Goal: Transaction & Acquisition: Purchase product/service

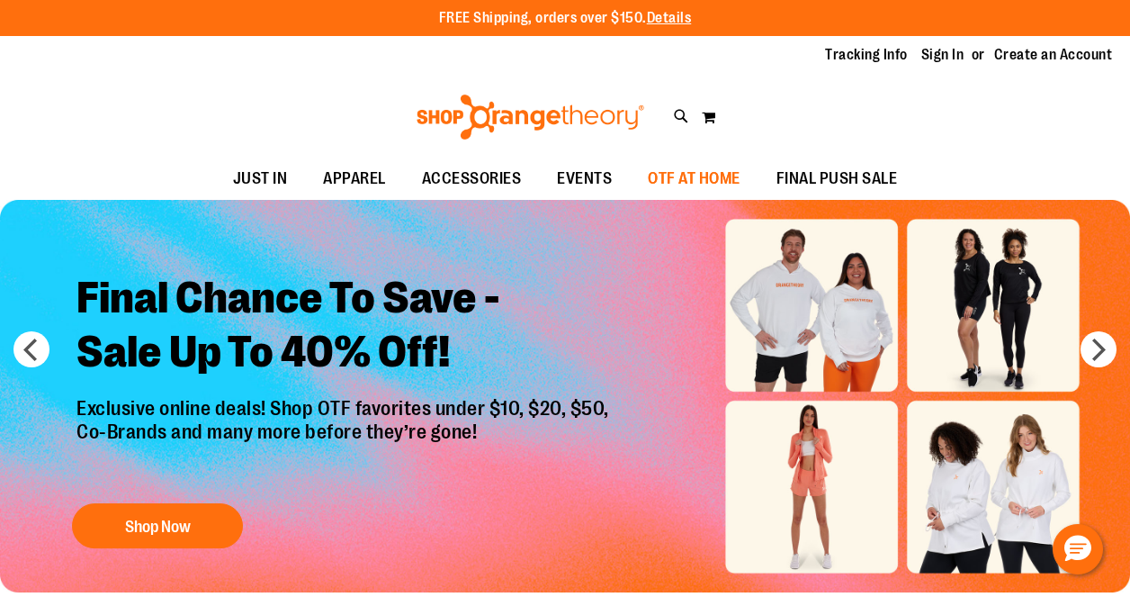
click at [687, 177] on span "OTF AT HOME" at bounding box center [694, 178] width 93 height 40
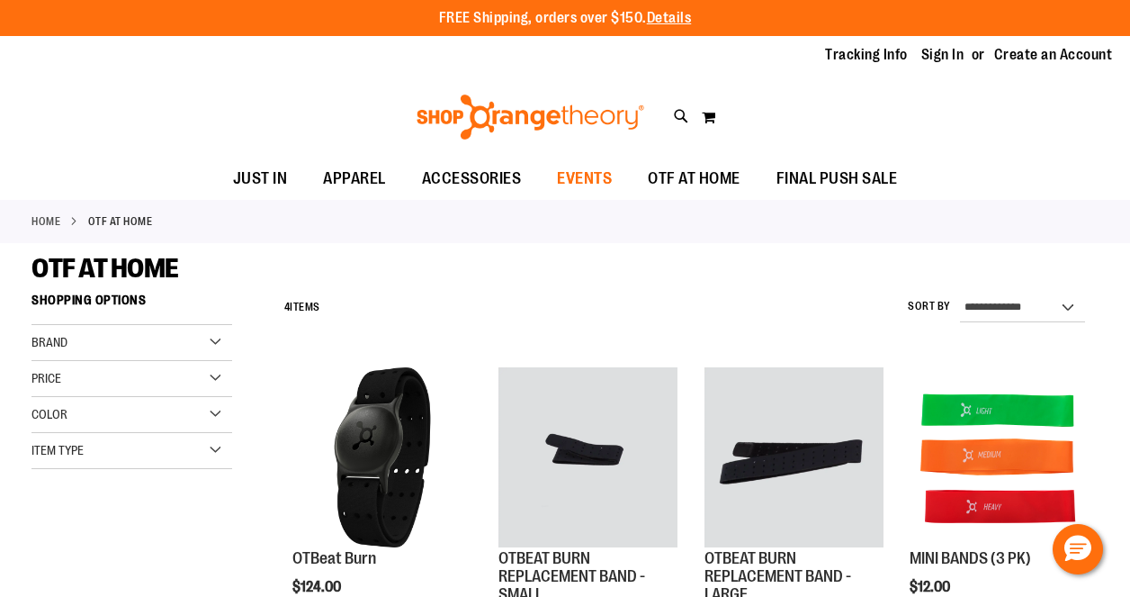
click at [578, 173] on span "EVENTS" at bounding box center [584, 178] width 55 height 40
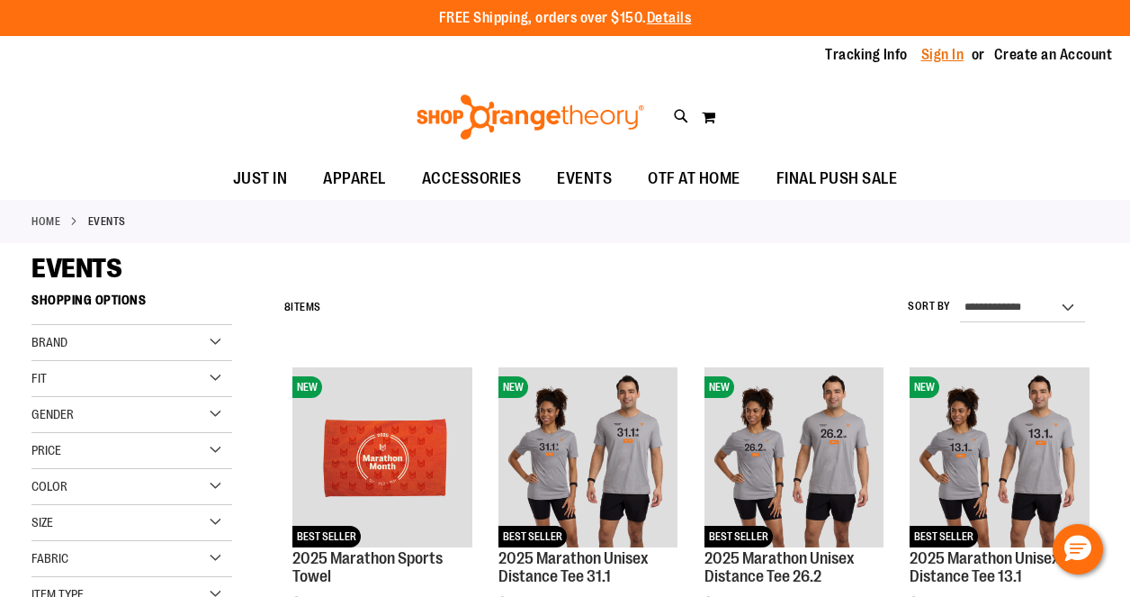
click at [939, 56] on link "Sign In" at bounding box center [942, 55] width 43 height 20
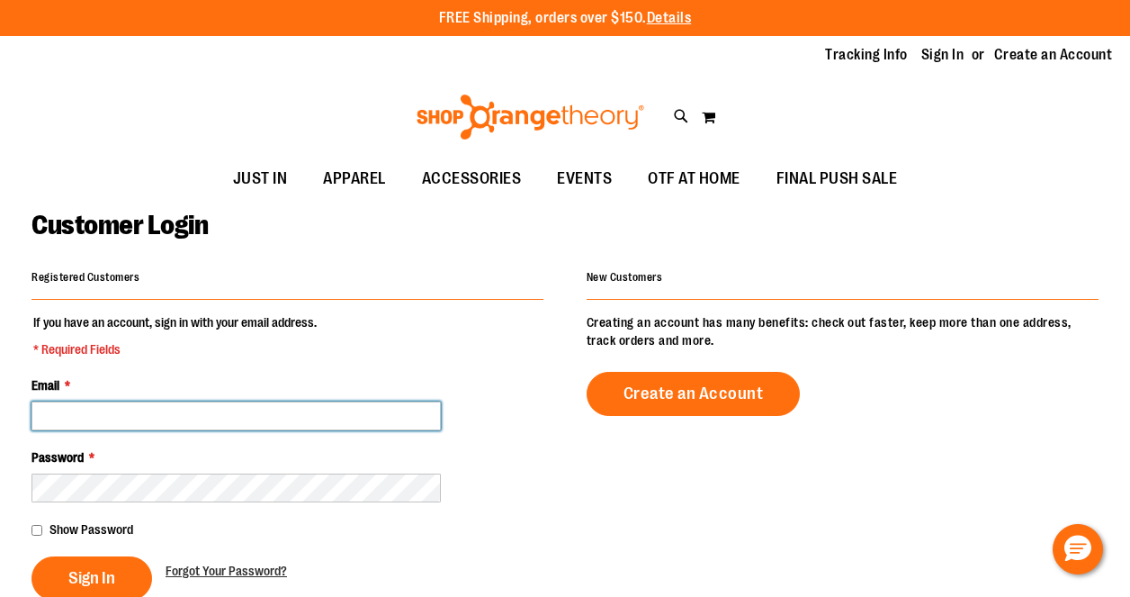
type input "**********"
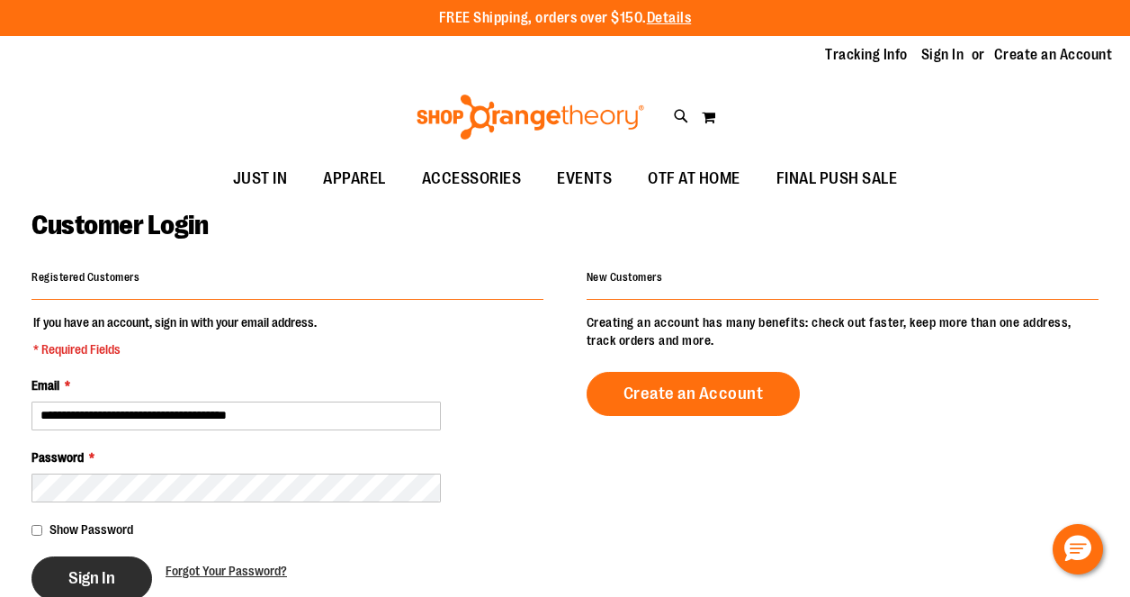
click at [89, 577] on span "Sign In" at bounding box center [91, 578] width 47 height 20
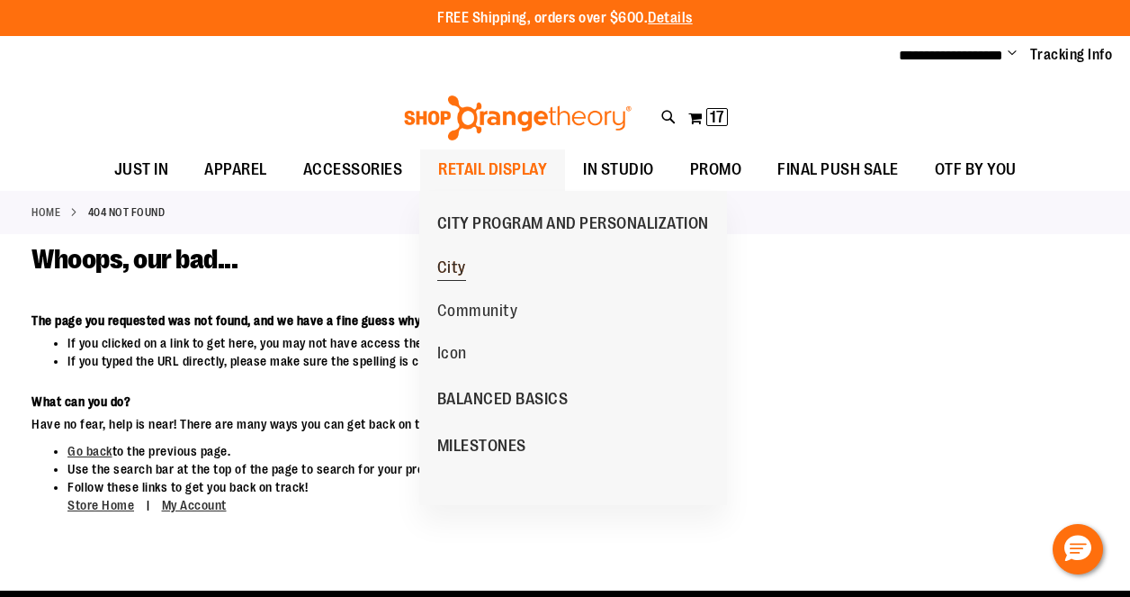
click at [452, 265] on span "City" at bounding box center [451, 269] width 29 height 22
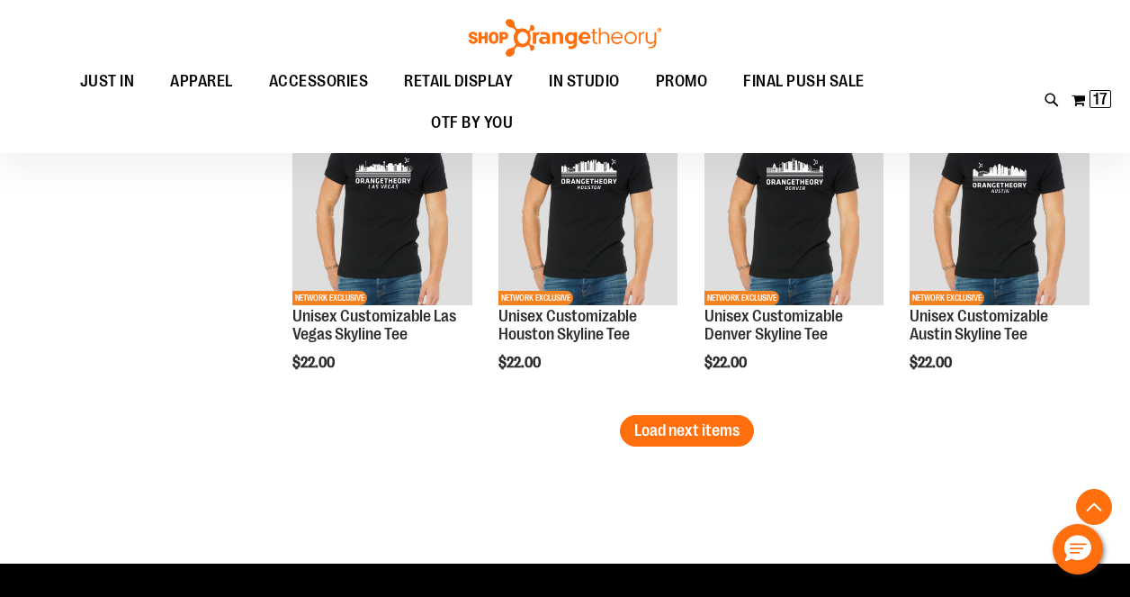
scroll to position [2623, 0]
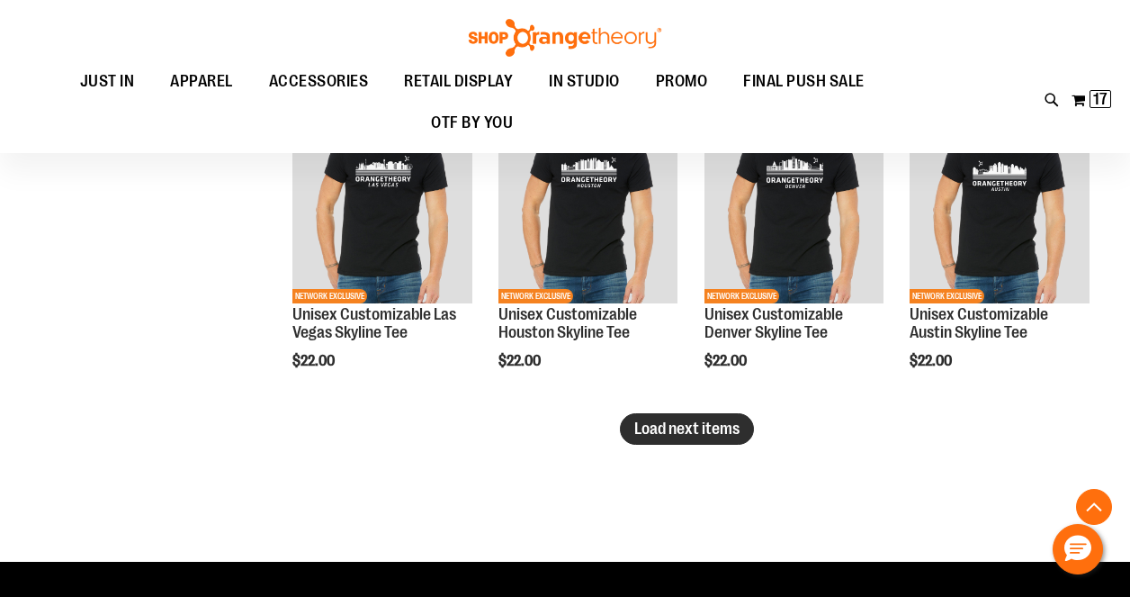
click at [708, 435] on span "Load next items" at bounding box center [686, 428] width 105 height 18
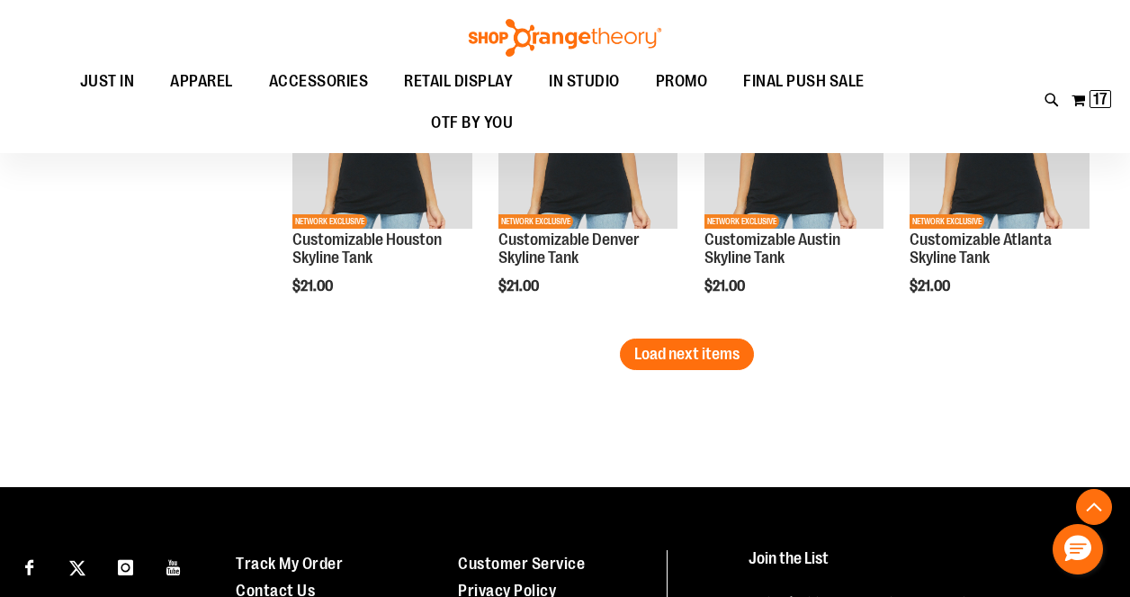
scroll to position [3578, 0]
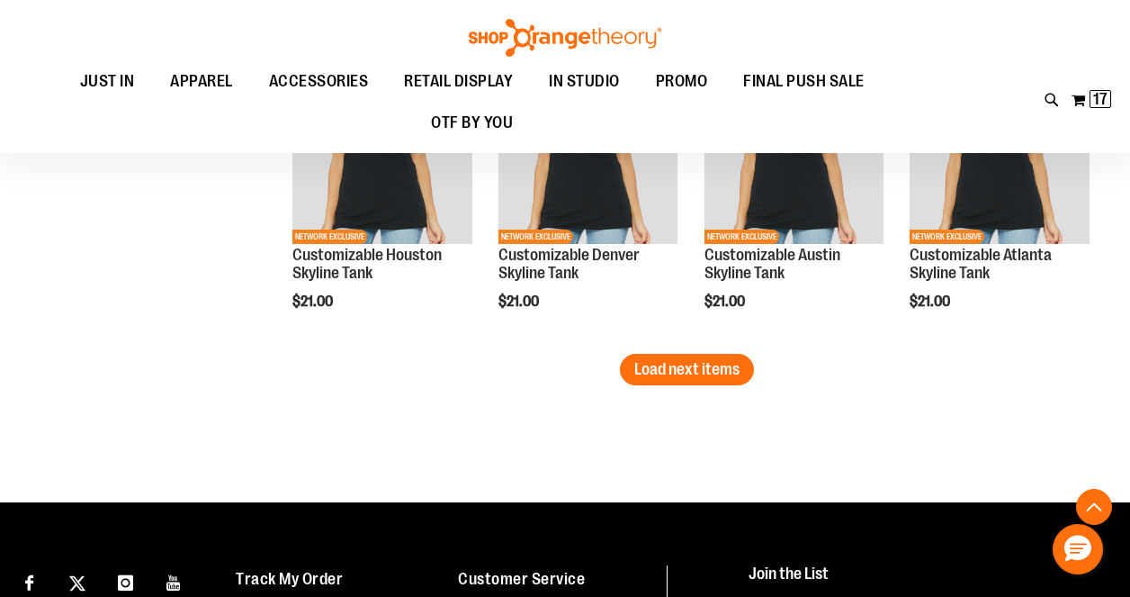
click at [711, 369] on span "Load next items" at bounding box center [686, 369] width 105 height 18
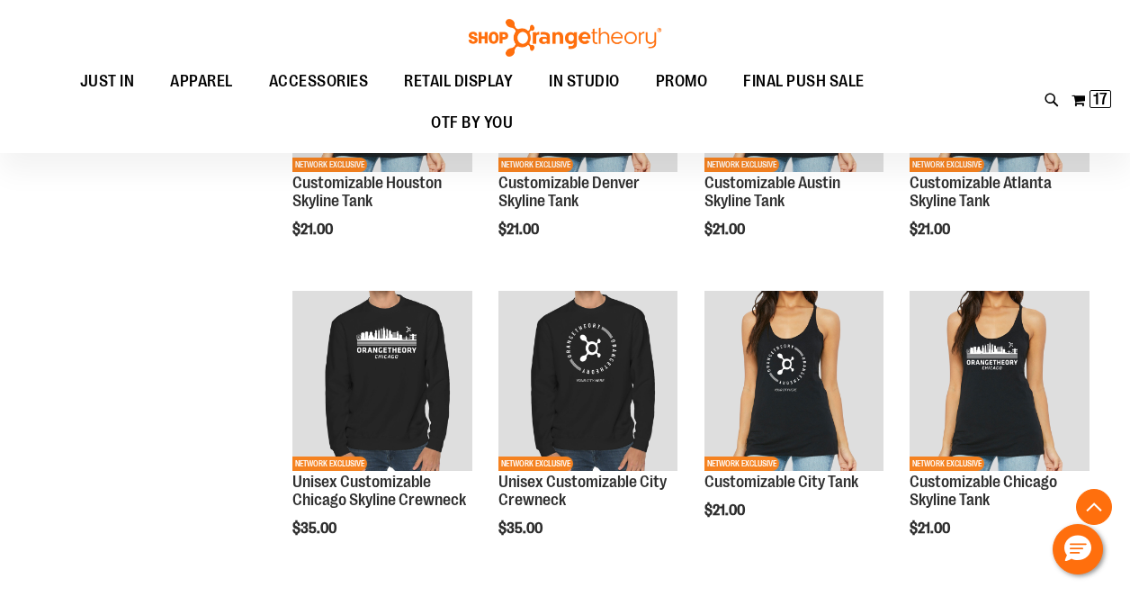
scroll to position [3651, 0]
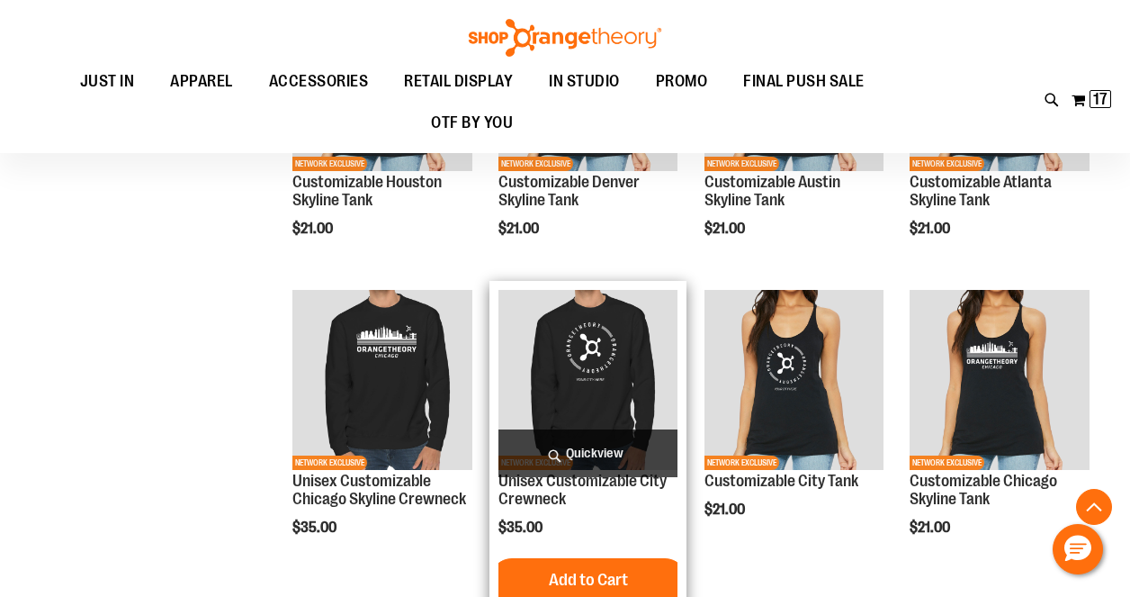
click at [584, 346] on img "product" at bounding box center [588, 380] width 180 height 180
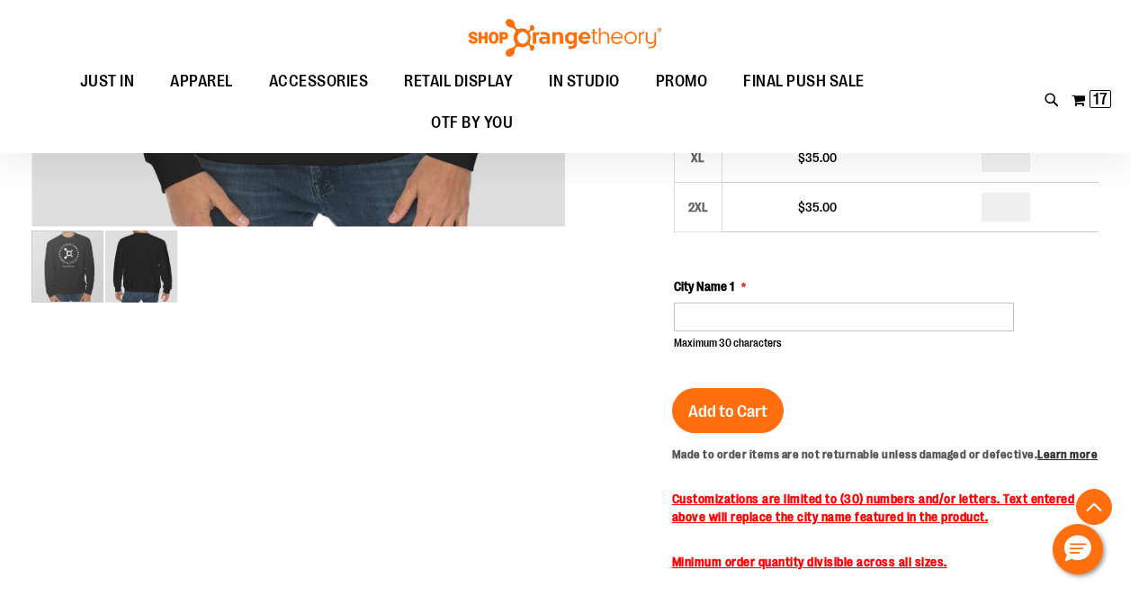
scroll to position [578, 0]
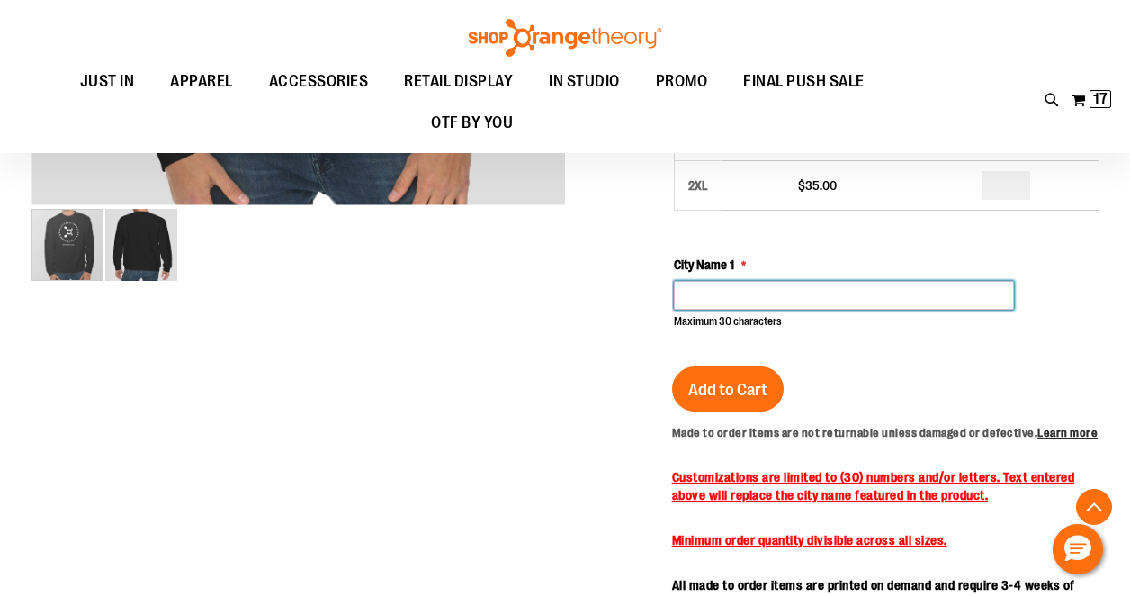
click at [724, 303] on input "City Name 1" at bounding box center [844, 295] width 340 height 29
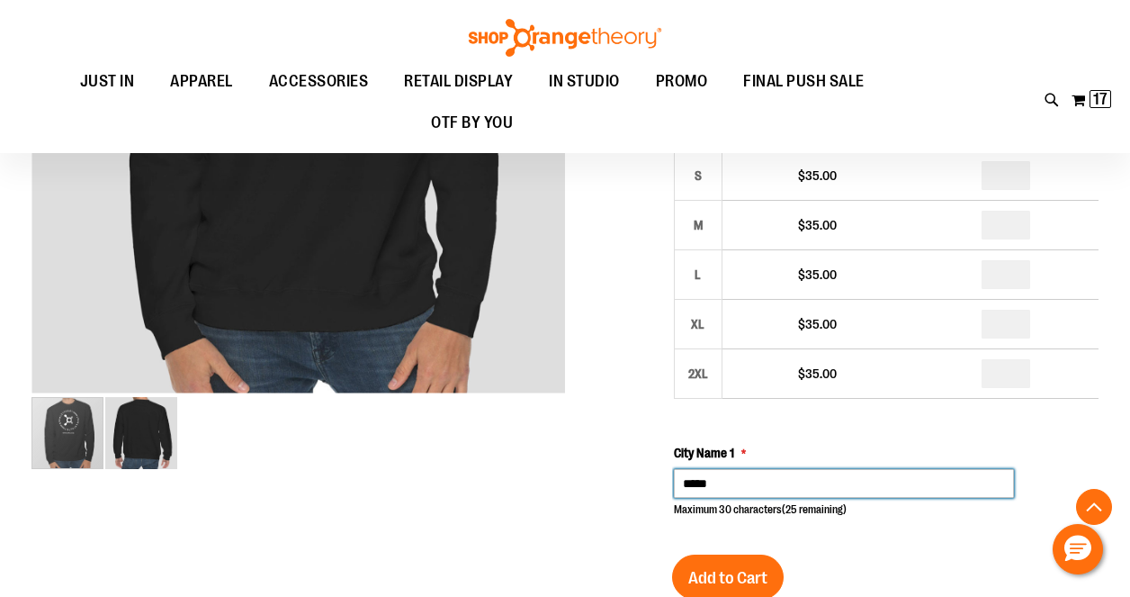
scroll to position [373, 0]
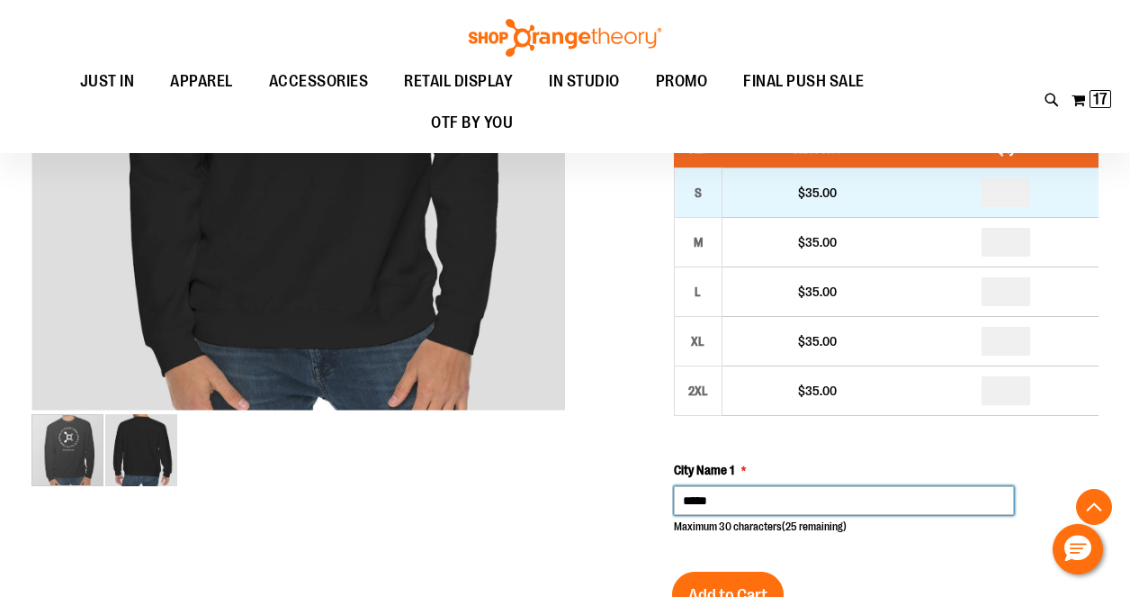
type input "*****"
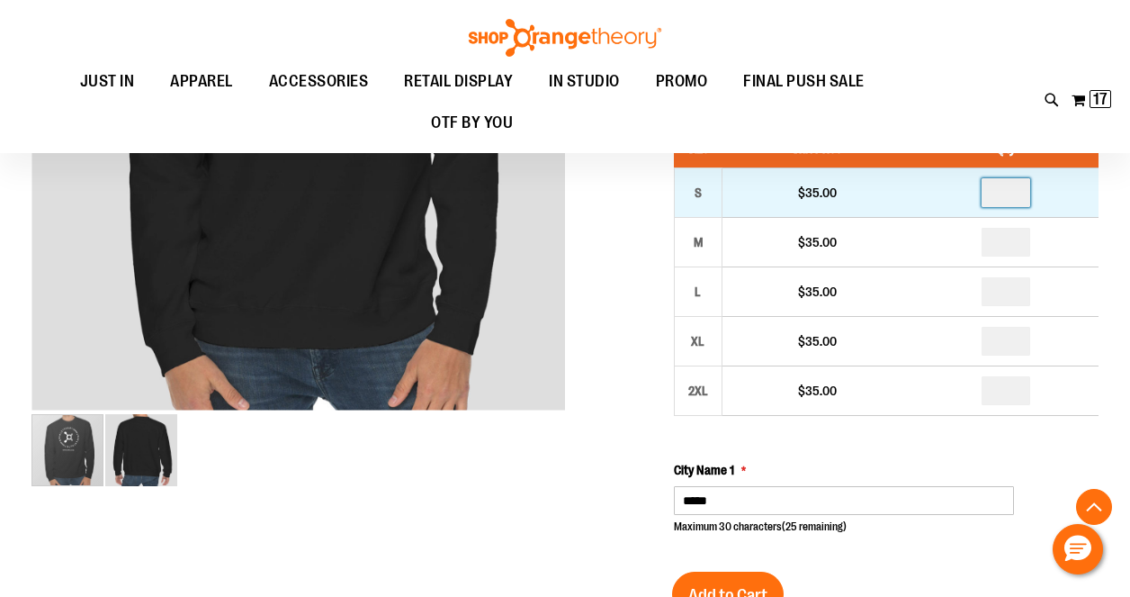
click at [1014, 199] on input "number" at bounding box center [1006, 192] width 49 height 29
type input "*"
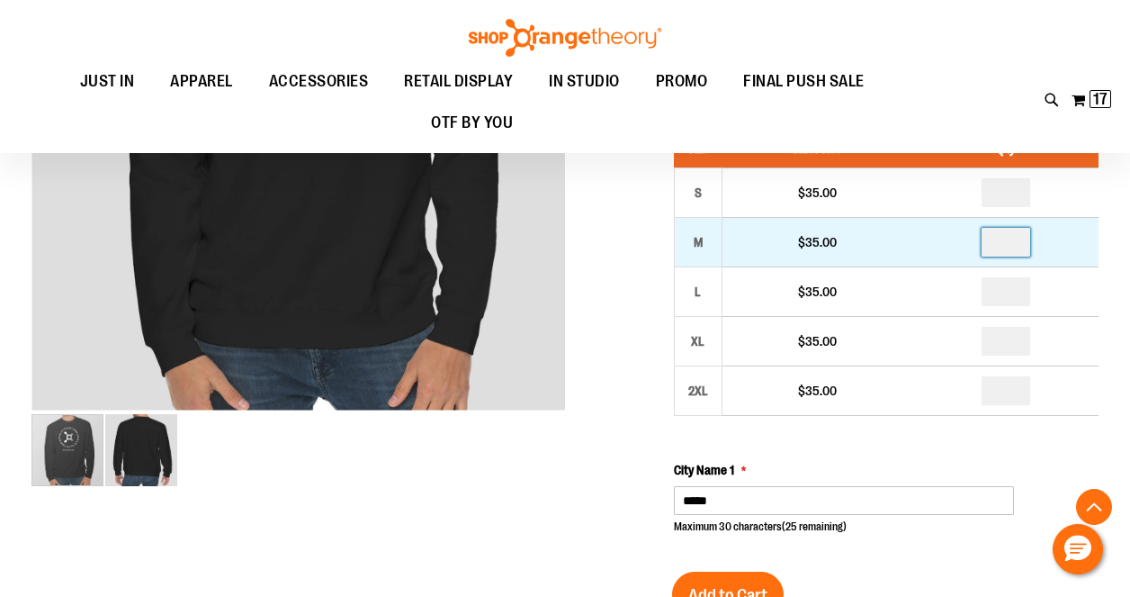
click at [1011, 240] on input "number" at bounding box center [1006, 242] width 49 height 29
type input "*"
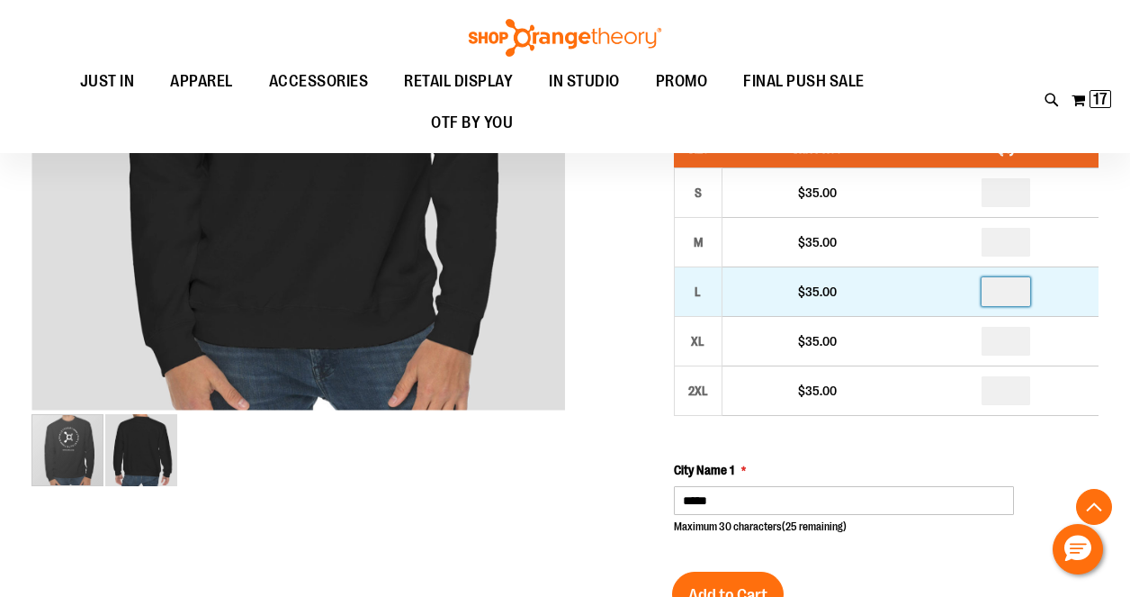
click at [1011, 296] on input "number" at bounding box center [1006, 291] width 49 height 29
type input "*"
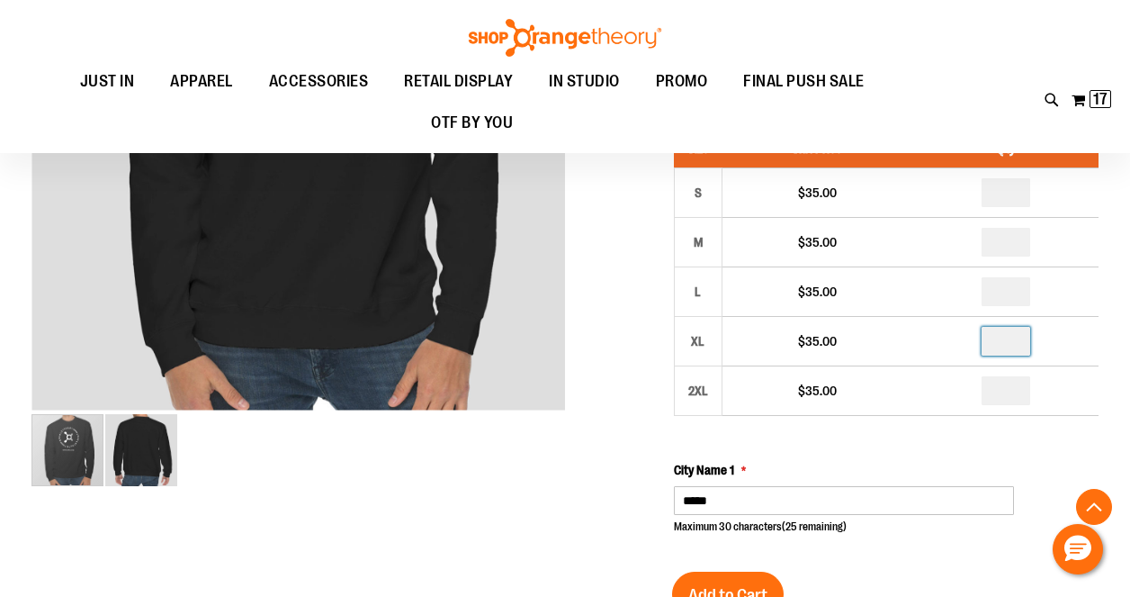
click at [1011, 343] on input "number" at bounding box center [1006, 341] width 49 height 29
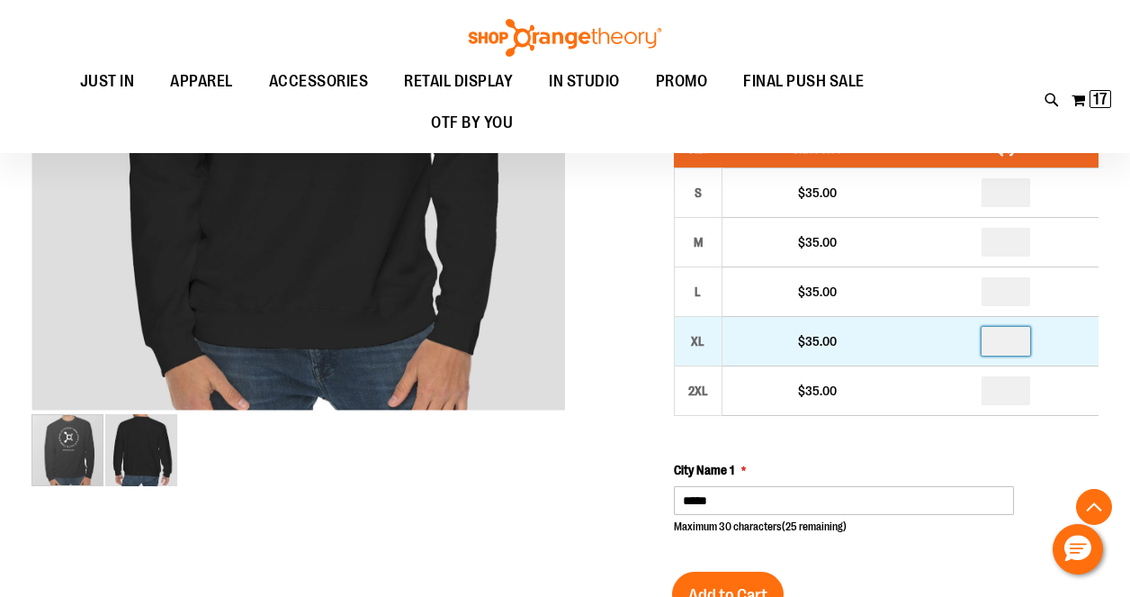
type input "*"
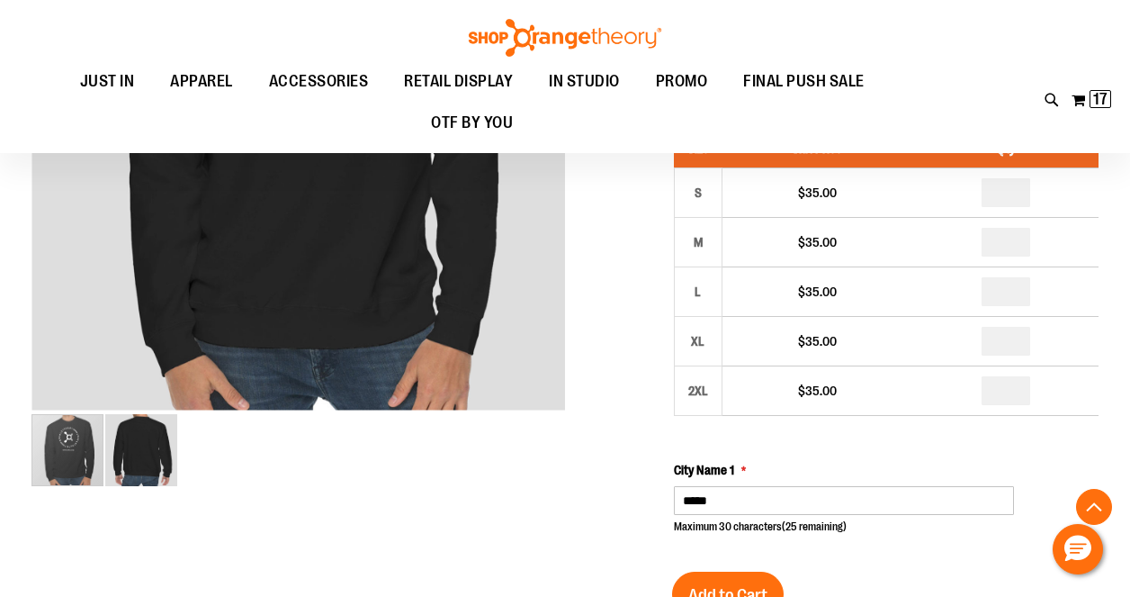
click at [965, 423] on div "Size Unit Price Qty S $35.00 * M $35.00" at bounding box center [886, 332] width 425 height 405
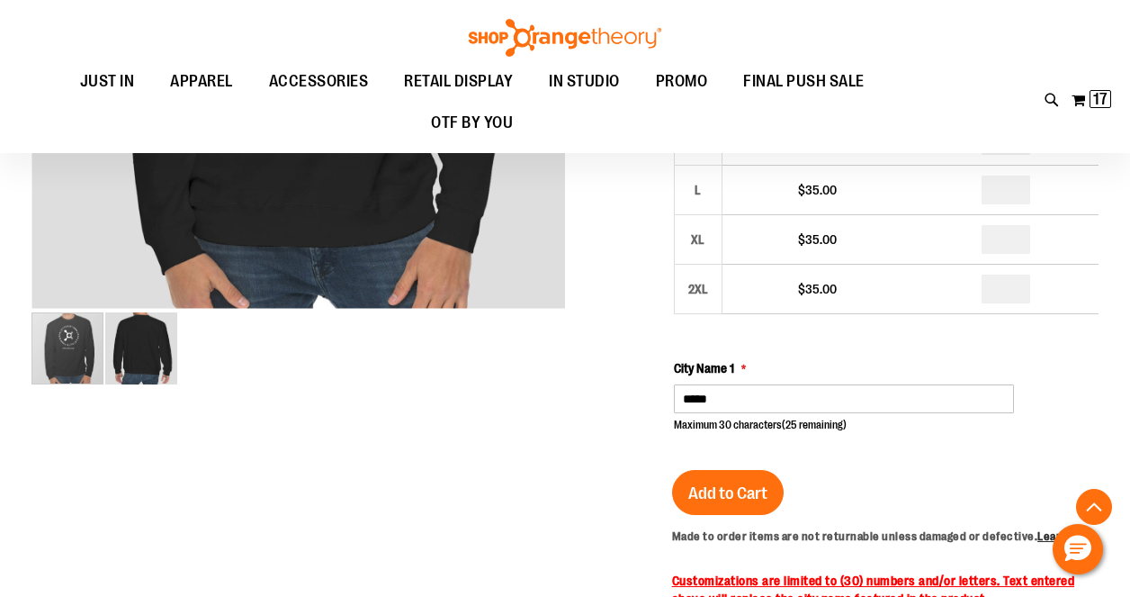
scroll to position [512, 0]
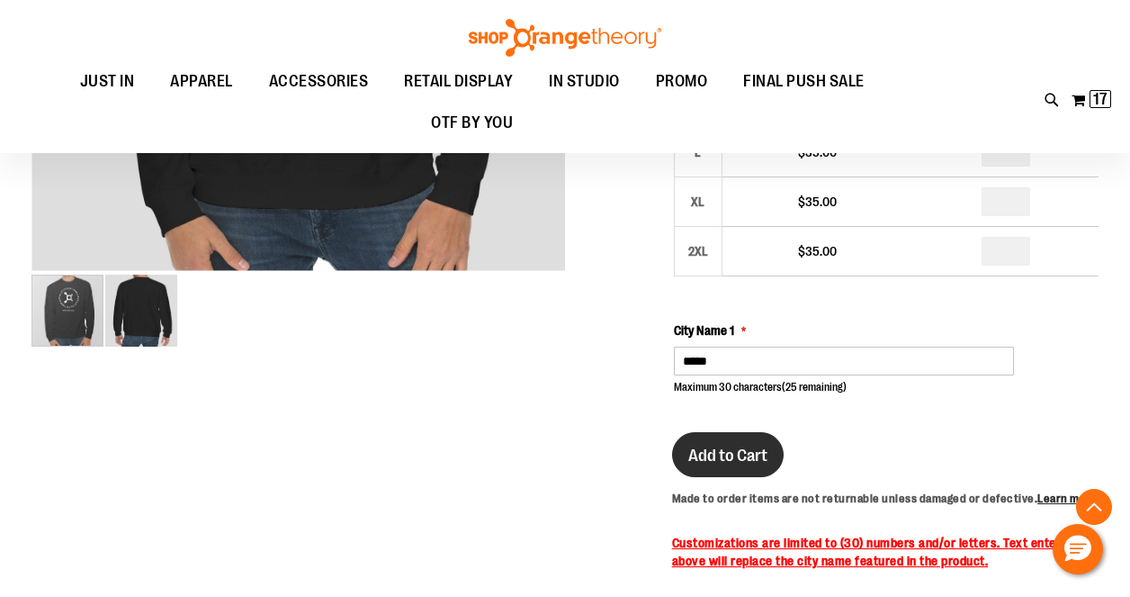
click at [747, 445] on span "Add to Cart" at bounding box center [727, 455] width 79 height 20
click at [1082, 100] on button "My Cart 17 17 items" at bounding box center [1091, 99] width 41 height 29
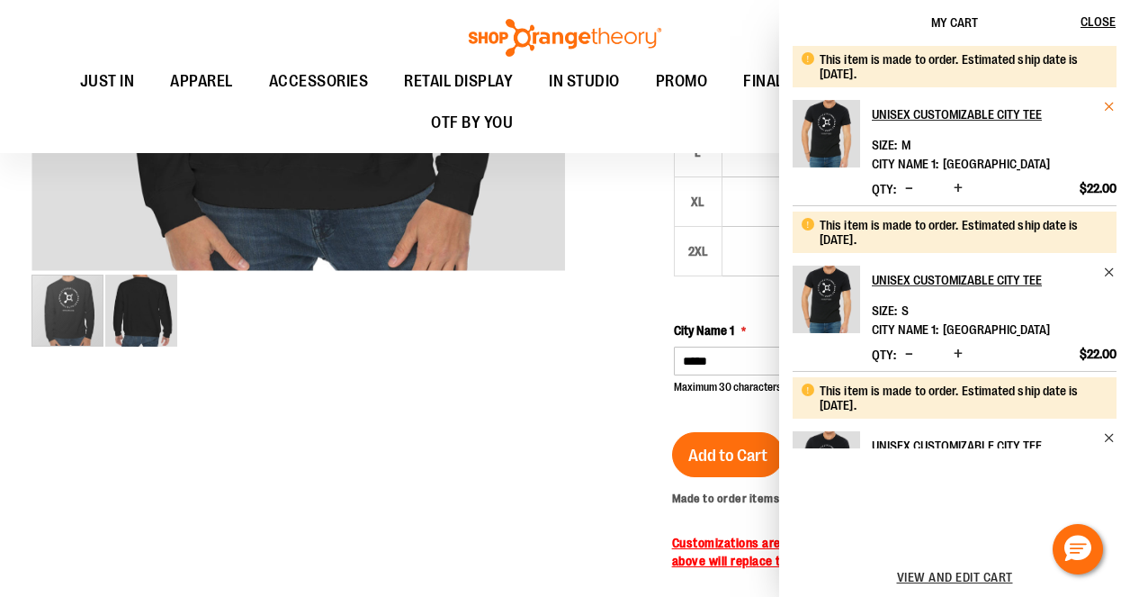
click at [1109, 101] on span "Remove item" at bounding box center [1109, 106] width 13 height 13
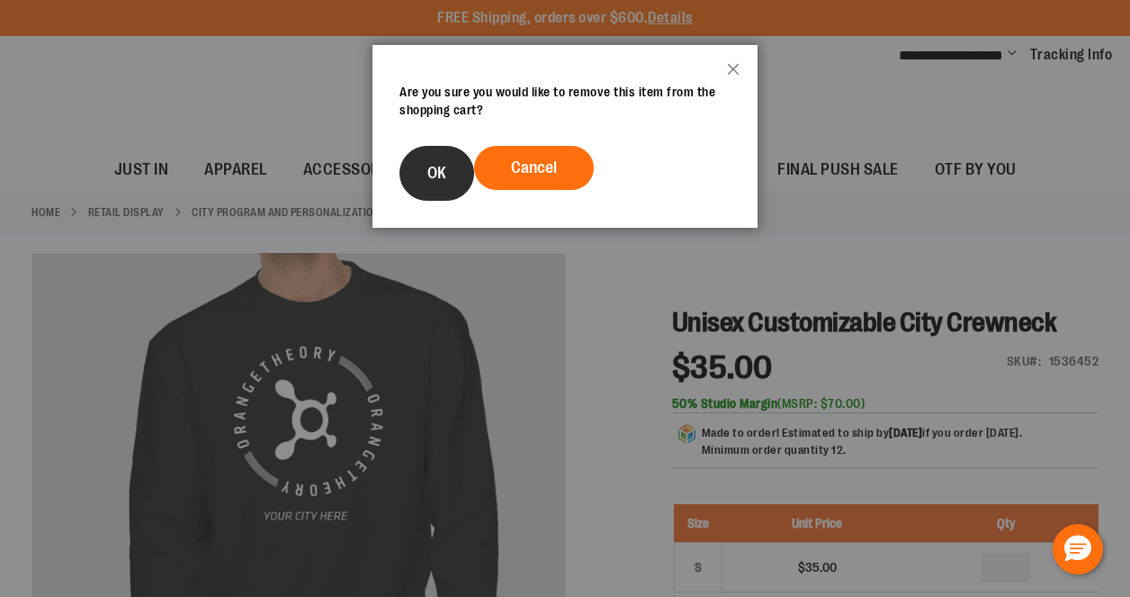
click at [440, 163] on button "OK" at bounding box center [437, 173] width 75 height 55
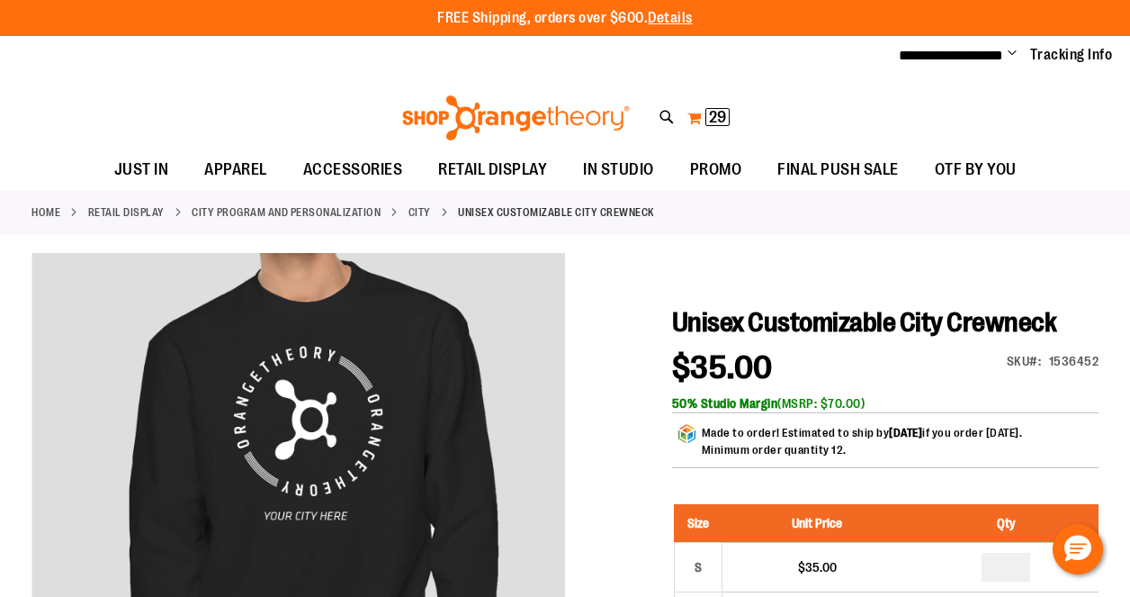
click at [705, 115] on span "29 29 items" at bounding box center [717, 117] width 24 height 18
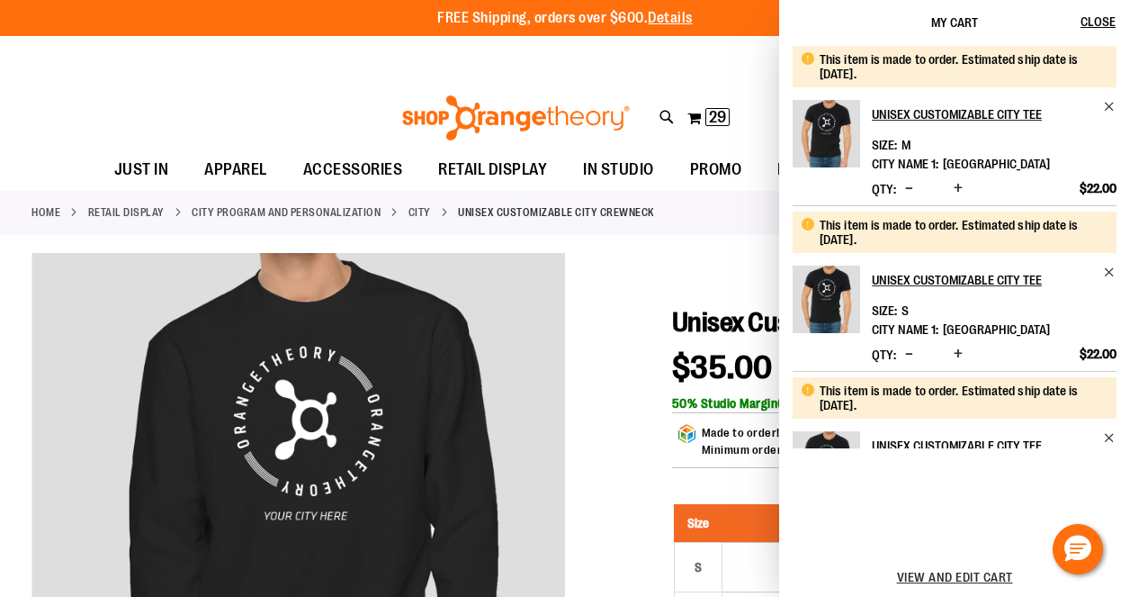
click at [1109, 99] on li "This item is made to order. Estimated ship date is 10/27/25. Unisex Customizabl…" at bounding box center [955, 125] width 324 height 159
click at [1106, 101] on span "Remove item" at bounding box center [1109, 106] width 13 height 13
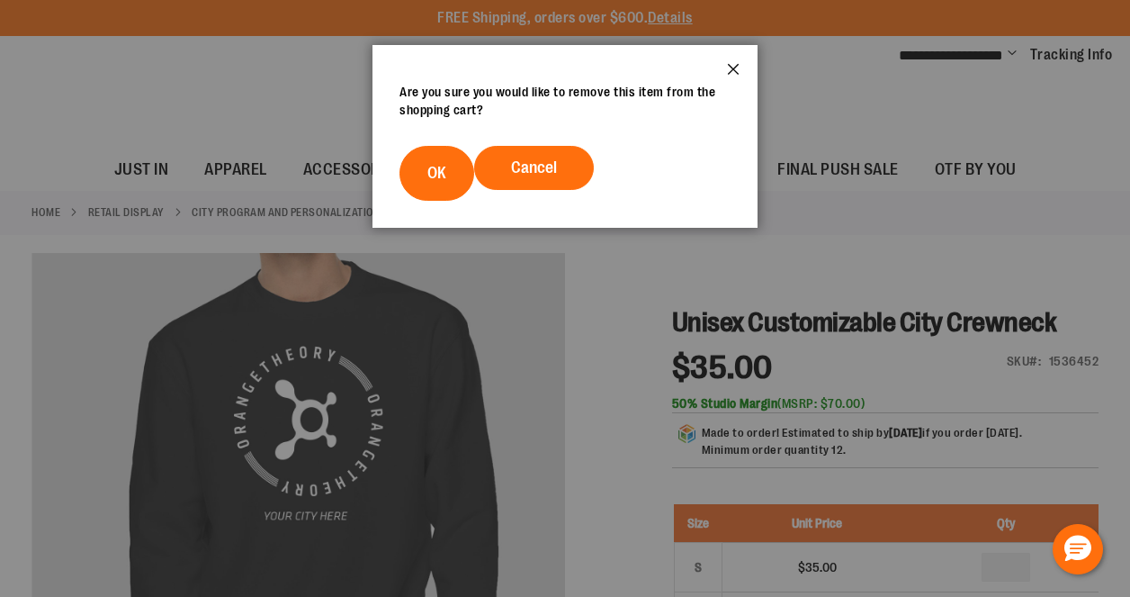
click at [731, 64] on button "Close" at bounding box center [733, 74] width 49 height 59
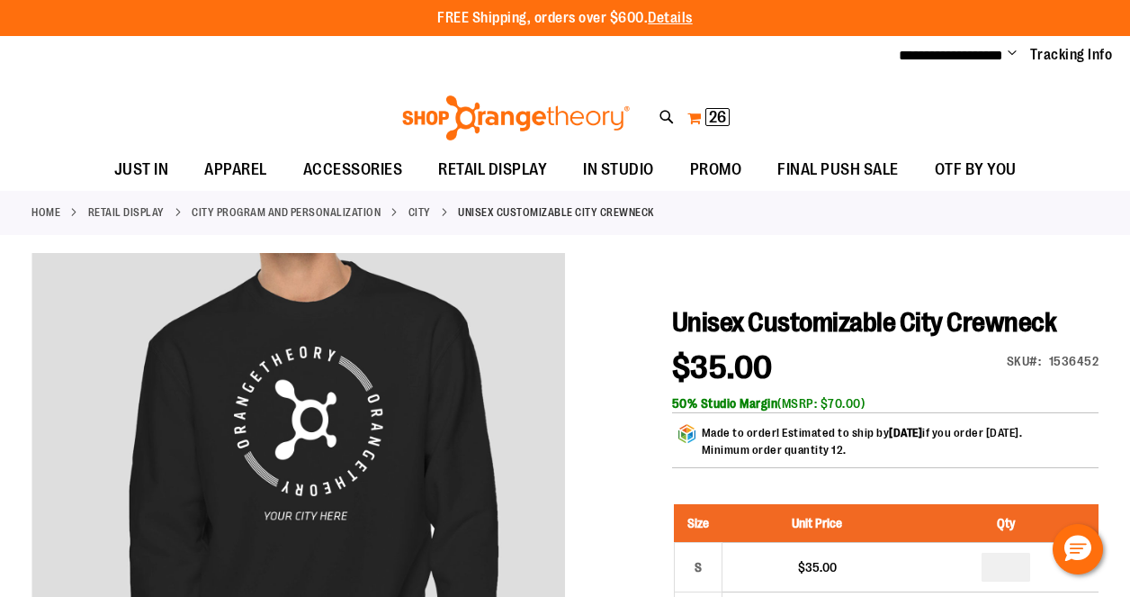
click at [705, 122] on span "26 26 items" at bounding box center [717, 117] width 24 height 18
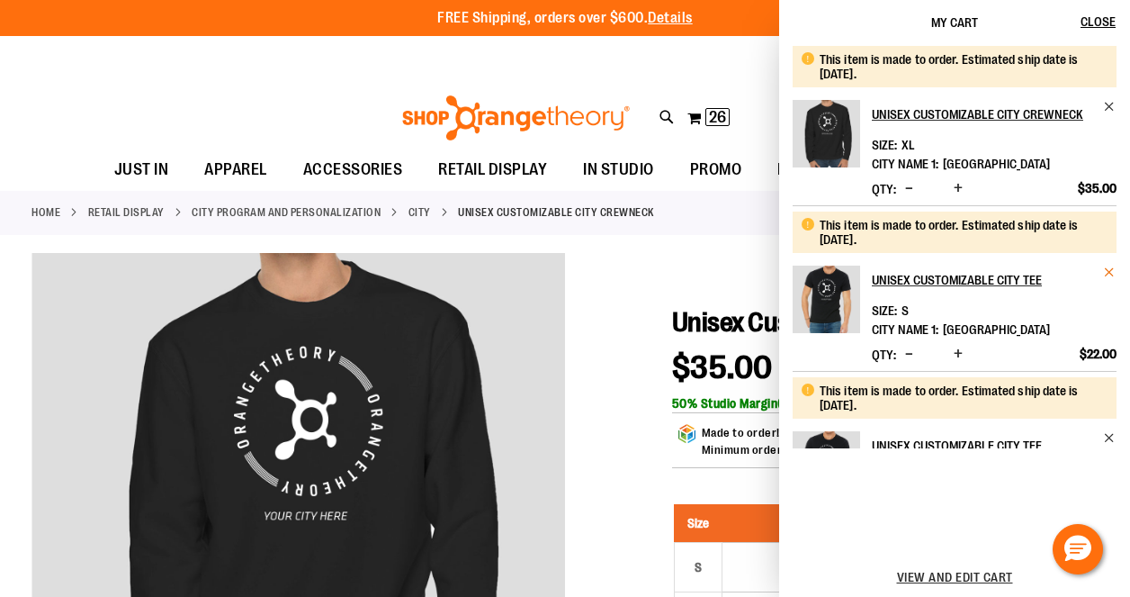
click at [1105, 270] on span "Remove item" at bounding box center [1109, 271] width 13 height 13
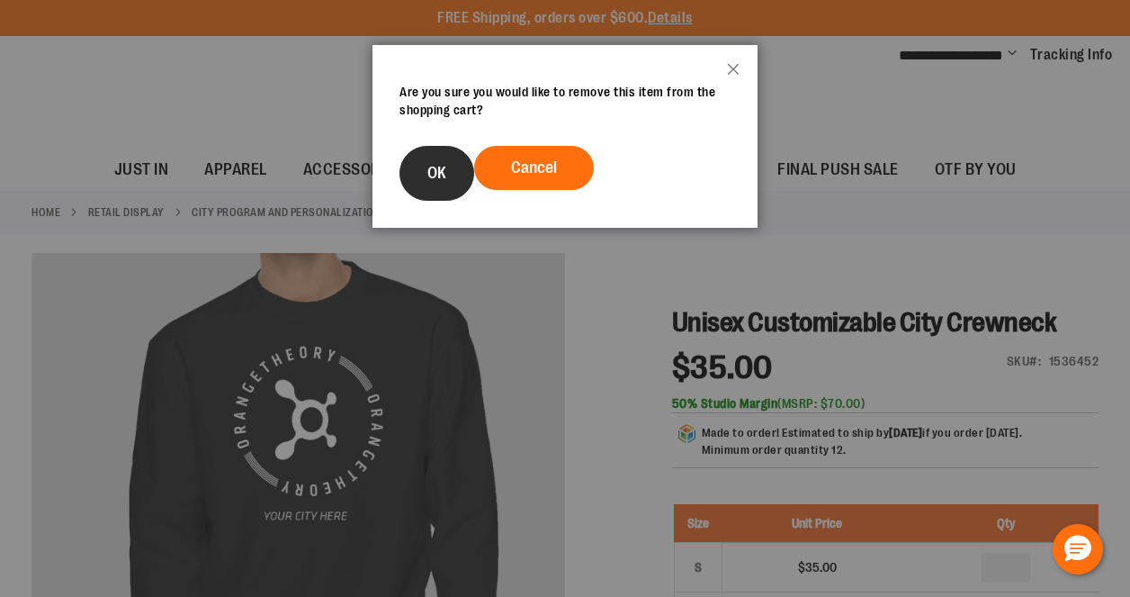
click at [441, 165] on span "OK" at bounding box center [436, 173] width 19 height 18
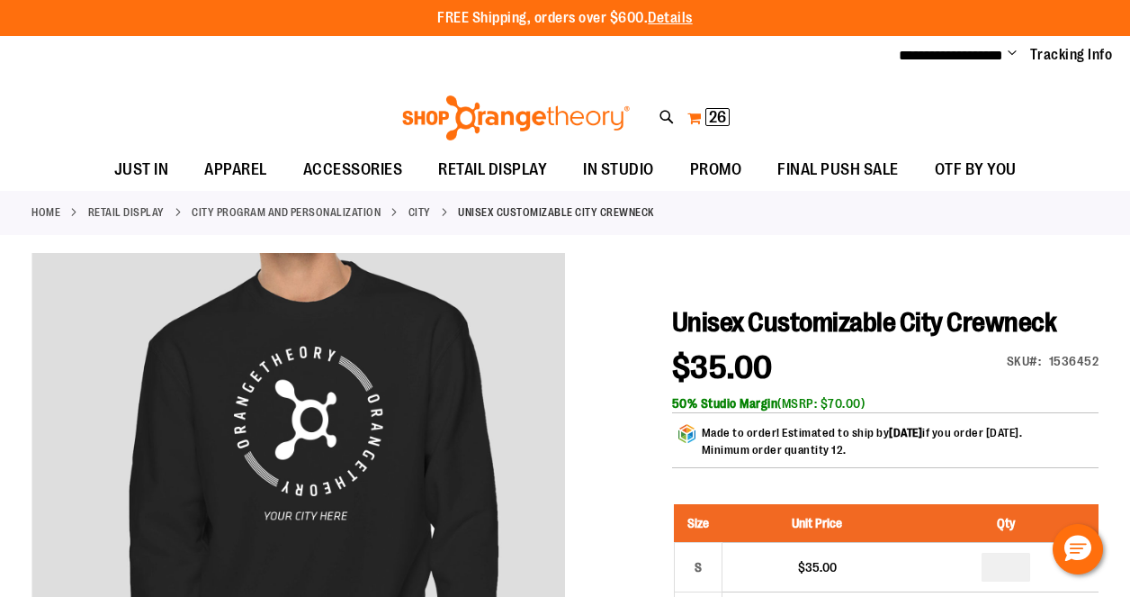
click at [698, 115] on button "My Cart 26 26 items" at bounding box center [709, 117] width 44 height 29
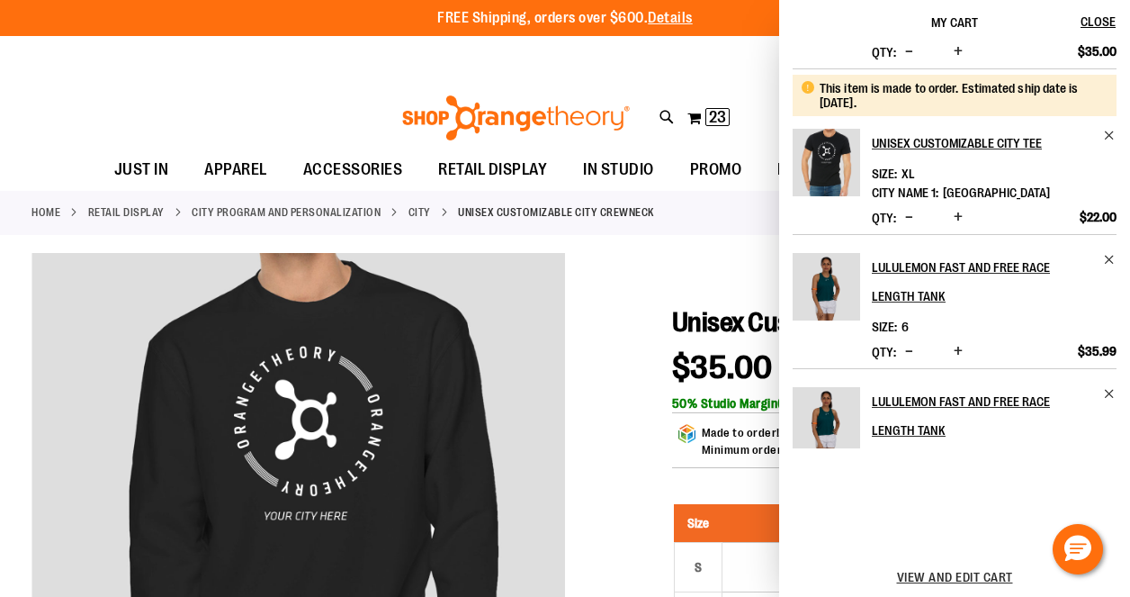
scroll to position [305, 0]
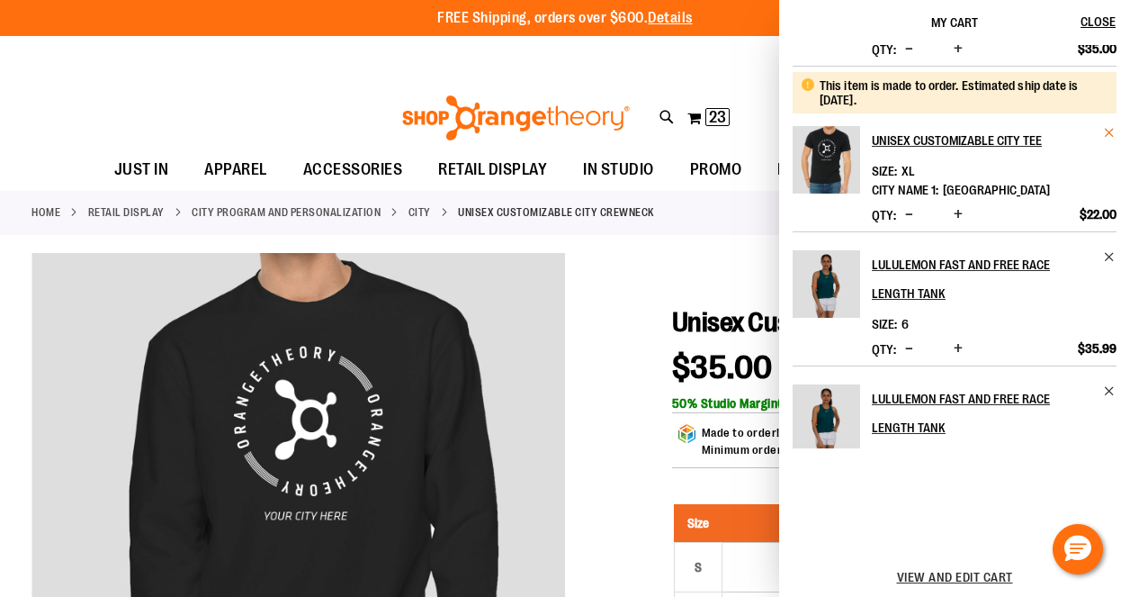
click at [1103, 135] on span "Remove item" at bounding box center [1109, 132] width 13 height 13
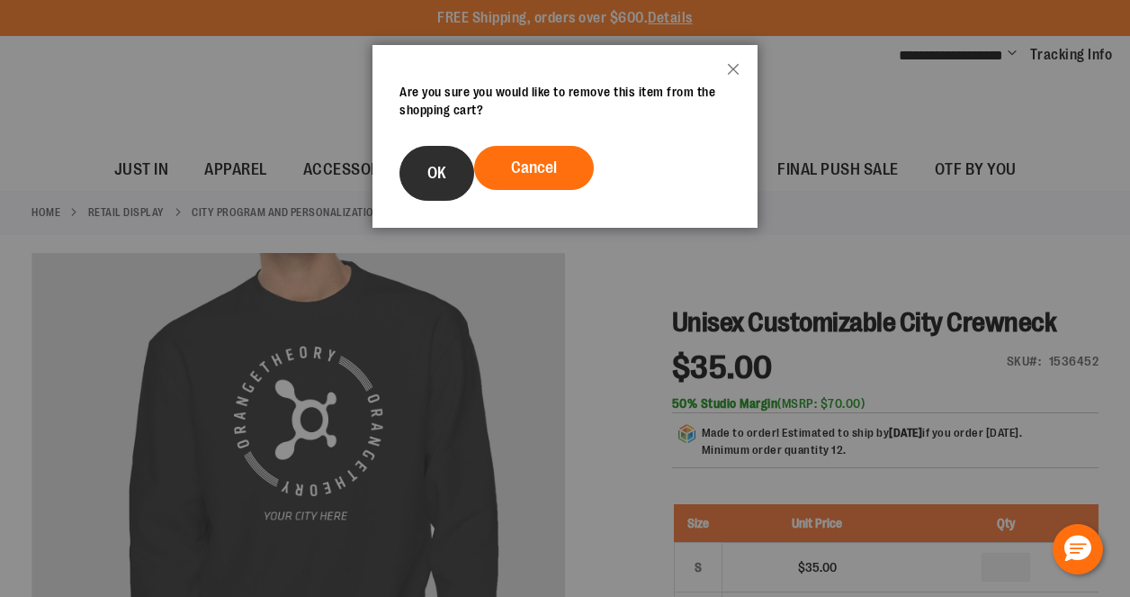
click at [437, 168] on span "OK" at bounding box center [436, 173] width 19 height 18
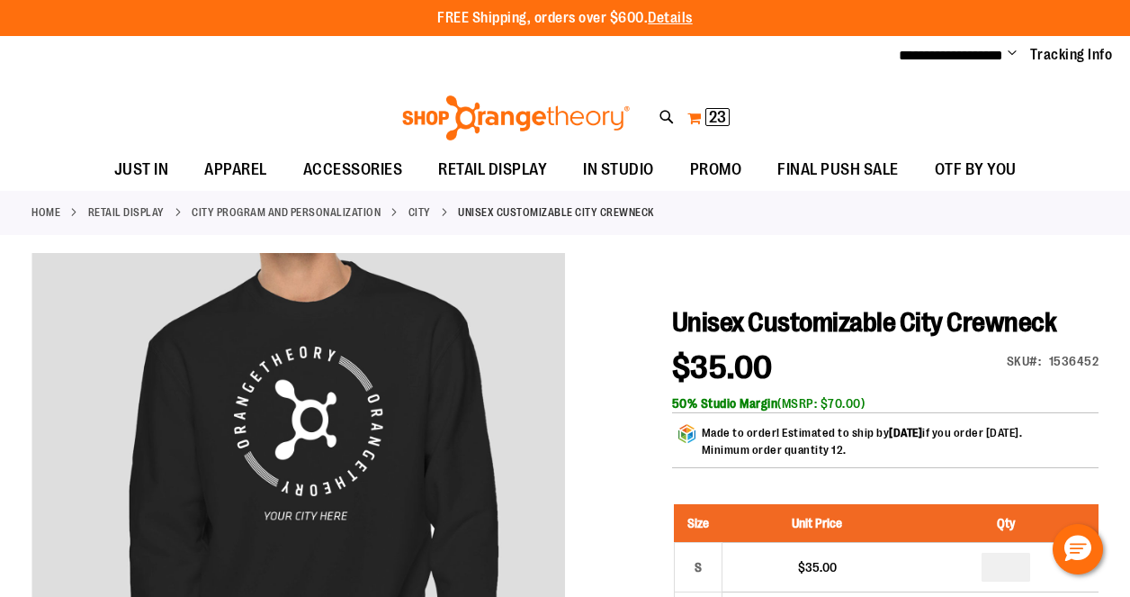
click at [701, 119] on button "My Cart 23 23 items" at bounding box center [709, 117] width 44 height 29
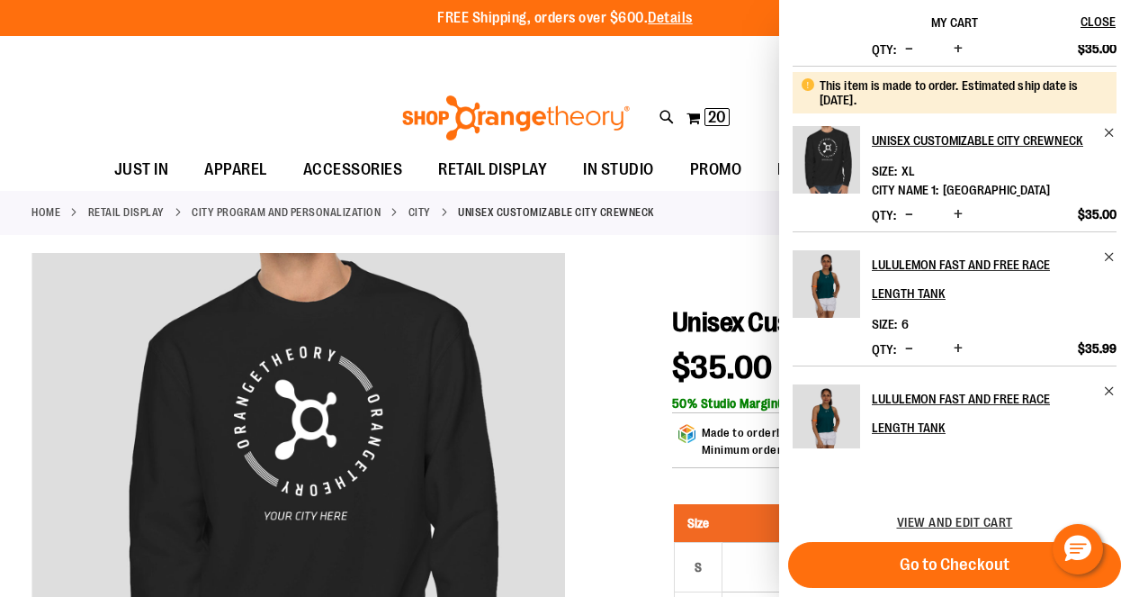
scroll to position [0, 0]
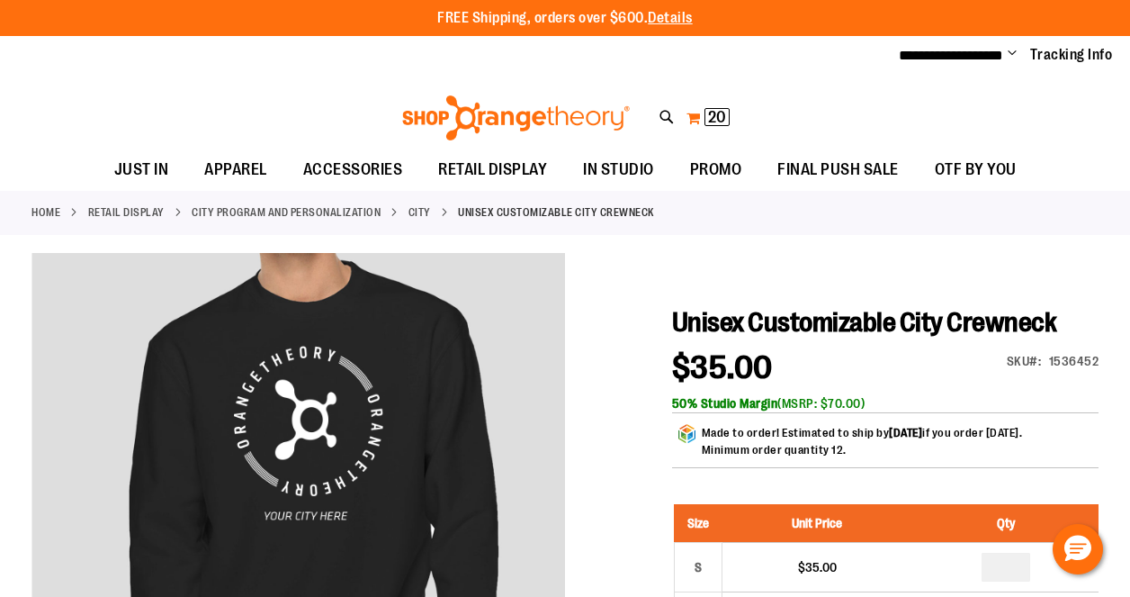
click at [695, 115] on button "My Cart 20 20 items" at bounding box center [708, 117] width 45 height 29
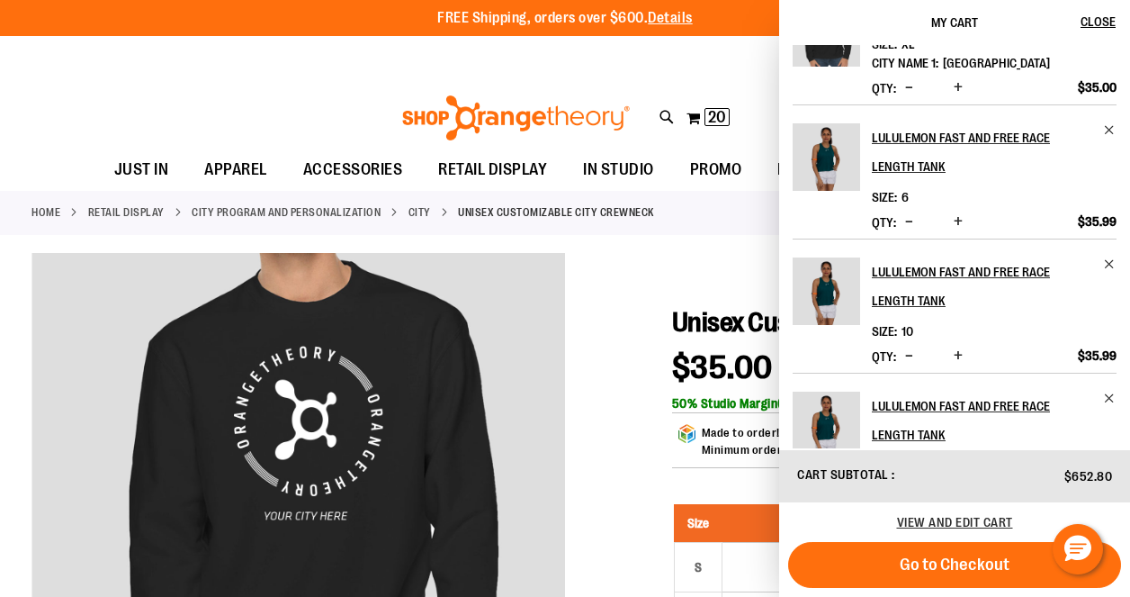
scroll to position [440, 0]
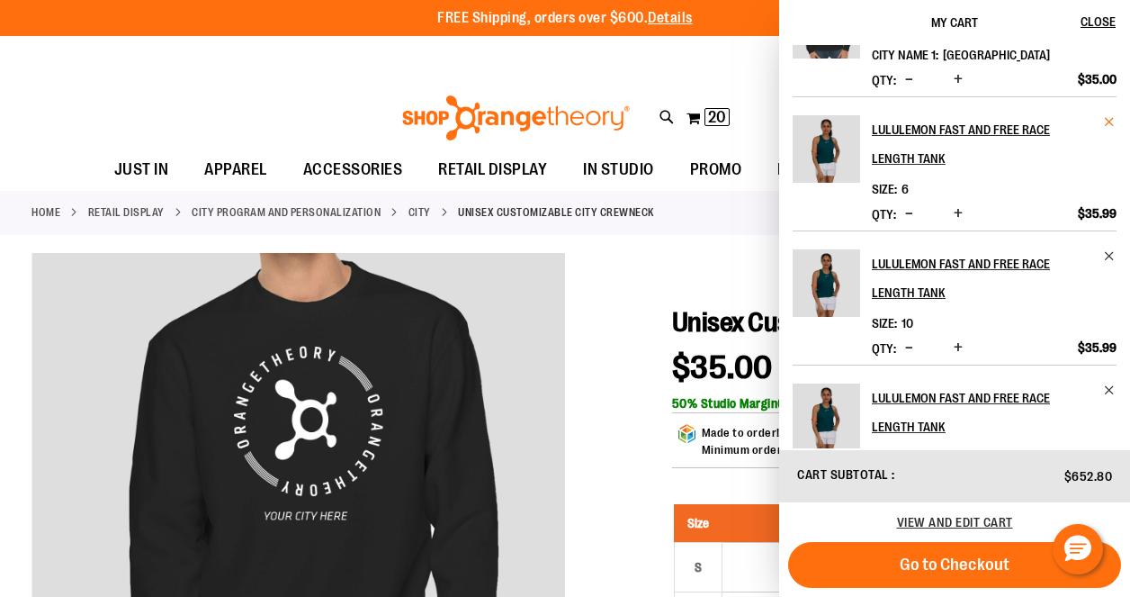
click at [1103, 120] on span "Remove item" at bounding box center [1109, 121] width 13 height 13
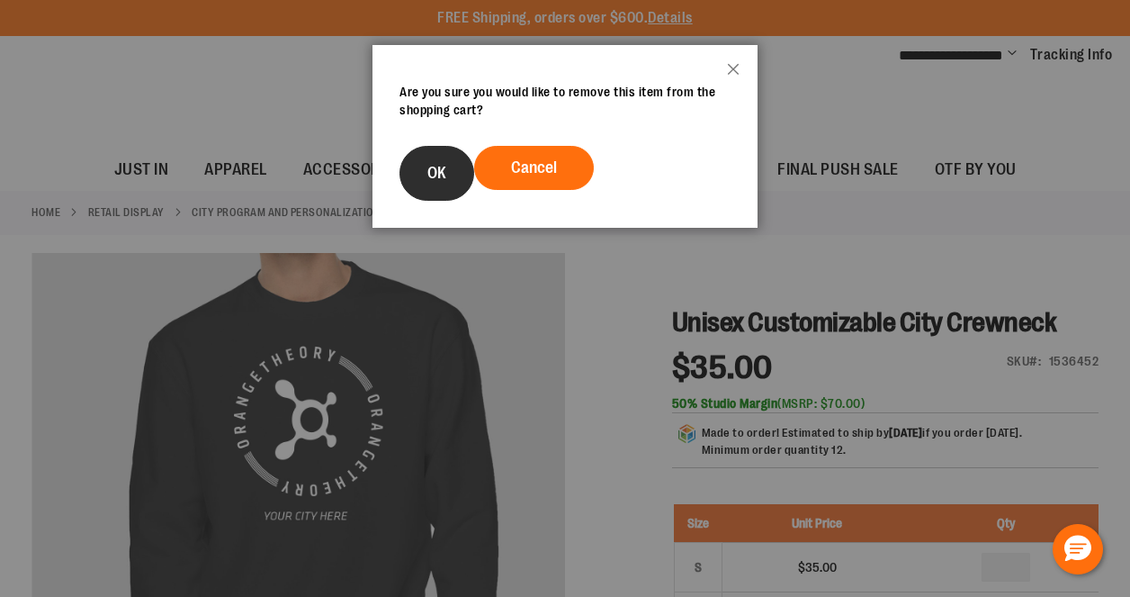
click at [445, 174] on span "OK" at bounding box center [436, 173] width 19 height 18
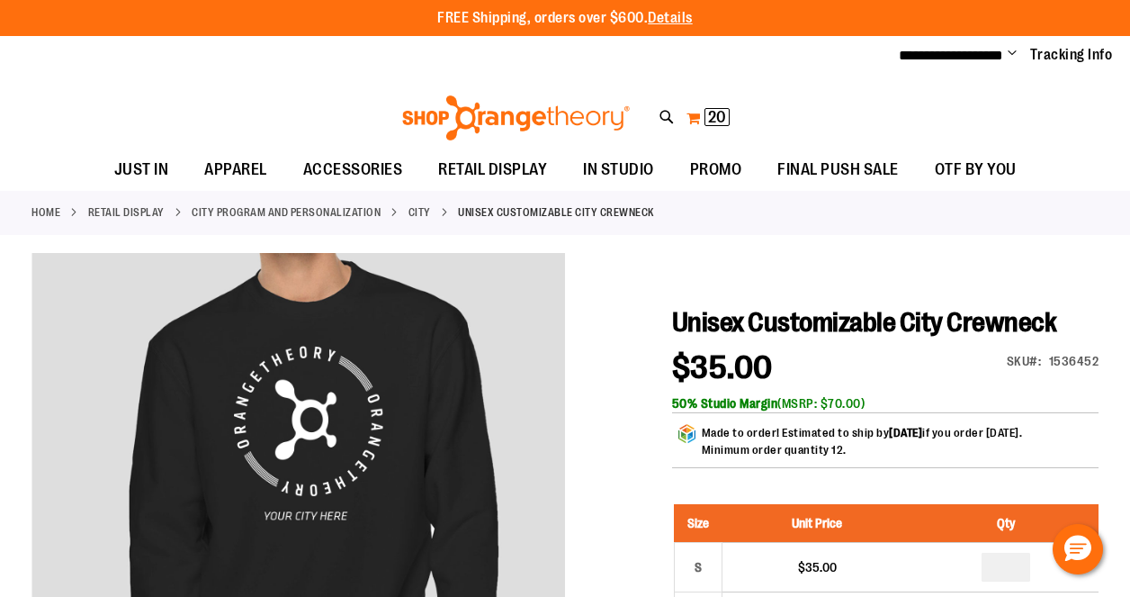
click at [705, 108] on span "20 20 items" at bounding box center [717, 117] width 25 height 18
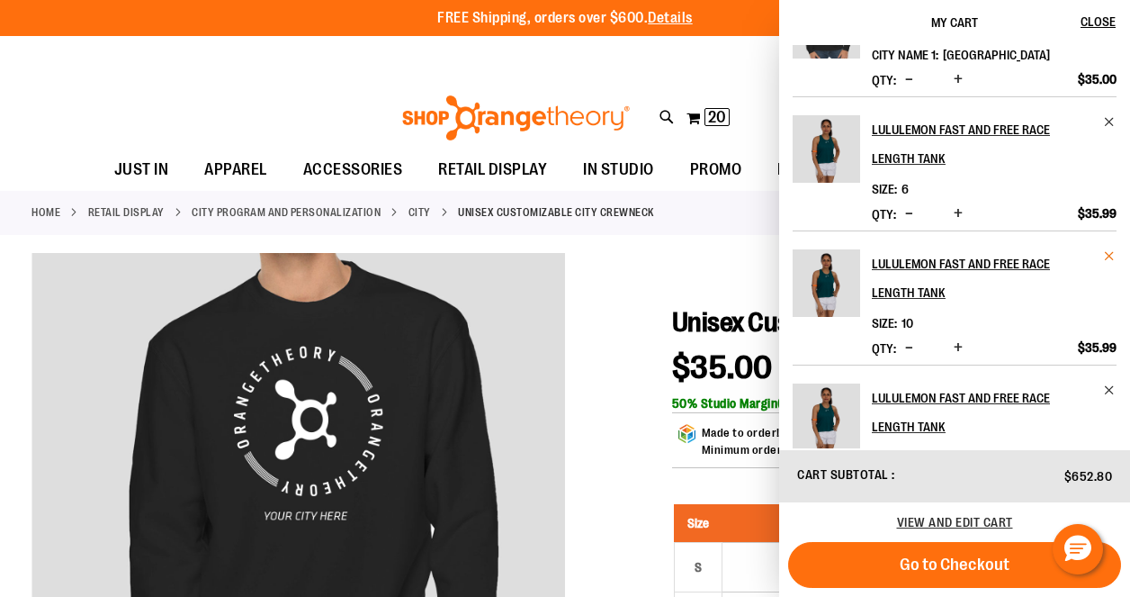
click at [1108, 255] on span "Remove item" at bounding box center [1109, 255] width 13 height 13
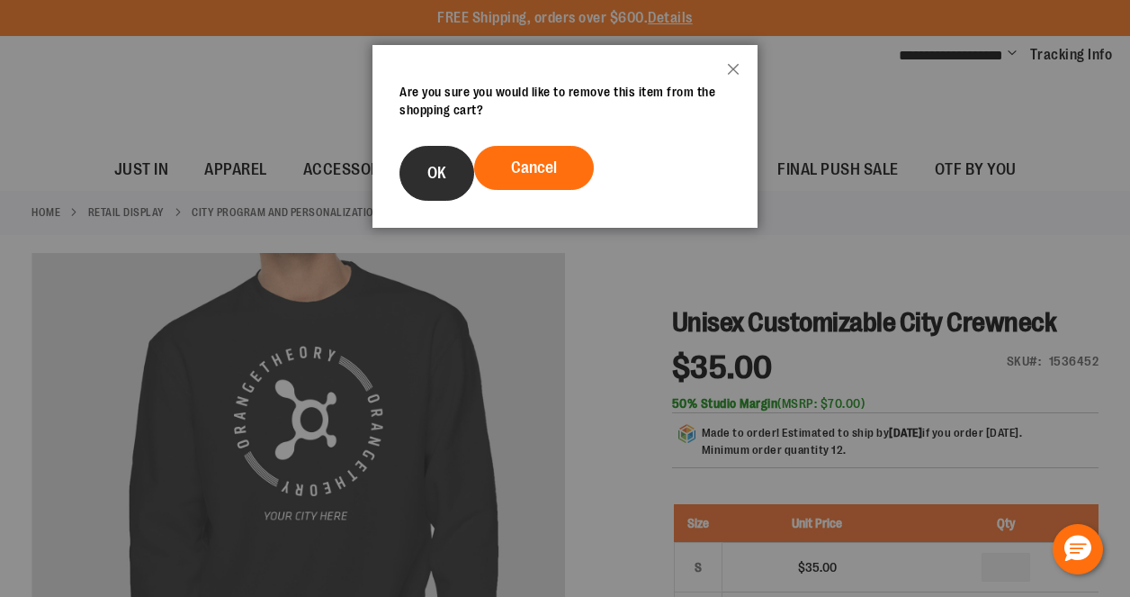
click at [419, 163] on button "OK" at bounding box center [437, 173] width 75 height 55
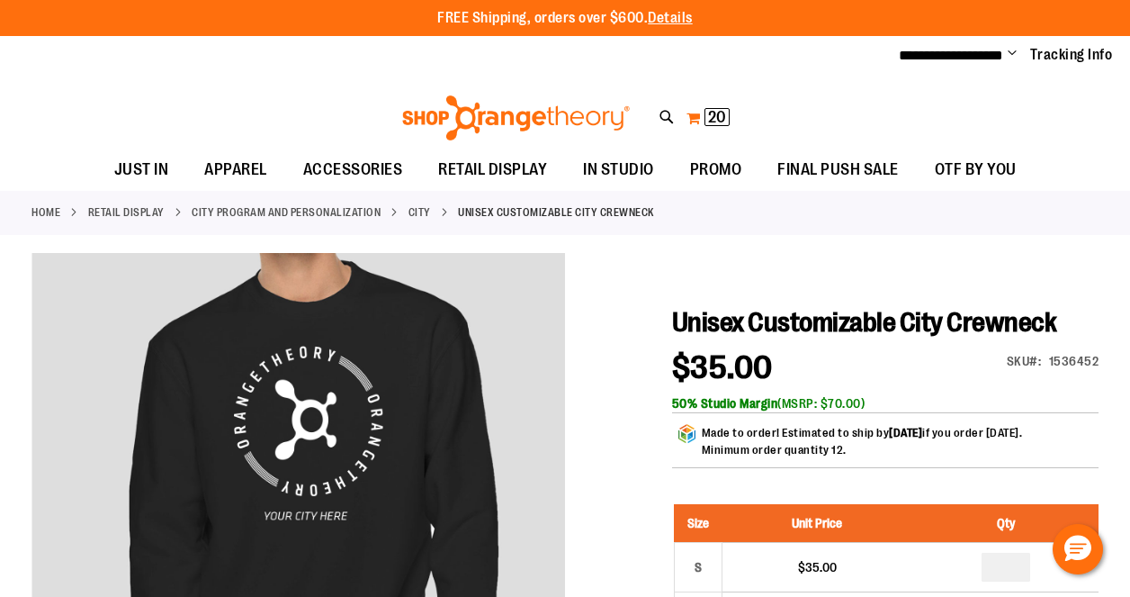
click at [709, 115] on span "20" at bounding box center [717, 117] width 18 height 18
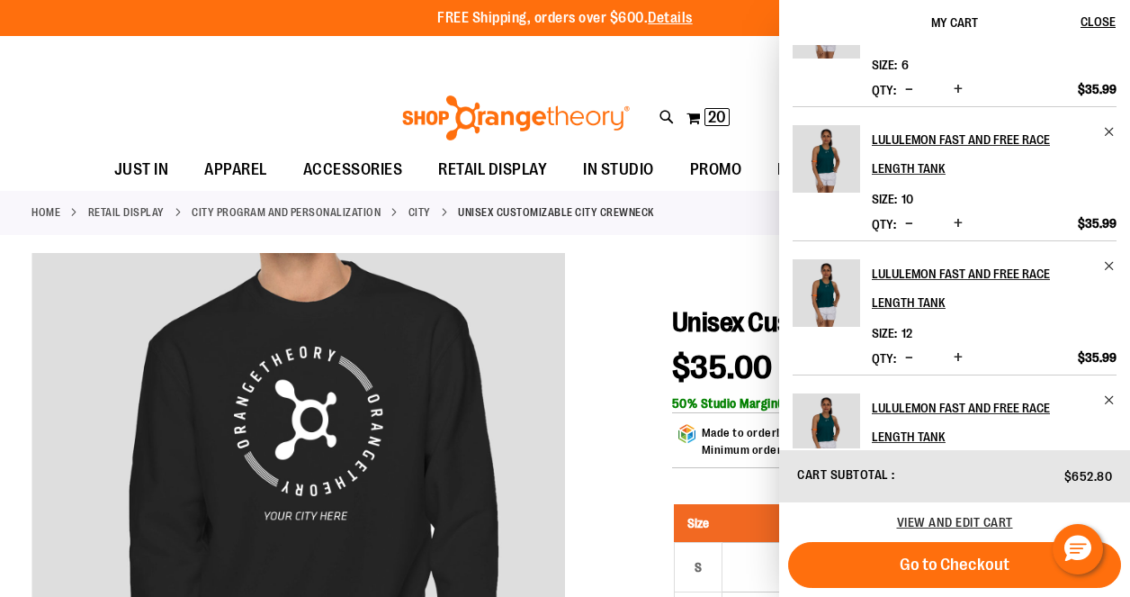
scroll to position [565, 0]
click at [1107, 264] on span "Remove item" at bounding box center [1109, 264] width 13 height 13
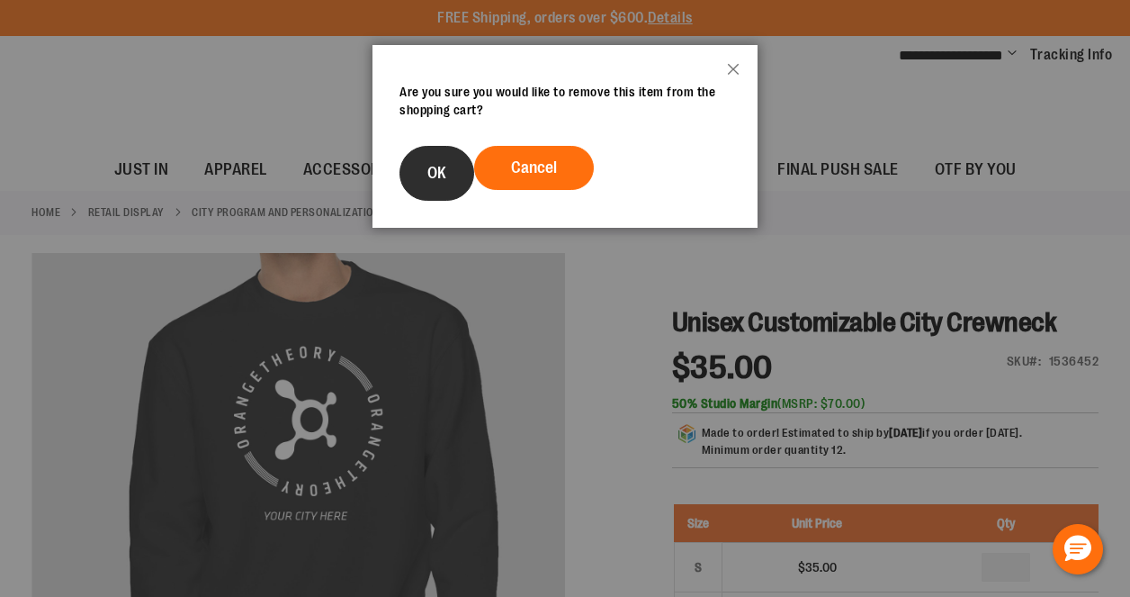
click at [427, 158] on button "OK" at bounding box center [437, 173] width 75 height 55
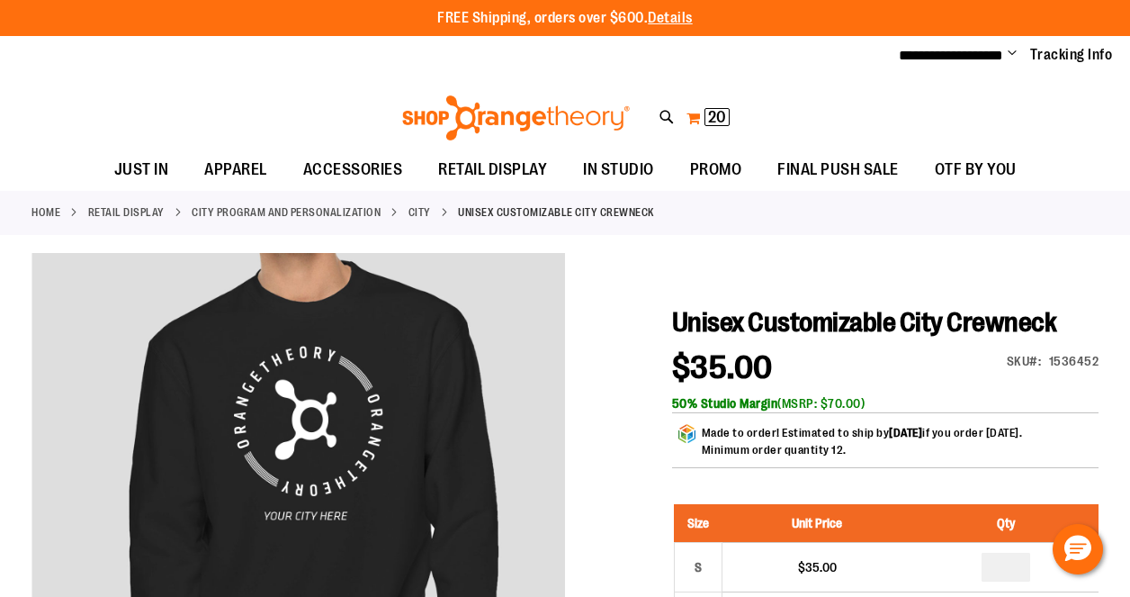
click at [708, 114] on span "20" at bounding box center [717, 117] width 18 height 18
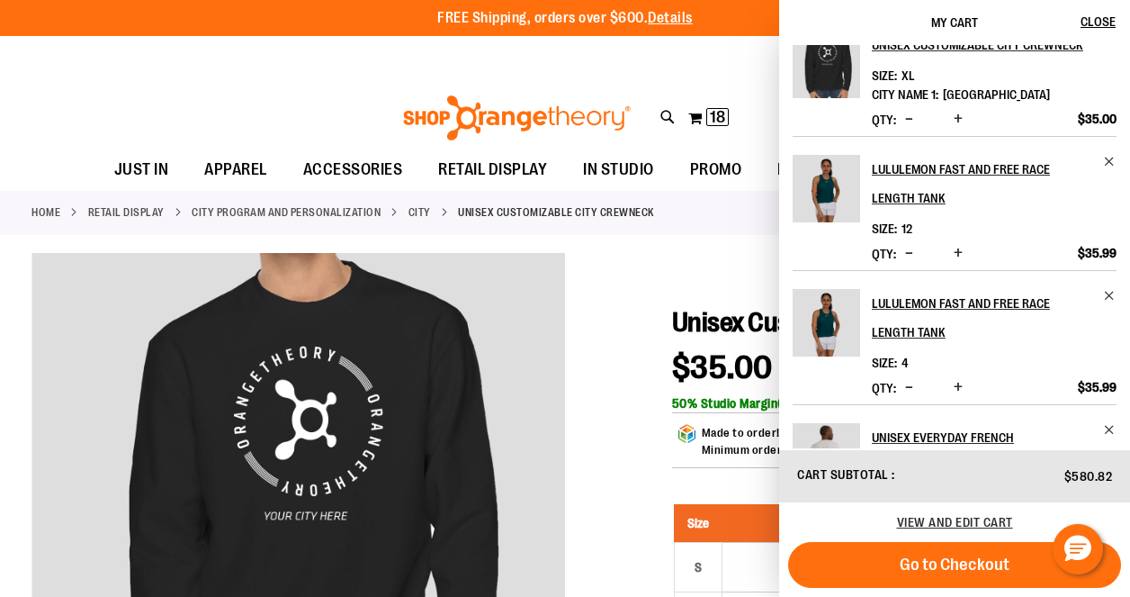
scroll to position [575, 0]
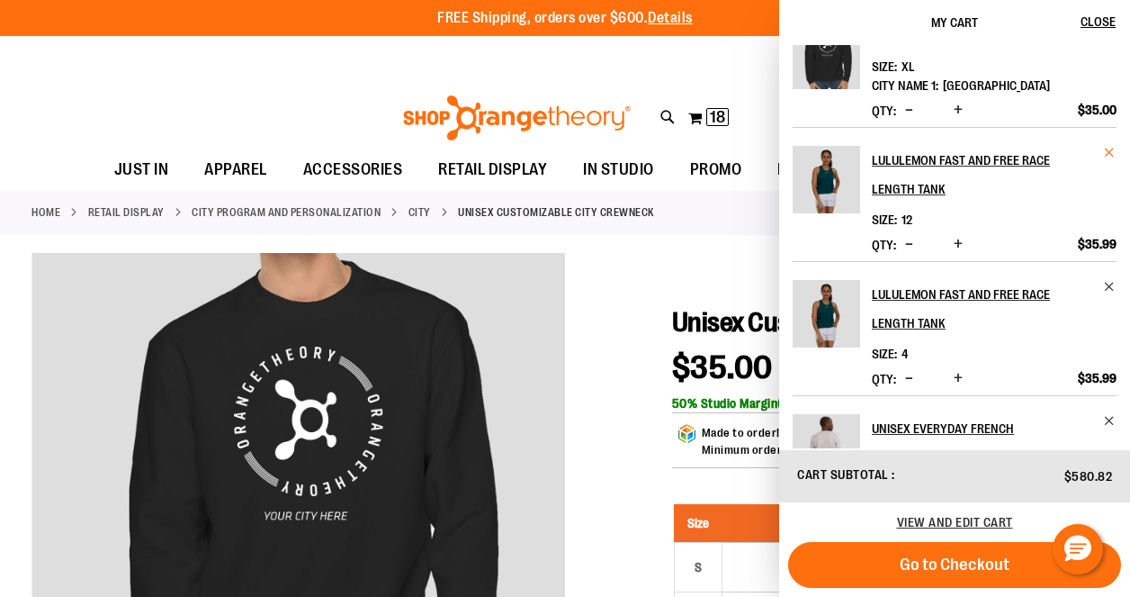
click at [1106, 151] on span "Remove item" at bounding box center [1109, 152] width 13 height 13
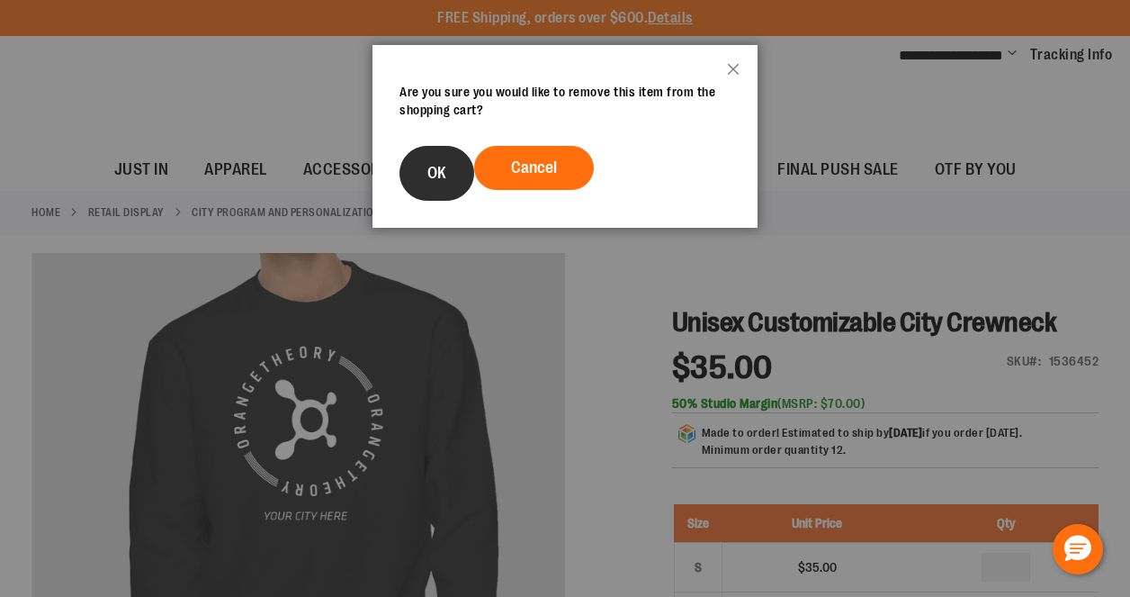
click at [457, 162] on button "OK" at bounding box center [437, 173] width 75 height 55
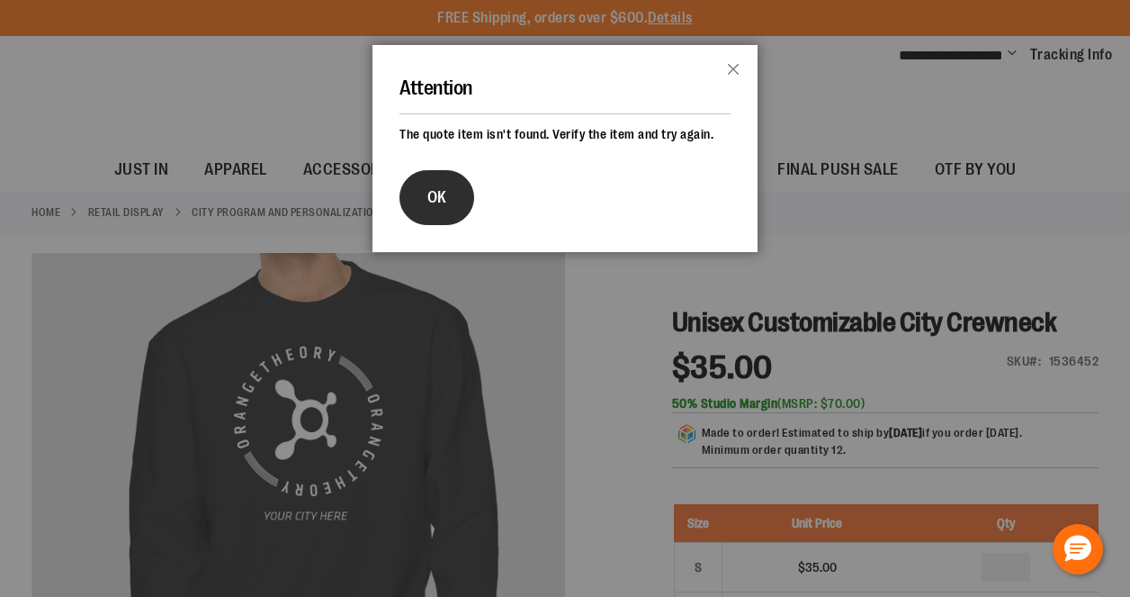
click at [444, 186] on button "OK" at bounding box center [437, 197] width 75 height 55
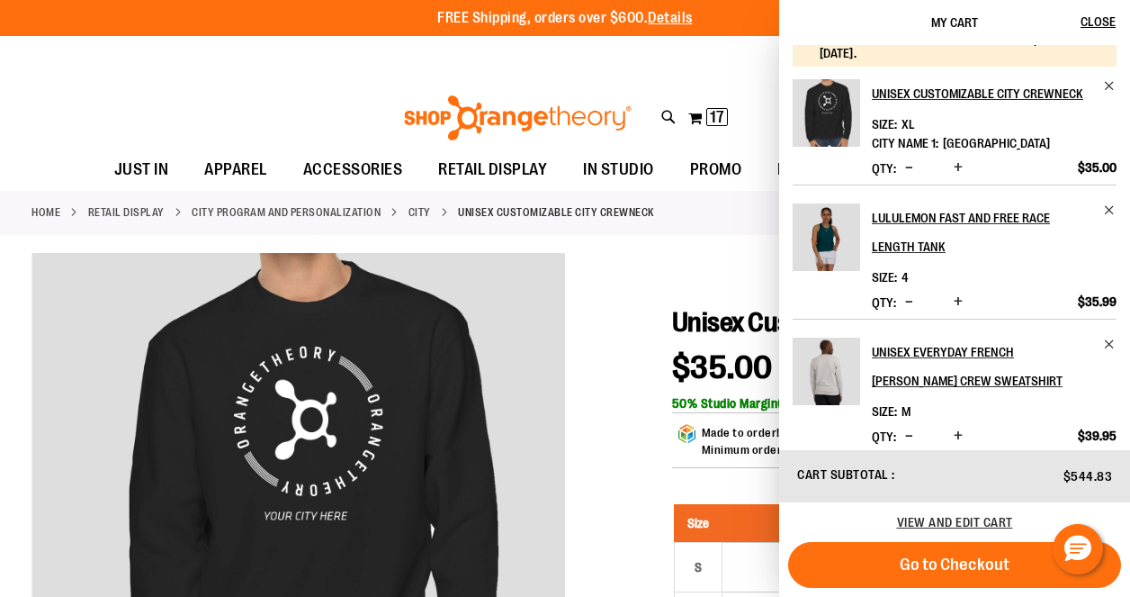
scroll to position [518, 0]
click at [1106, 200] on li "lululemon Fast and Free Race Length Tank Size 4" at bounding box center [955, 251] width 324 height 134
click at [1104, 206] on span "Remove item" at bounding box center [1109, 208] width 13 height 13
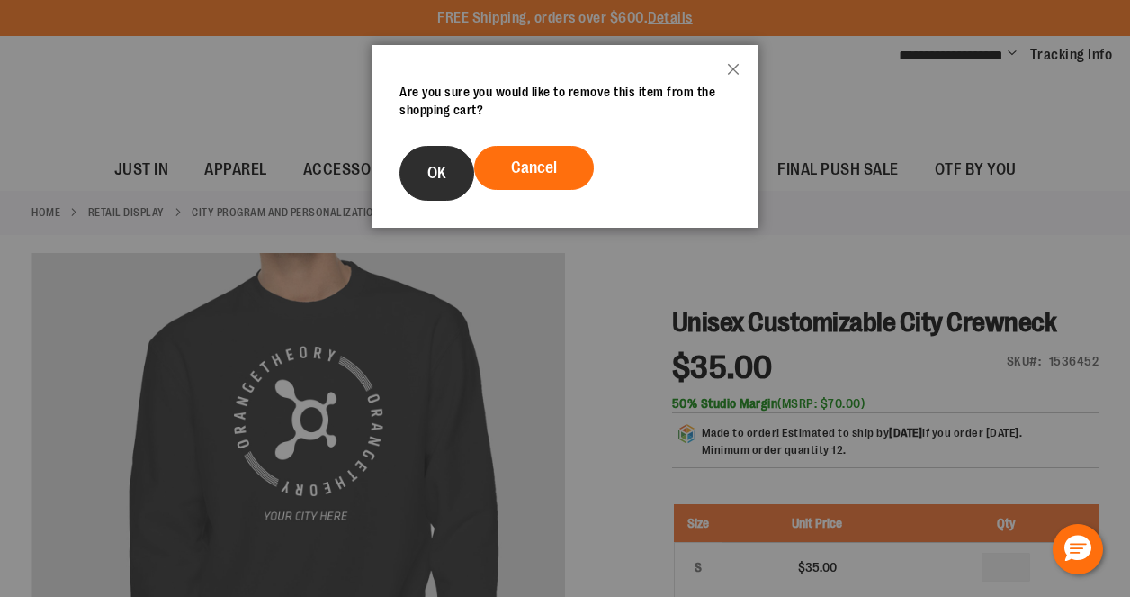
click at [415, 171] on button "OK" at bounding box center [437, 173] width 75 height 55
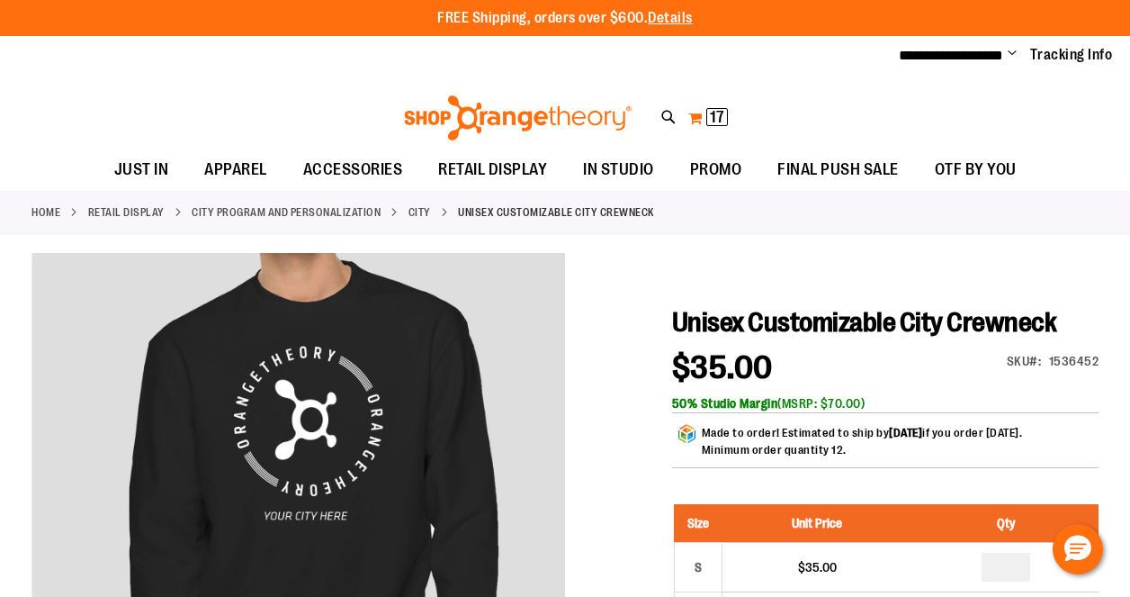
click at [698, 116] on button "My Cart 17 17 items" at bounding box center [707, 117] width 41 height 29
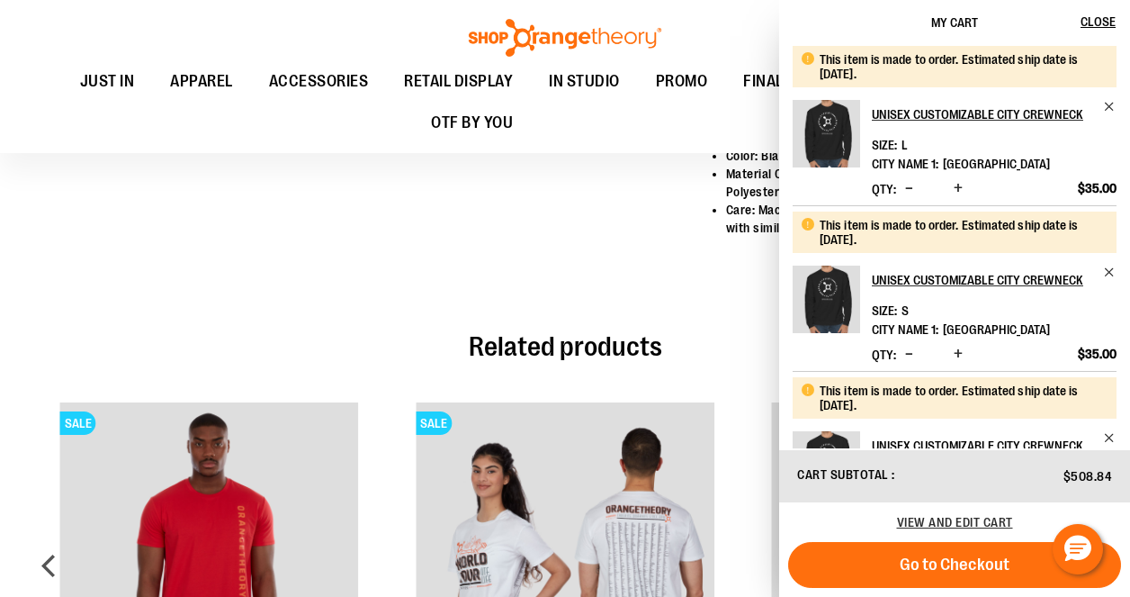
scroll to position [0, 0]
click at [1105, 108] on span "Remove item" at bounding box center [1109, 106] width 13 height 13
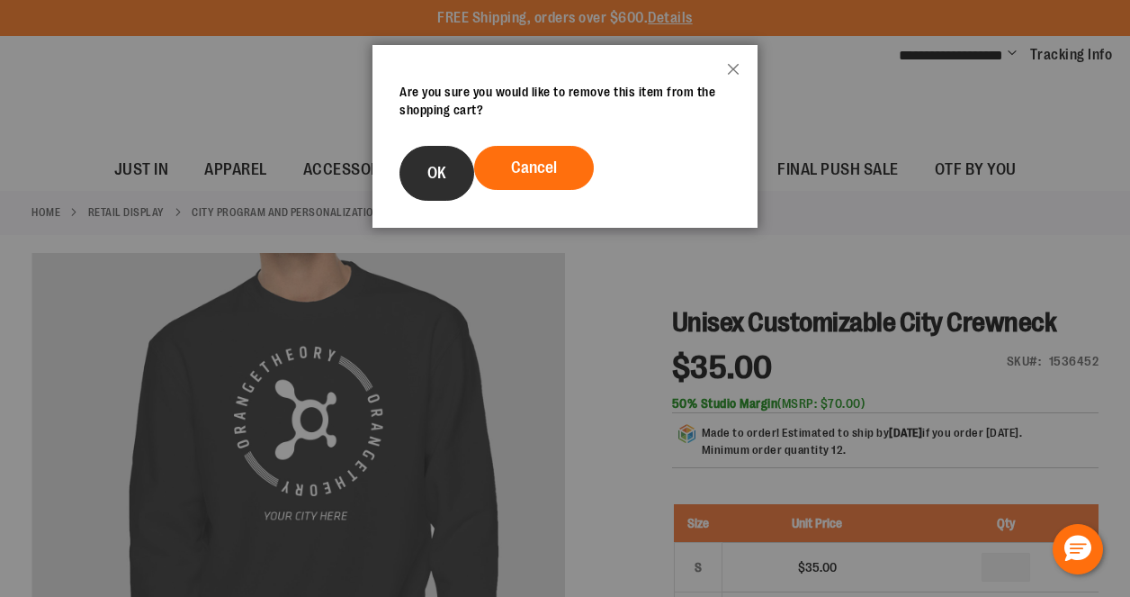
click at [444, 170] on span "OK" at bounding box center [436, 173] width 19 height 18
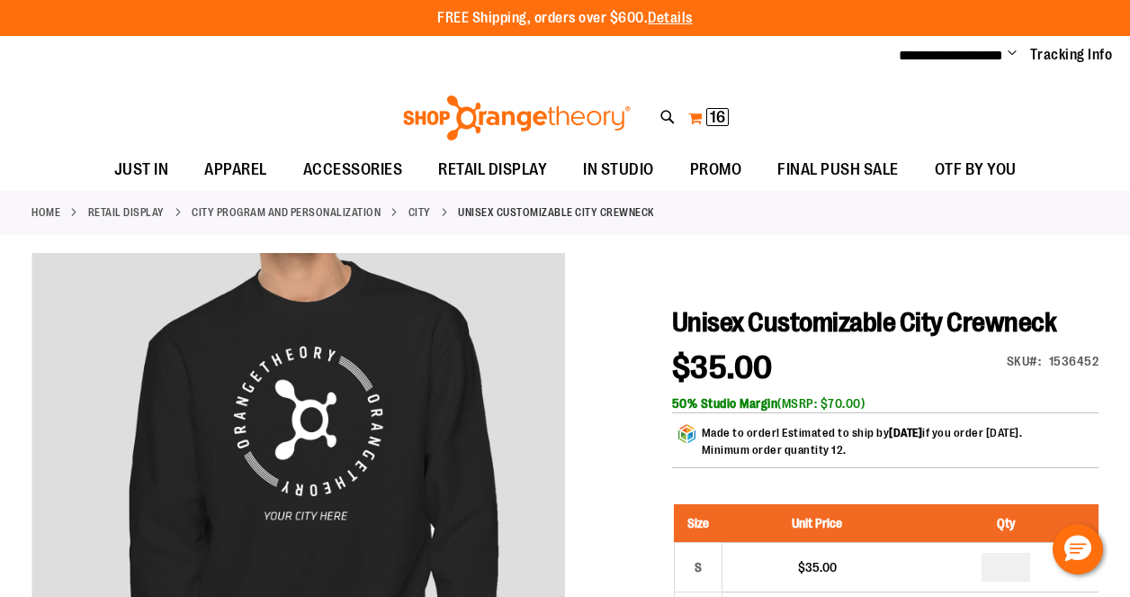
click at [710, 120] on span "16" at bounding box center [717, 117] width 15 height 18
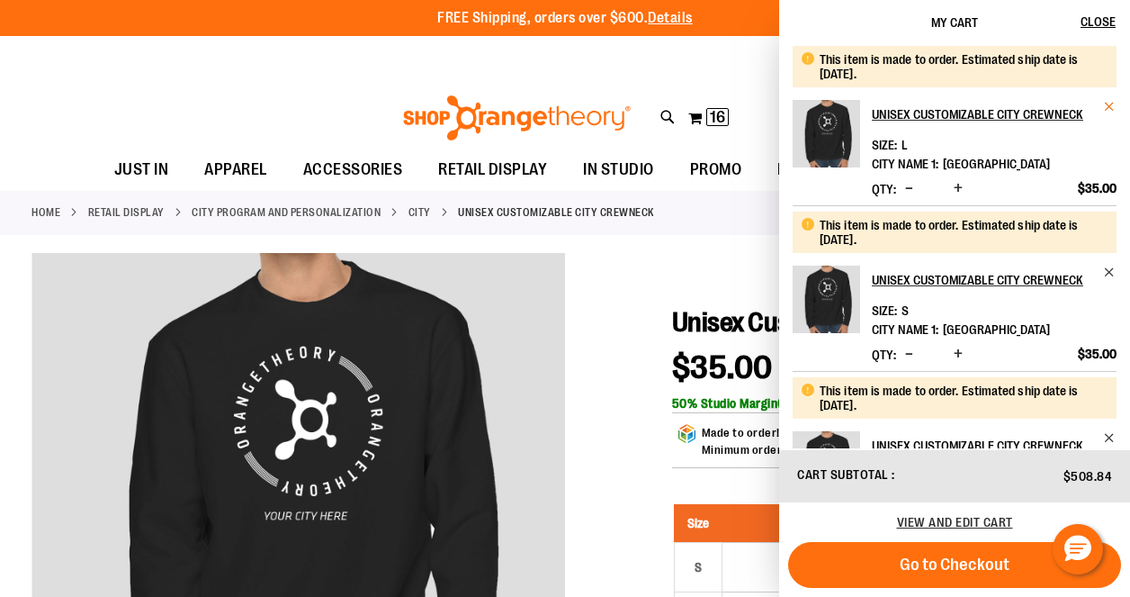
click at [1106, 106] on span "Remove item" at bounding box center [1109, 106] width 13 height 13
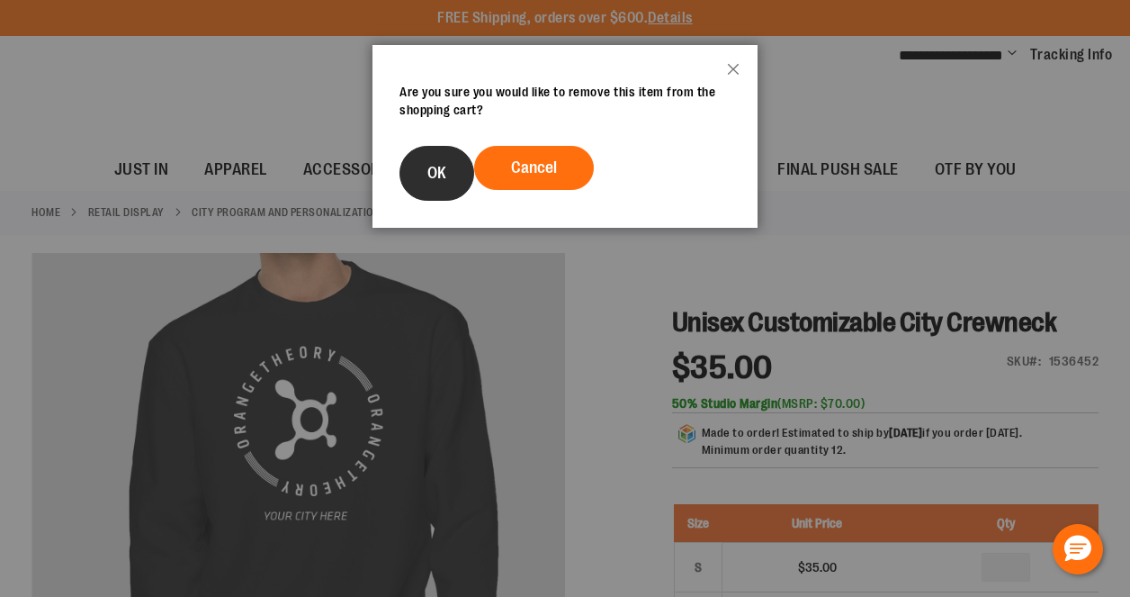
click at [451, 171] on button "OK" at bounding box center [437, 173] width 75 height 55
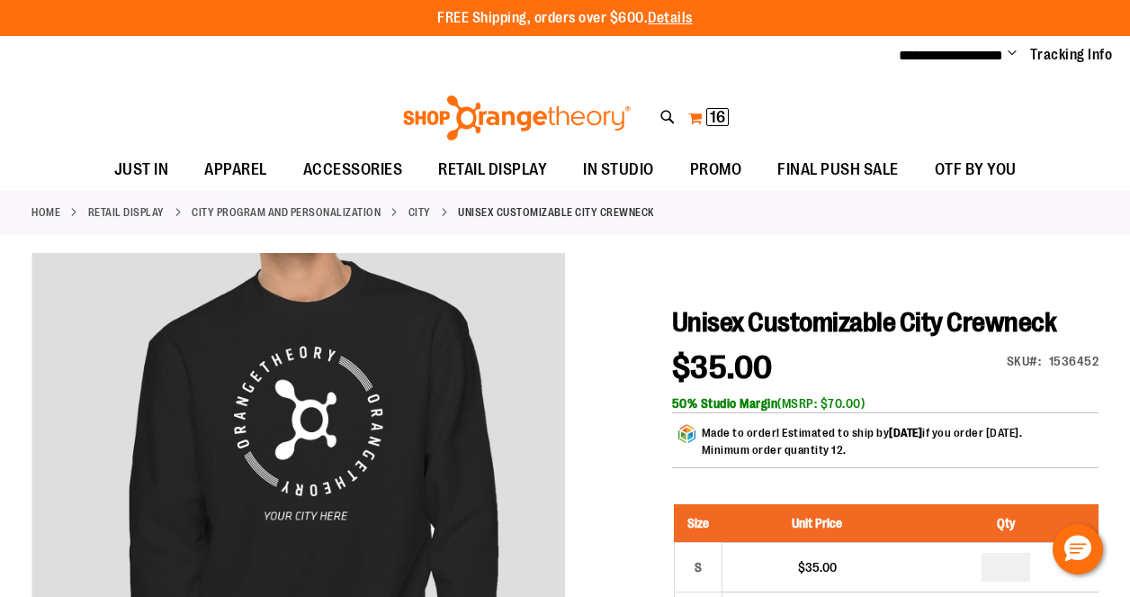
click at [697, 105] on button "My Cart 16 16 items" at bounding box center [708, 117] width 42 height 29
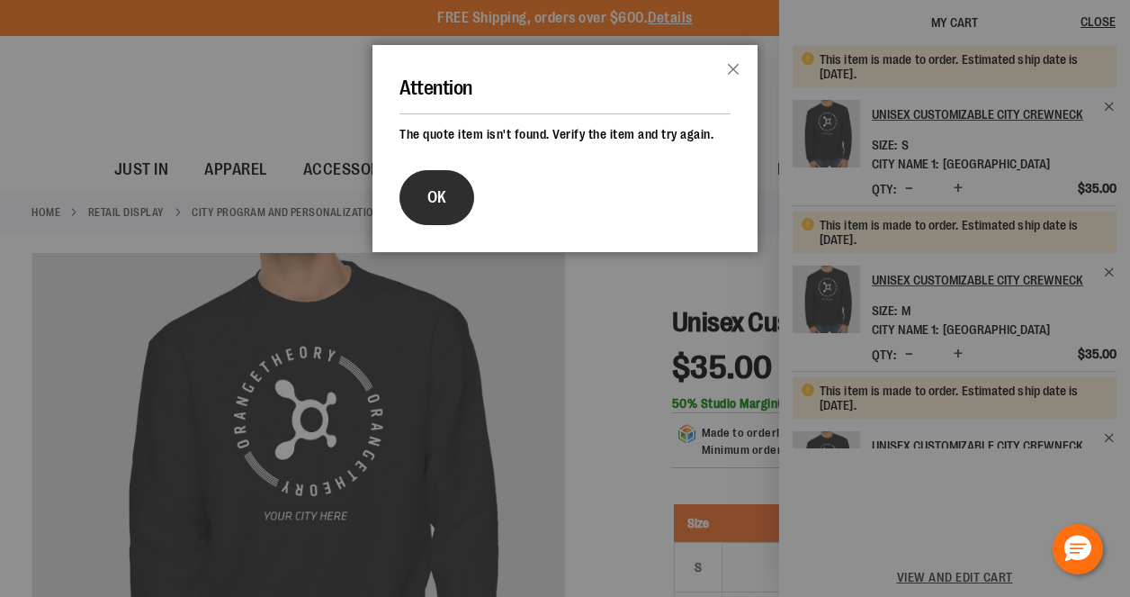
click at [446, 199] on button "OK" at bounding box center [437, 197] width 75 height 55
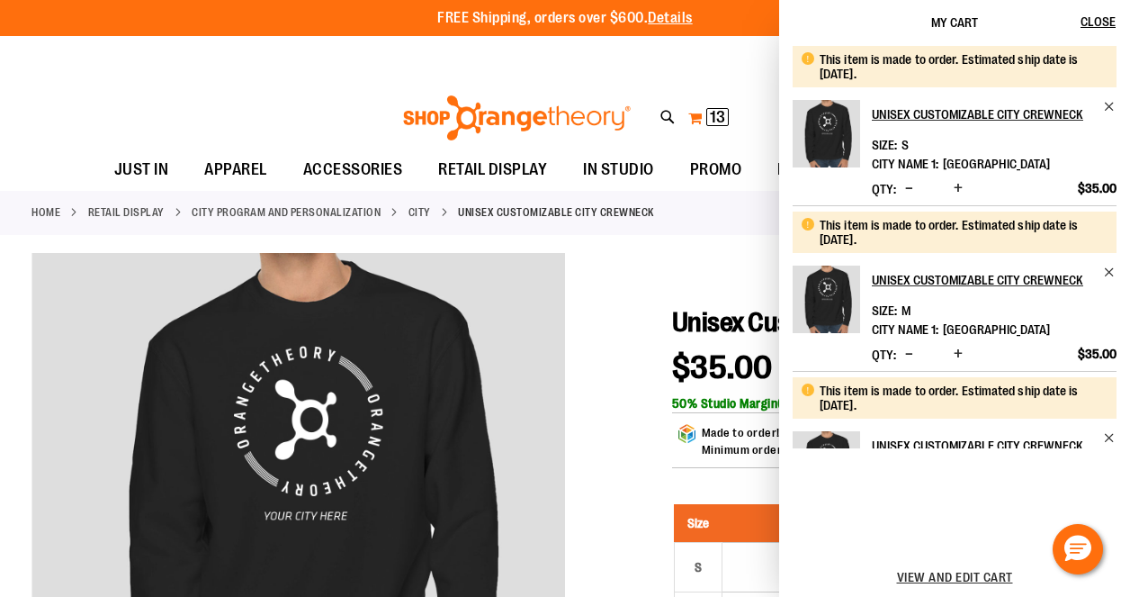
click at [704, 116] on button "My Cart 13 13 items" at bounding box center [708, 117] width 42 height 29
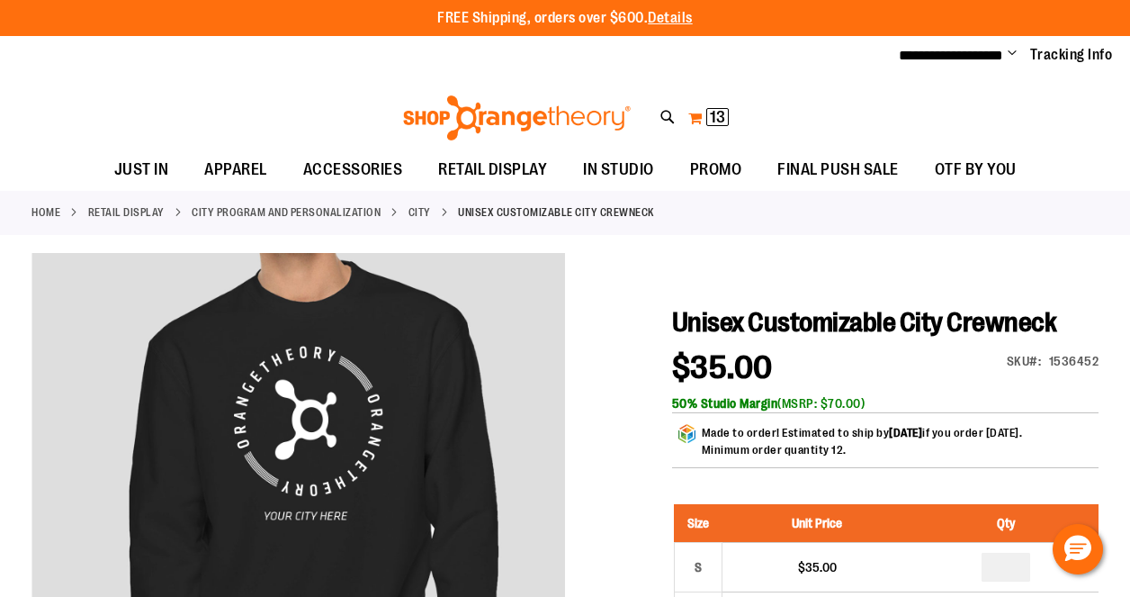
click at [700, 110] on button "My Cart 13 13 items" at bounding box center [708, 117] width 42 height 29
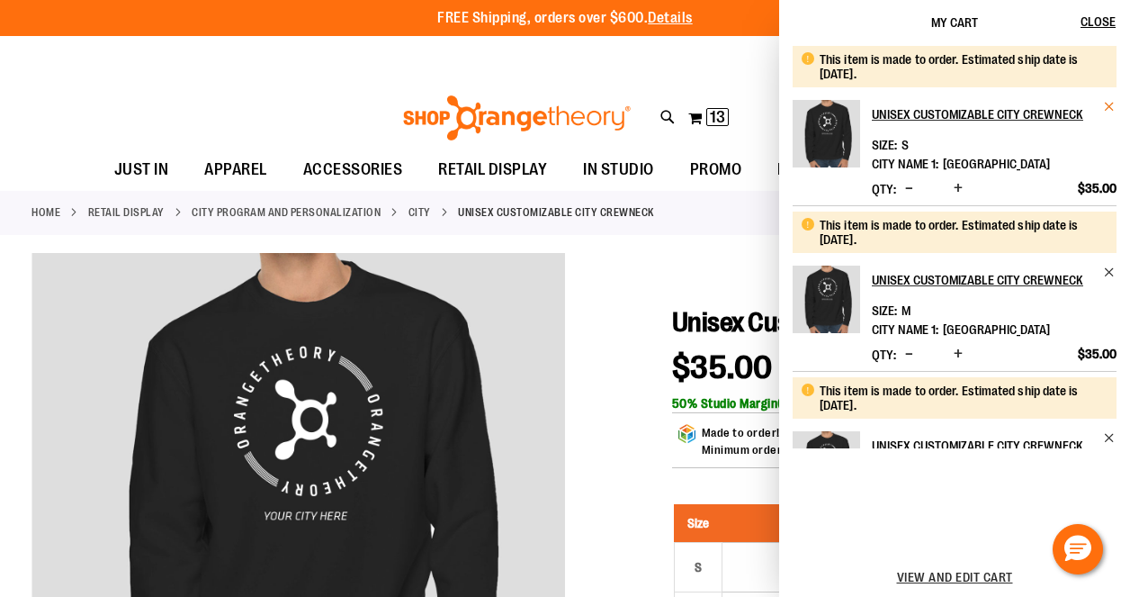
click at [1107, 102] on span "Remove item" at bounding box center [1109, 106] width 13 height 13
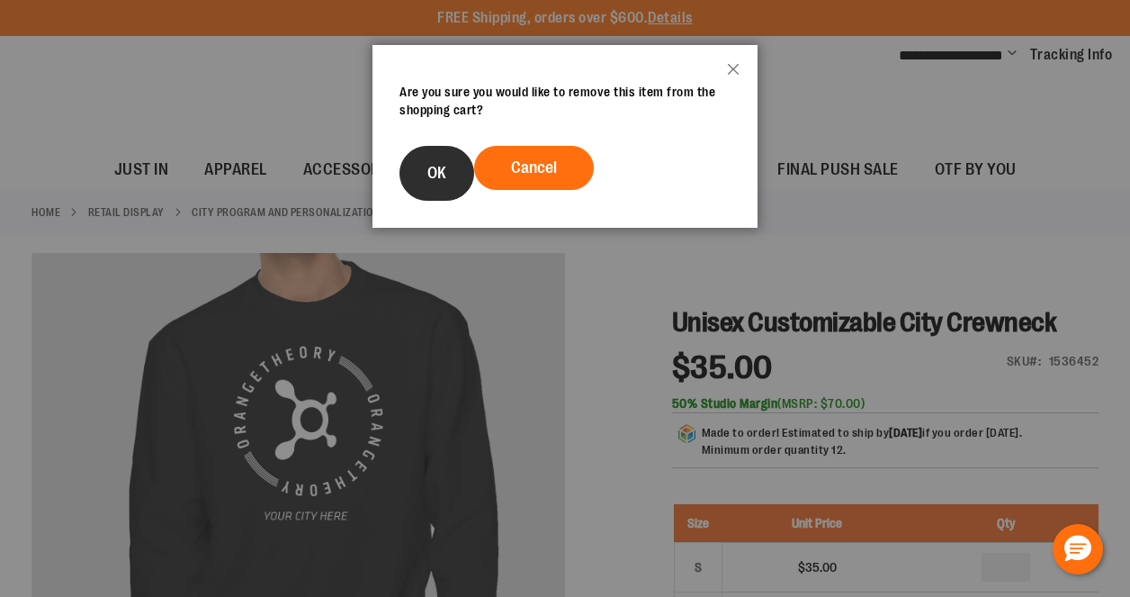
click at [441, 166] on span "OK" at bounding box center [436, 173] width 19 height 18
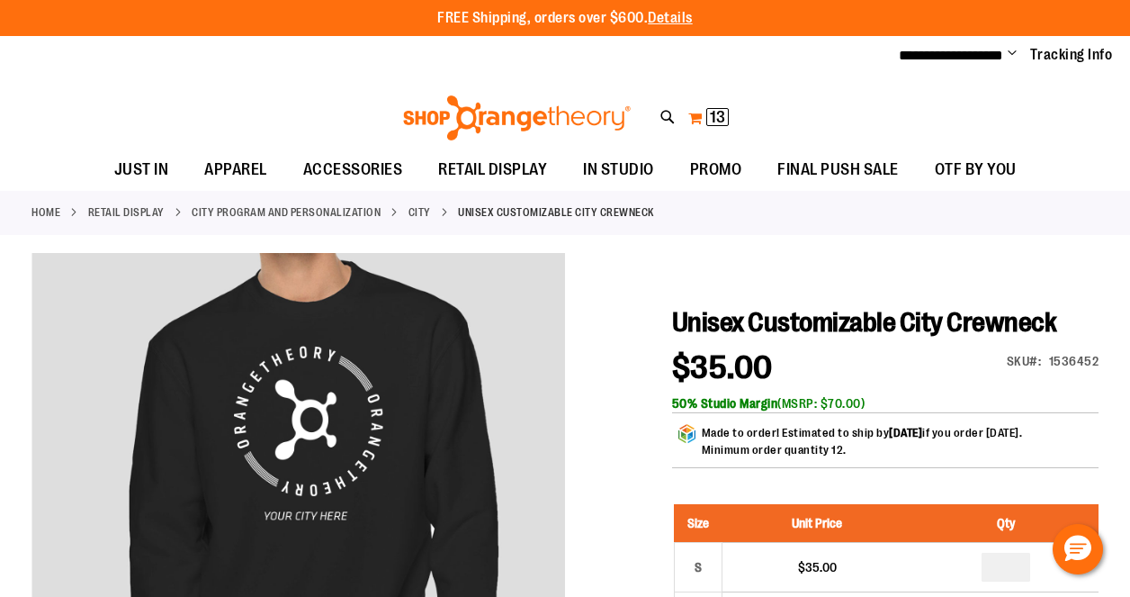
click at [706, 111] on span "13 13 items" at bounding box center [717, 117] width 22 height 18
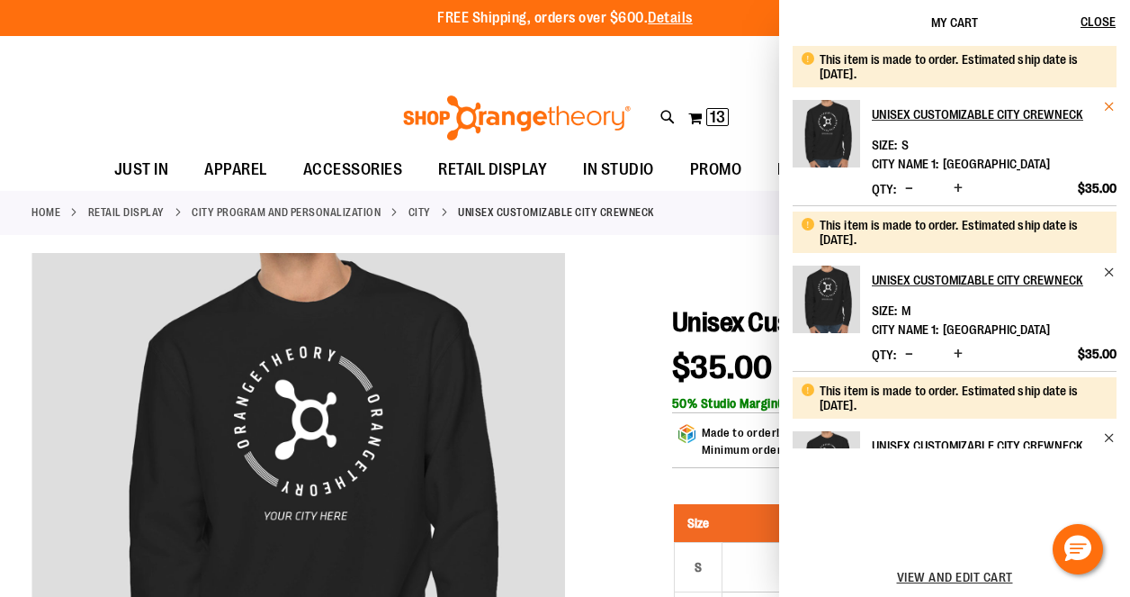
click at [1108, 104] on span "Remove item" at bounding box center [1109, 106] width 13 height 13
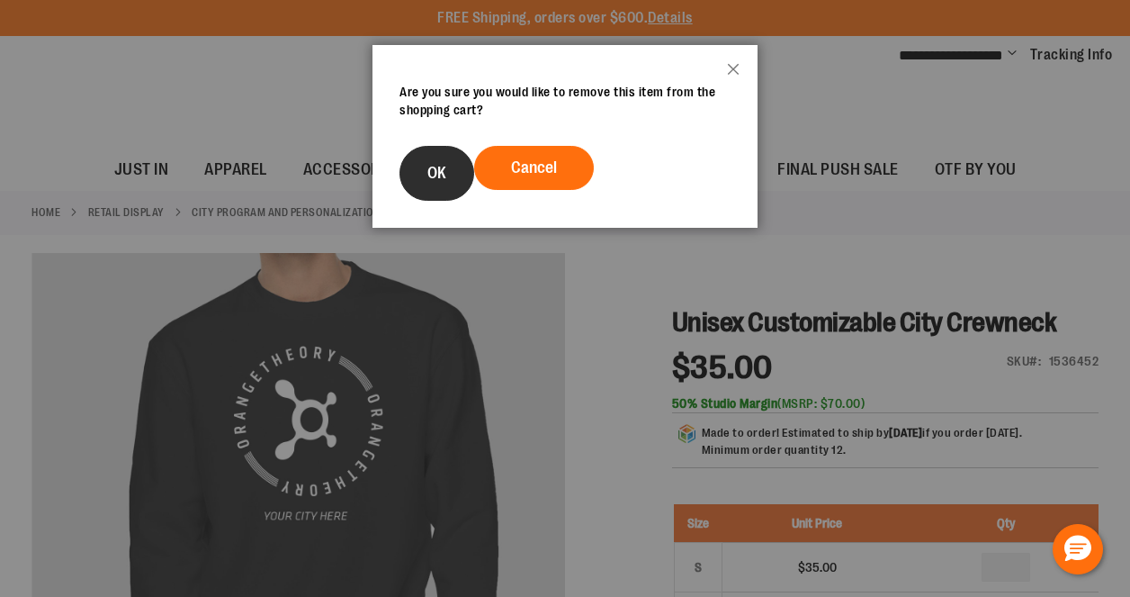
click at [437, 187] on button "OK" at bounding box center [437, 173] width 75 height 55
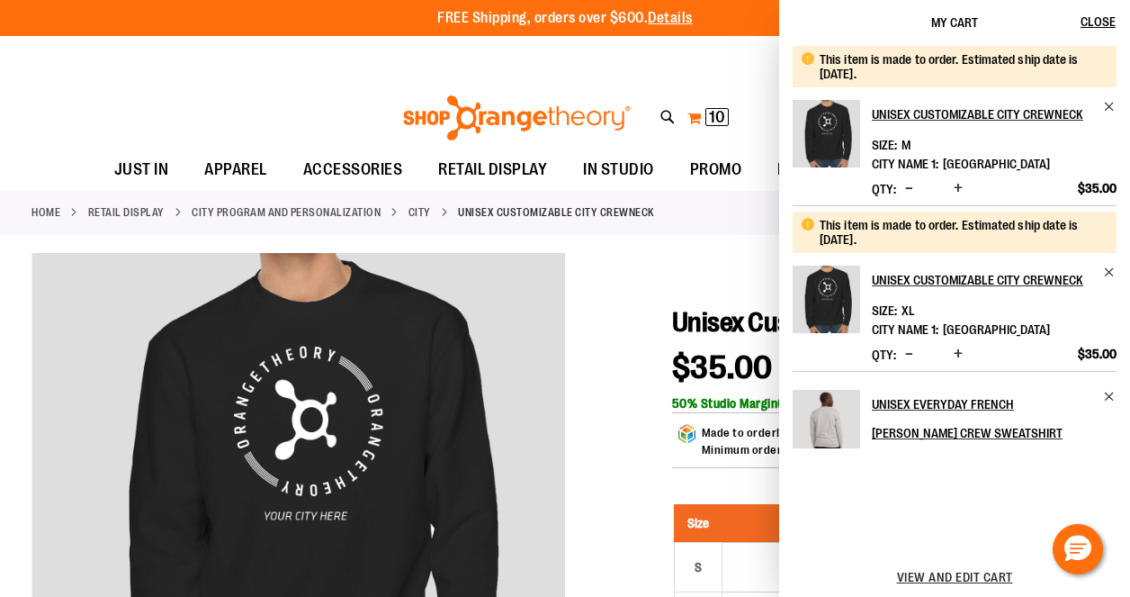
click at [710, 115] on span "10" at bounding box center [717, 117] width 16 height 18
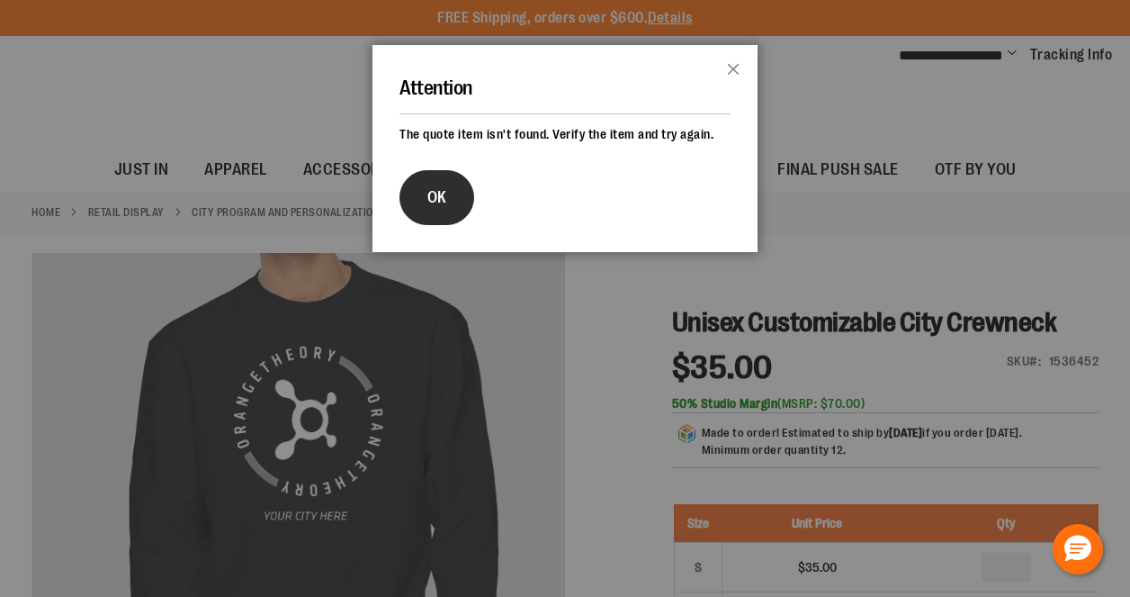
click at [412, 197] on button "OK" at bounding box center [437, 197] width 75 height 55
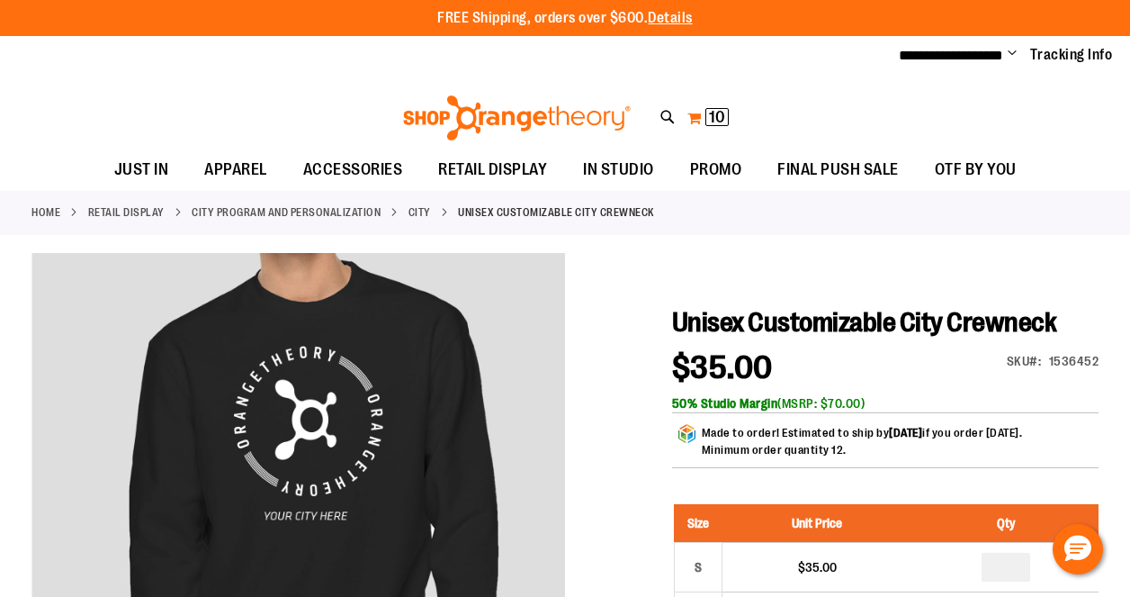
click at [704, 110] on button "My Cart 10 10 items" at bounding box center [708, 117] width 43 height 29
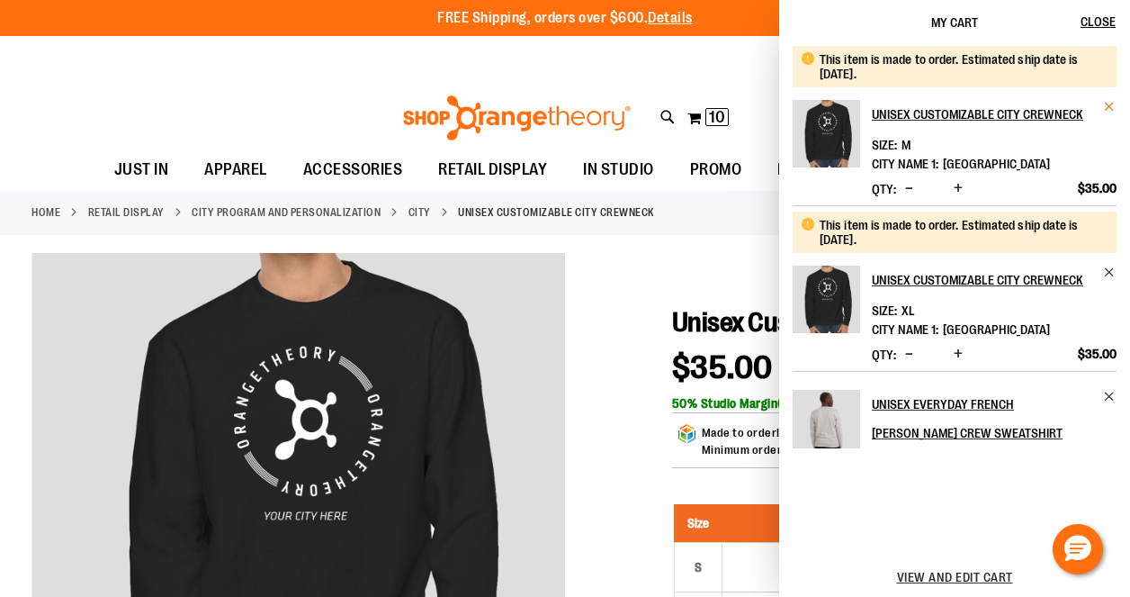
click at [1106, 107] on span "Remove item" at bounding box center [1109, 106] width 13 height 13
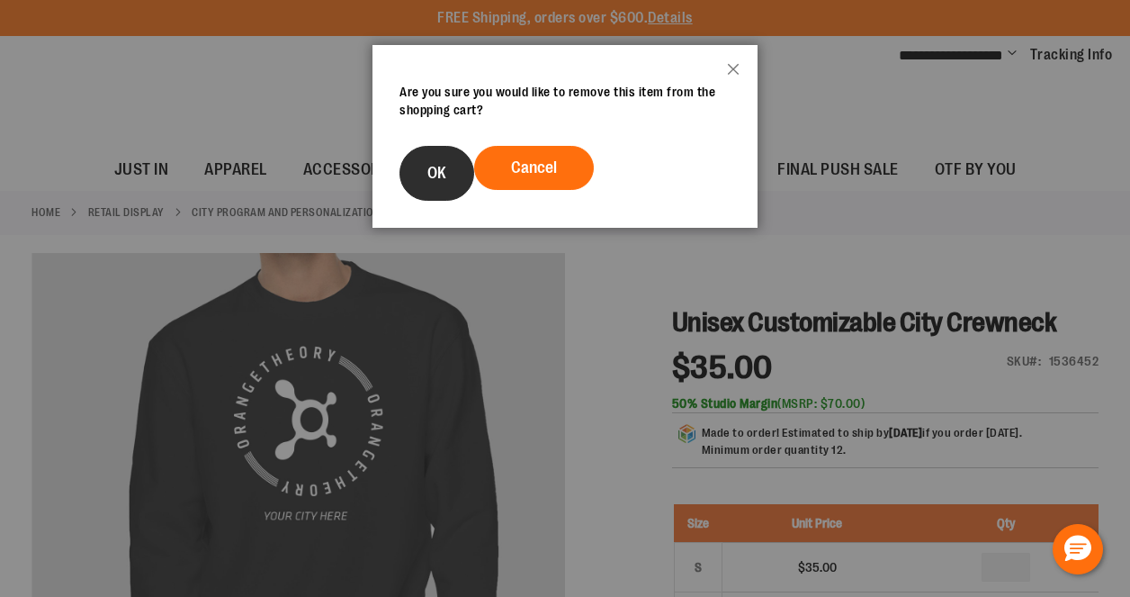
click at [436, 171] on span "OK" at bounding box center [436, 173] width 19 height 18
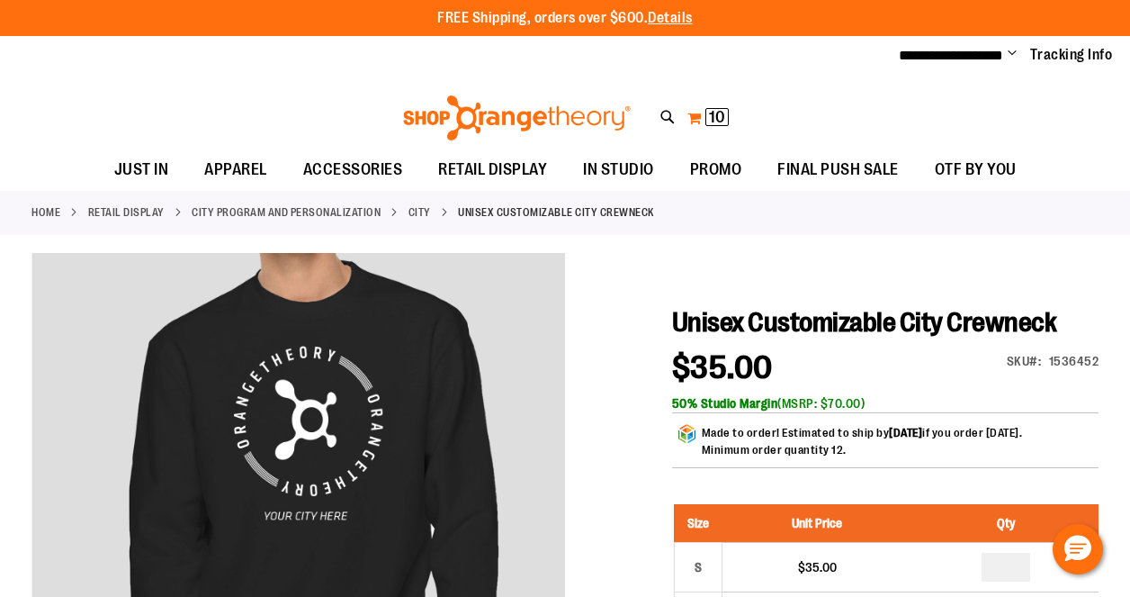
click at [705, 118] on span "10 10 items" at bounding box center [716, 117] width 23 height 18
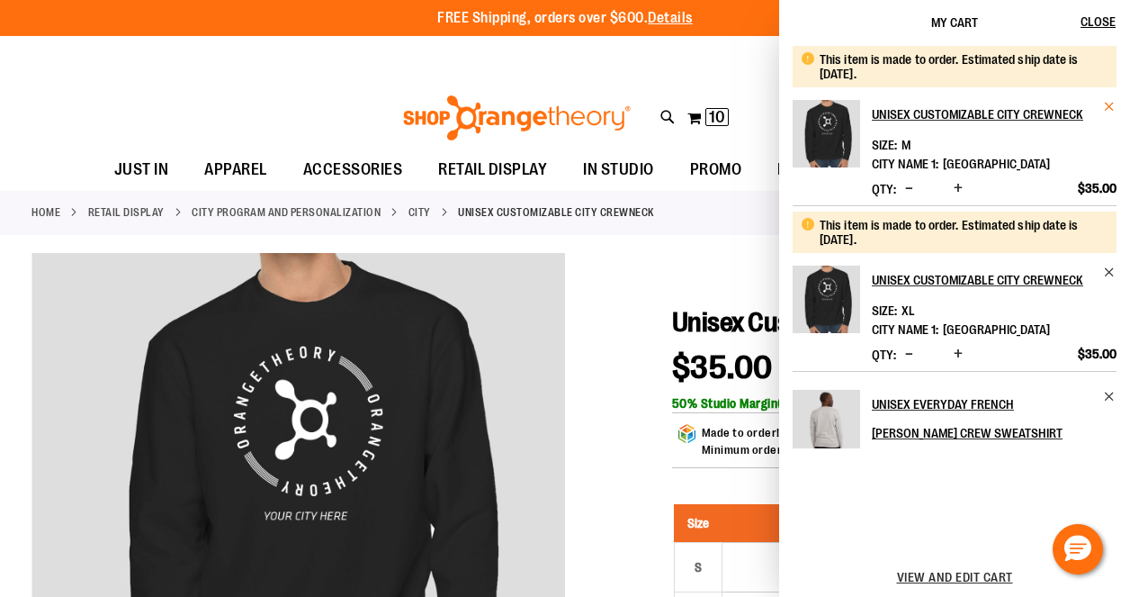
click at [1110, 104] on span "Remove item" at bounding box center [1109, 106] width 13 height 13
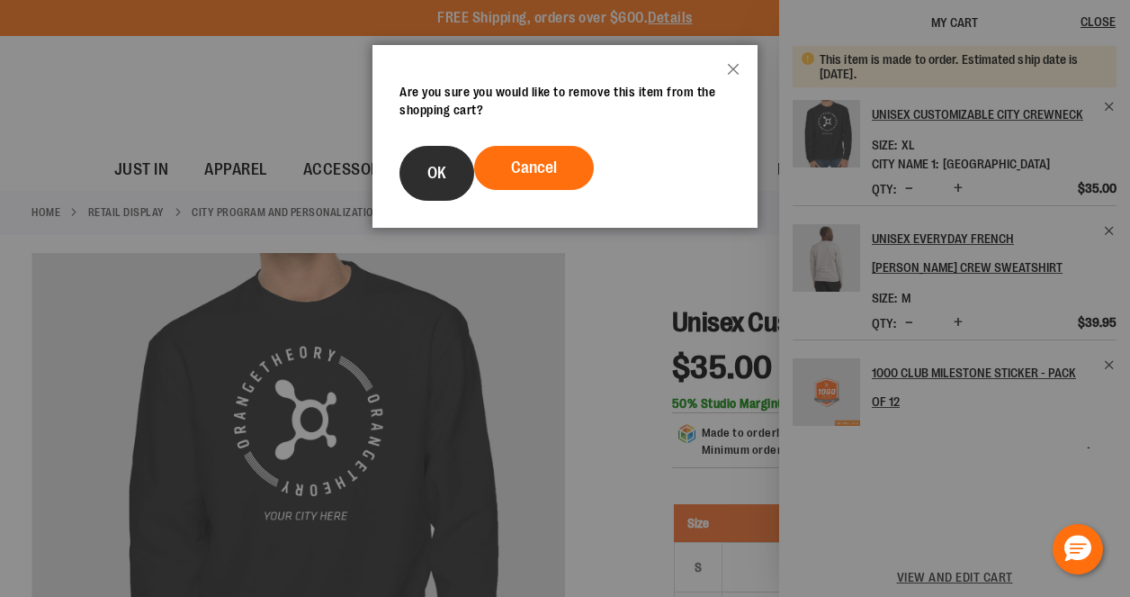
click at [429, 181] on span "OK" at bounding box center [436, 173] width 19 height 18
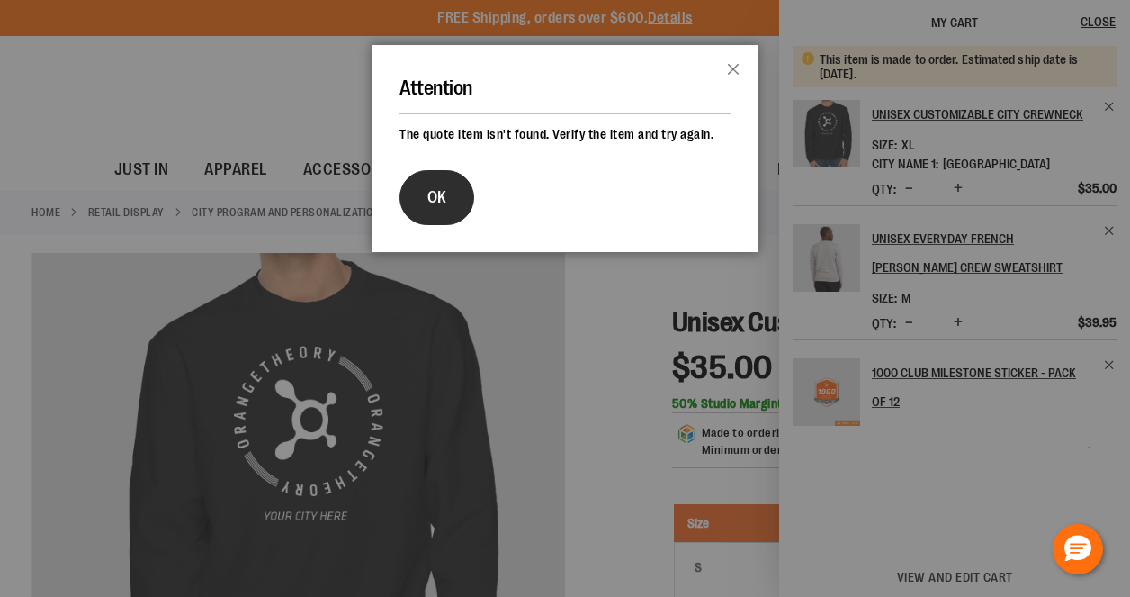
click at [447, 188] on button "OK" at bounding box center [437, 197] width 75 height 55
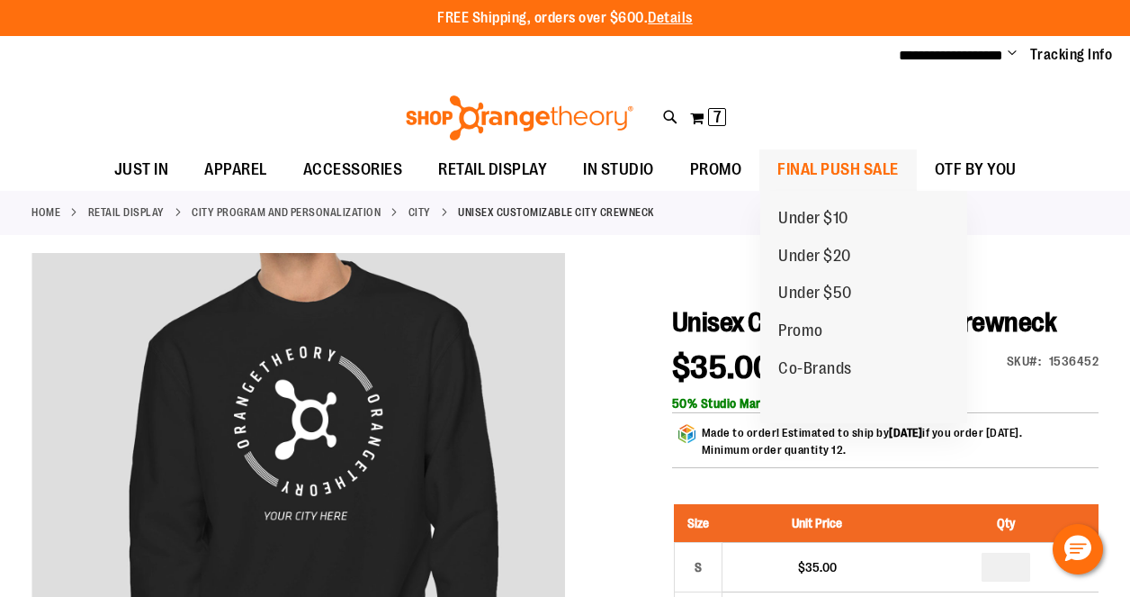
click at [847, 161] on span "FINAL PUSH SALE" at bounding box center [837, 169] width 121 height 40
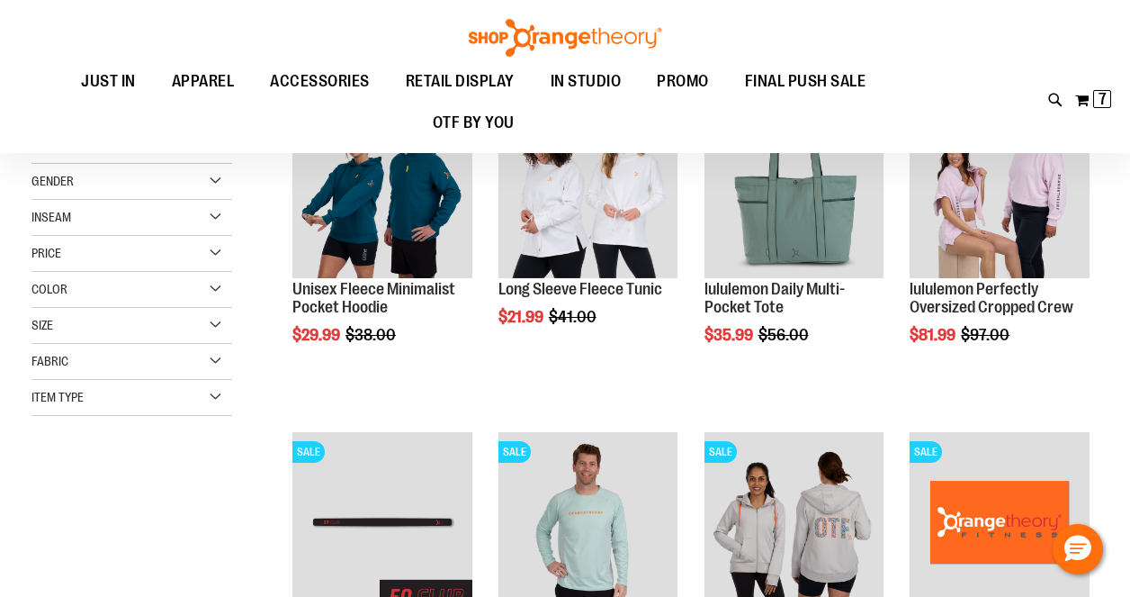
scroll to position [91, 0]
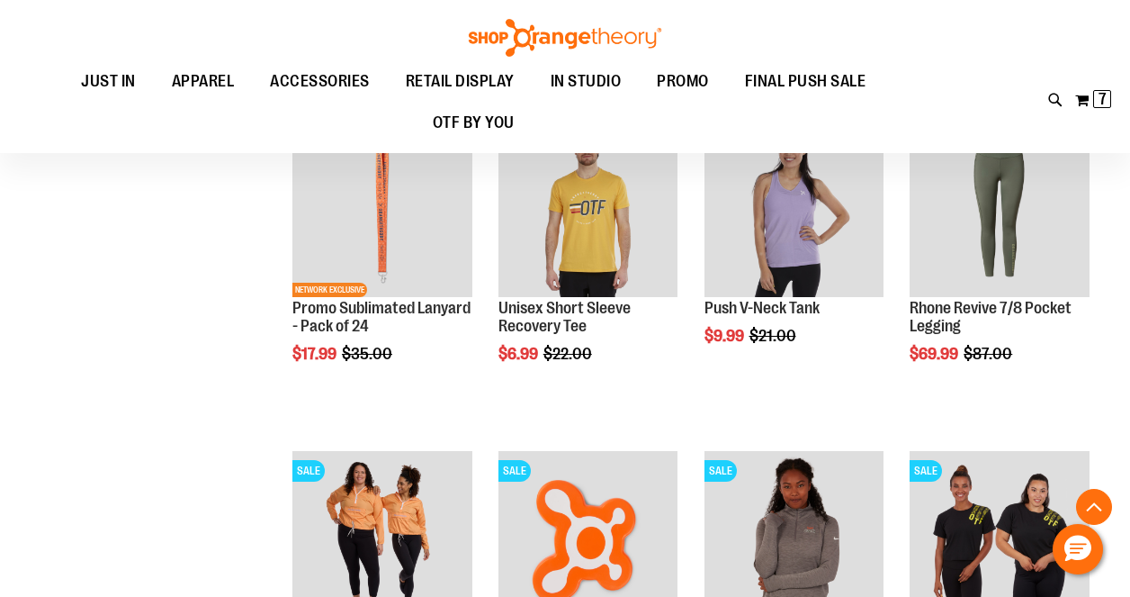
scroll to position [1054, 0]
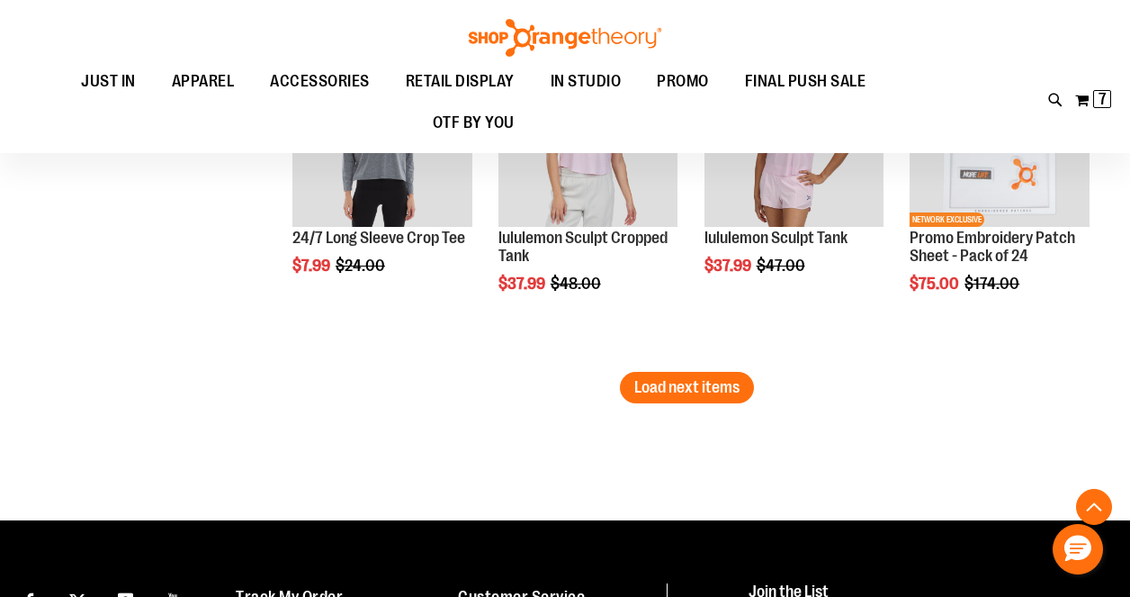
scroll to position [2793, 0]
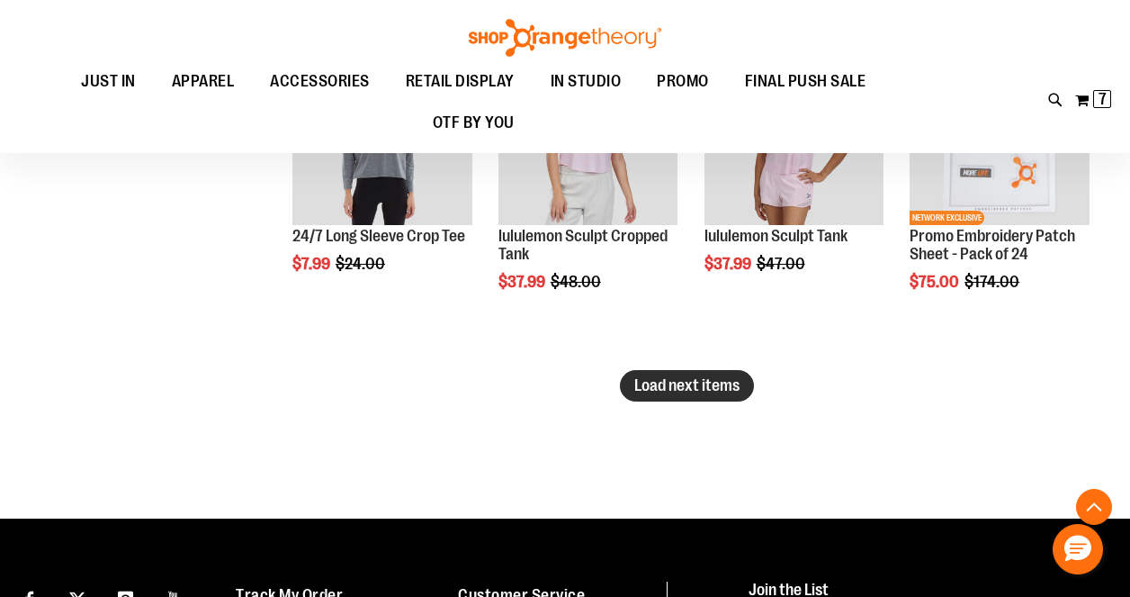
click at [722, 382] on span "Load next items" at bounding box center [686, 385] width 105 height 18
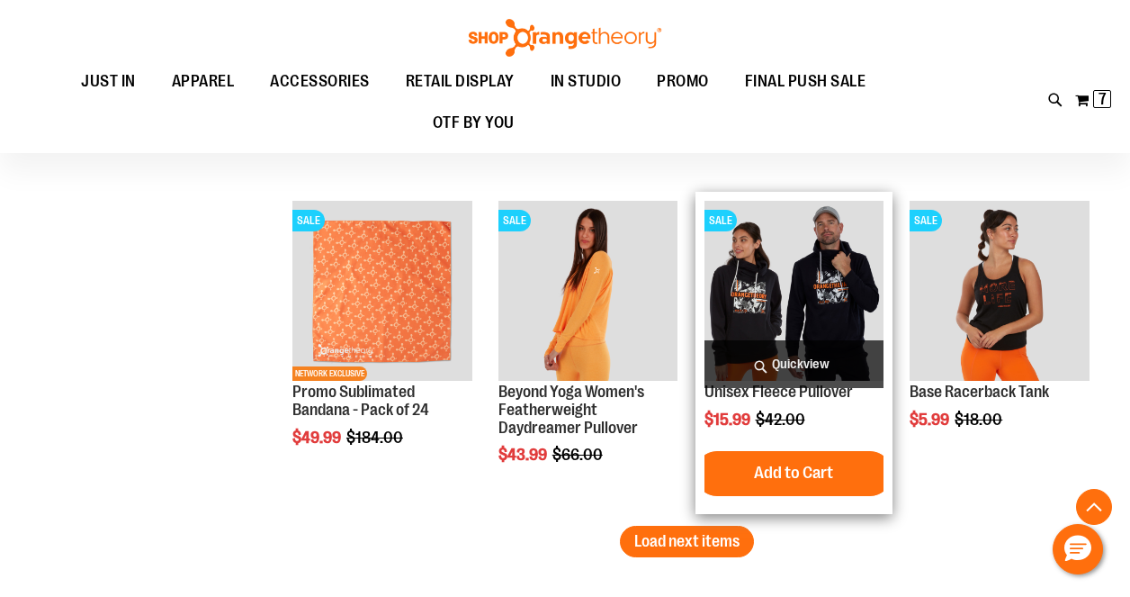
scroll to position [3768, 0]
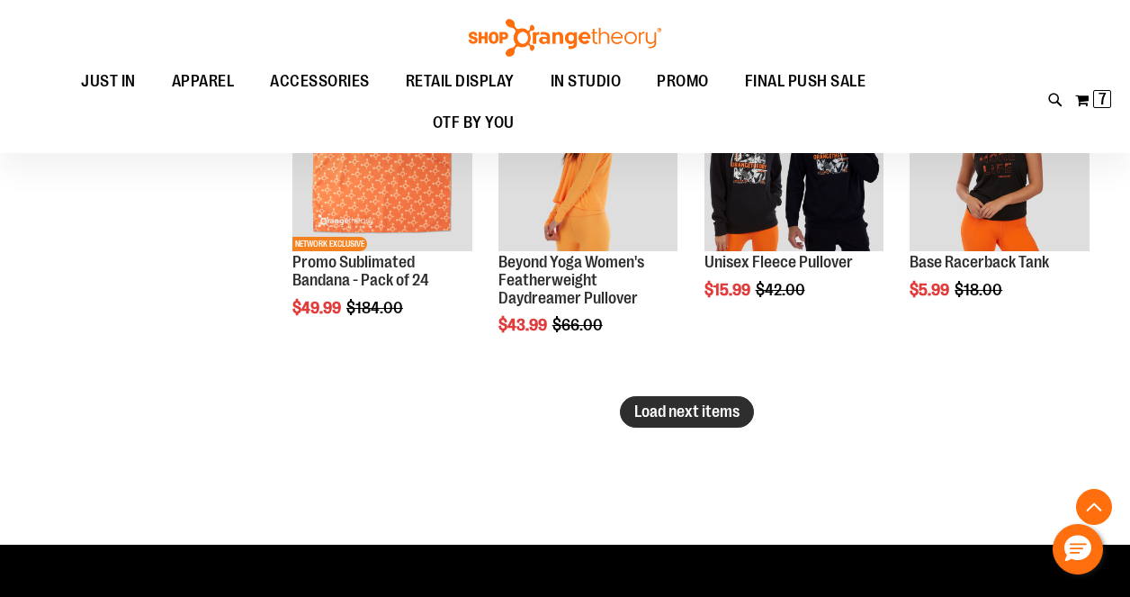
click at [681, 404] on span "Load next items" at bounding box center [686, 411] width 105 height 18
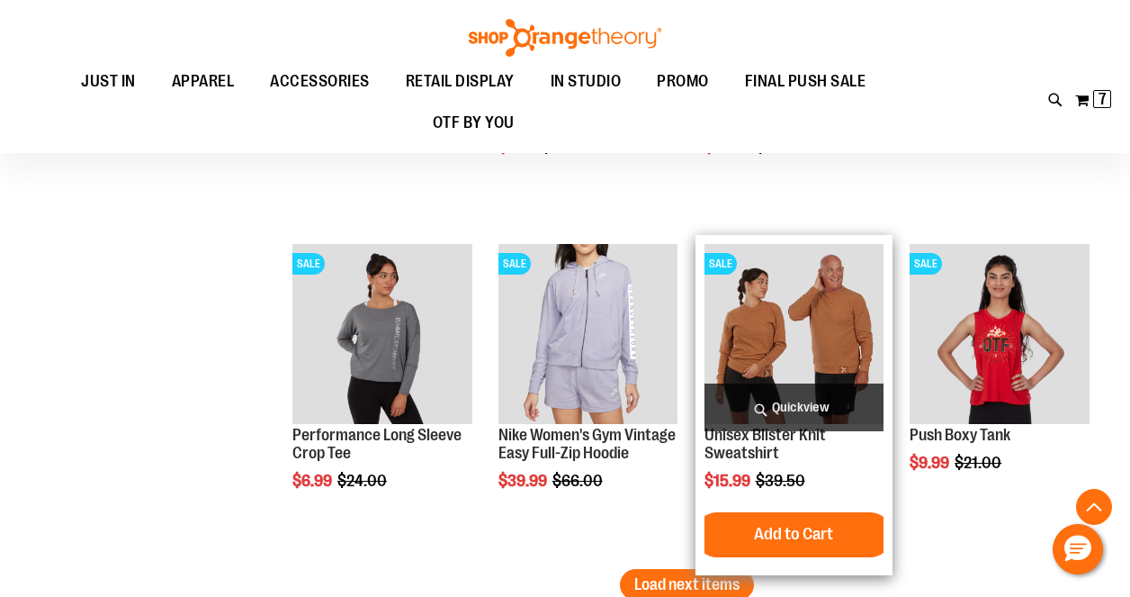
scroll to position [4597, 0]
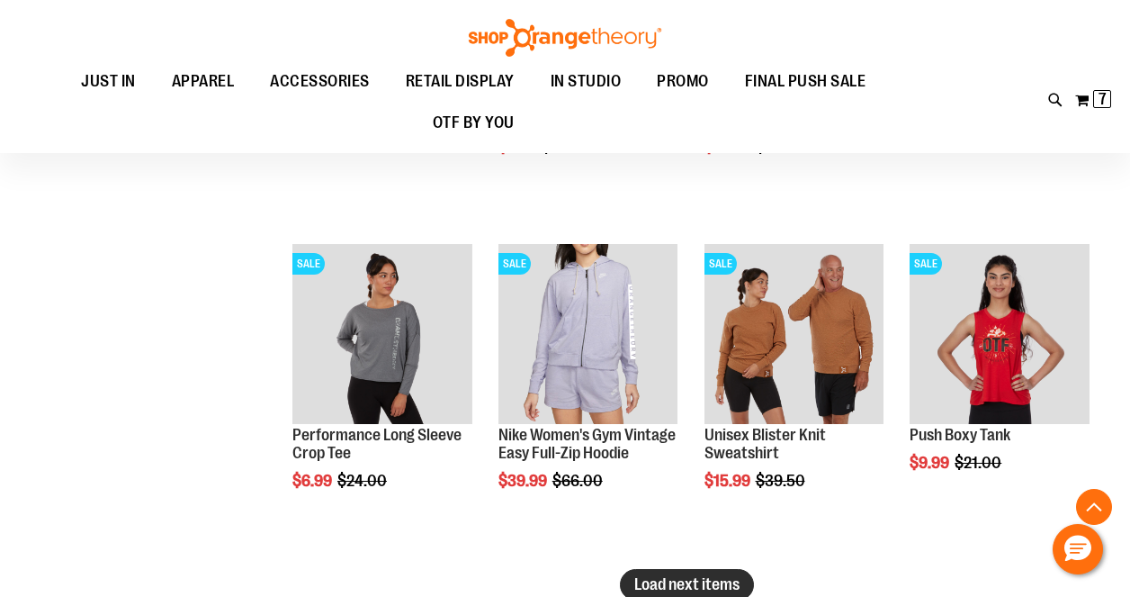
click at [687, 590] on span "Load next items" at bounding box center [686, 584] width 105 height 18
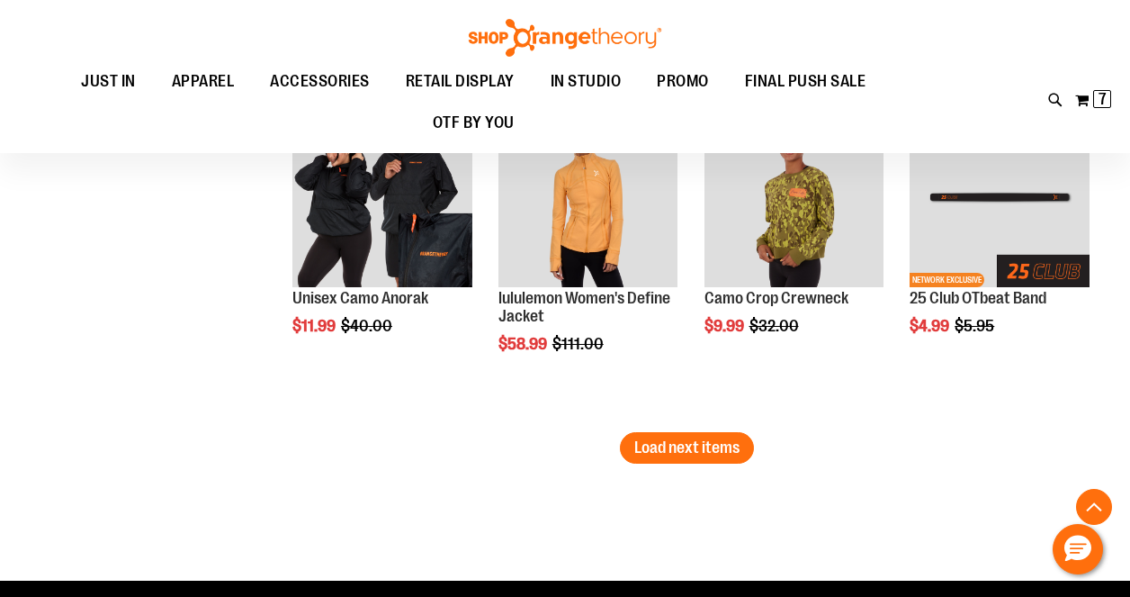
scroll to position [5738, 0]
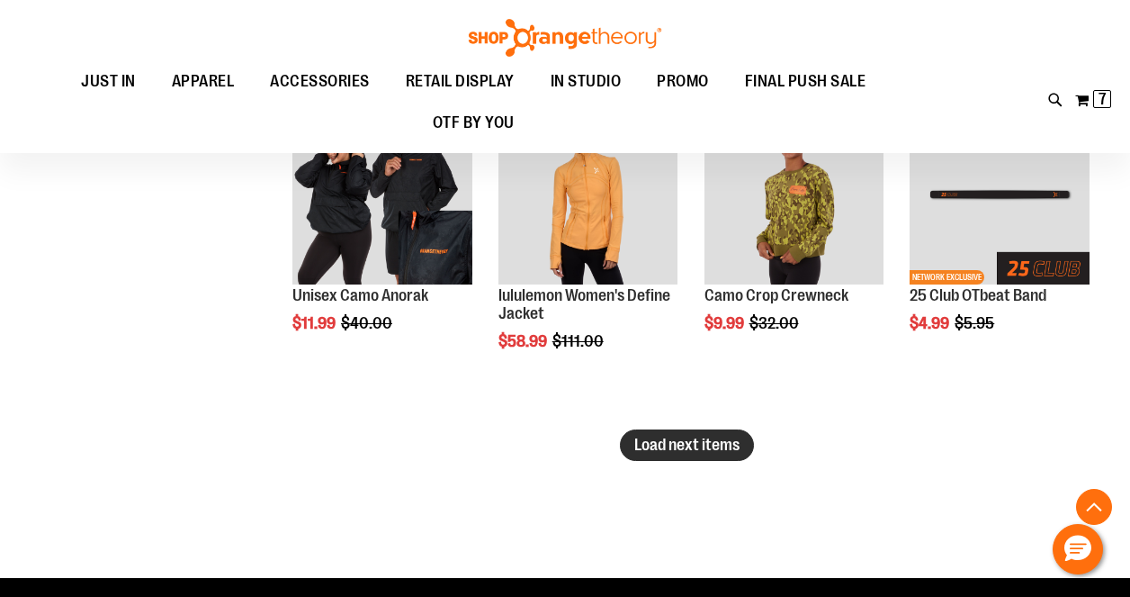
click at [708, 444] on span "Load next items" at bounding box center [686, 445] width 105 height 18
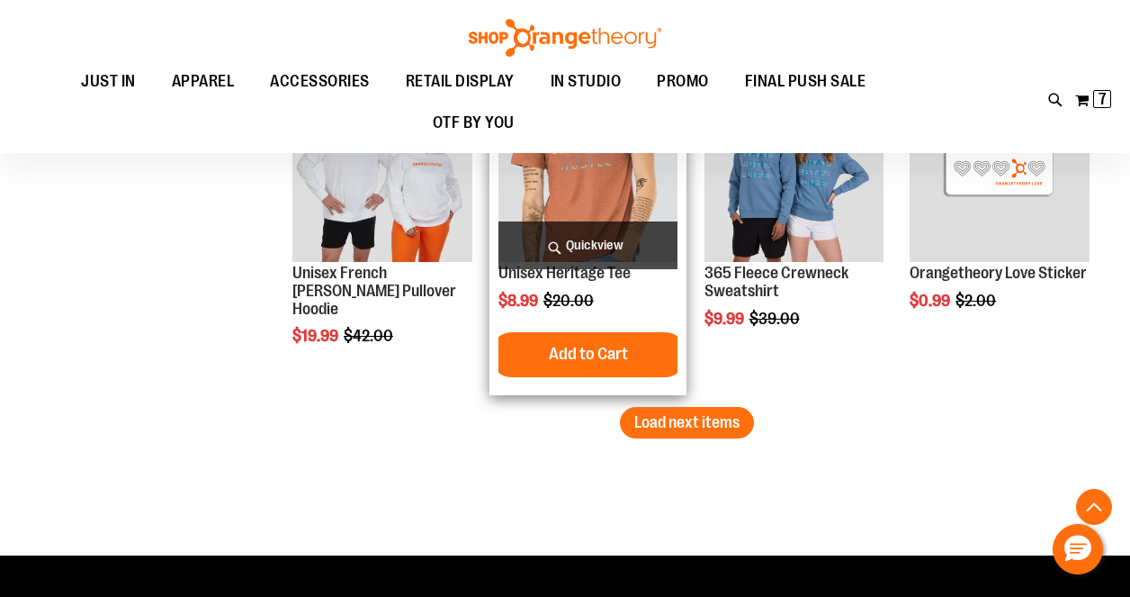
scroll to position [6767, 0]
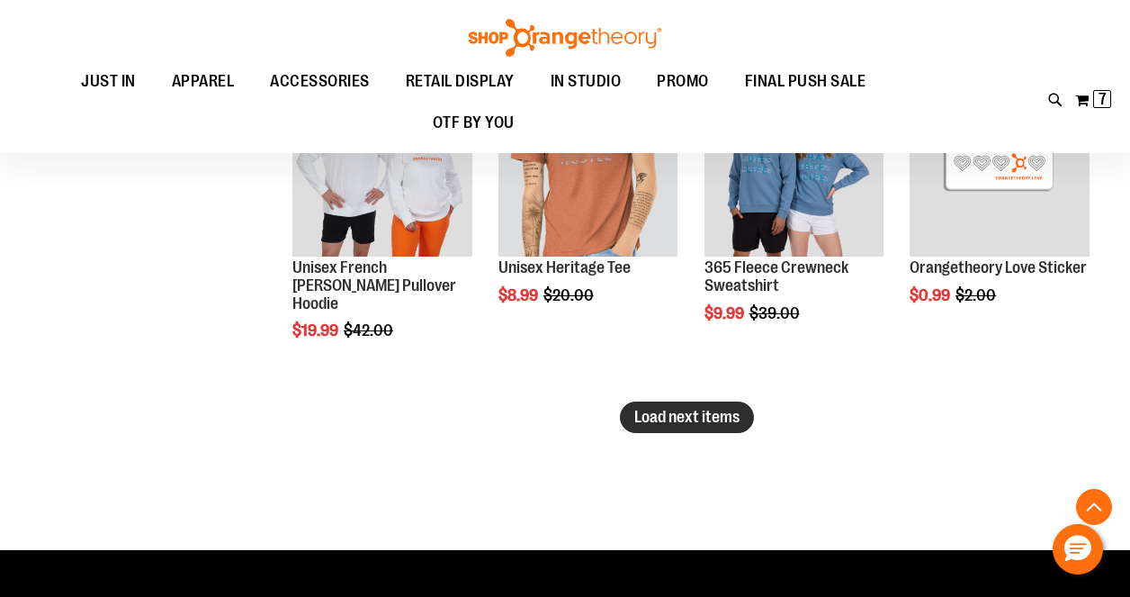
click at [732, 414] on span "Load next items" at bounding box center [686, 417] width 105 height 18
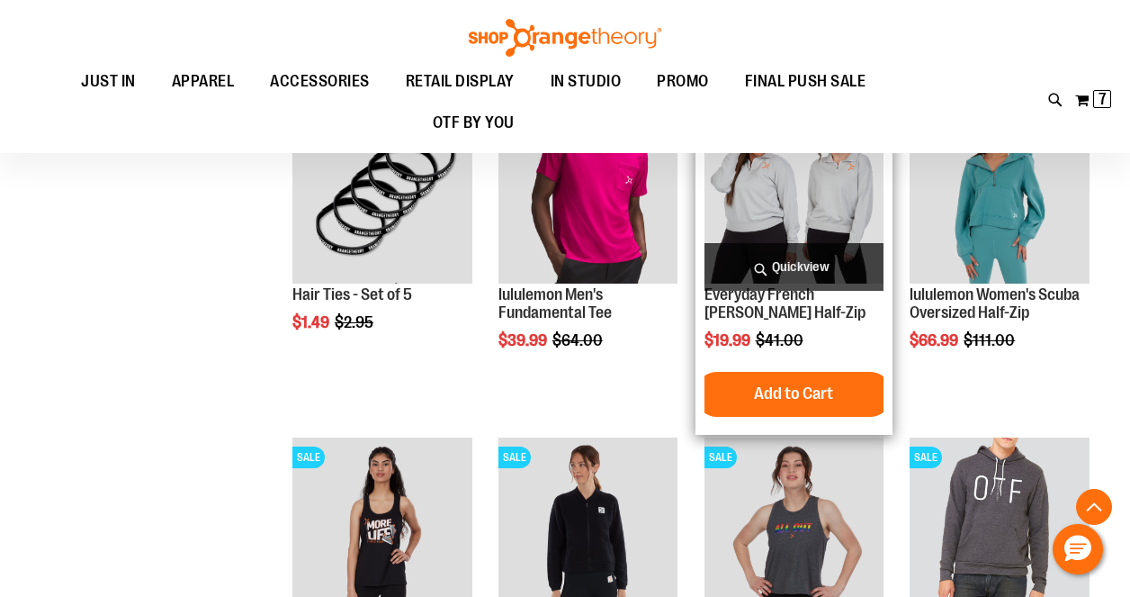
scroll to position [7412, 0]
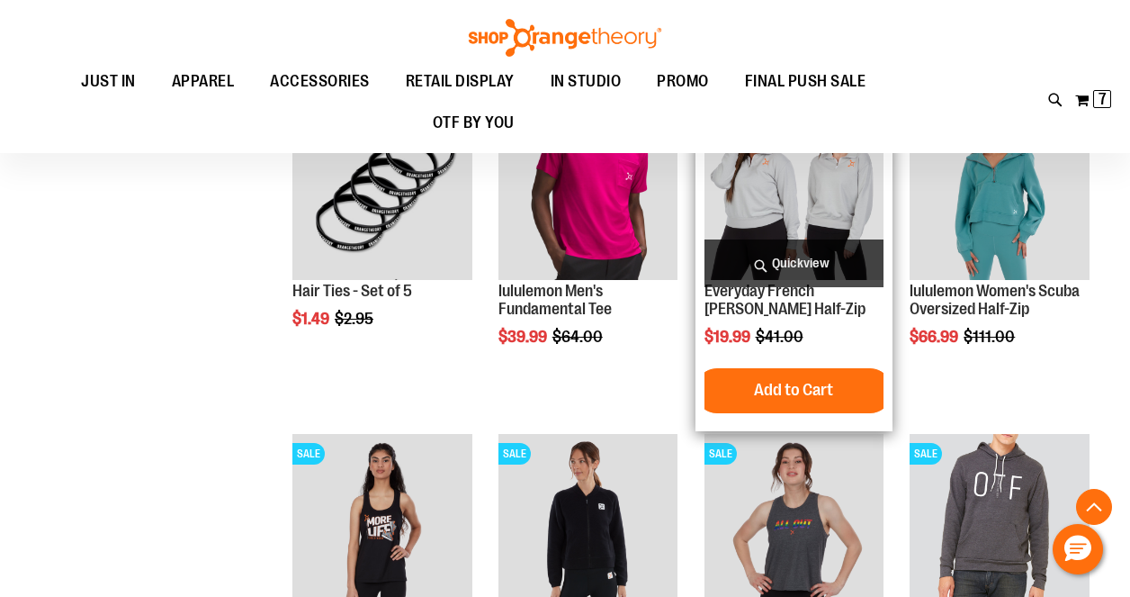
click at [804, 254] on span "Quickview" at bounding box center [795, 263] width 180 height 48
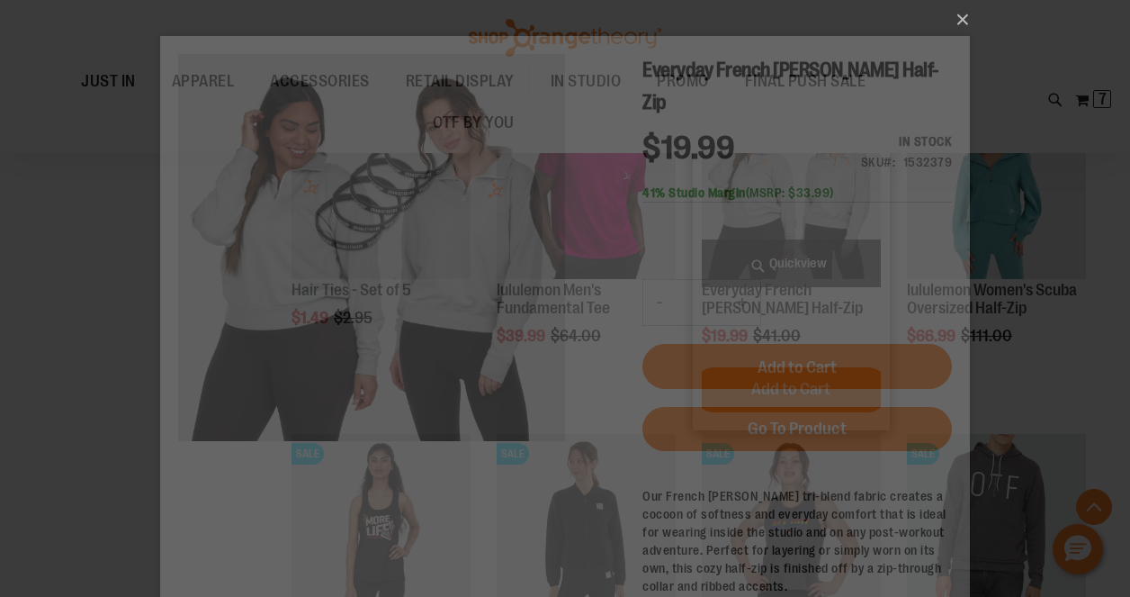
scroll to position [0, 0]
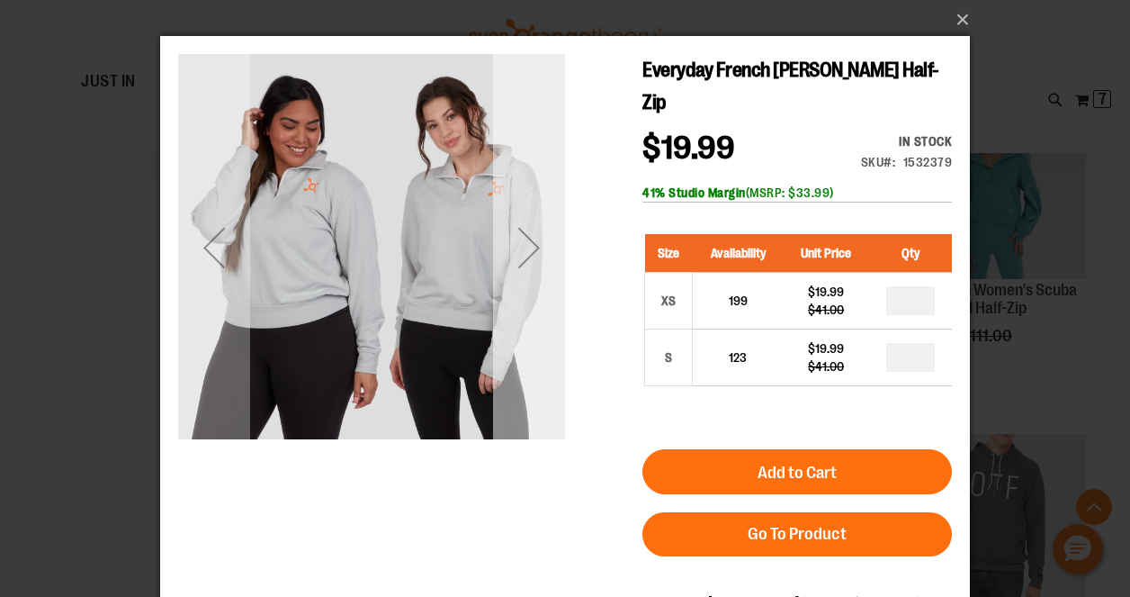
click at [540, 248] on div "Next" at bounding box center [529, 247] width 72 height 72
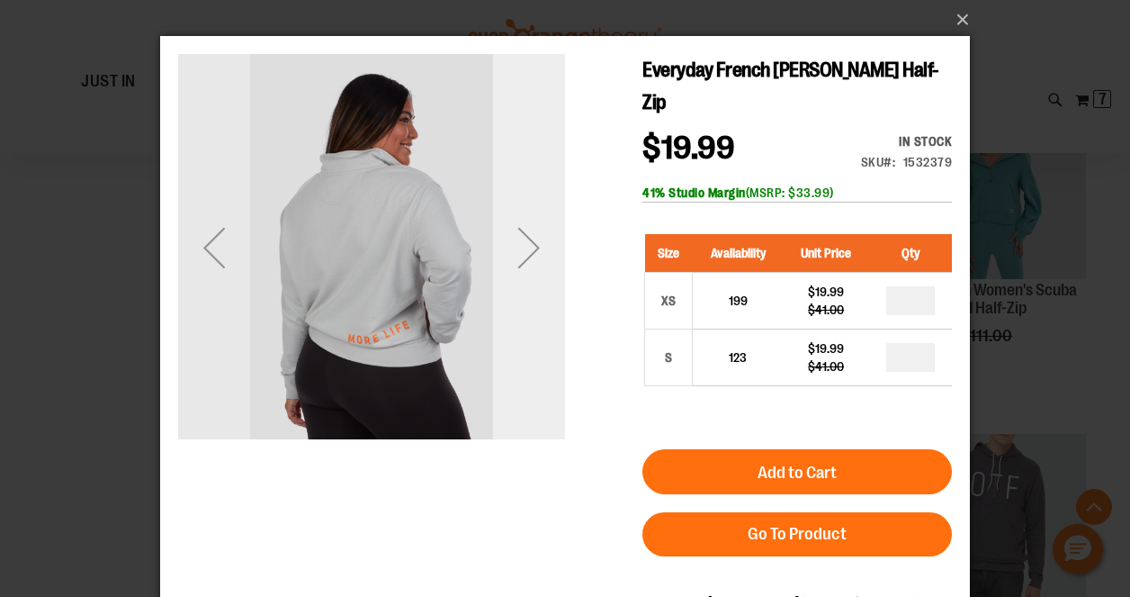
click at [540, 248] on div "Next" at bounding box center [529, 247] width 72 height 72
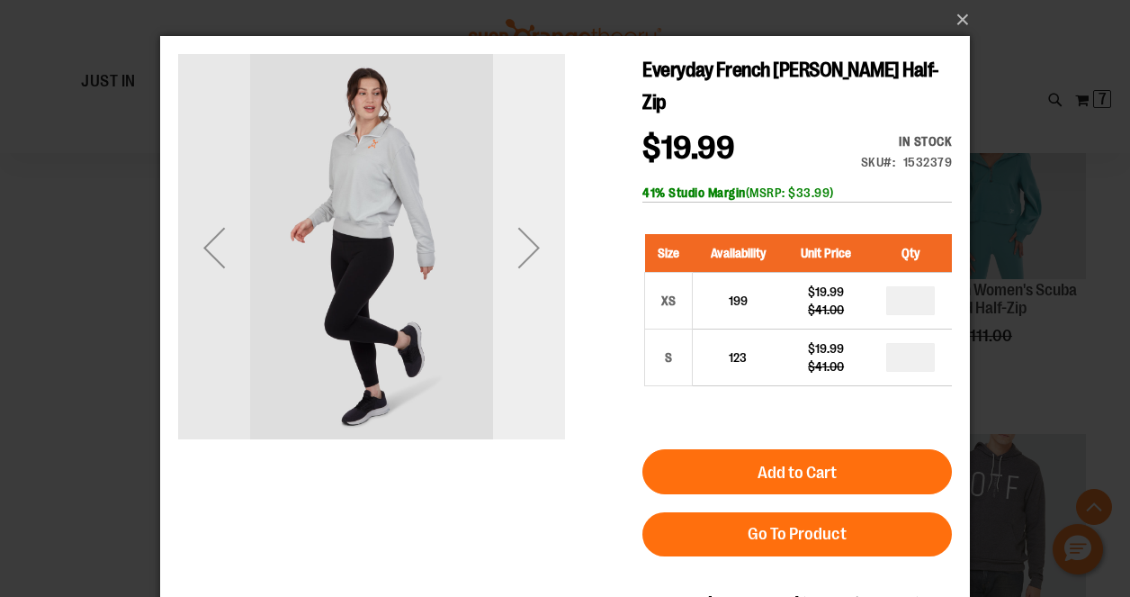
click at [540, 248] on div "Next" at bounding box center [529, 247] width 72 height 72
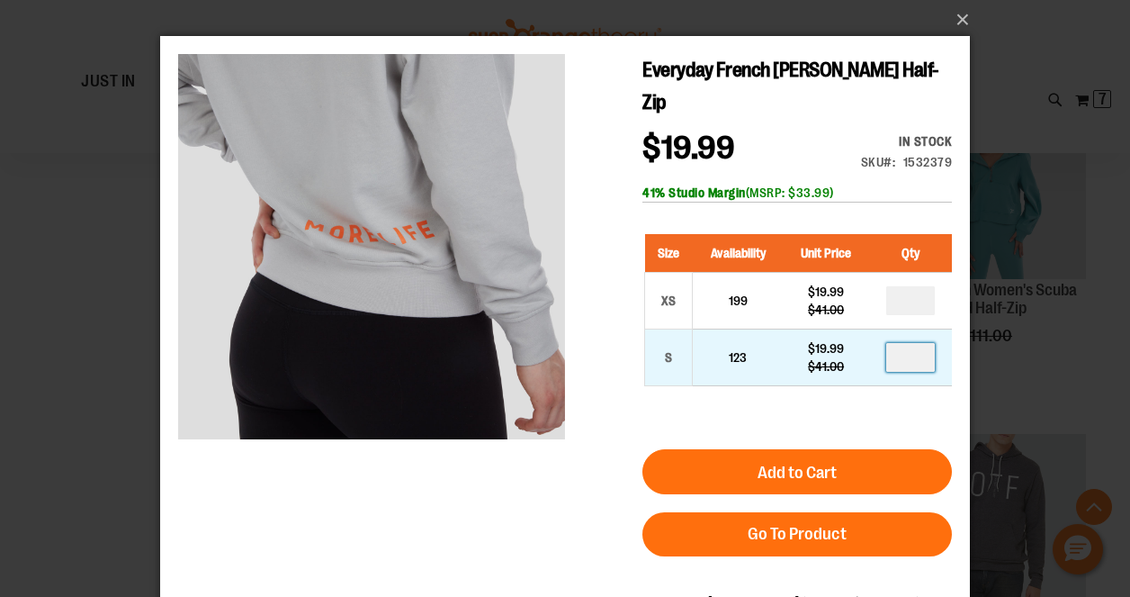
click at [916, 343] on input "number" at bounding box center [910, 357] width 49 height 29
type input "*"
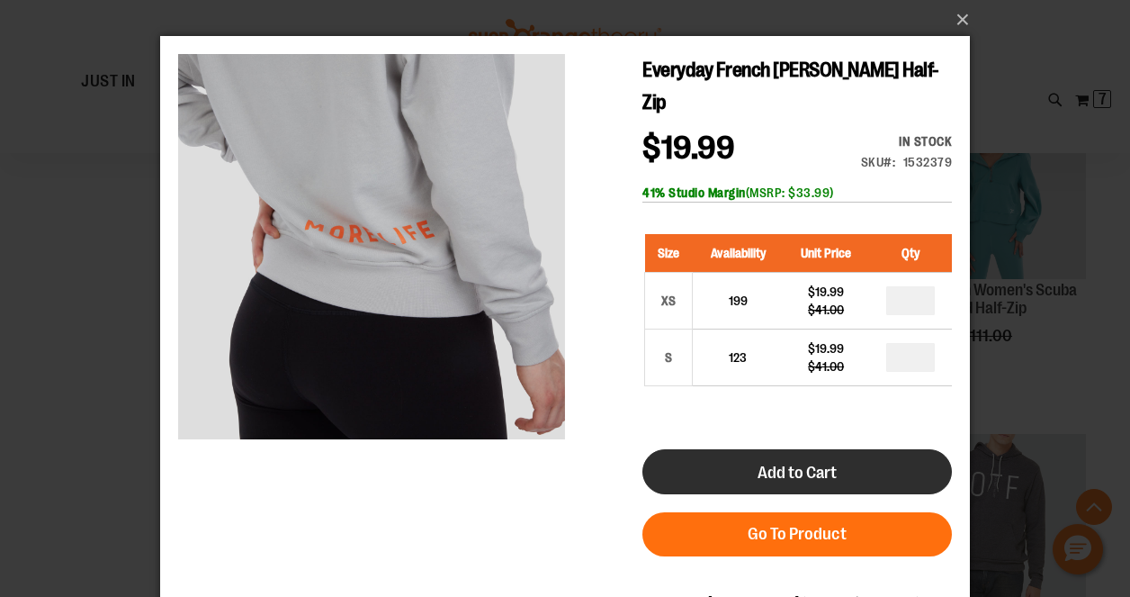
click at [853, 453] on button "Add to Cart" at bounding box center [797, 471] width 310 height 45
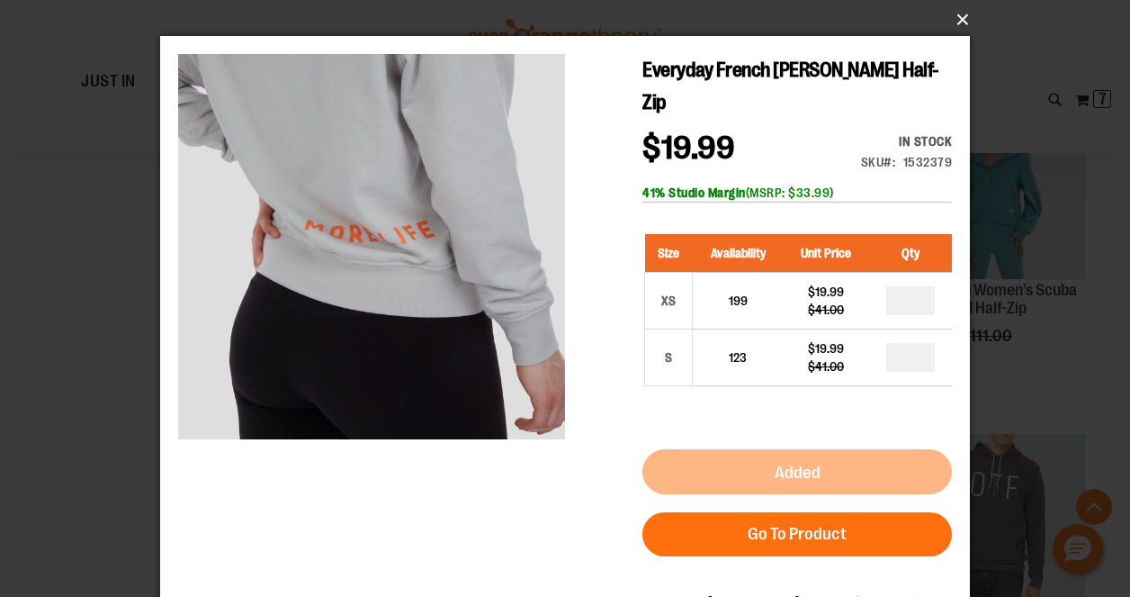
click at [961, 15] on button "×" at bounding box center [571, 20] width 810 height 40
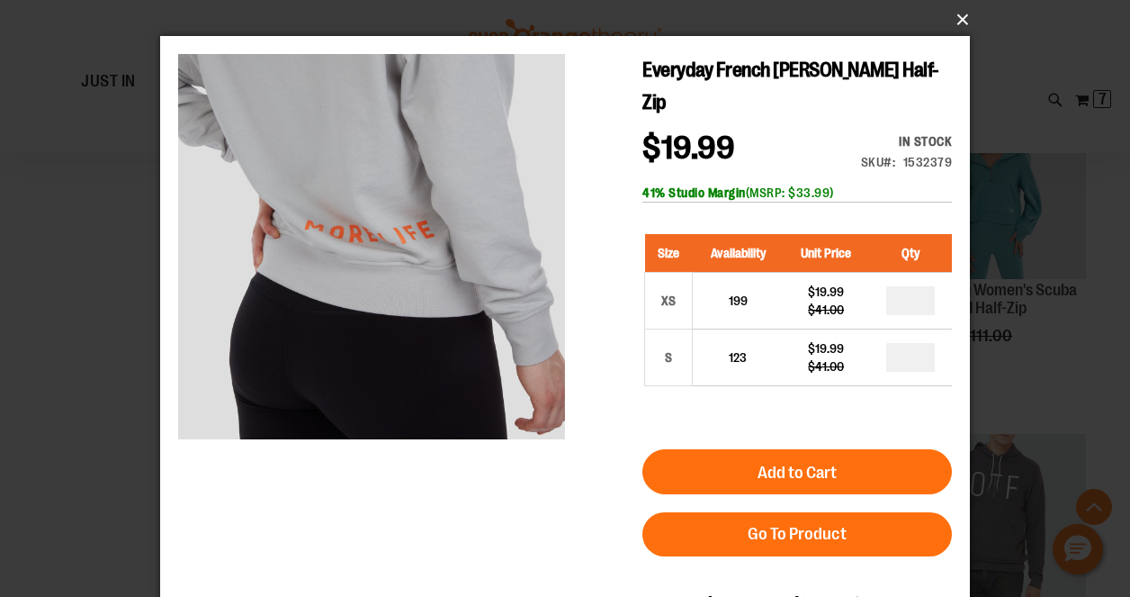
click at [961, 14] on button "×" at bounding box center [571, 20] width 810 height 40
click at [962, 15] on button "×" at bounding box center [571, 20] width 810 height 40
click at [957, 19] on button "×" at bounding box center [571, 20] width 810 height 40
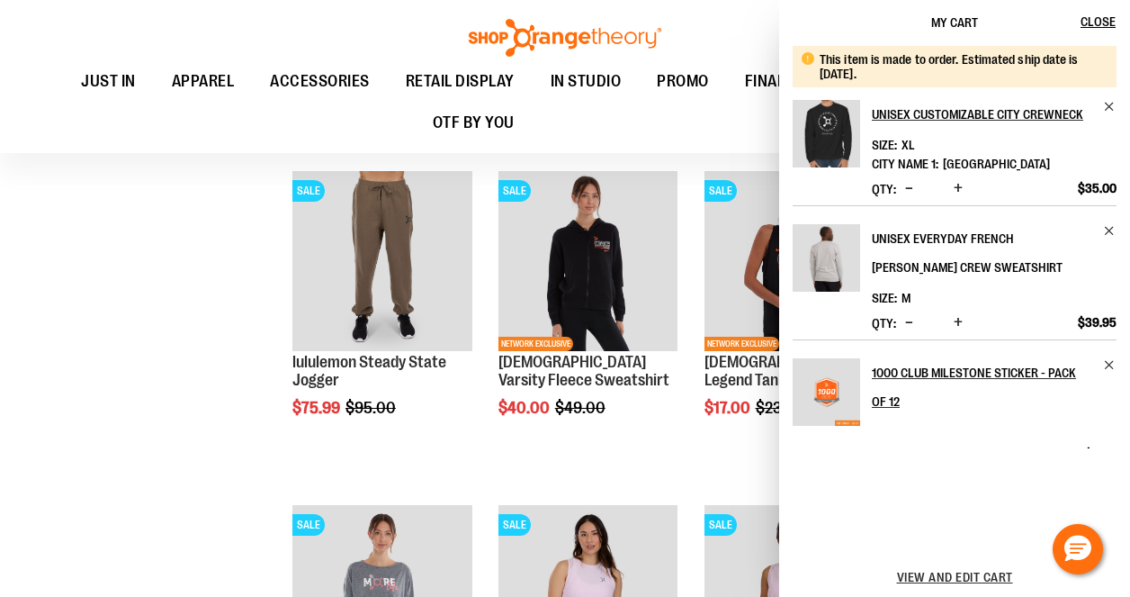
scroll to position [2337, 0]
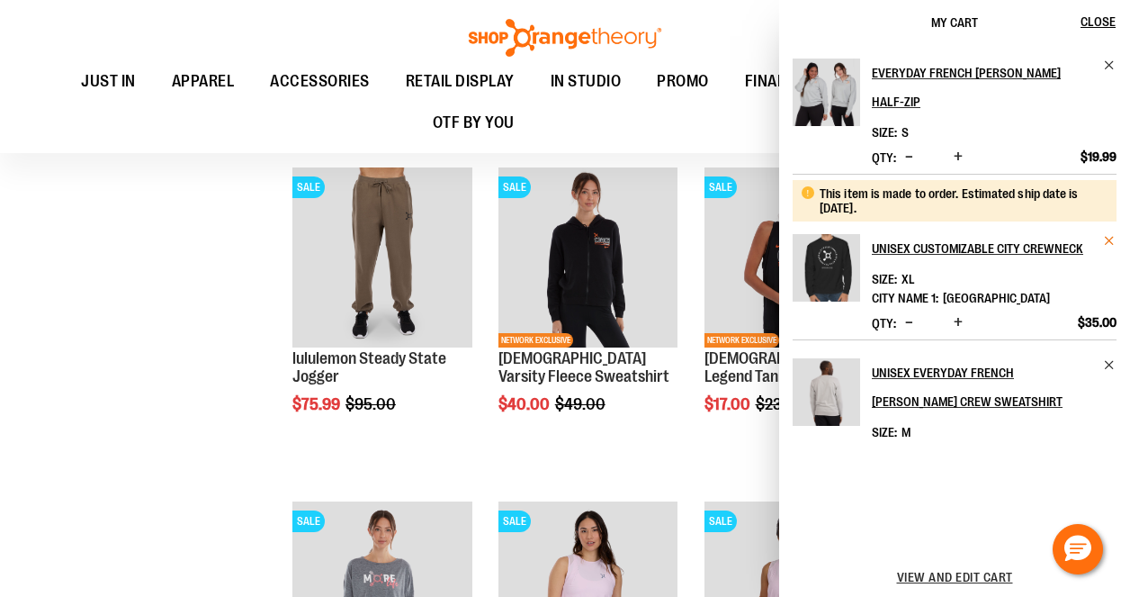
click at [1106, 234] on span "Remove item" at bounding box center [1109, 240] width 13 height 13
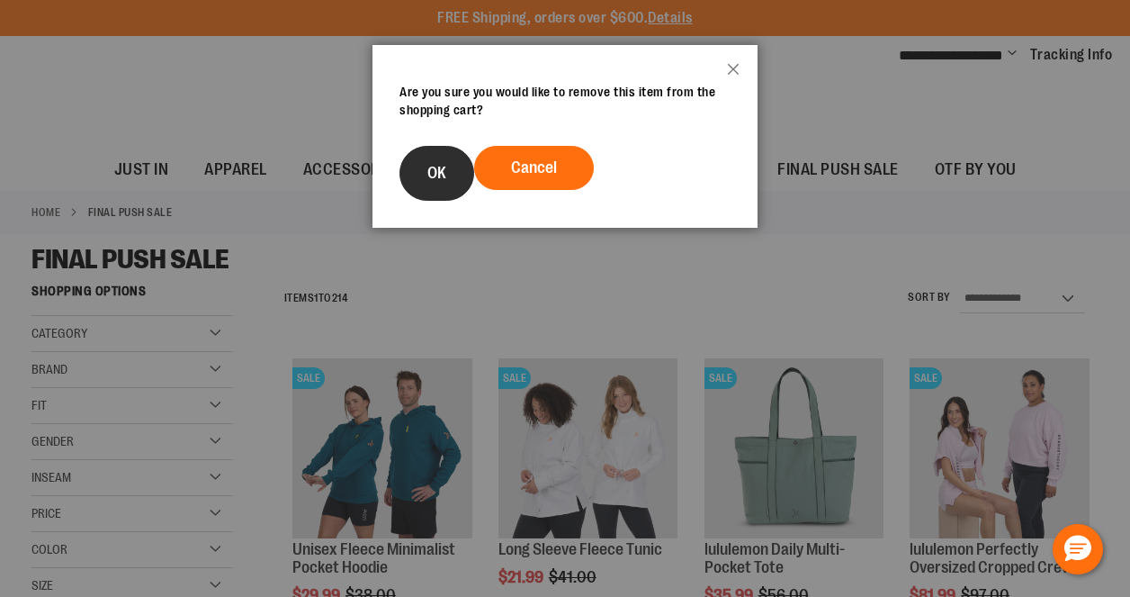
click at [450, 179] on button "OK" at bounding box center [437, 173] width 75 height 55
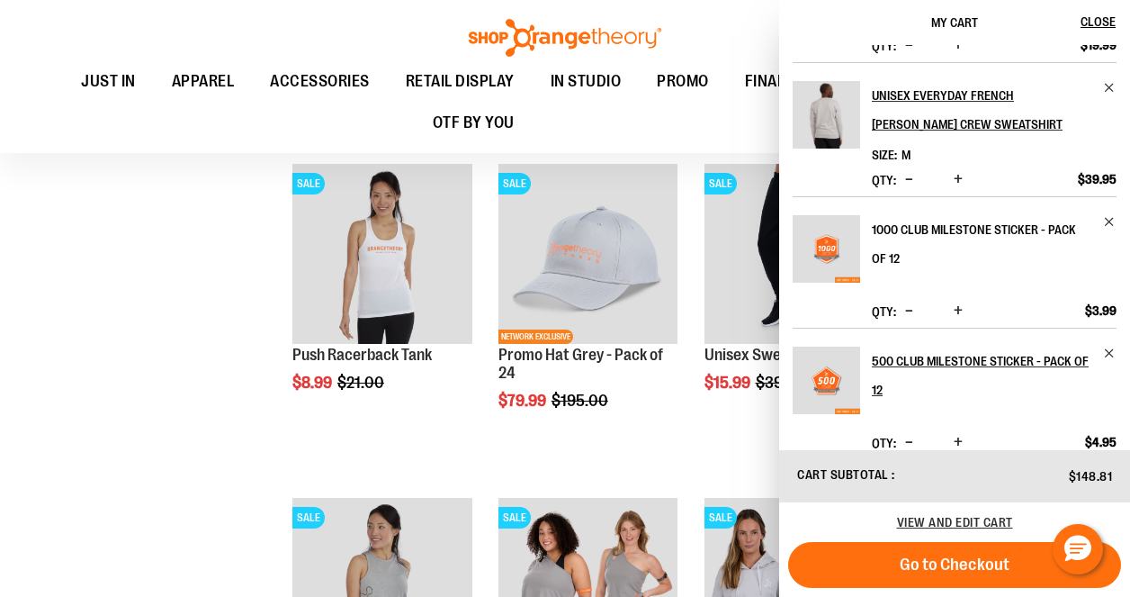
scroll to position [108, 0]
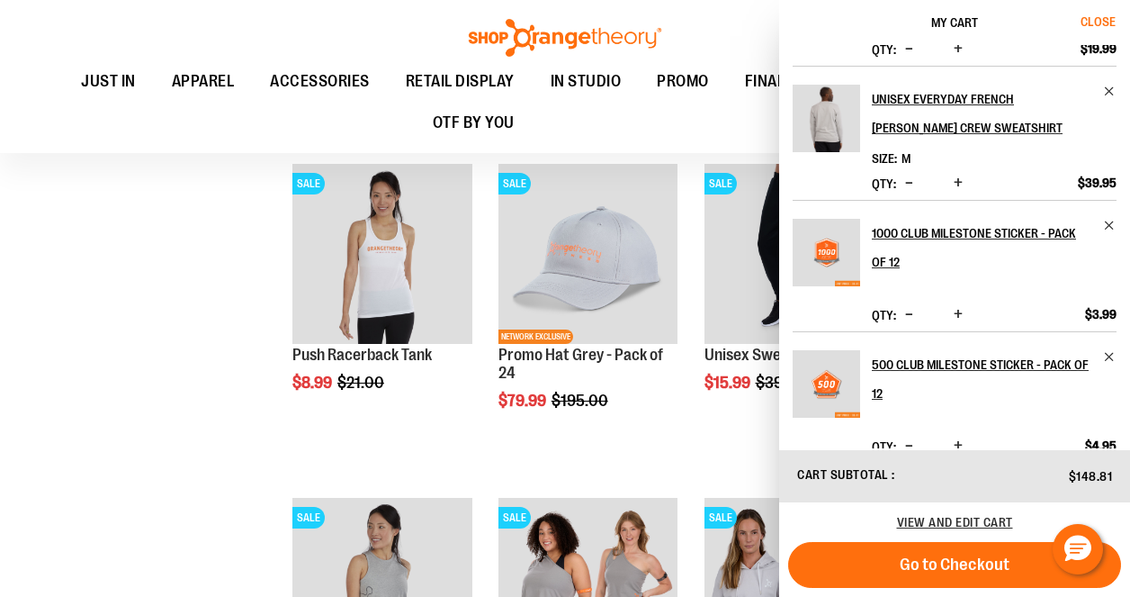
click at [1104, 31] on button "Close" at bounding box center [1106, 22] width 49 height 45
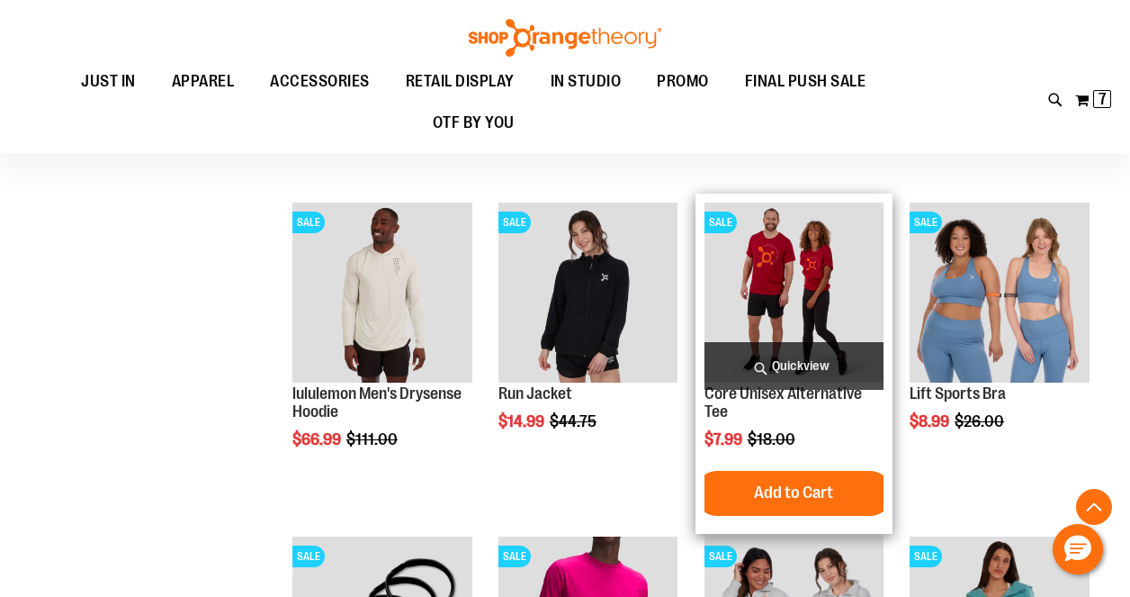
scroll to position [6974, 0]
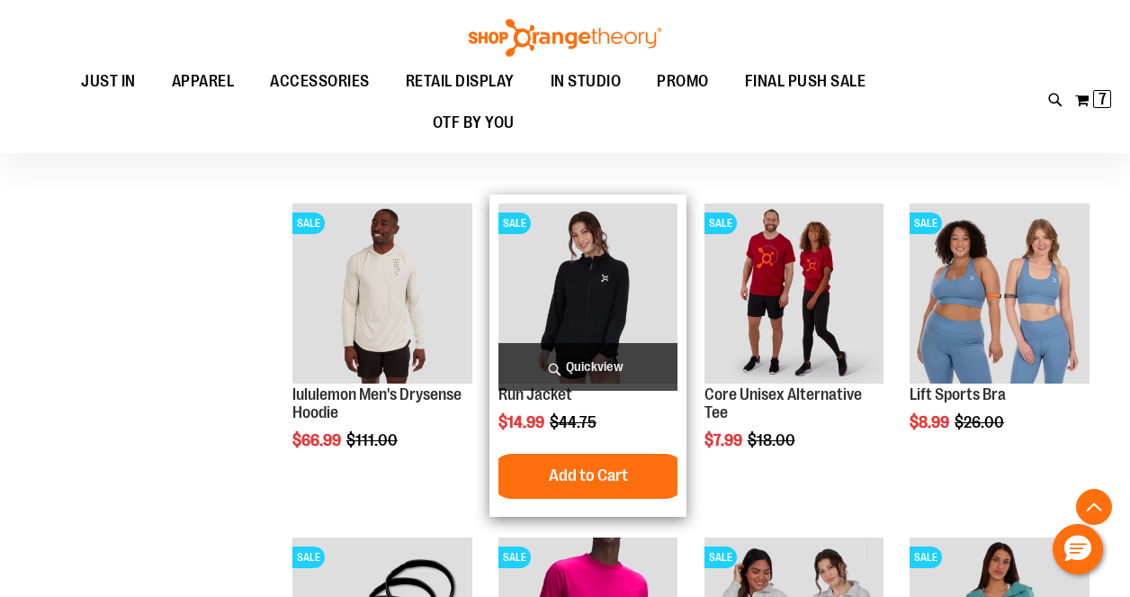
click at [594, 370] on span "Quickview" at bounding box center [588, 367] width 180 height 48
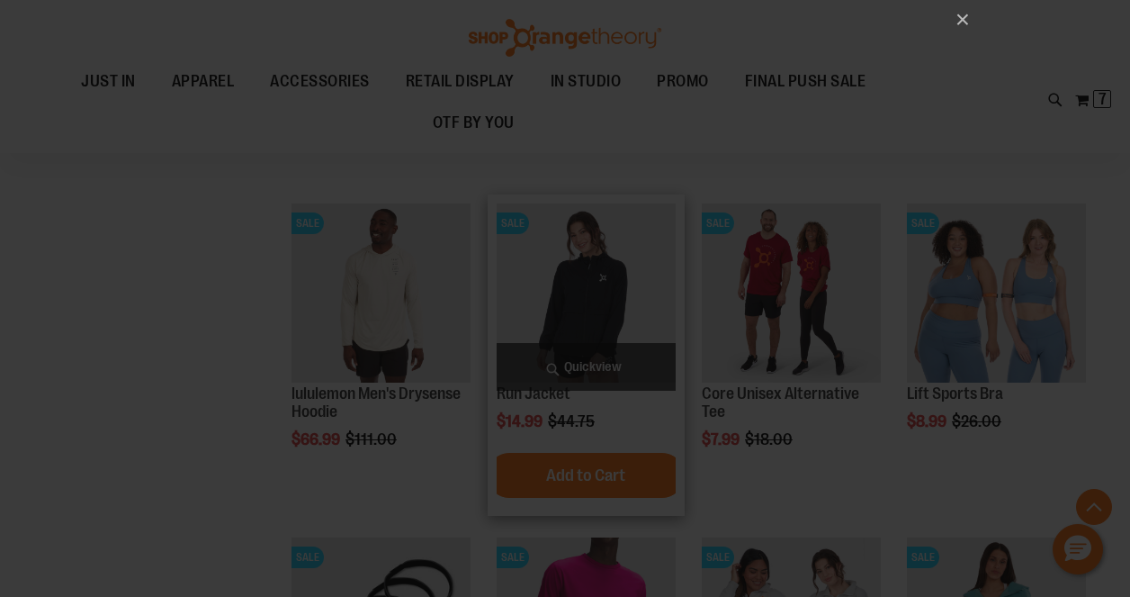
scroll to position [0, 0]
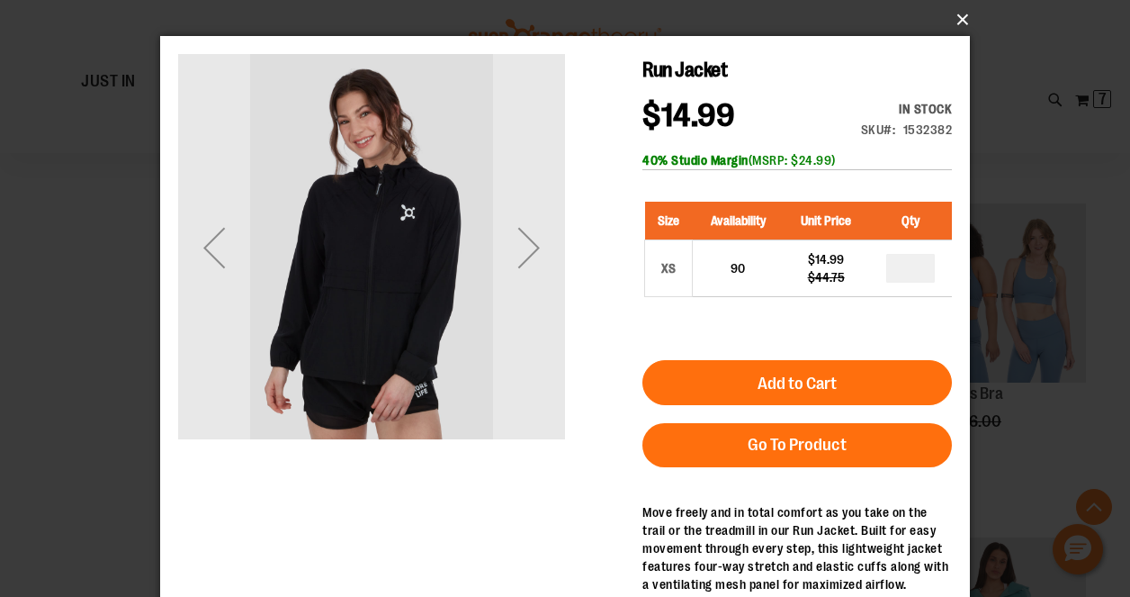
click at [956, 13] on button "×" at bounding box center [571, 20] width 810 height 40
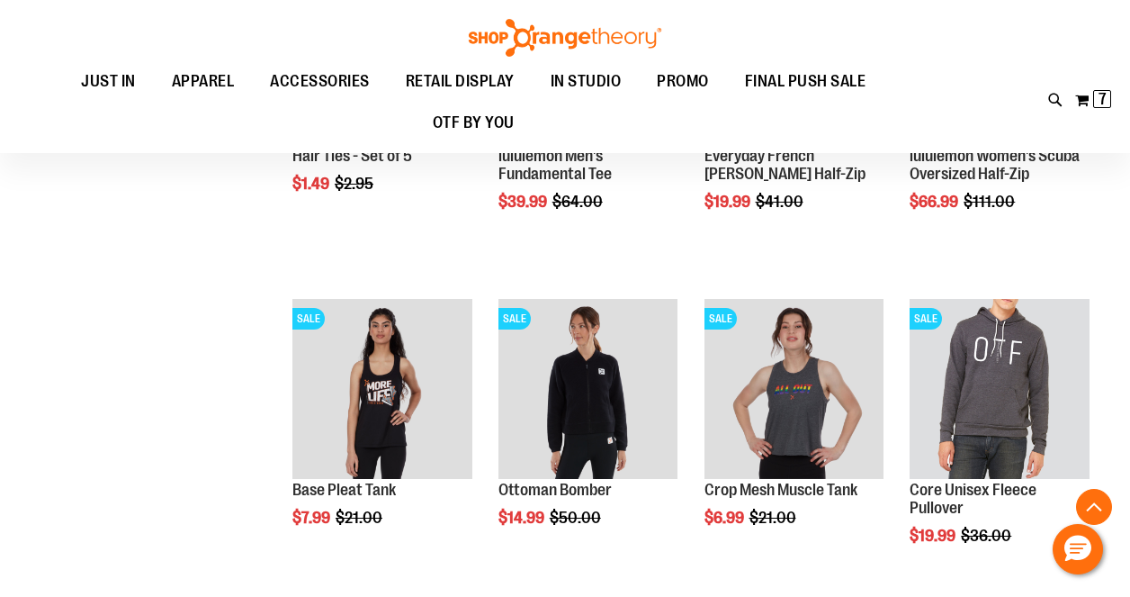
scroll to position [7590, 0]
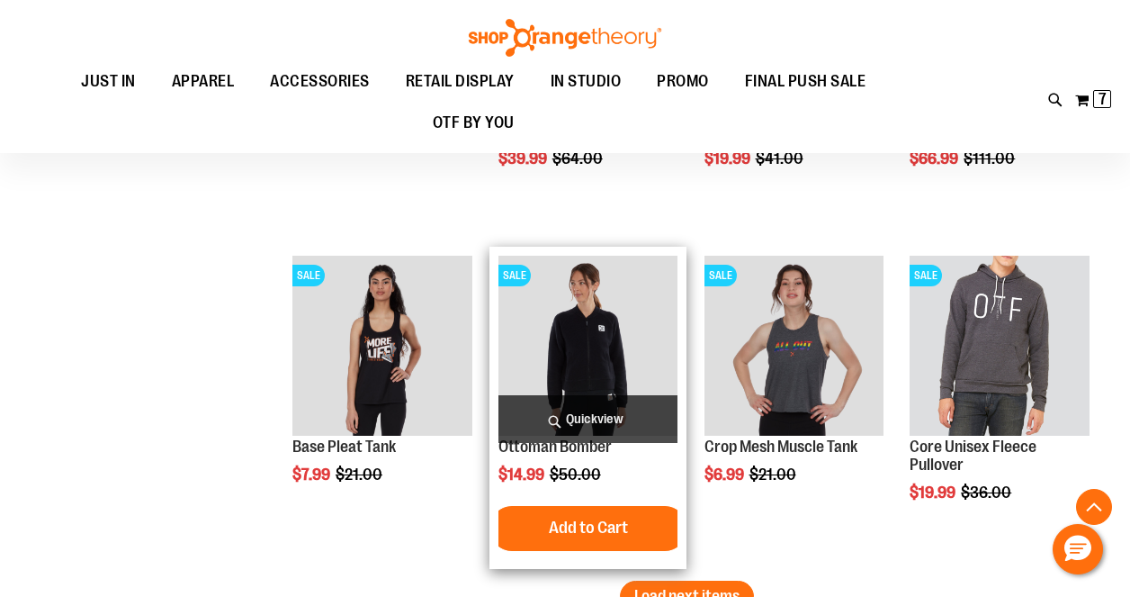
click at [619, 418] on span "Quickview" at bounding box center [588, 419] width 180 height 48
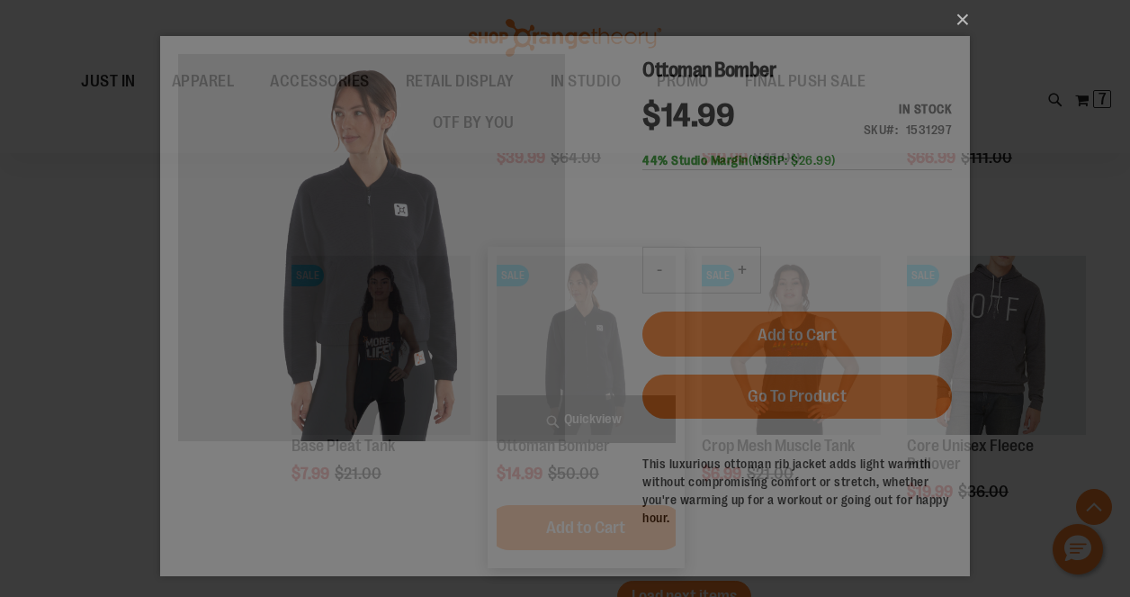
scroll to position [0, 0]
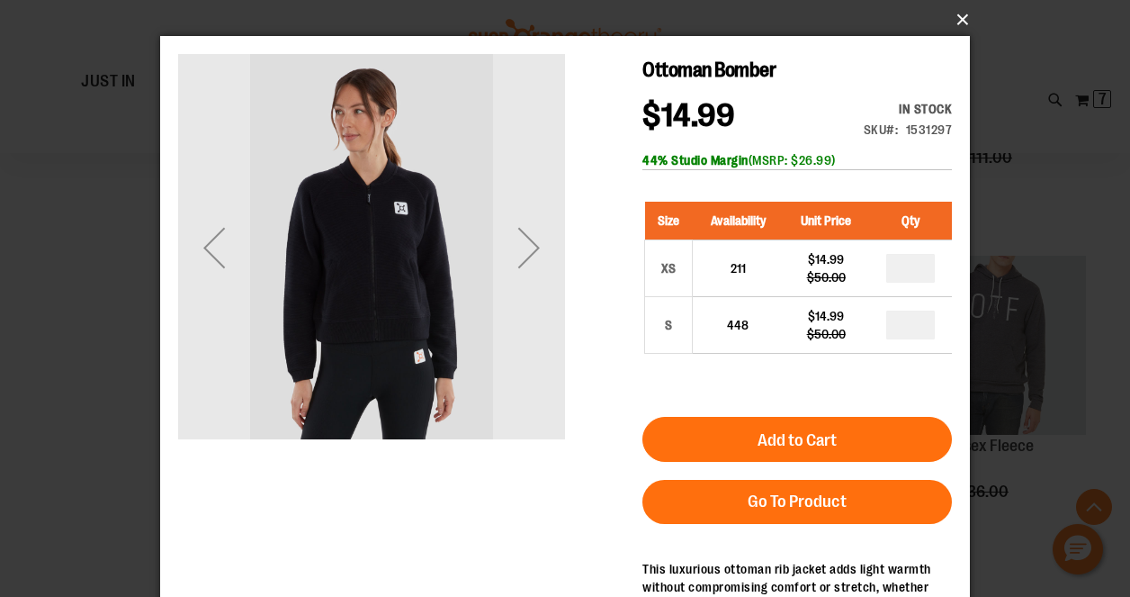
click at [957, 13] on button "×" at bounding box center [571, 20] width 810 height 40
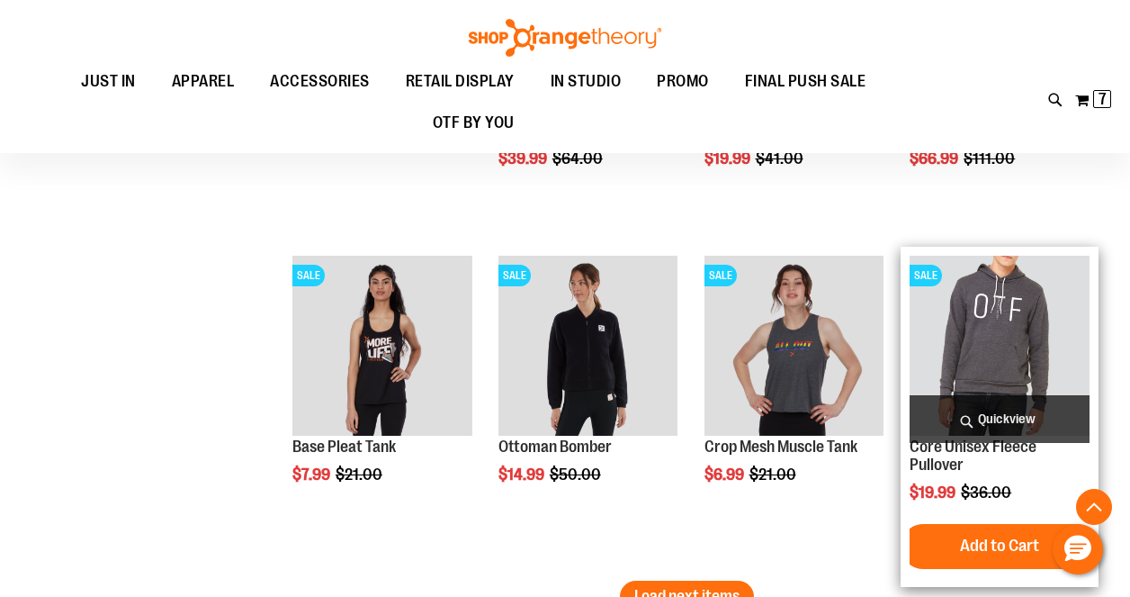
click at [1017, 421] on span "Quickview" at bounding box center [1000, 419] width 180 height 48
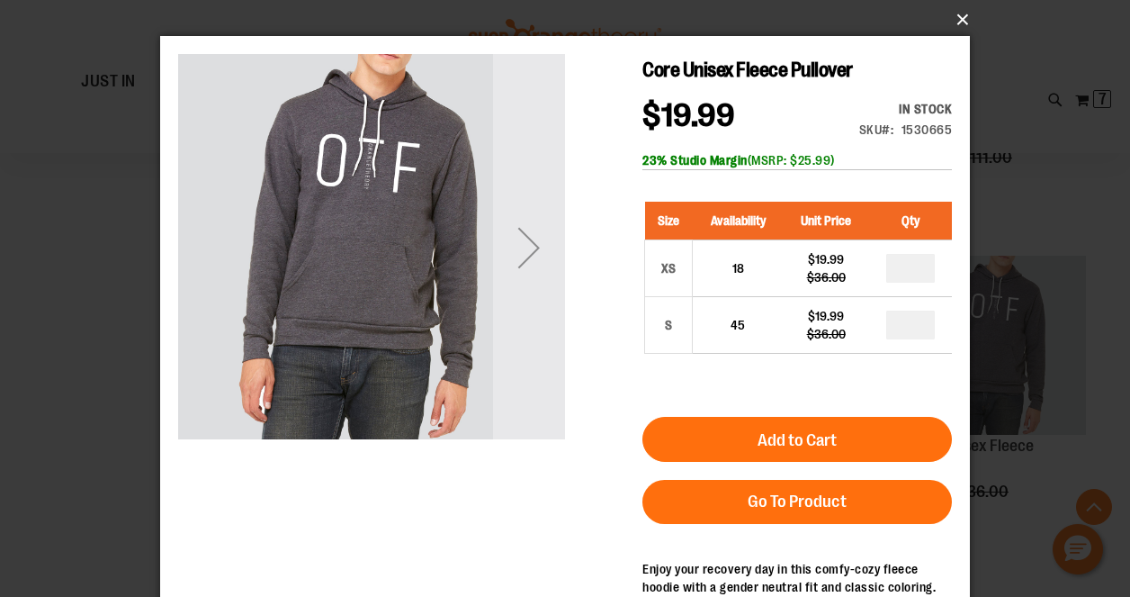
click at [960, 14] on button "×" at bounding box center [571, 20] width 810 height 40
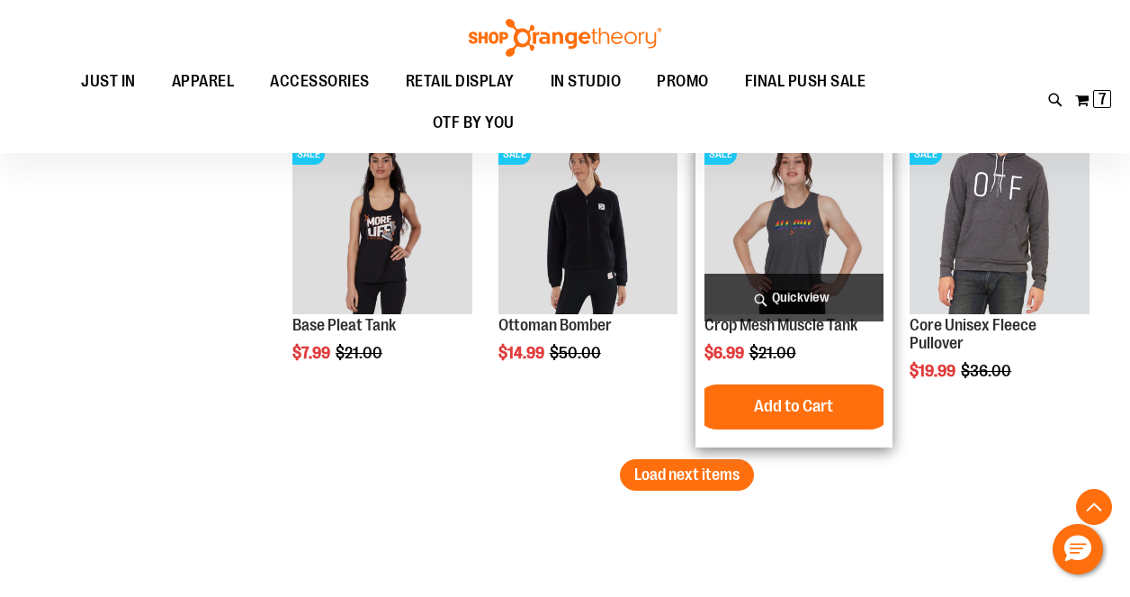
scroll to position [7753, 0]
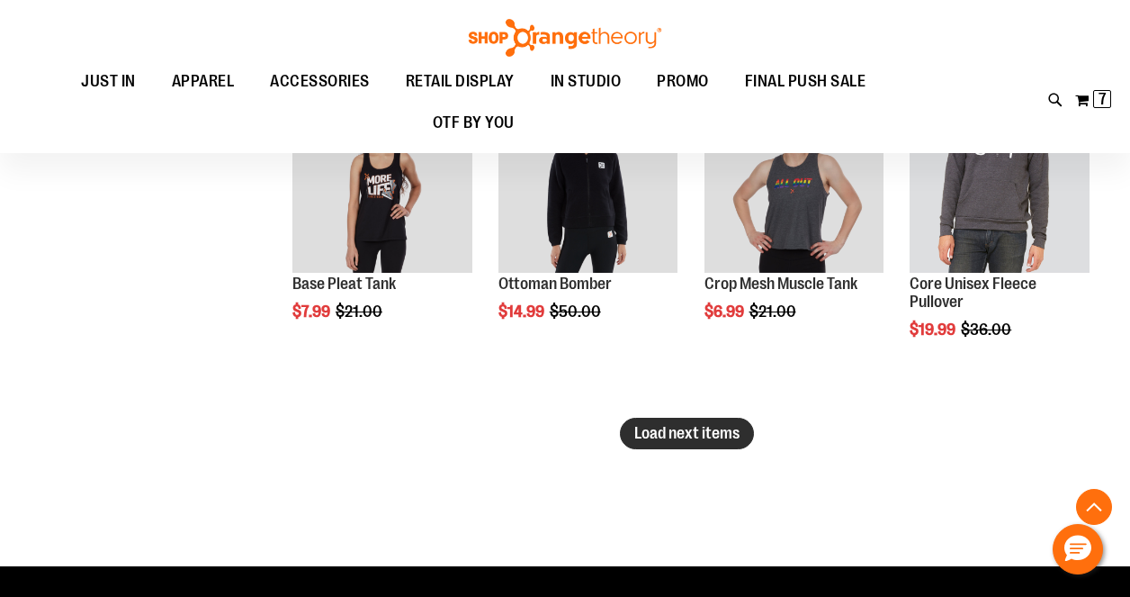
click at [716, 440] on span "Load next items" at bounding box center [686, 433] width 105 height 18
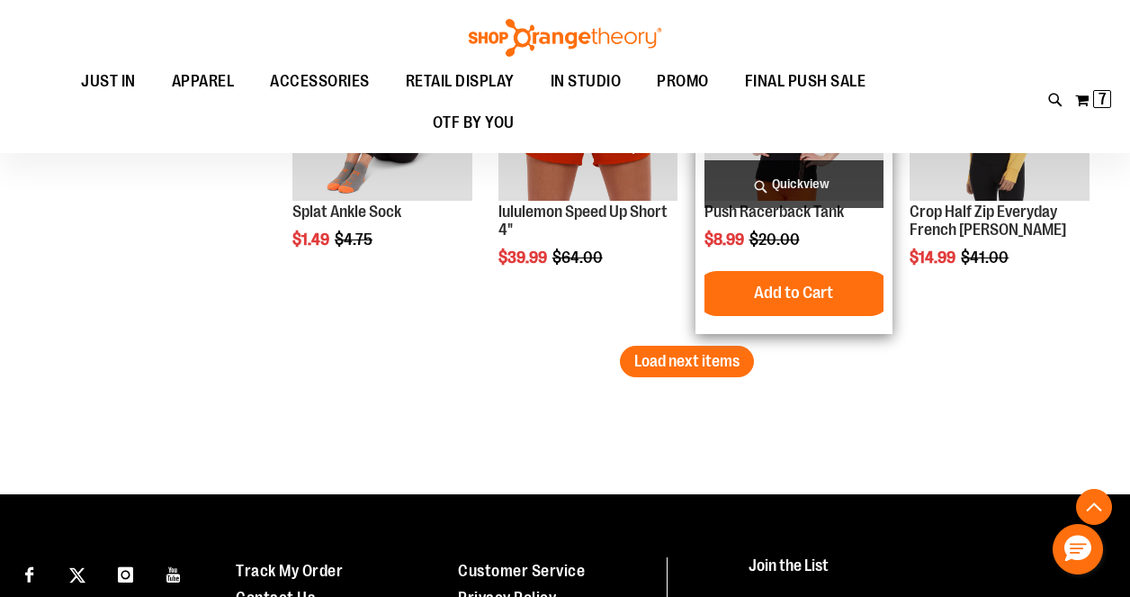
scroll to position [8837, 0]
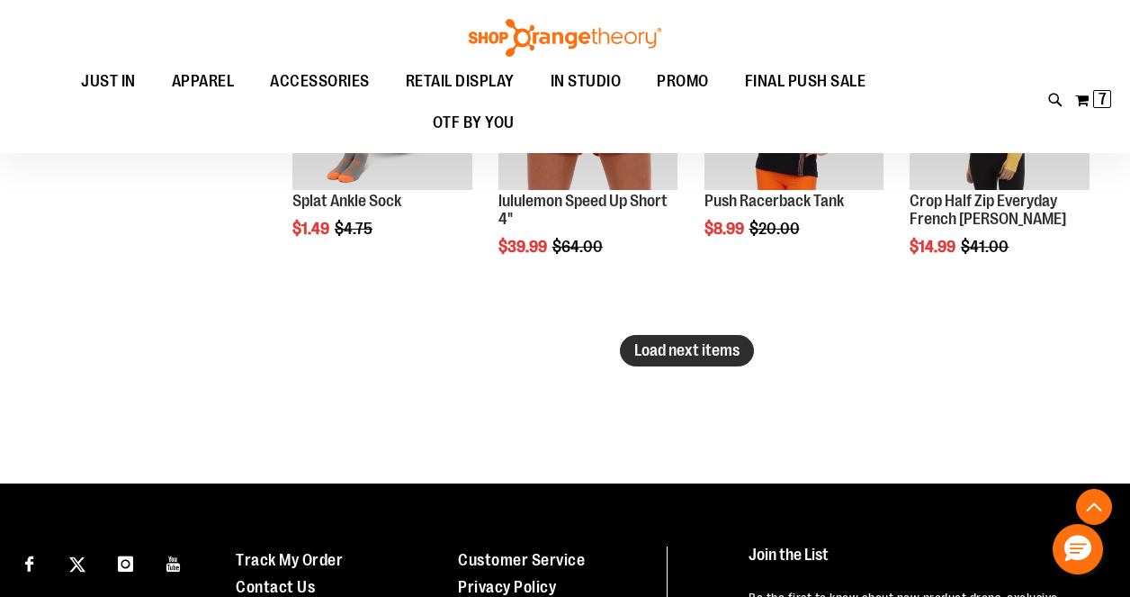
click at [700, 342] on span "Load next items" at bounding box center [686, 350] width 105 height 18
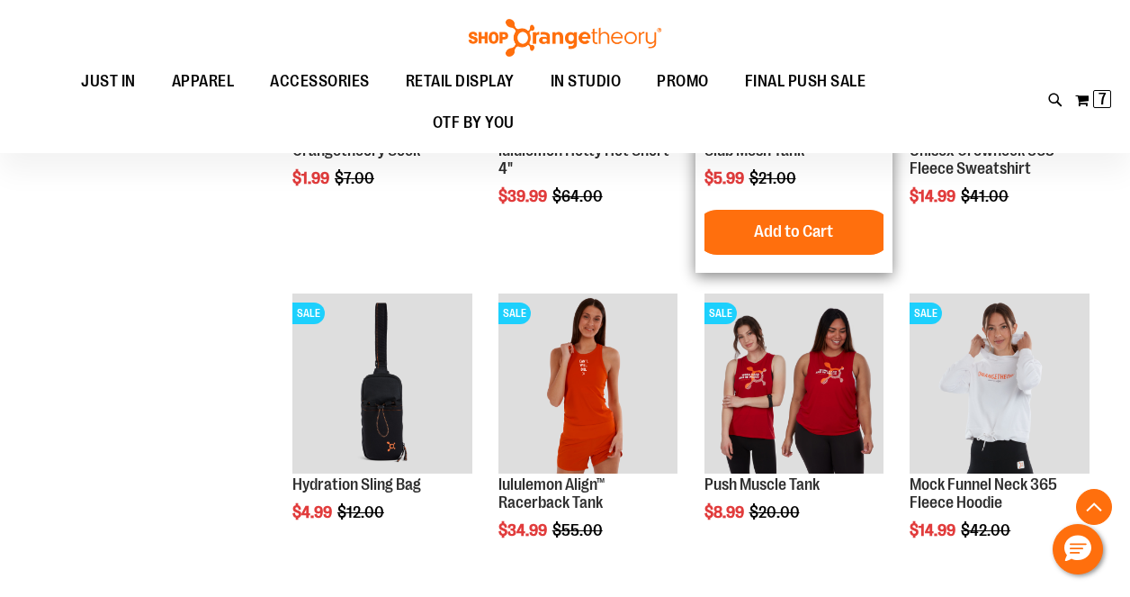
scroll to position [9226, 0]
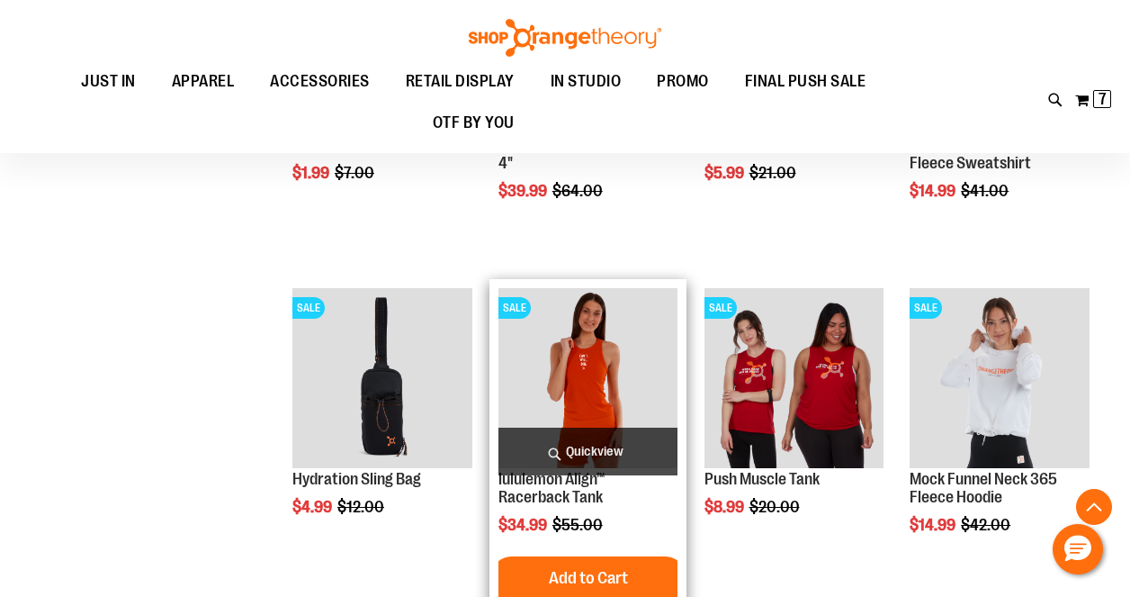
click at [581, 445] on span "Quickview" at bounding box center [588, 451] width 180 height 48
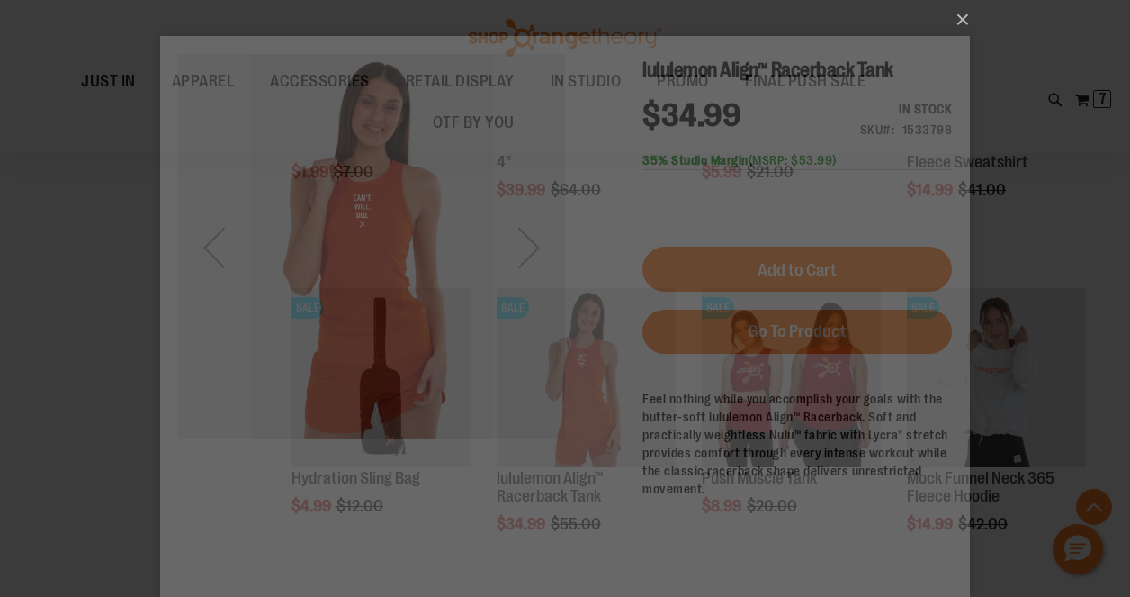
scroll to position [0, 0]
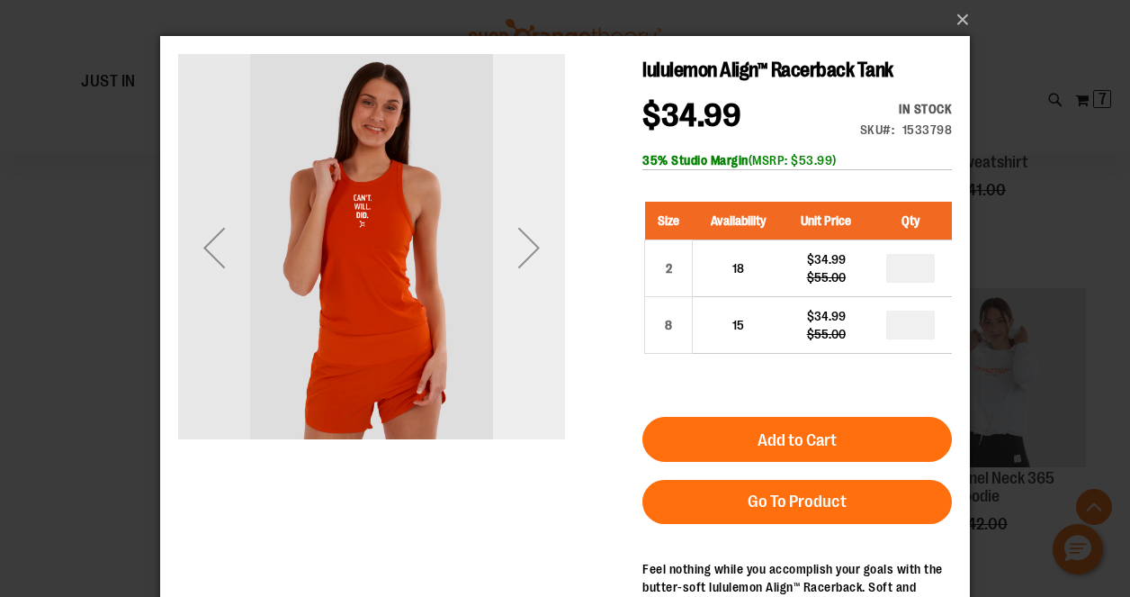
click at [523, 240] on div "Next" at bounding box center [529, 247] width 72 height 72
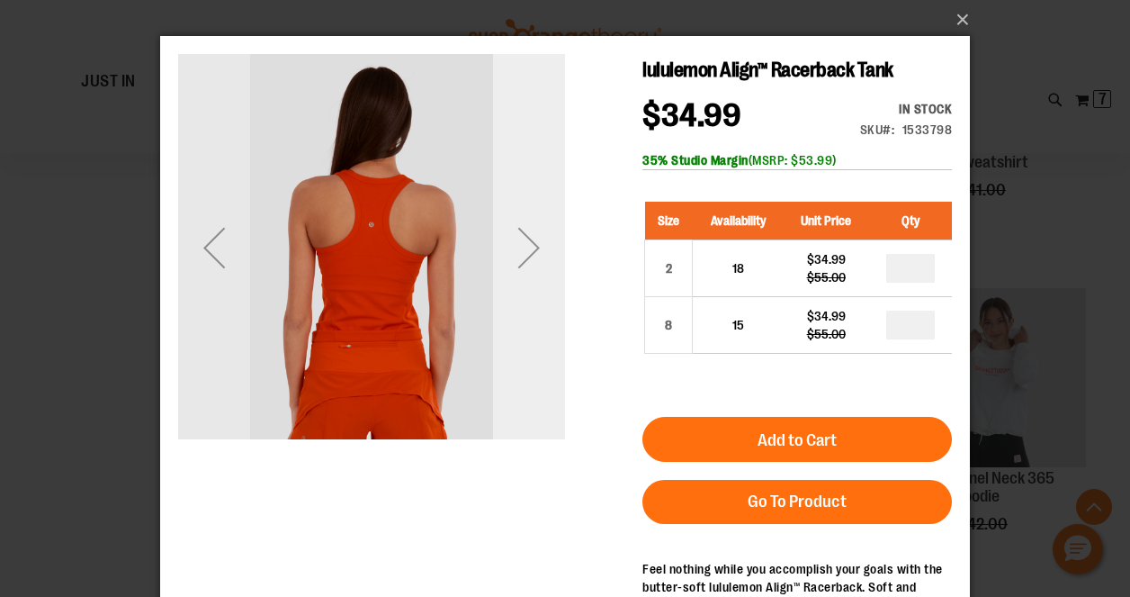
click at [523, 240] on div "Next" at bounding box center [529, 247] width 72 height 72
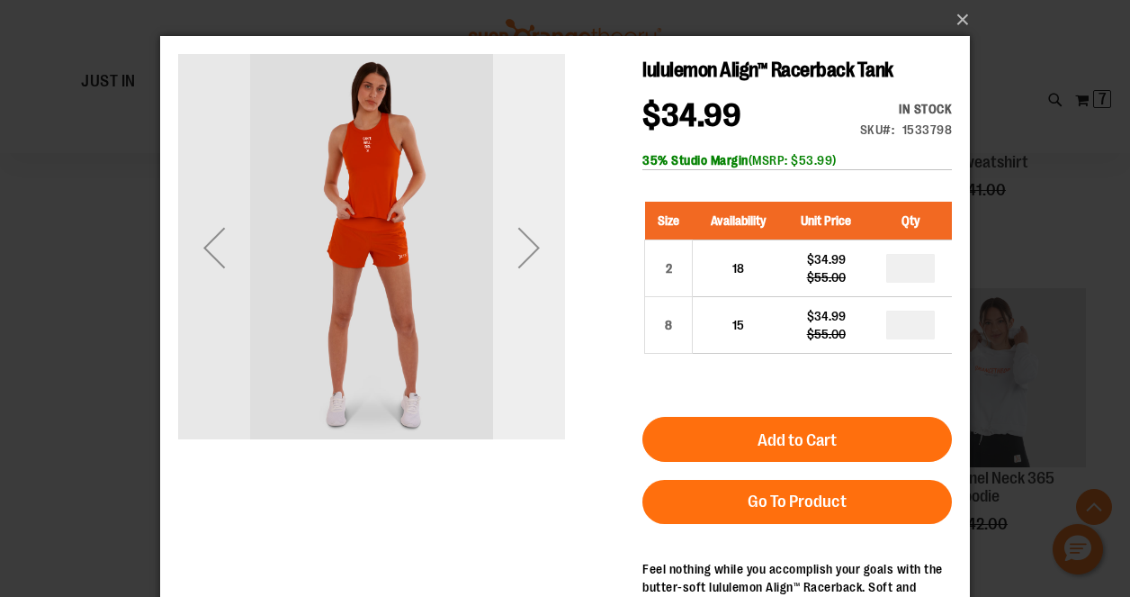
click at [523, 240] on div "Next" at bounding box center [529, 247] width 72 height 72
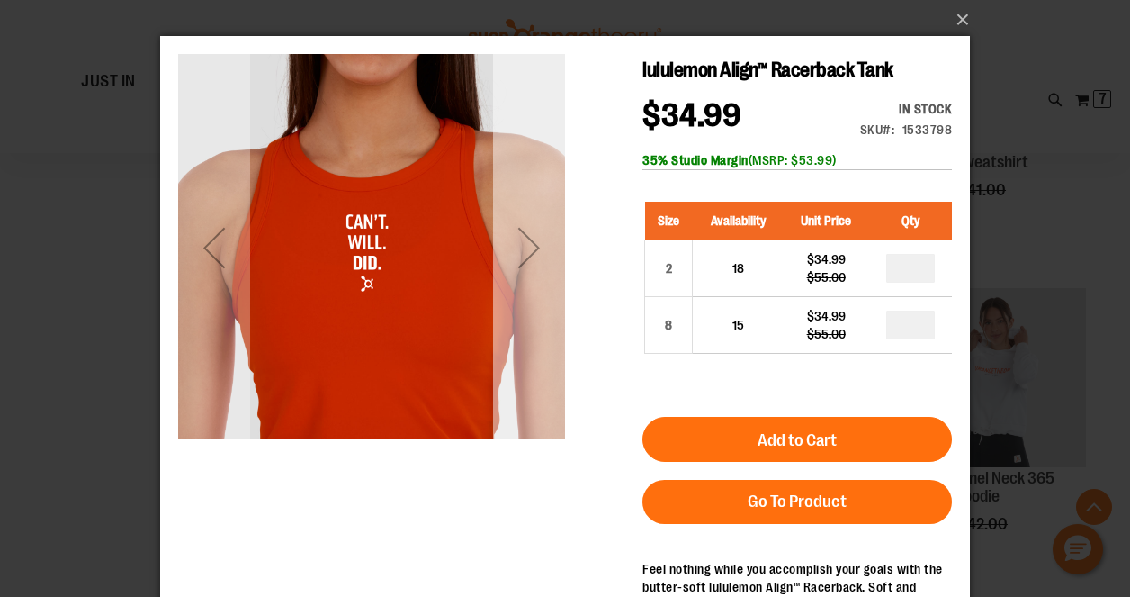
click at [523, 240] on div "Next" at bounding box center [529, 247] width 72 height 72
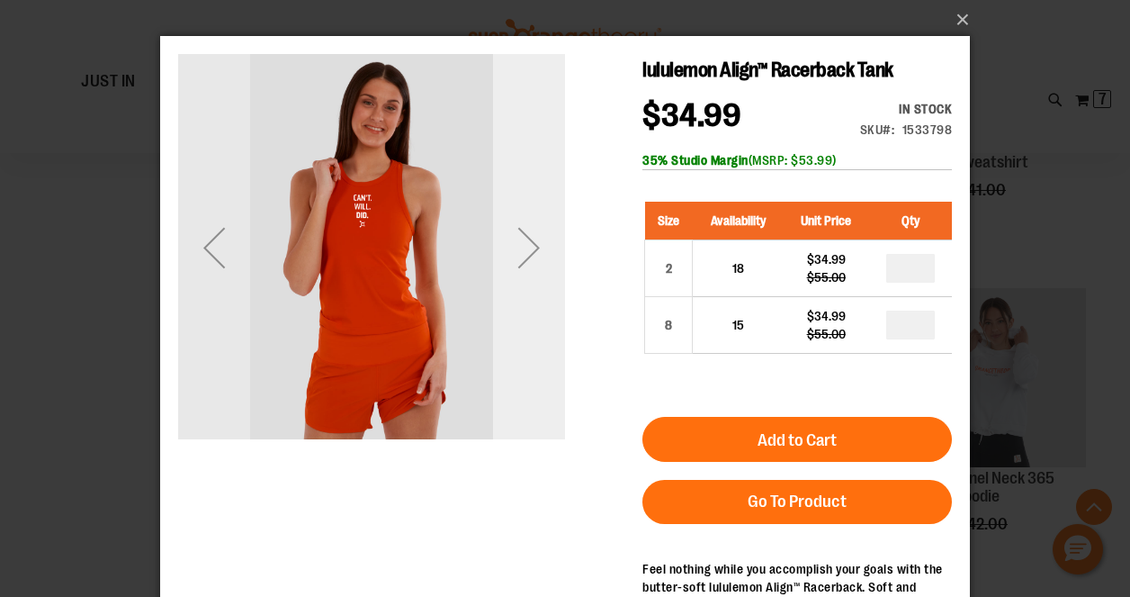
click at [516, 240] on div "Next" at bounding box center [529, 247] width 72 height 72
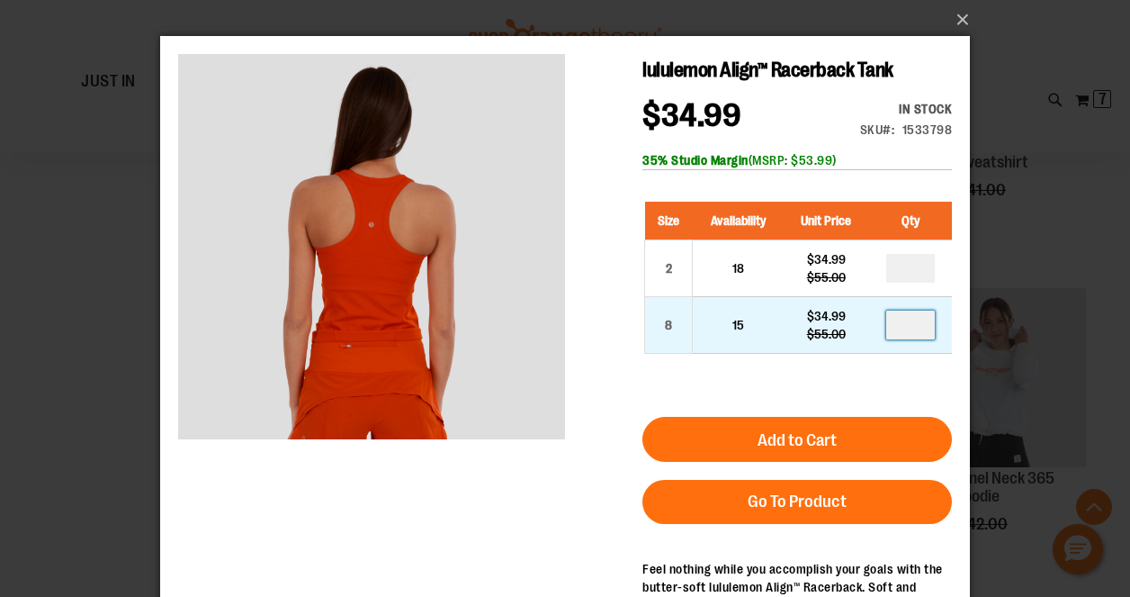
click at [922, 322] on input "number" at bounding box center [910, 324] width 49 height 29
type input "*"
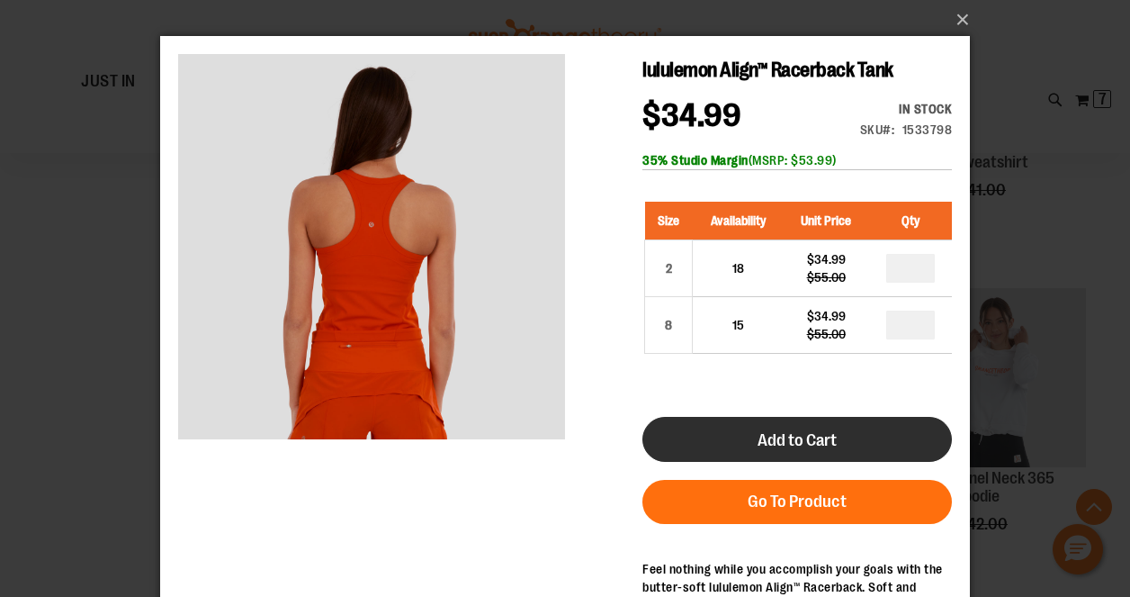
click at [813, 446] on span "Add to Cart" at bounding box center [797, 440] width 79 height 20
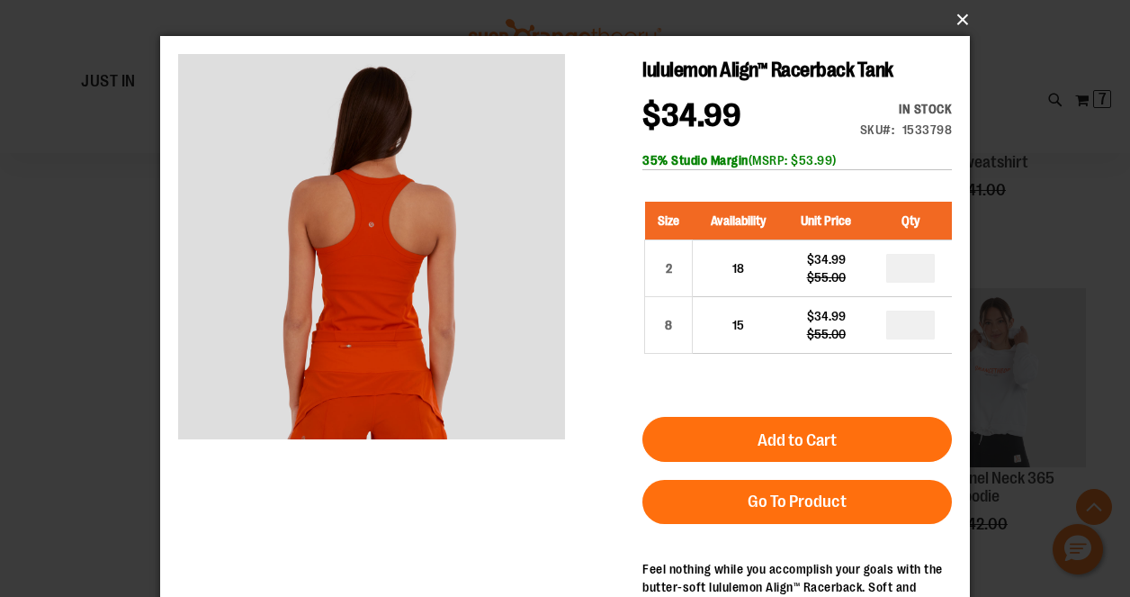
click at [965, 20] on button "×" at bounding box center [571, 20] width 810 height 40
click at [957, 16] on button "×" at bounding box center [571, 20] width 810 height 40
click at [959, 15] on button "×" at bounding box center [571, 20] width 810 height 40
click at [959, 10] on button "×" at bounding box center [571, 20] width 810 height 40
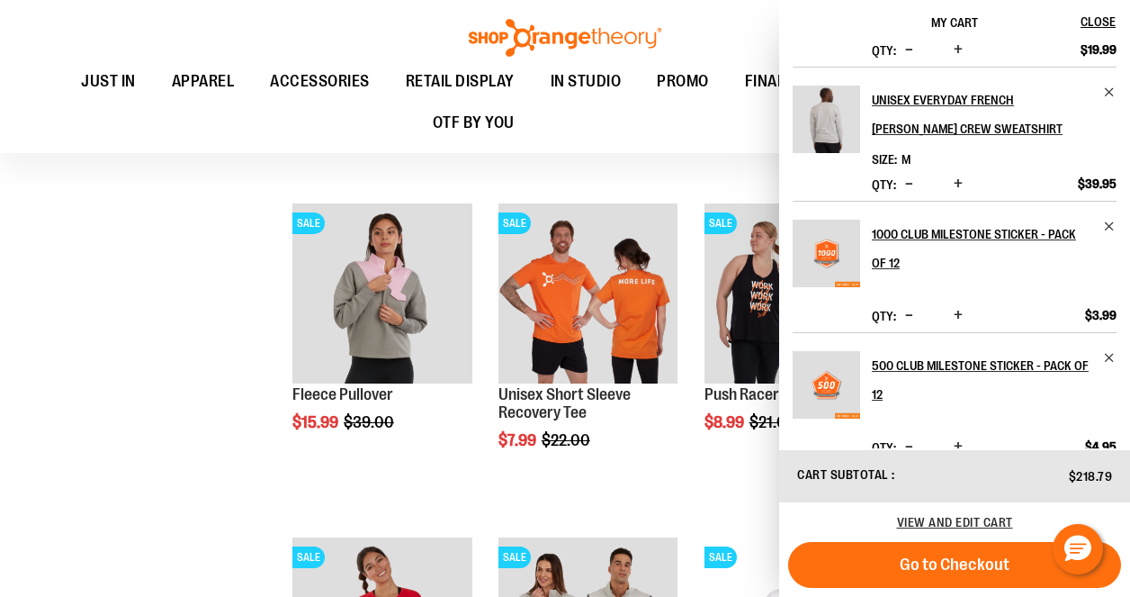
scroll to position [3012, 0]
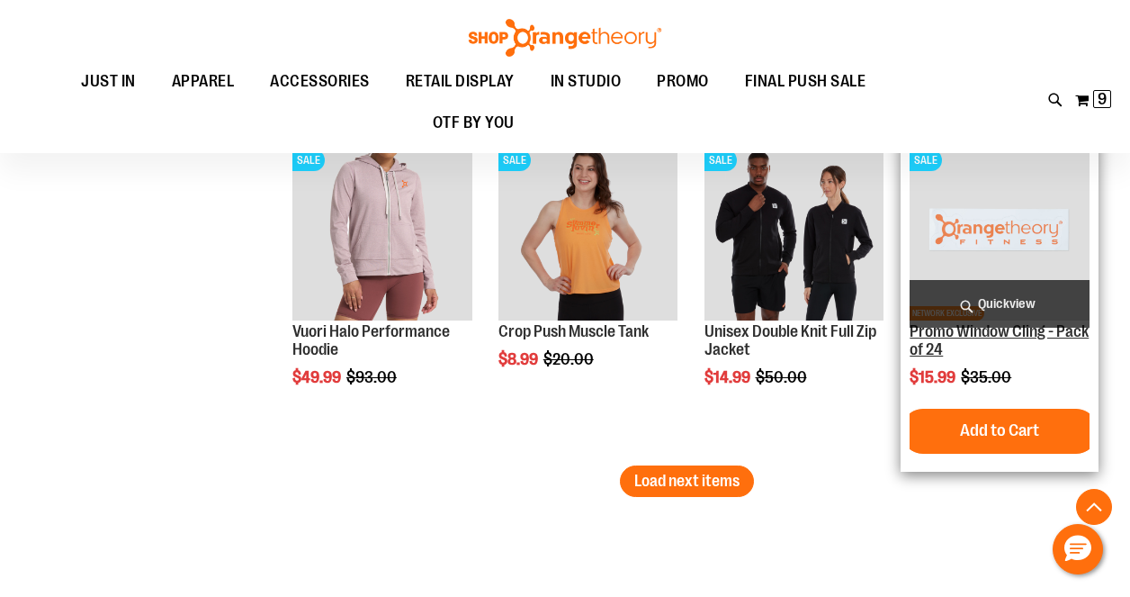
scroll to position [9716, 0]
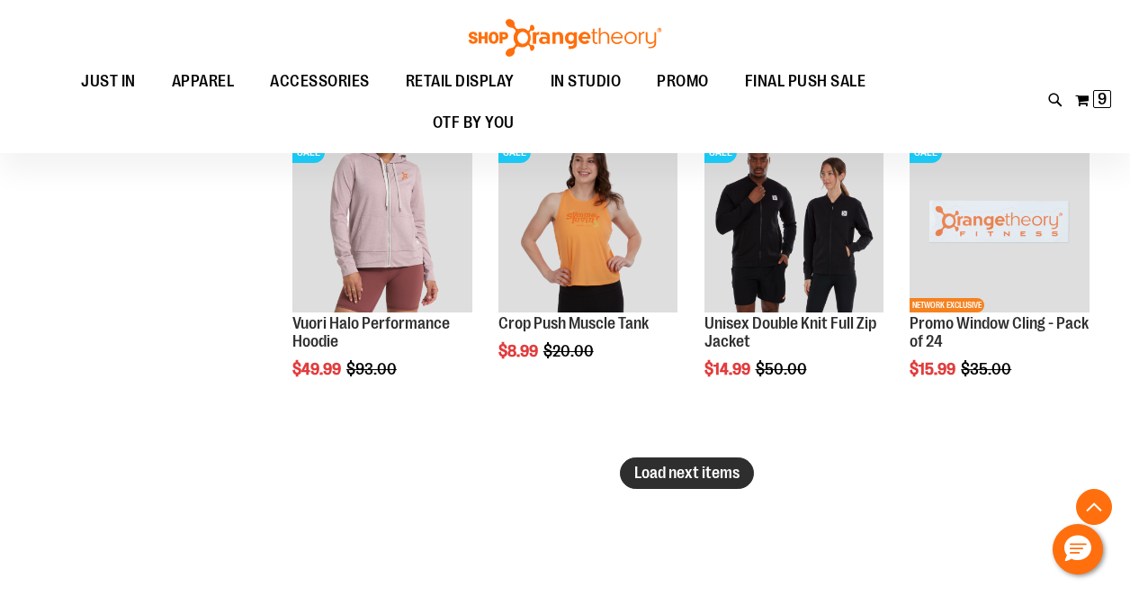
click at [720, 462] on button "Load next items" at bounding box center [687, 472] width 134 height 31
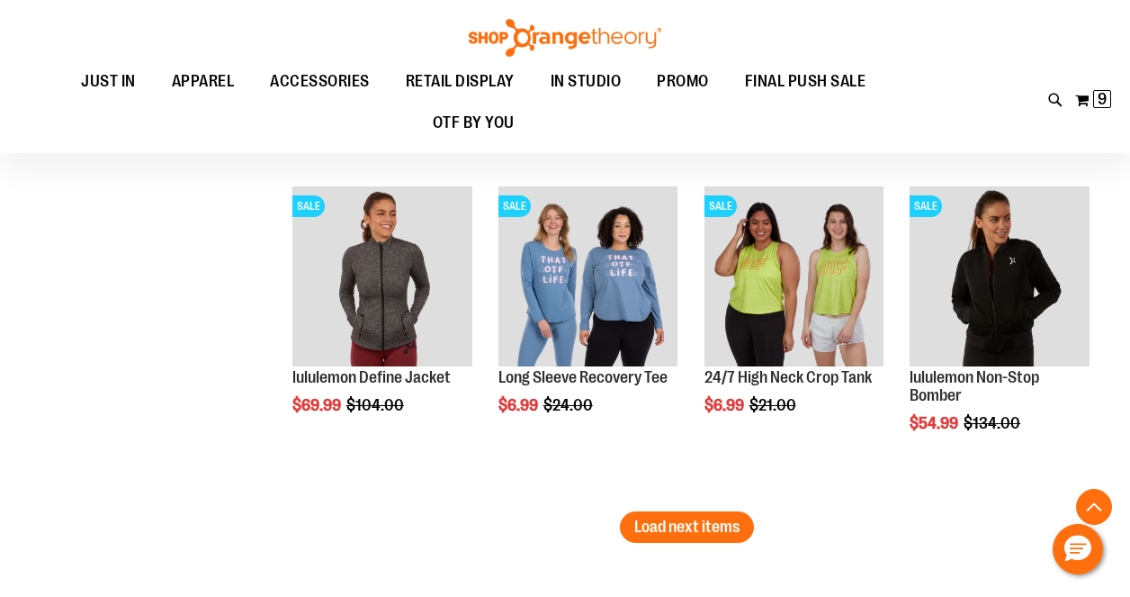
scroll to position [10665, 0]
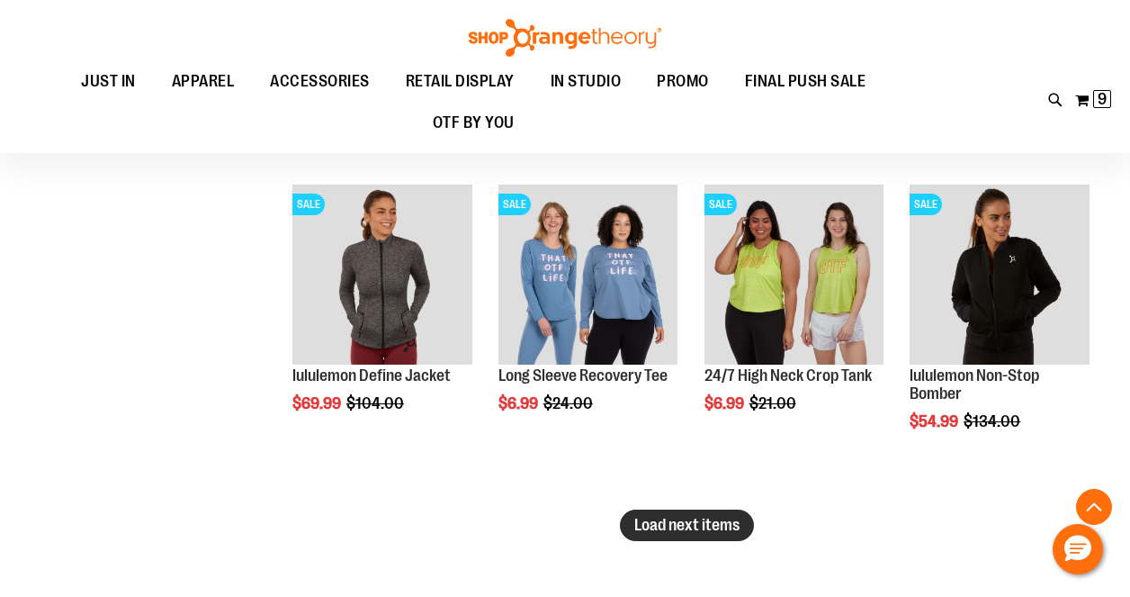
click at [663, 525] on span "Load next items" at bounding box center [686, 525] width 105 height 18
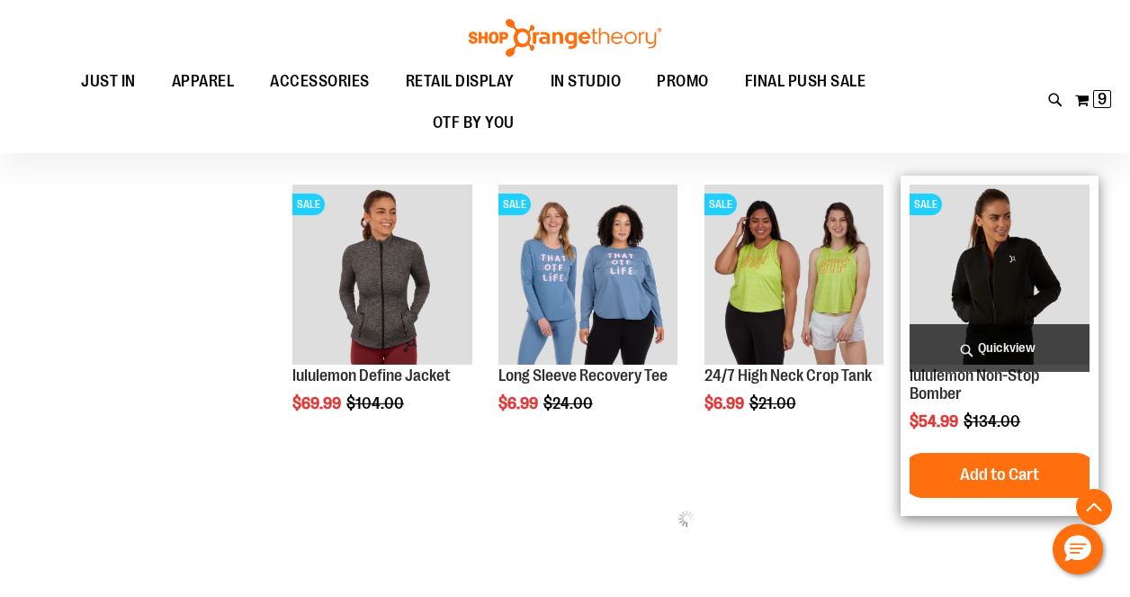
click at [1022, 337] on span "Quickview" at bounding box center [1000, 348] width 180 height 48
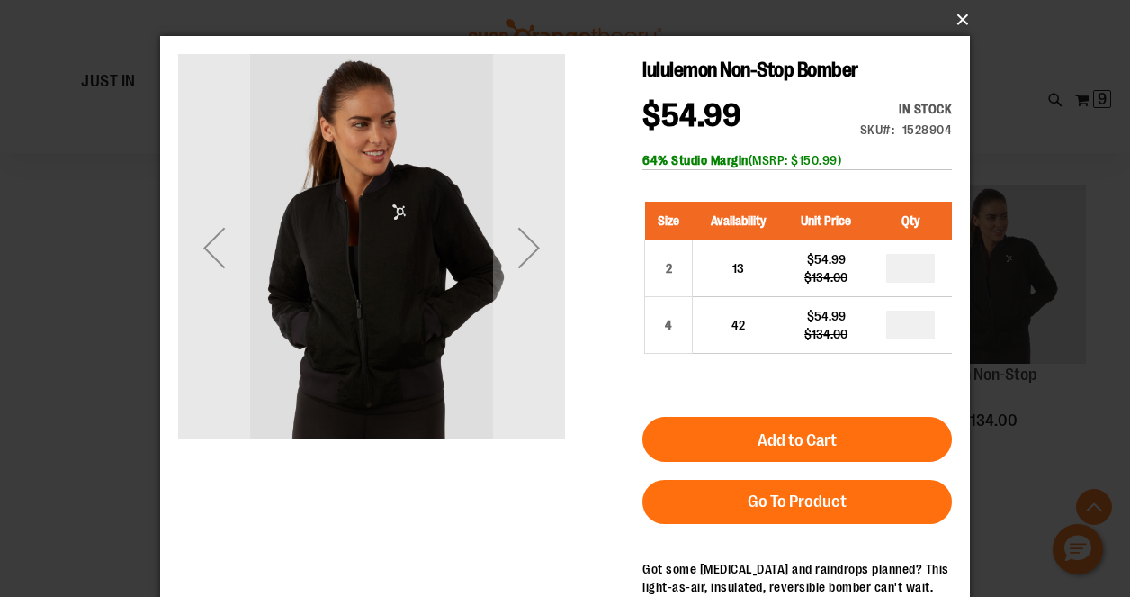
click at [963, 13] on button "×" at bounding box center [571, 20] width 810 height 40
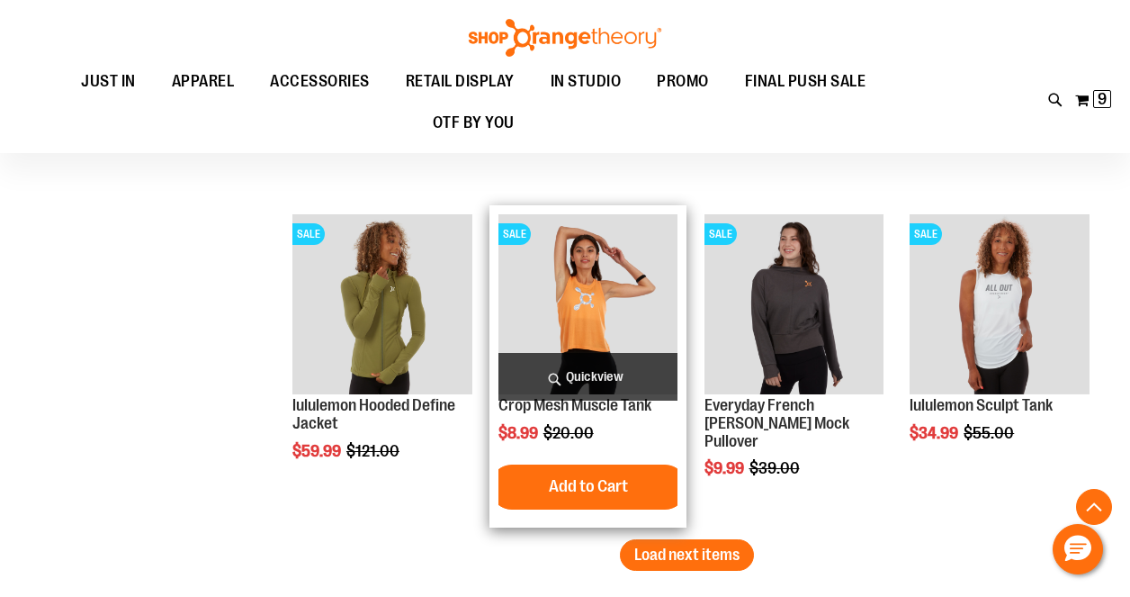
scroll to position [11637, 0]
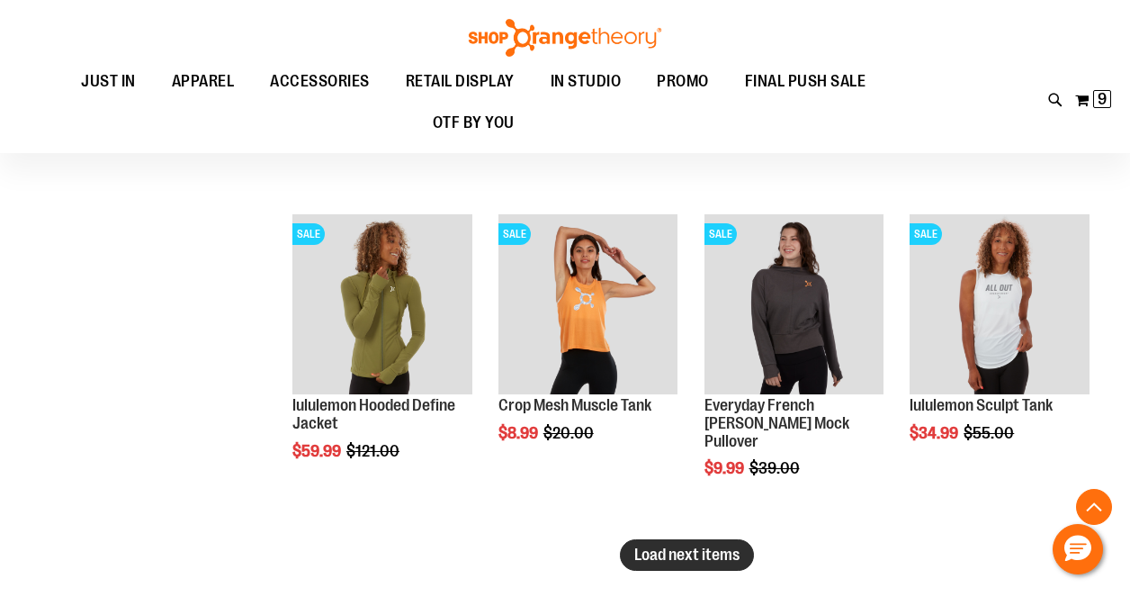
click at [687, 559] on span "Load next items" at bounding box center [686, 554] width 105 height 18
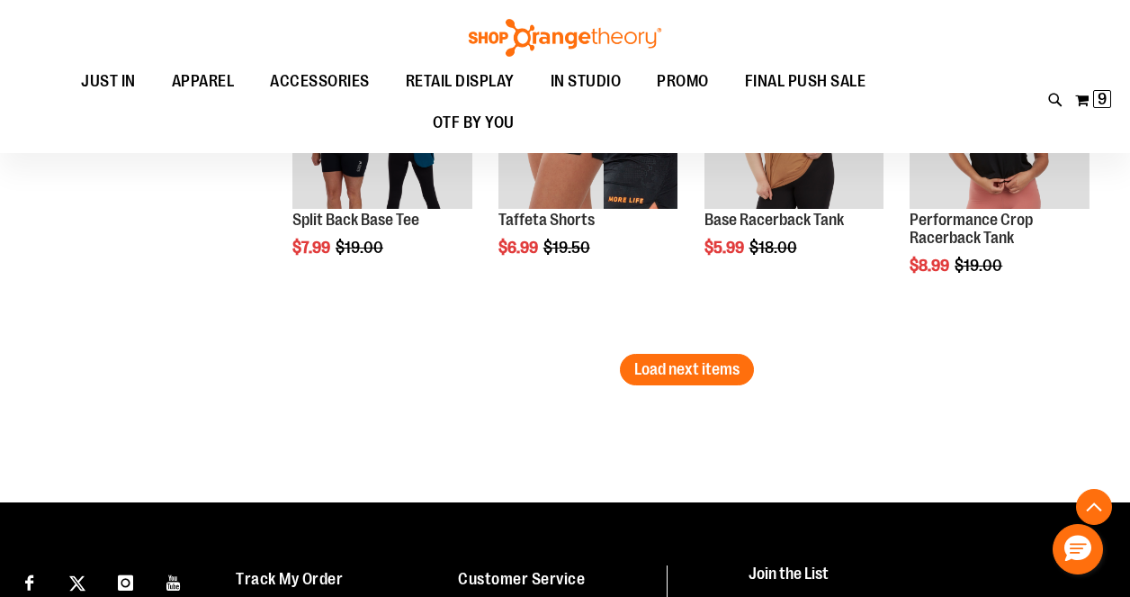
scroll to position [12836, 0]
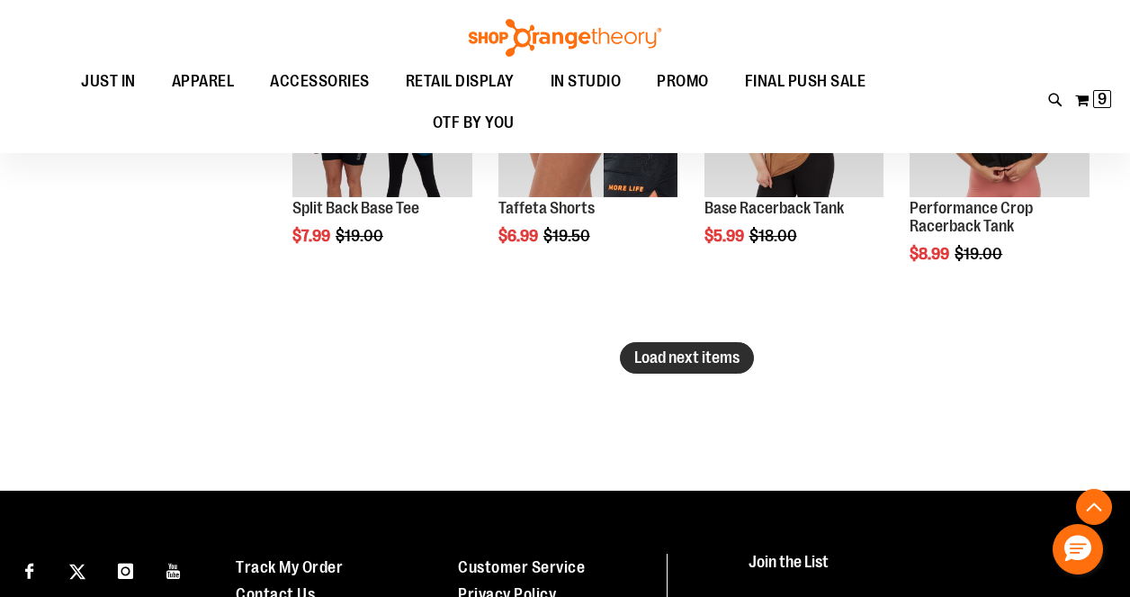
click at [689, 360] on span "Load next items" at bounding box center [686, 357] width 105 height 18
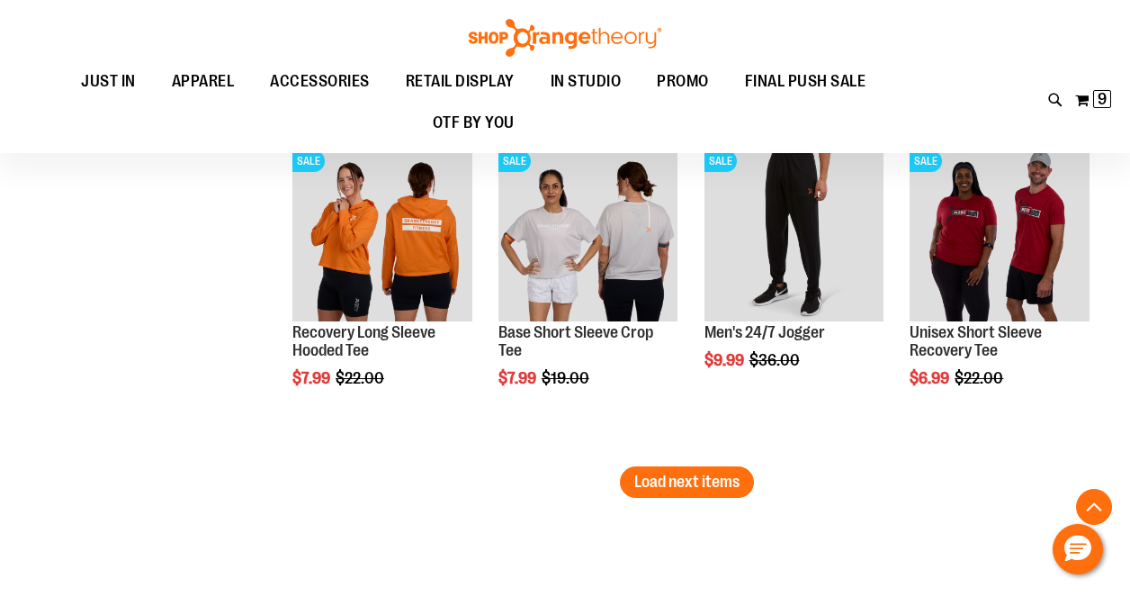
scroll to position [13752, 0]
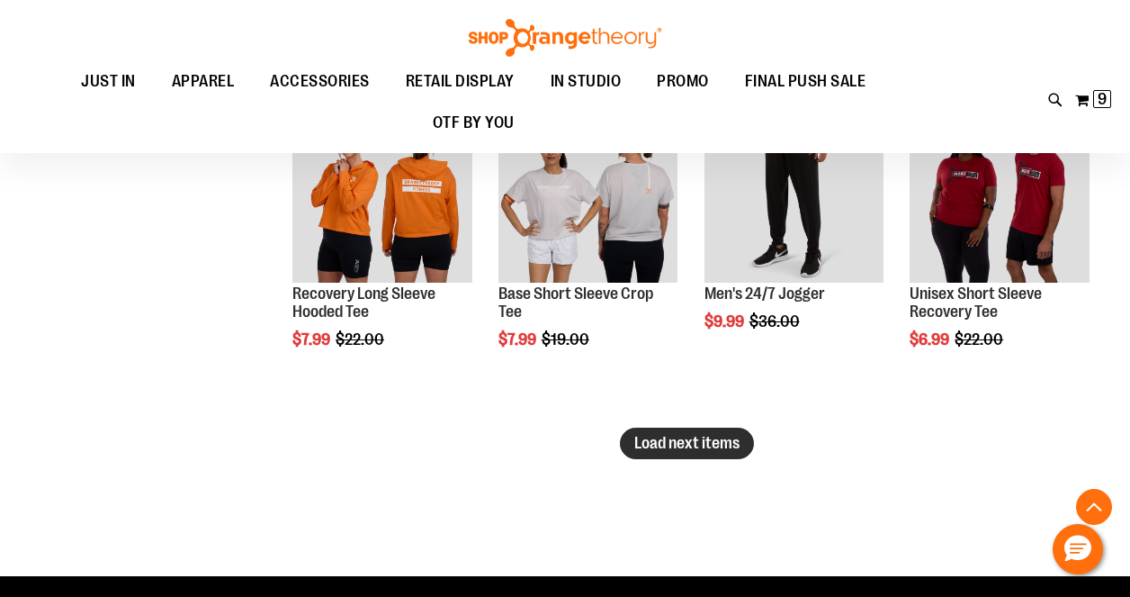
click at [695, 446] on span "Load next items" at bounding box center [686, 443] width 105 height 18
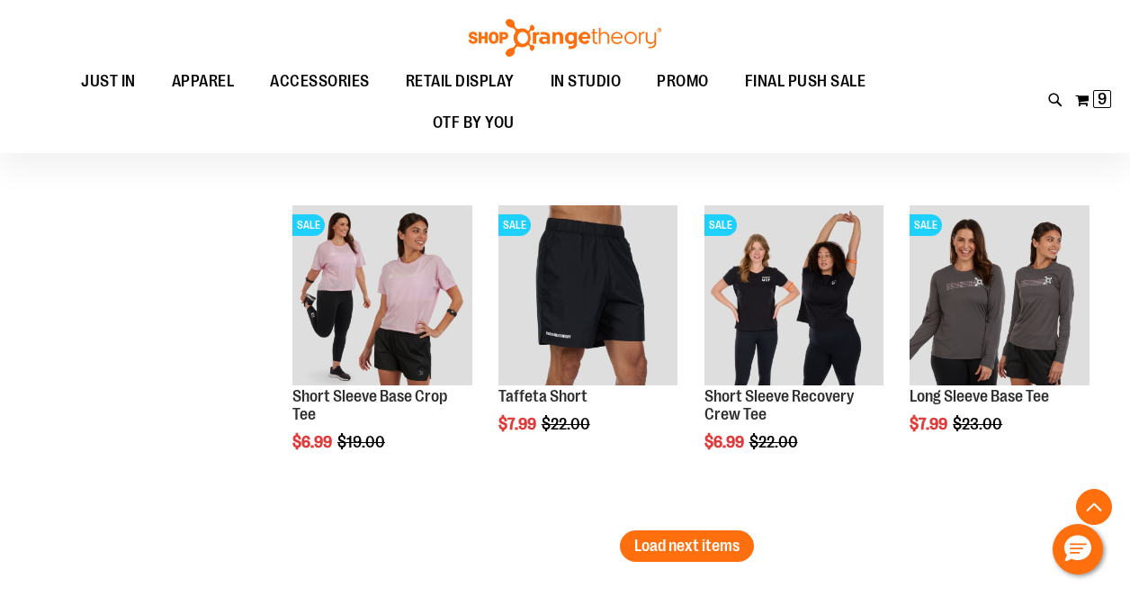
scroll to position [14685, 0]
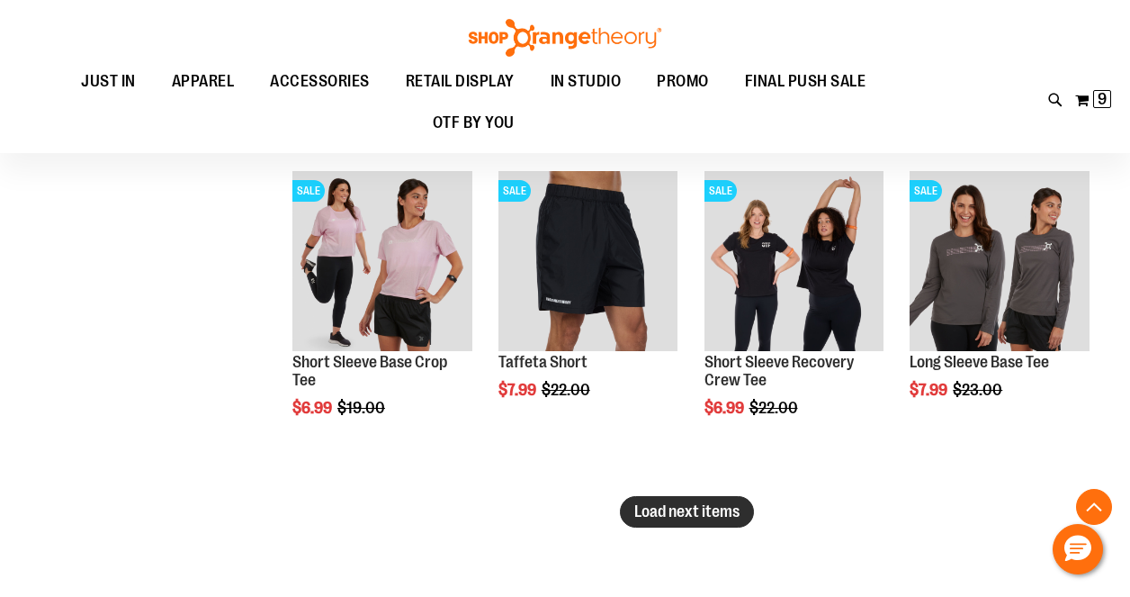
click at [643, 510] on span "Load next items" at bounding box center [686, 511] width 105 height 18
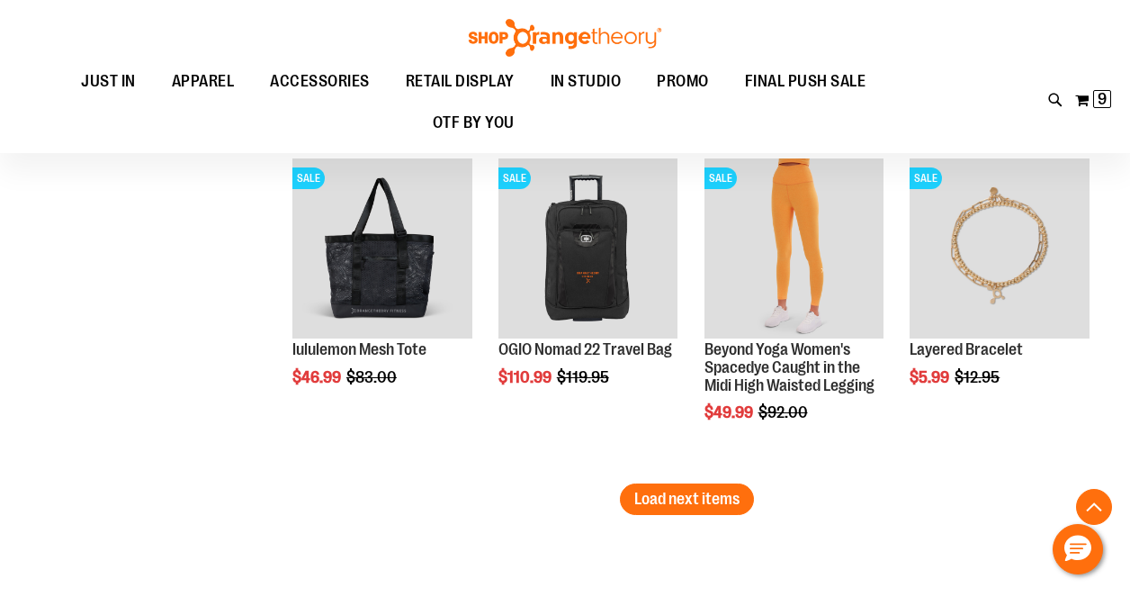
scroll to position [15701, 0]
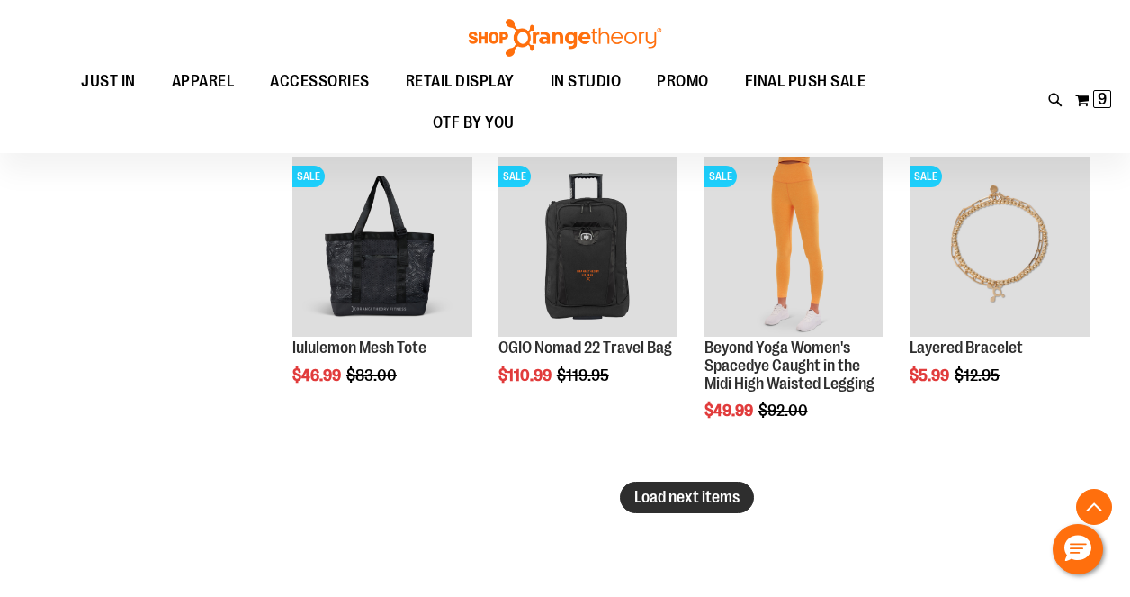
click at [687, 497] on span "Load next items" at bounding box center [686, 497] width 105 height 18
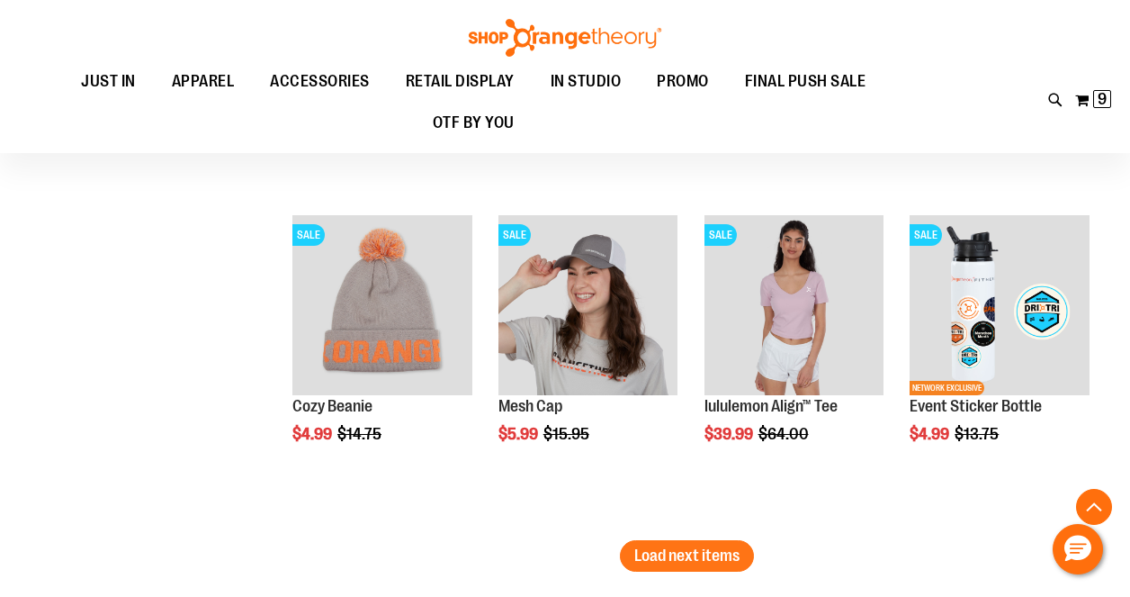
scroll to position [16650, 0]
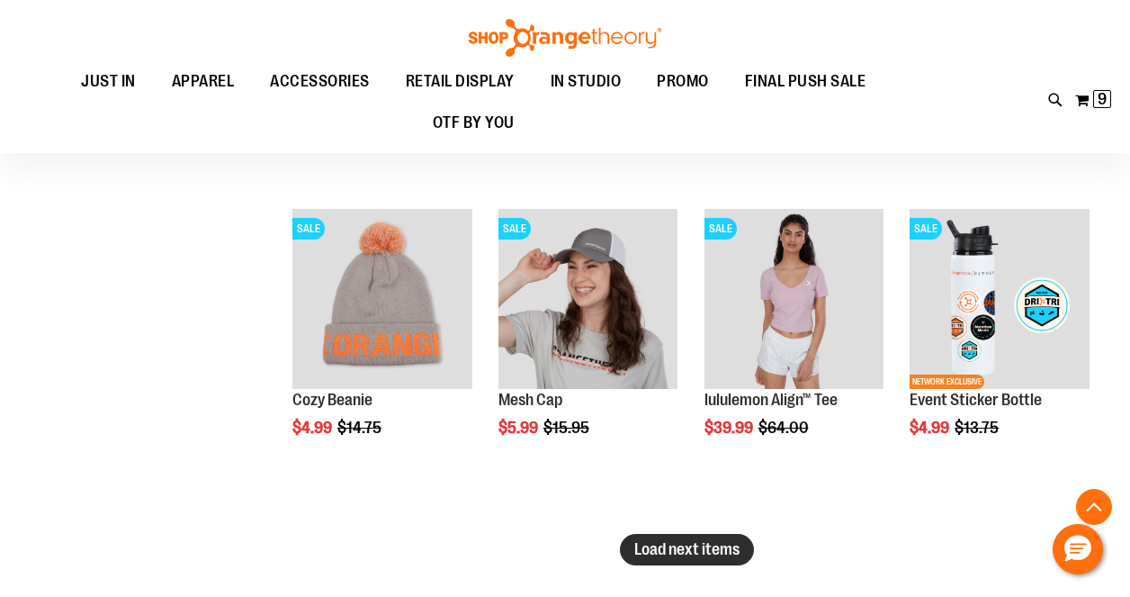
click at [686, 552] on span "Load next items" at bounding box center [686, 549] width 105 height 18
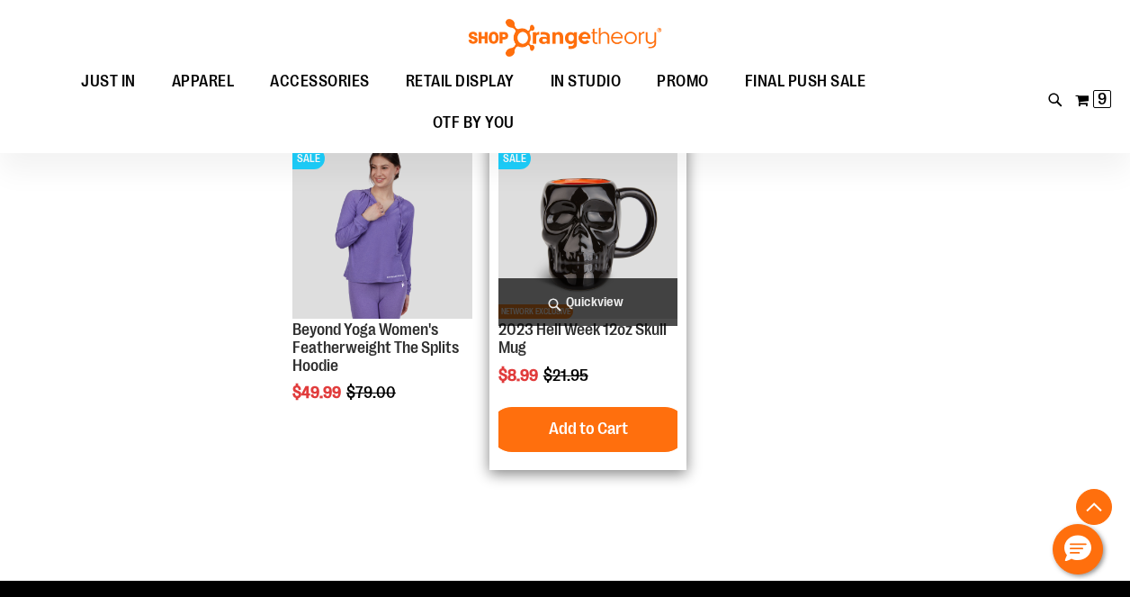
scroll to position [17722, 0]
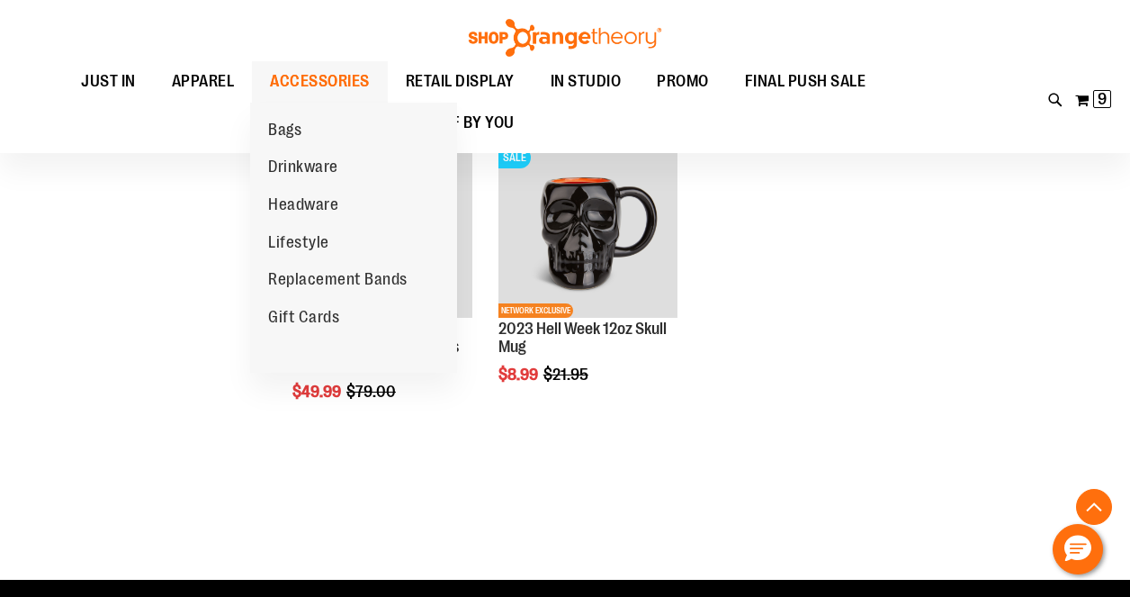
click at [345, 77] on span "ACCESSORIES" at bounding box center [320, 81] width 100 height 40
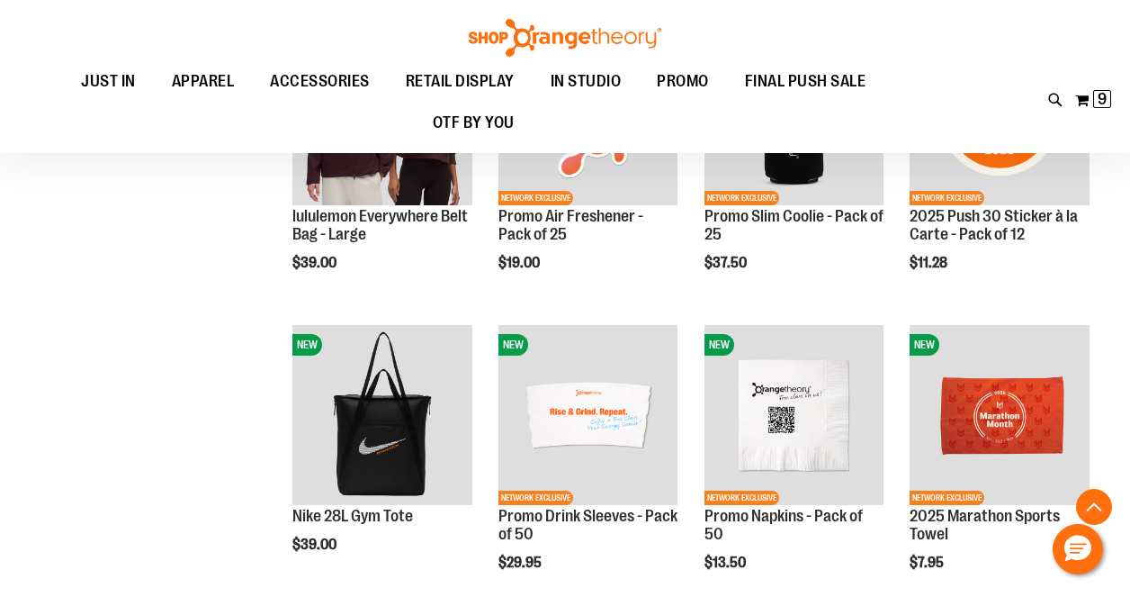
scroll to position [1086, 0]
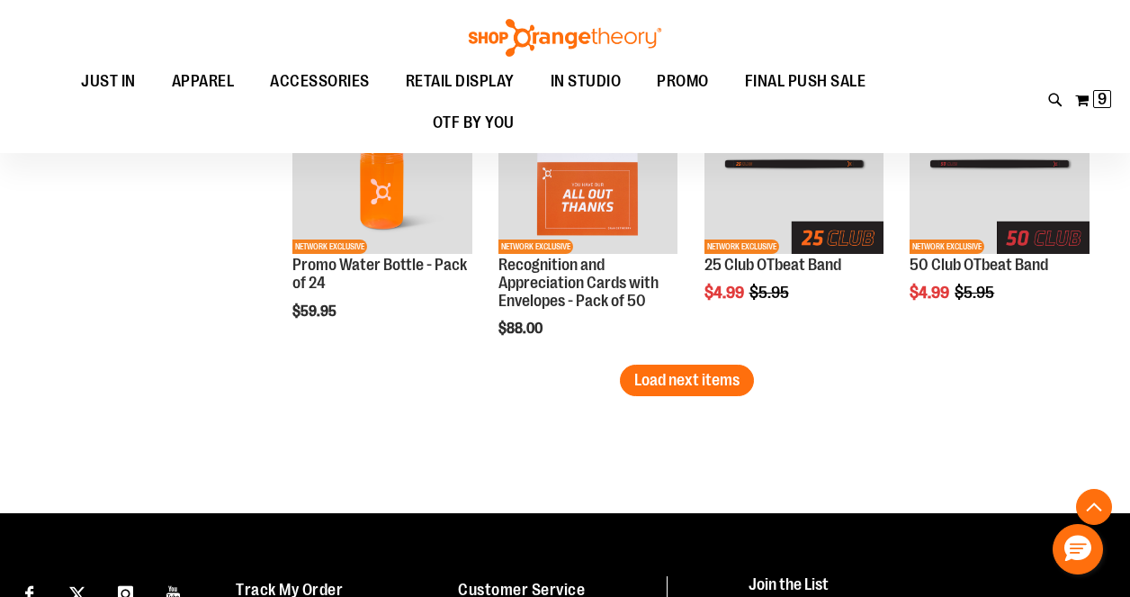
scroll to position [2478, 0]
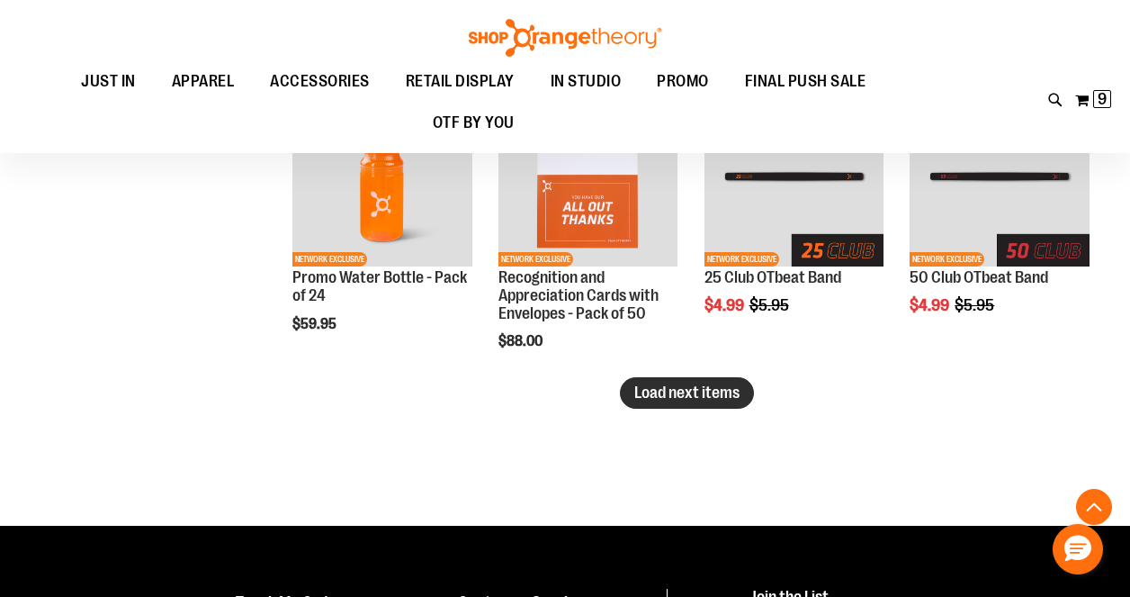
click at [706, 394] on span "Load next items" at bounding box center [686, 392] width 105 height 18
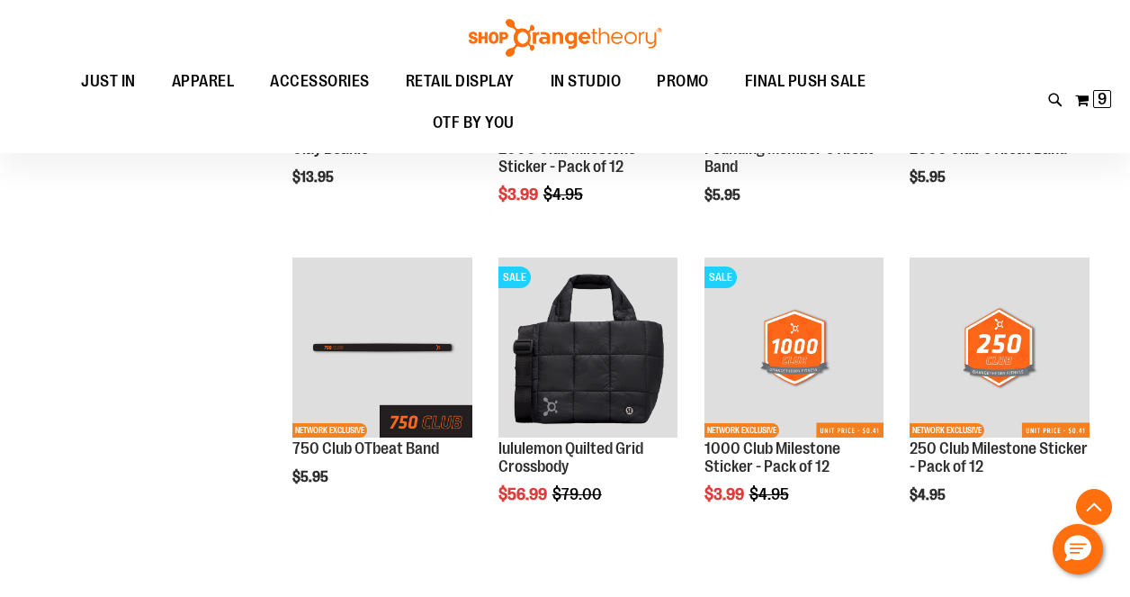
scroll to position [3336, 0]
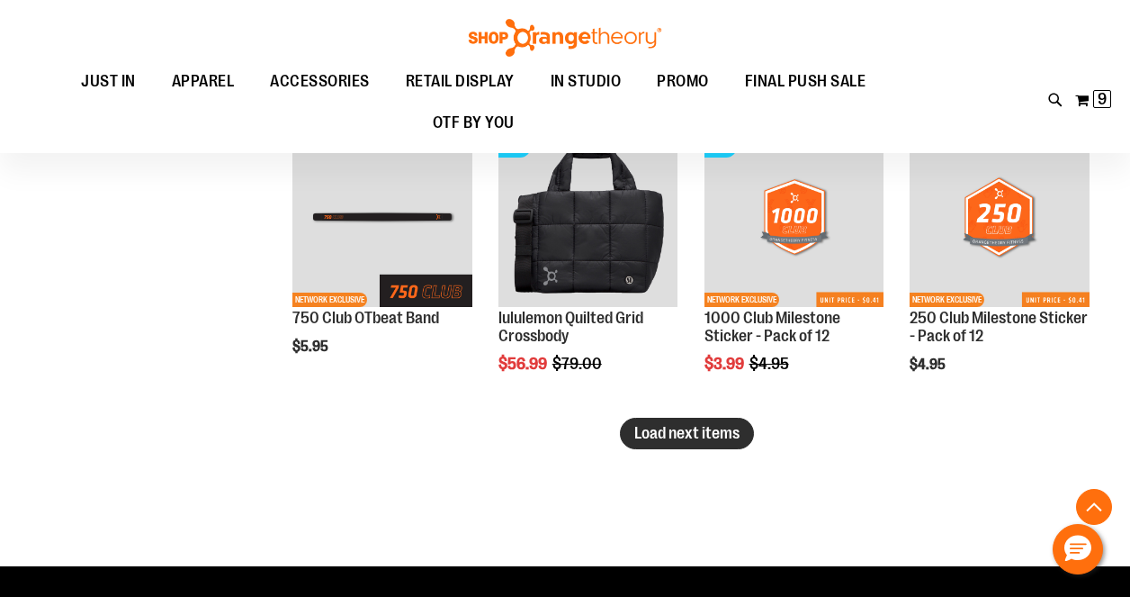
click at [655, 445] on button "Load next items" at bounding box center [687, 433] width 134 height 31
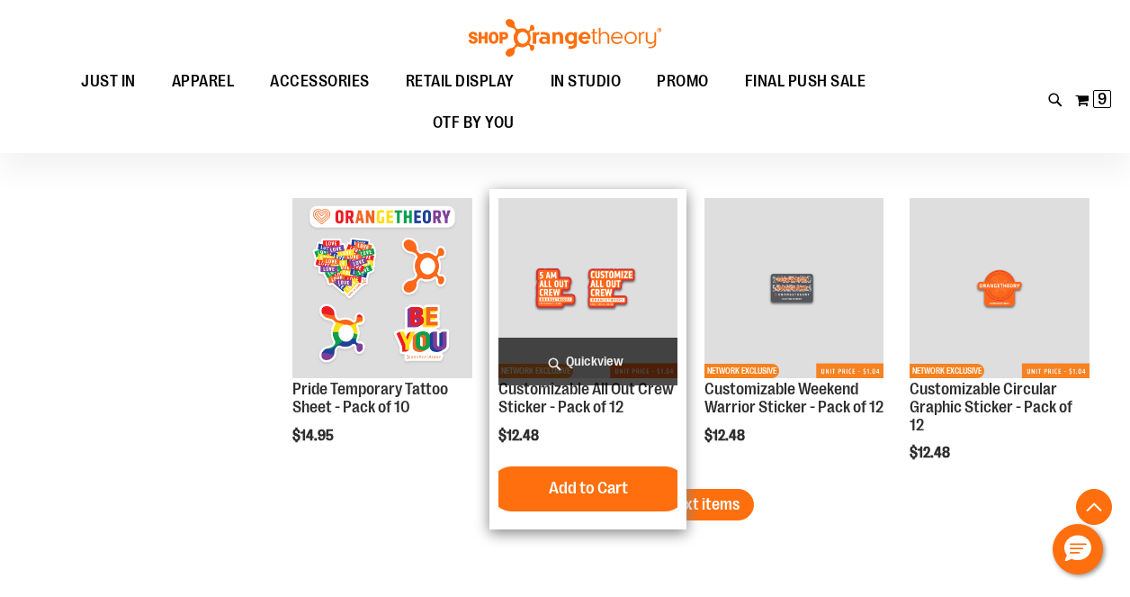
scroll to position [4190, 0]
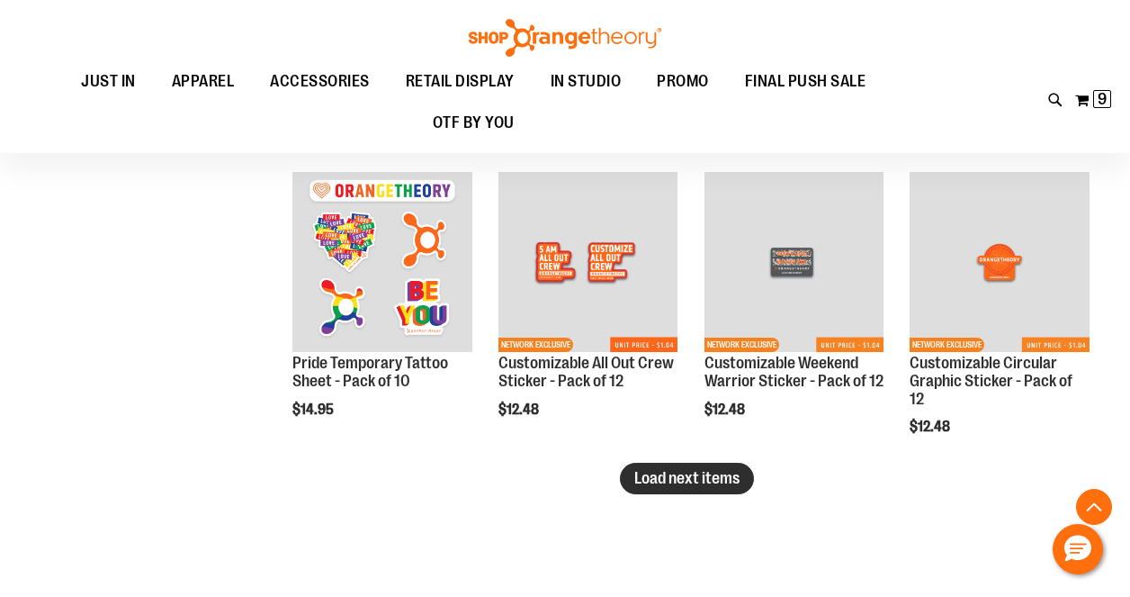
click at [722, 464] on button "Load next items" at bounding box center [687, 477] width 134 height 31
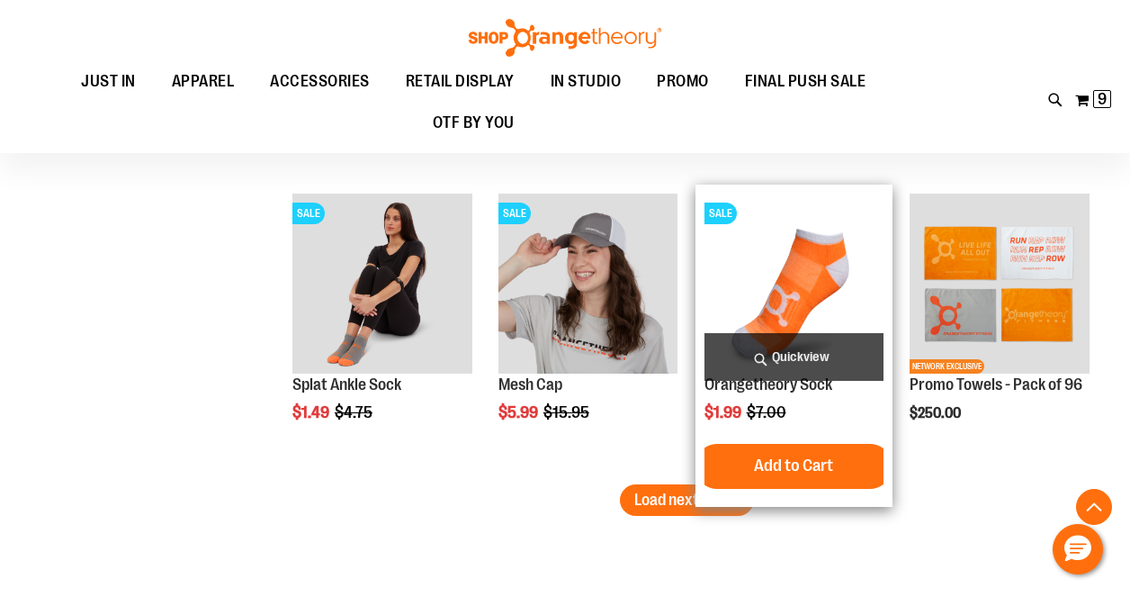
scroll to position [5078, 0]
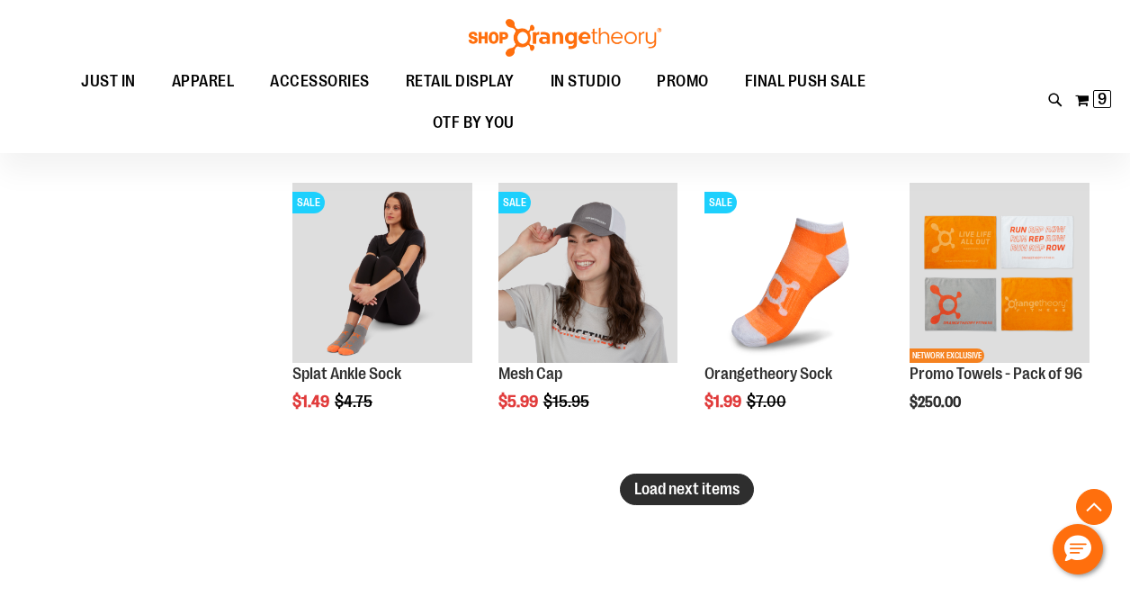
click at [680, 492] on span "Load next items" at bounding box center [686, 489] width 105 height 18
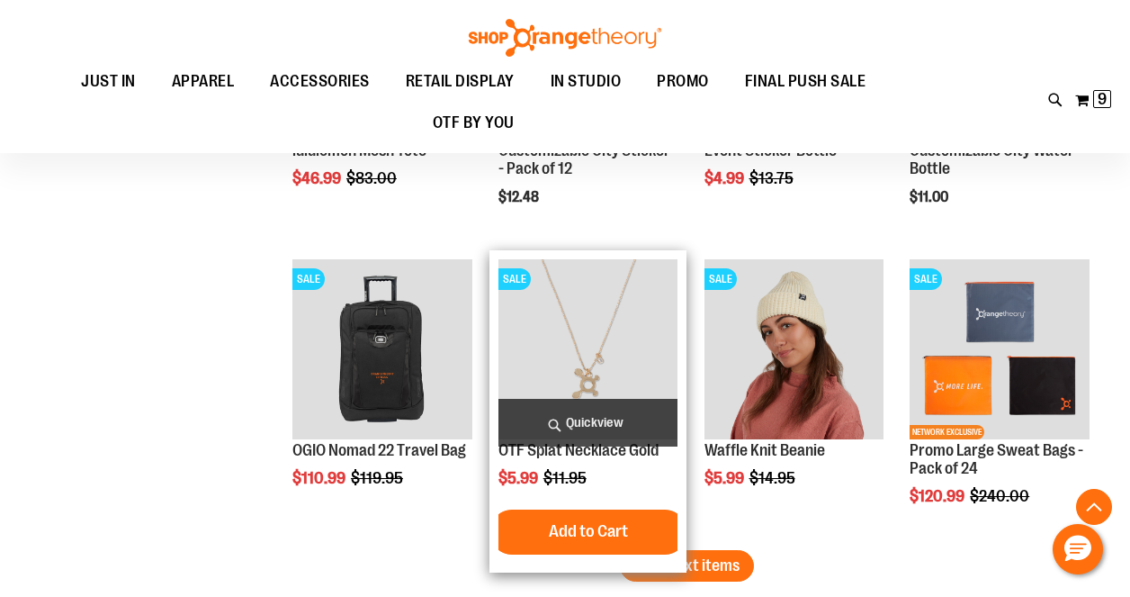
scroll to position [6039, 0]
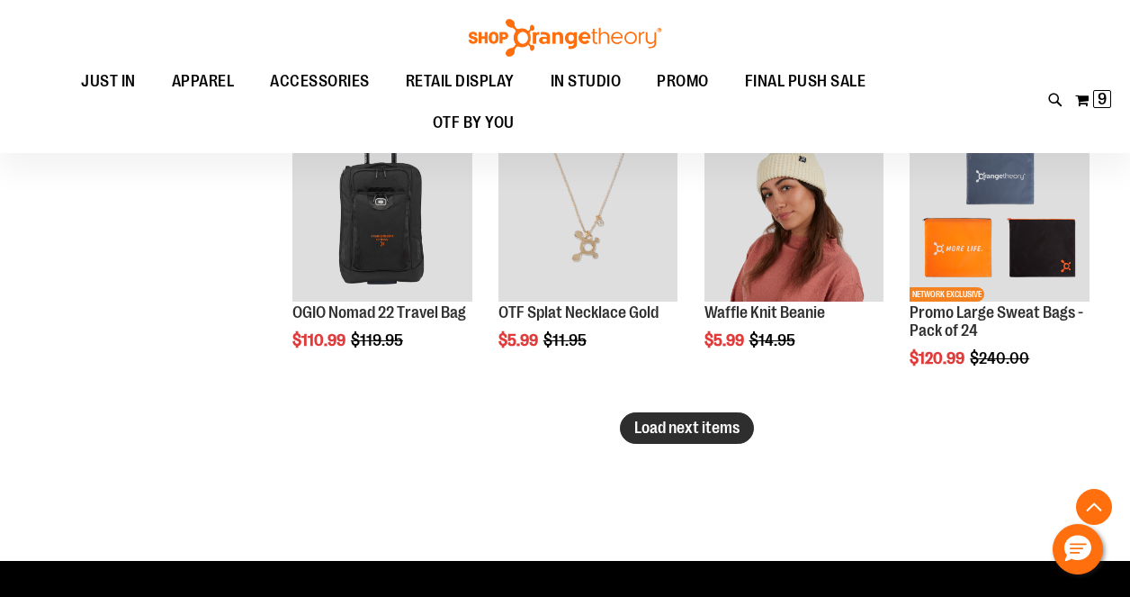
click at [687, 418] on span "Load next items" at bounding box center [686, 427] width 105 height 18
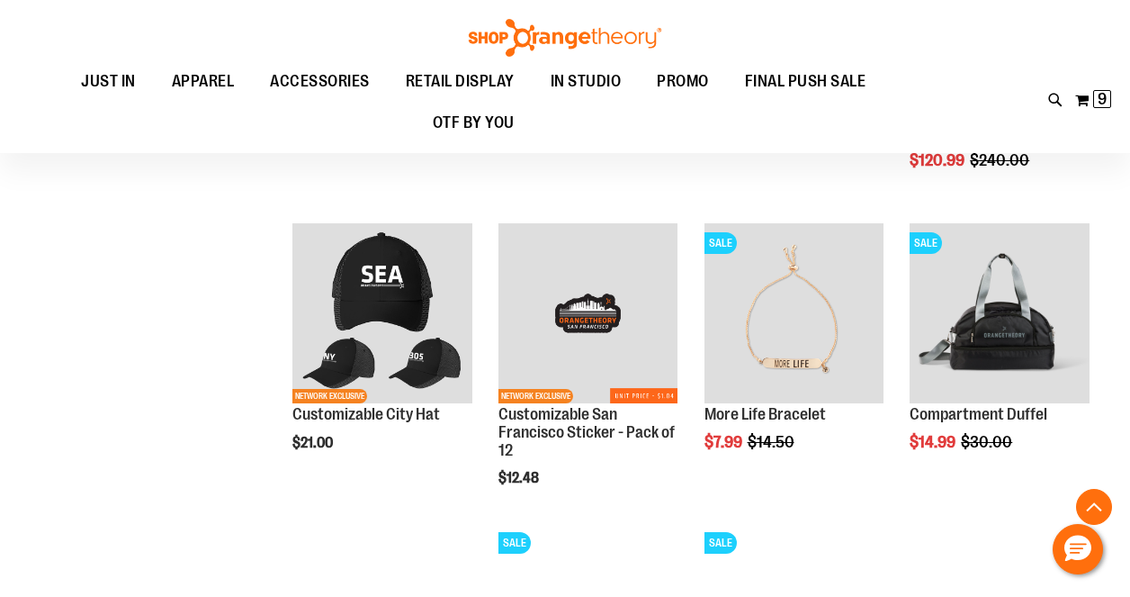
scroll to position [6237, 0]
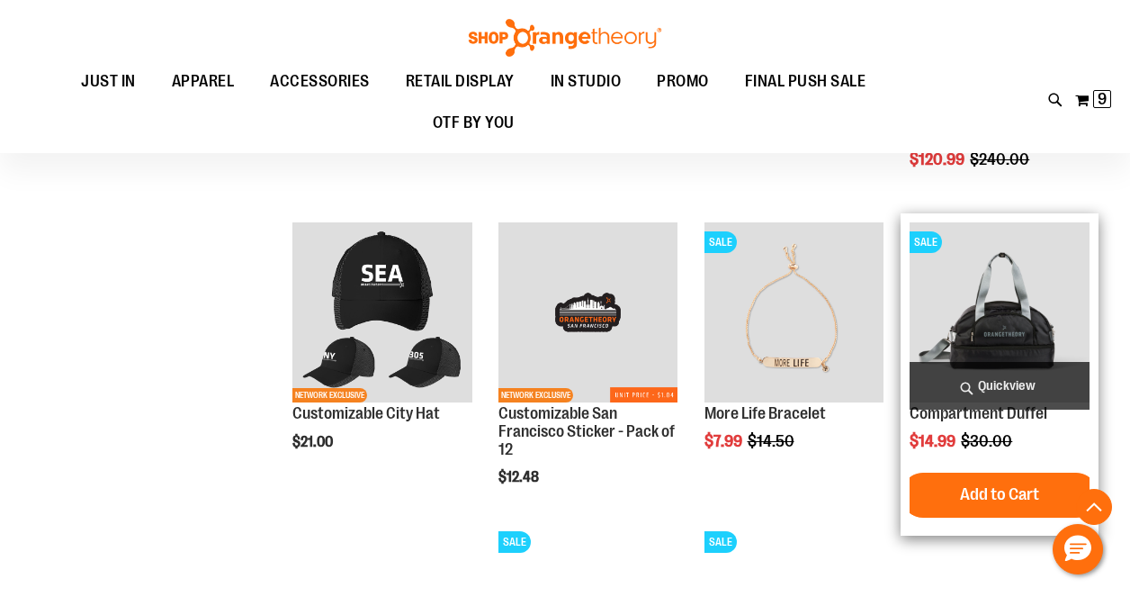
click at [1019, 291] on img "product" at bounding box center [1000, 312] width 180 height 180
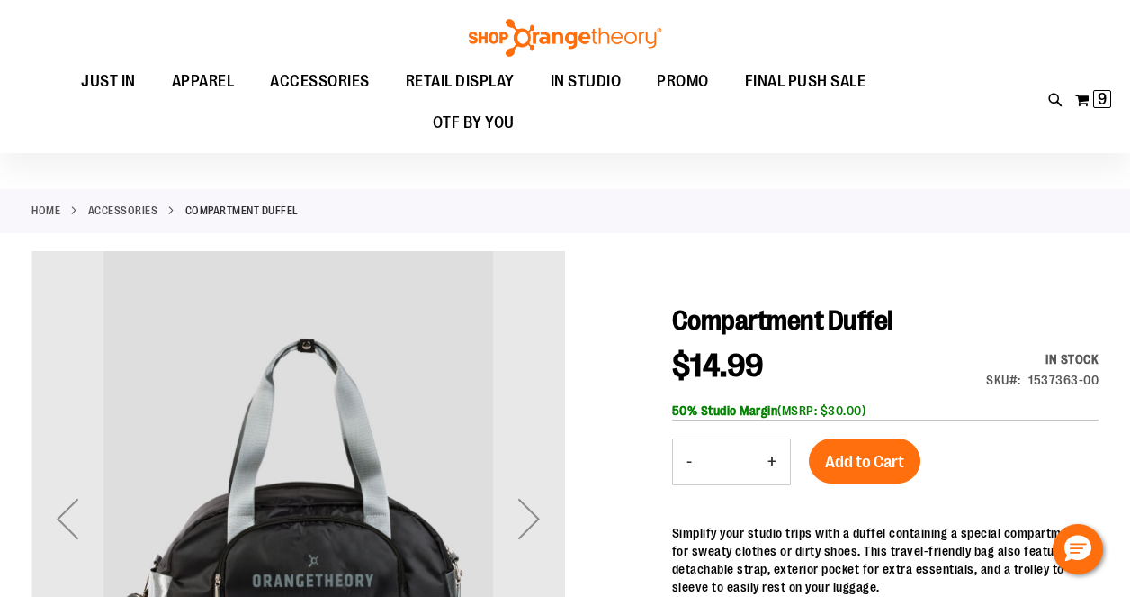
scroll to position [188, 0]
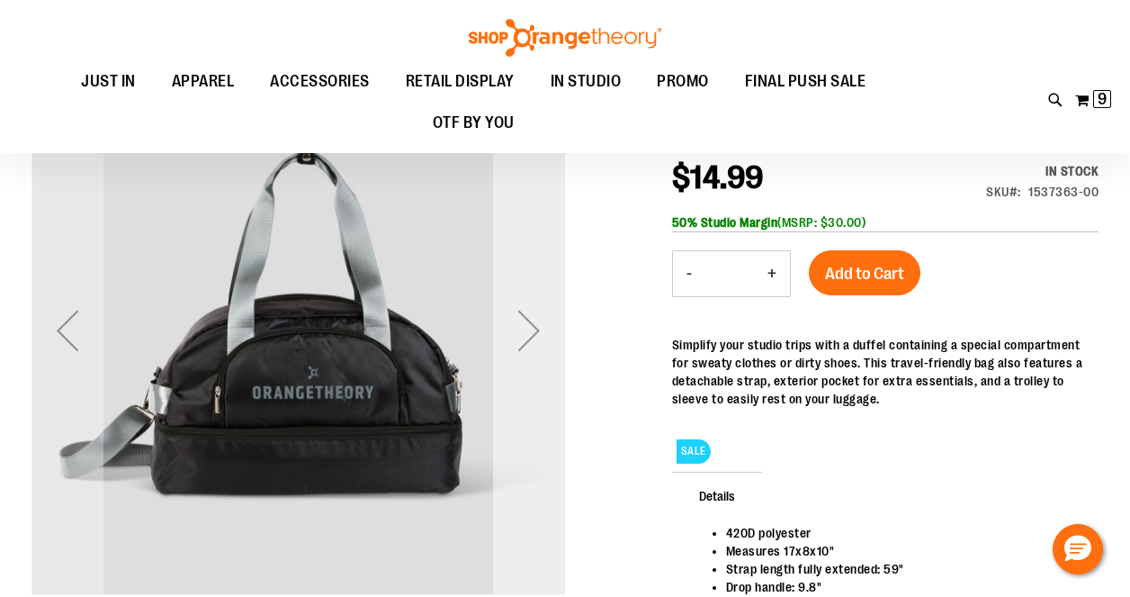
click at [521, 335] on div "Next" at bounding box center [529, 330] width 72 height 72
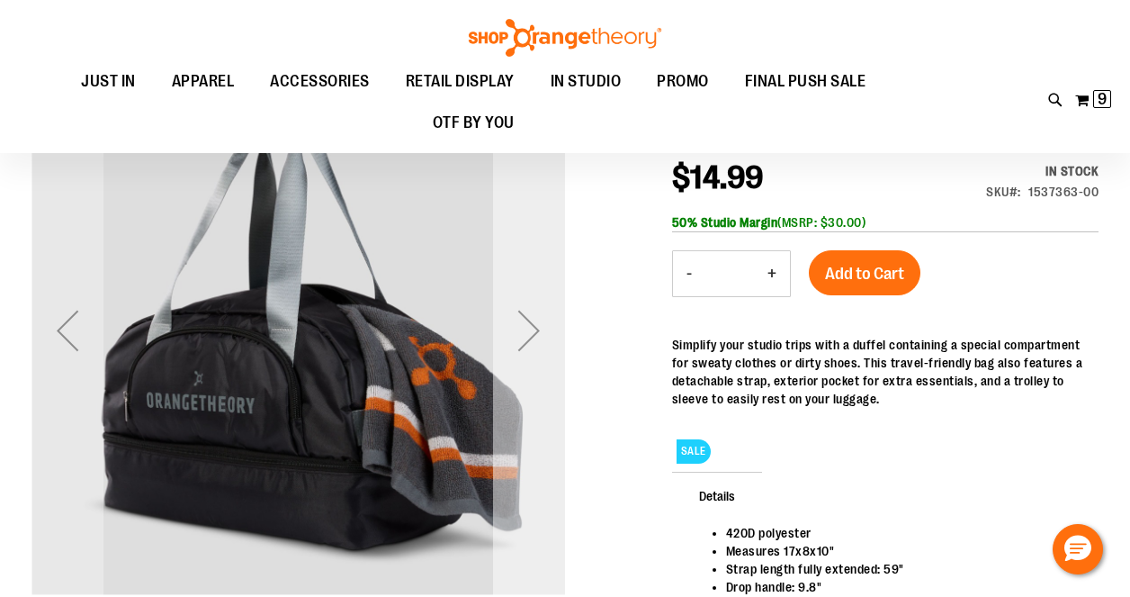
click at [521, 335] on div "Next" at bounding box center [529, 330] width 72 height 72
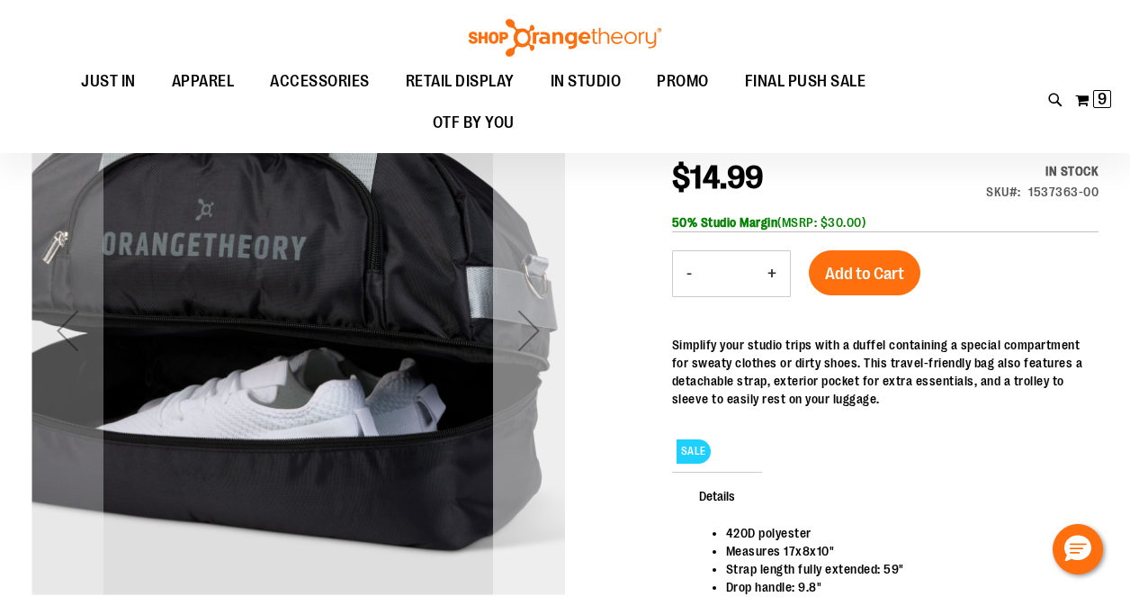
click at [521, 335] on div "Next" at bounding box center [529, 330] width 72 height 72
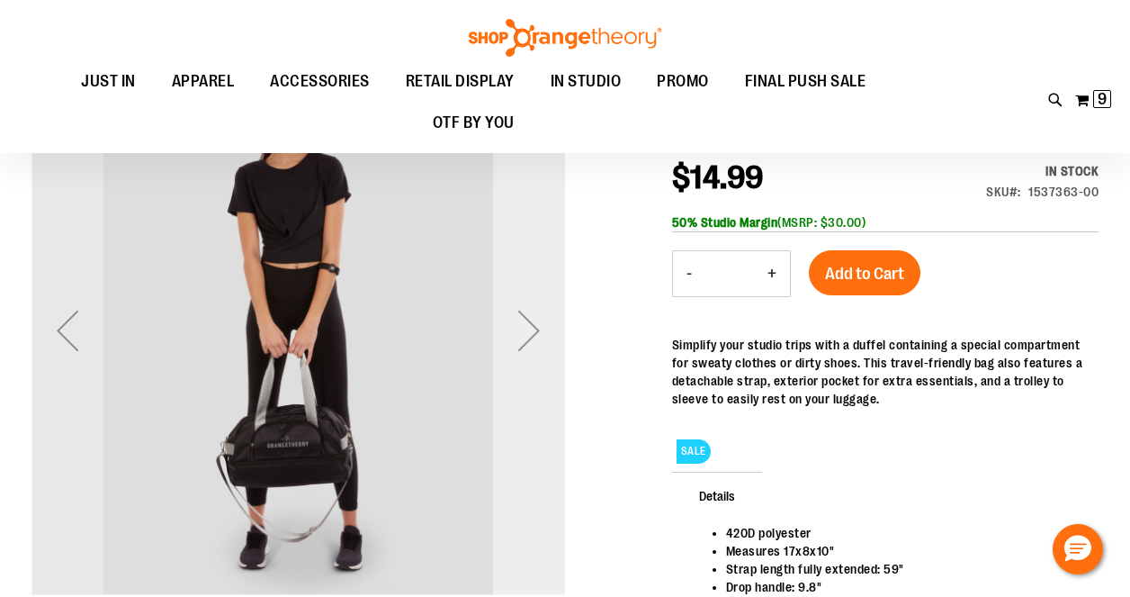
click at [521, 335] on div "Next" at bounding box center [529, 330] width 72 height 72
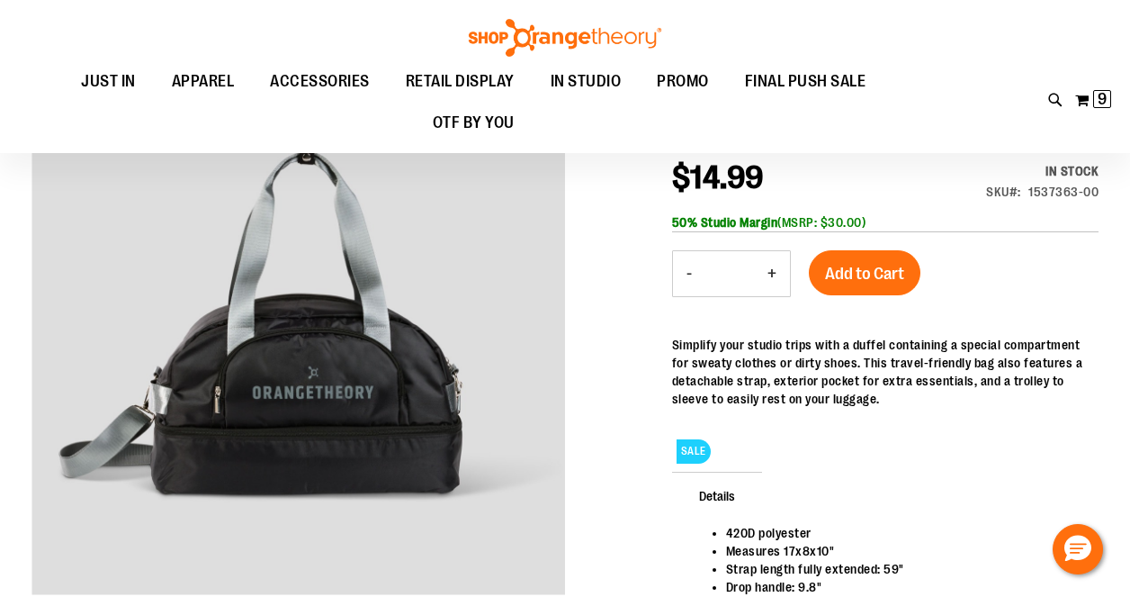
click at [772, 271] on button "+" at bounding box center [772, 273] width 36 height 45
type input "*"
click at [861, 266] on span "Add to Cart" at bounding box center [864, 274] width 79 height 20
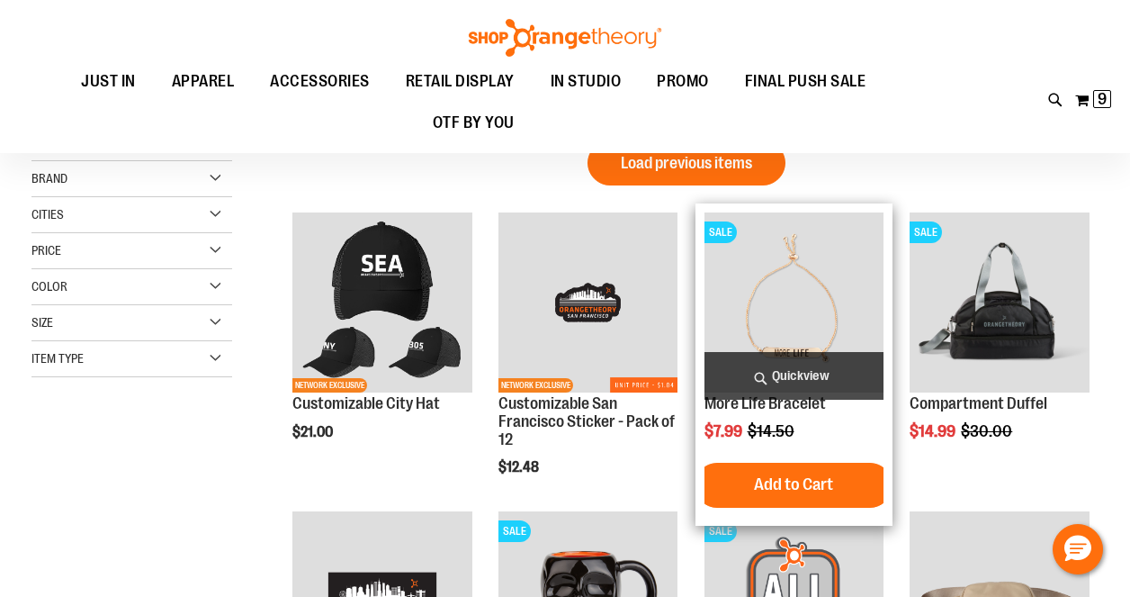
scroll to position [4, 0]
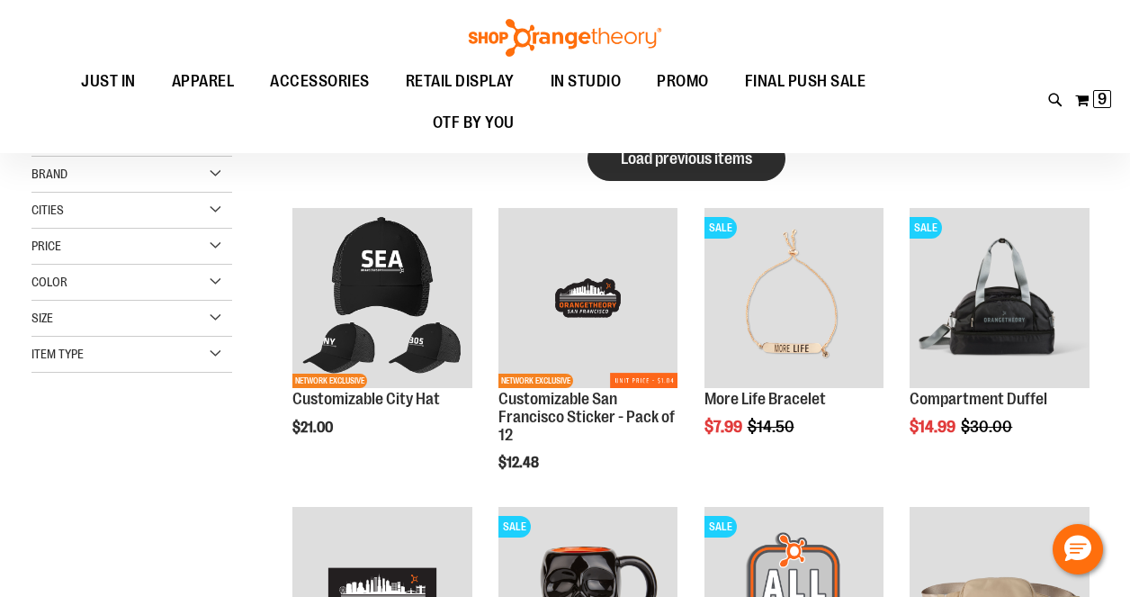
click at [687, 163] on span "Load previous items" at bounding box center [686, 158] width 131 height 18
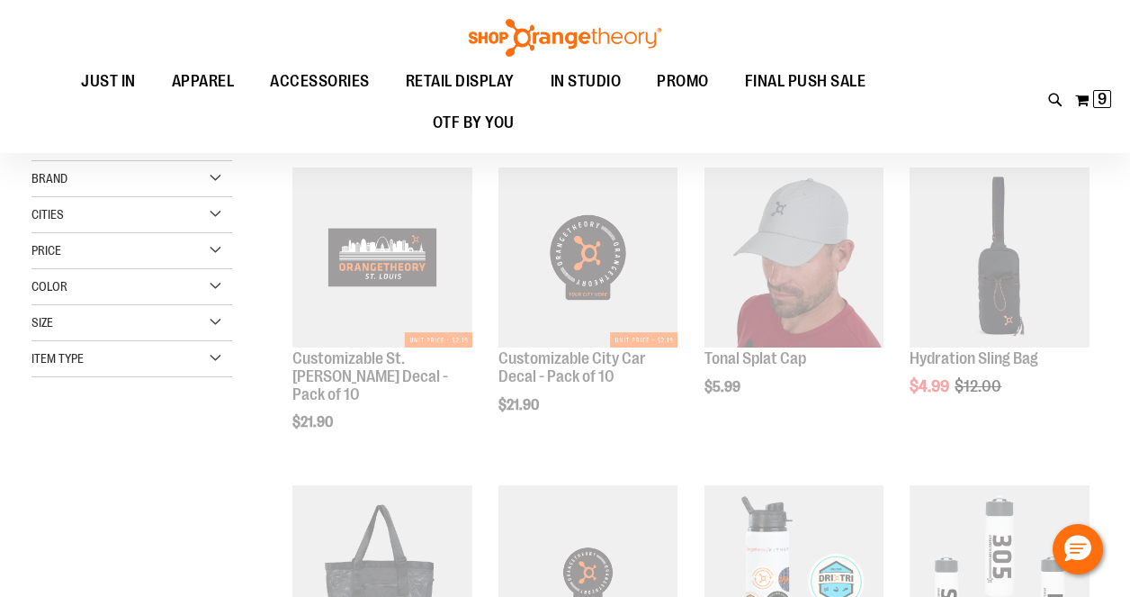
scroll to position [-1, 0]
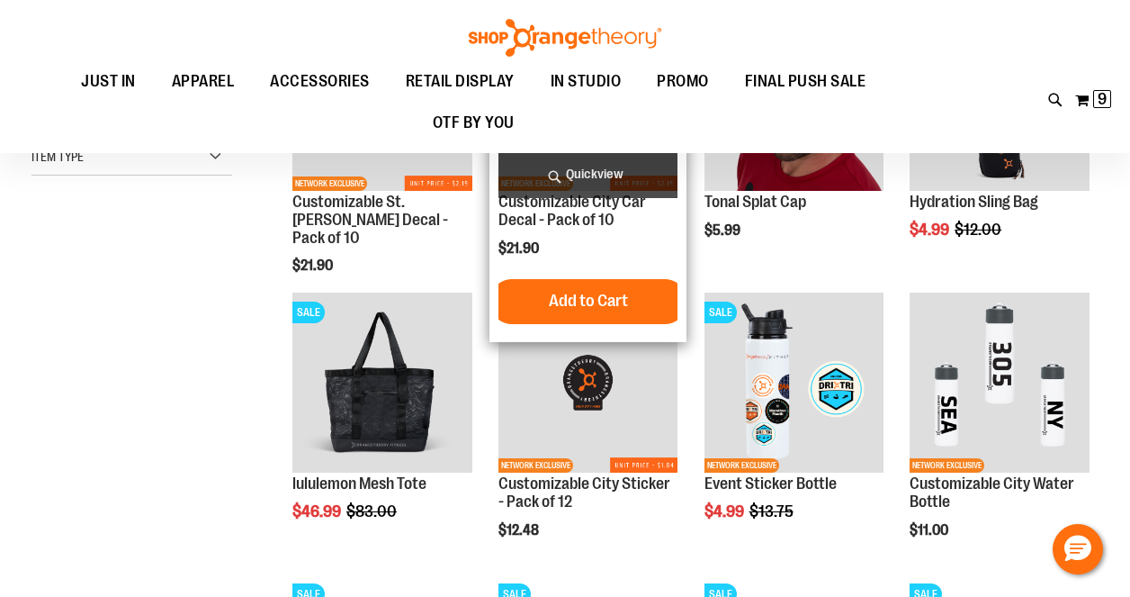
scroll to position [208, 0]
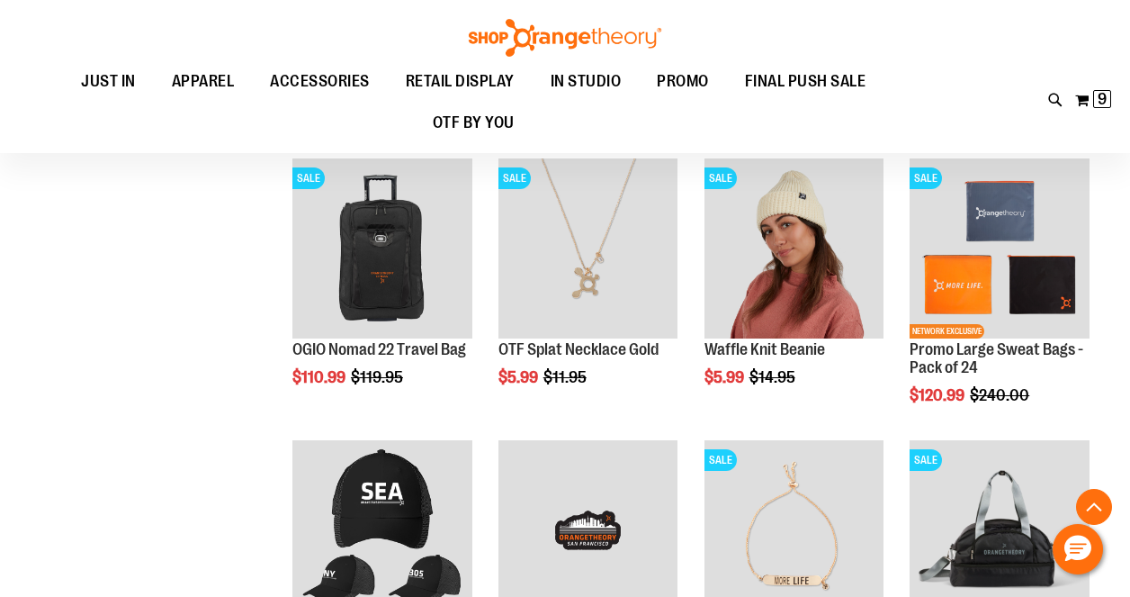
scroll to position [1216, 0]
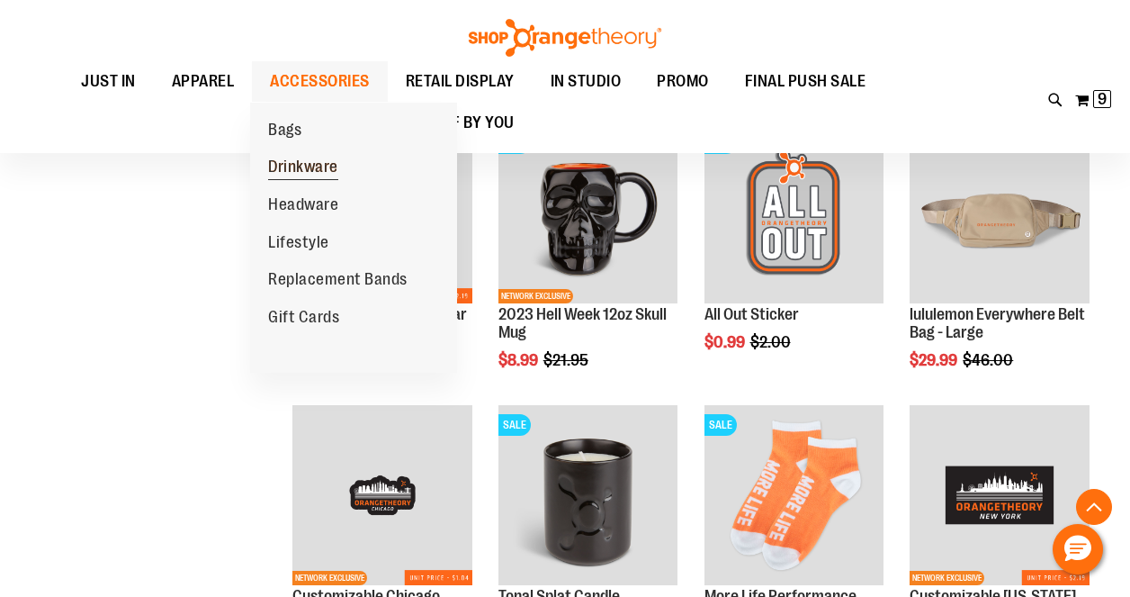
click at [288, 167] on span "Drinkware" at bounding box center [303, 168] width 70 height 22
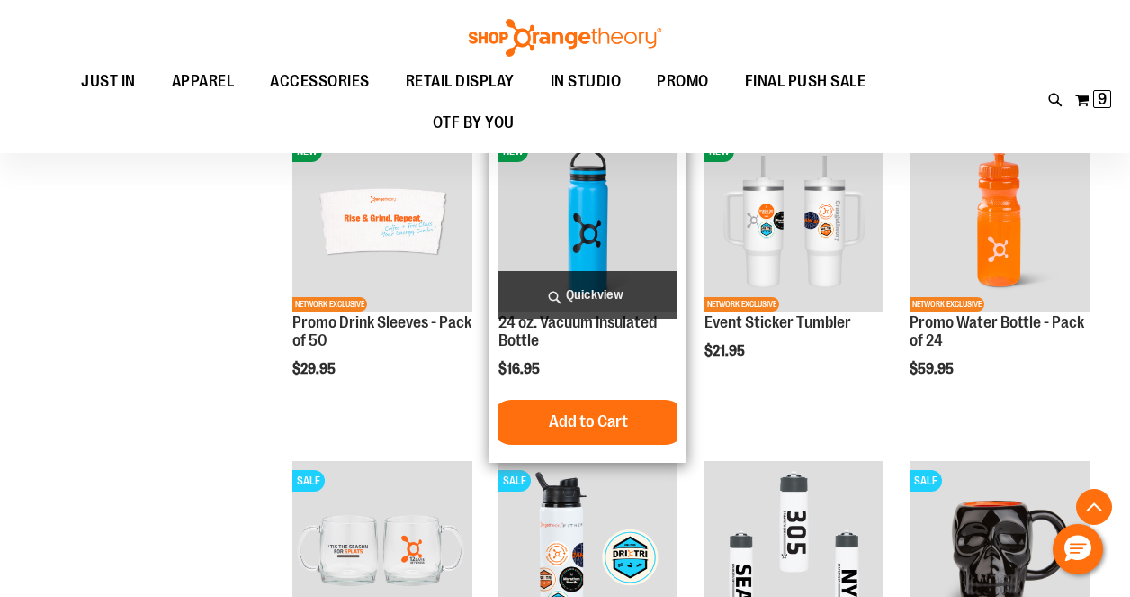
scroll to position [273, 0]
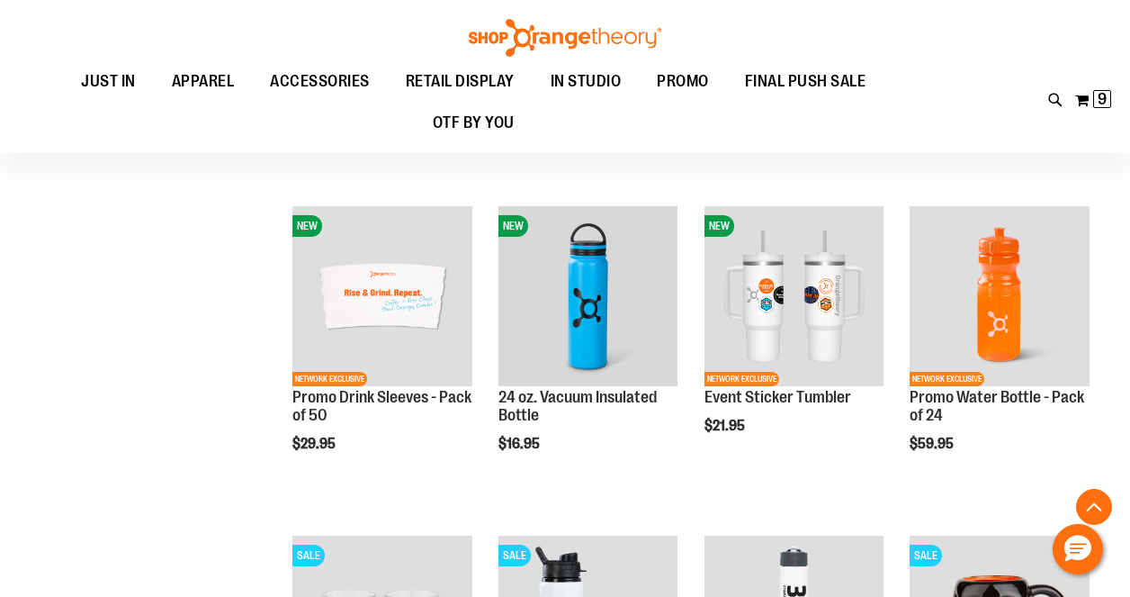
scroll to position [285, 0]
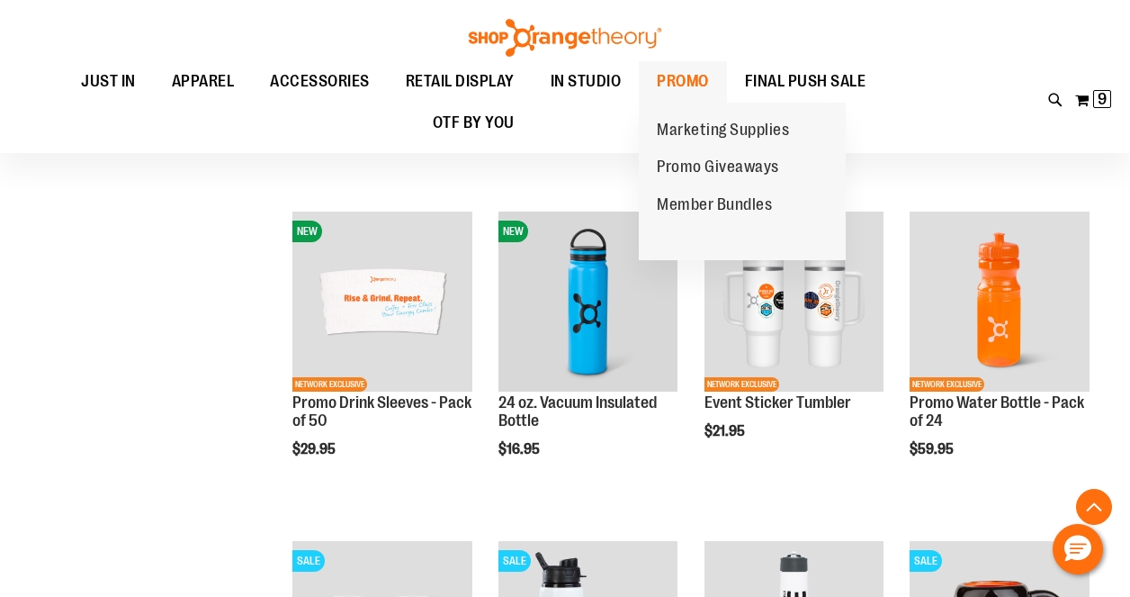
click at [674, 81] on span "PROMO" at bounding box center [683, 81] width 52 height 40
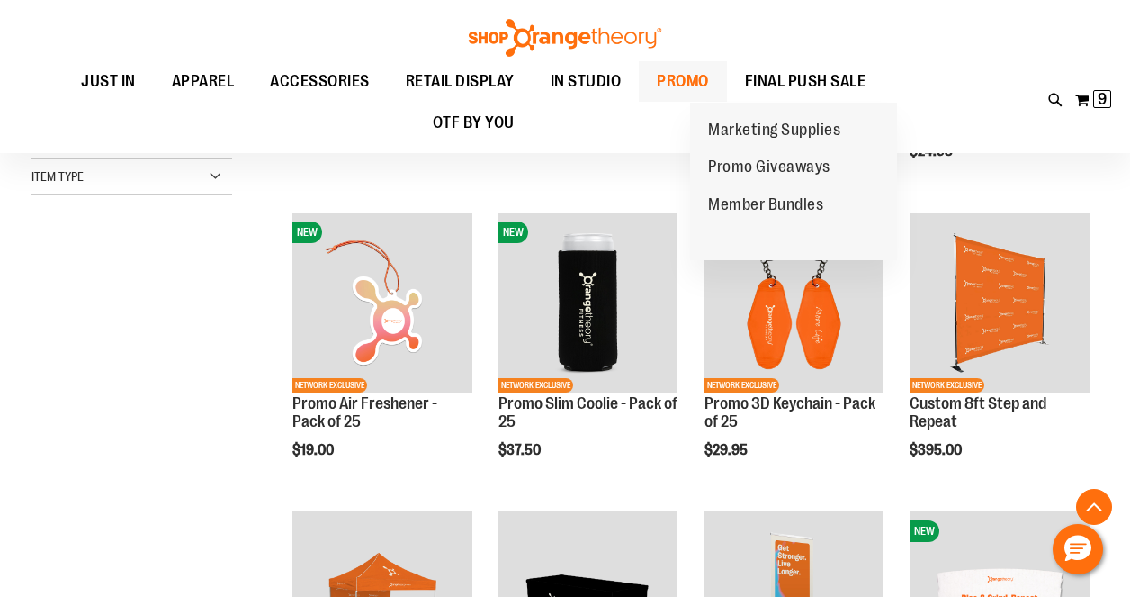
scroll to position [472, 0]
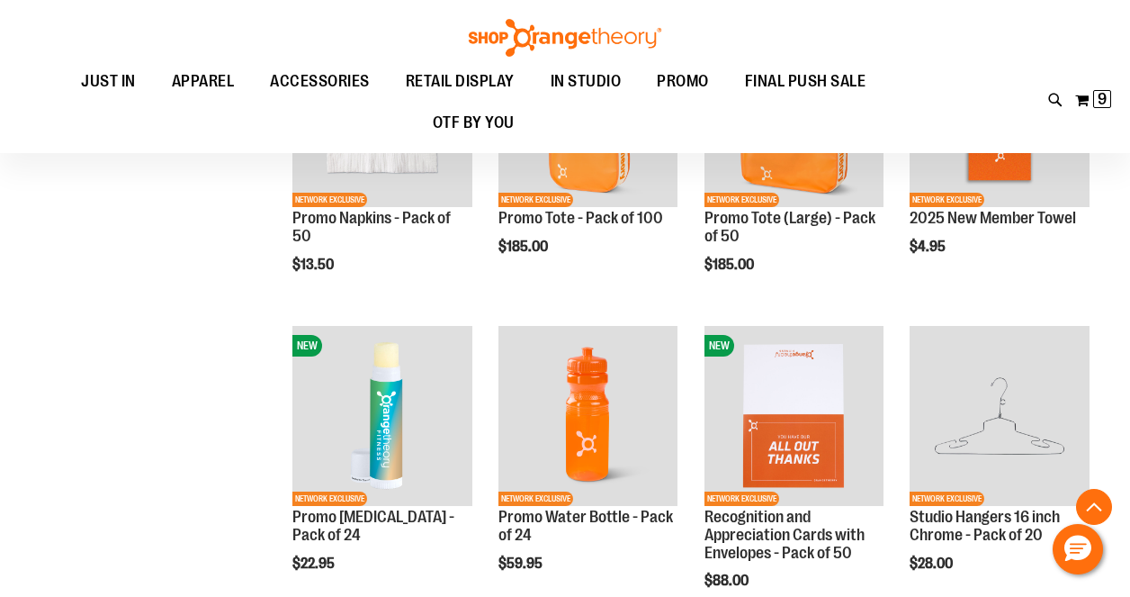
scroll to position [1344, 0]
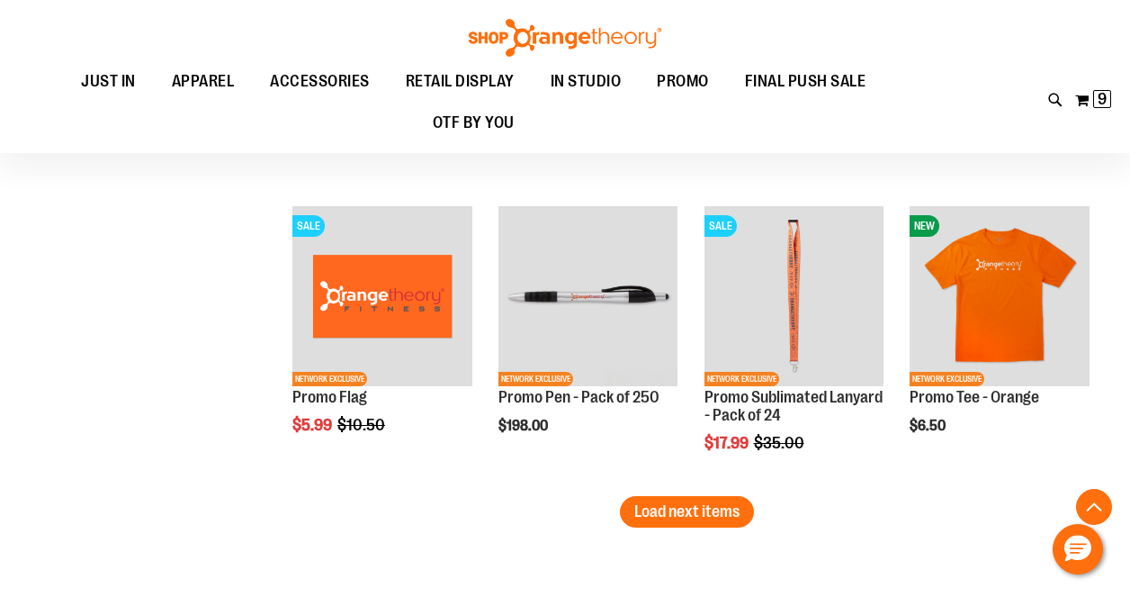
scroll to position [2541, 0]
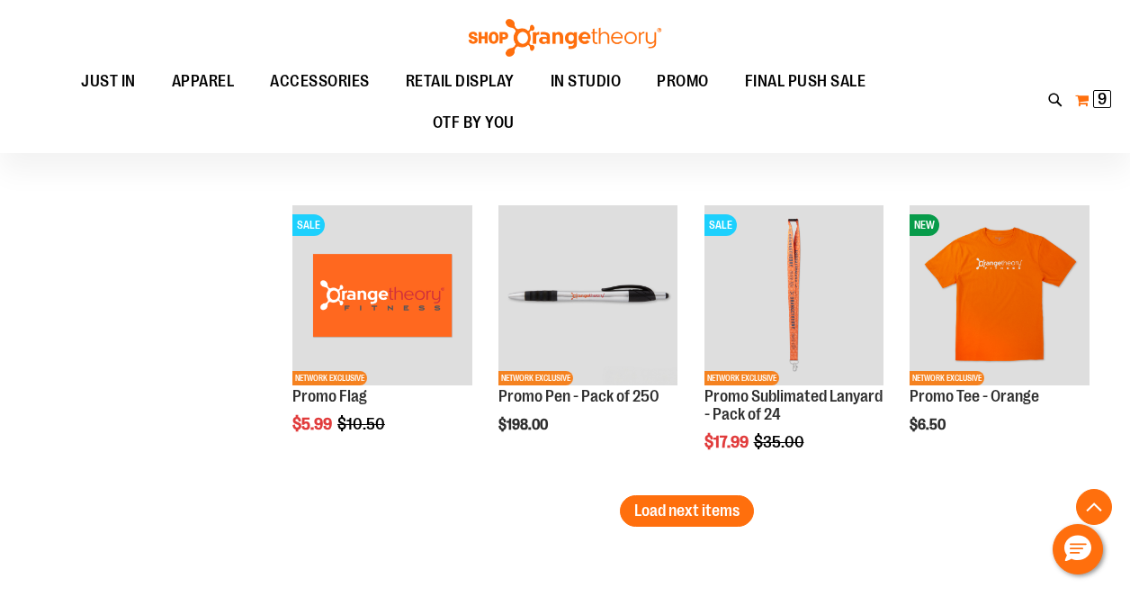
click at [1091, 91] on button "My Cart 9 9 items" at bounding box center [1093, 99] width 38 height 29
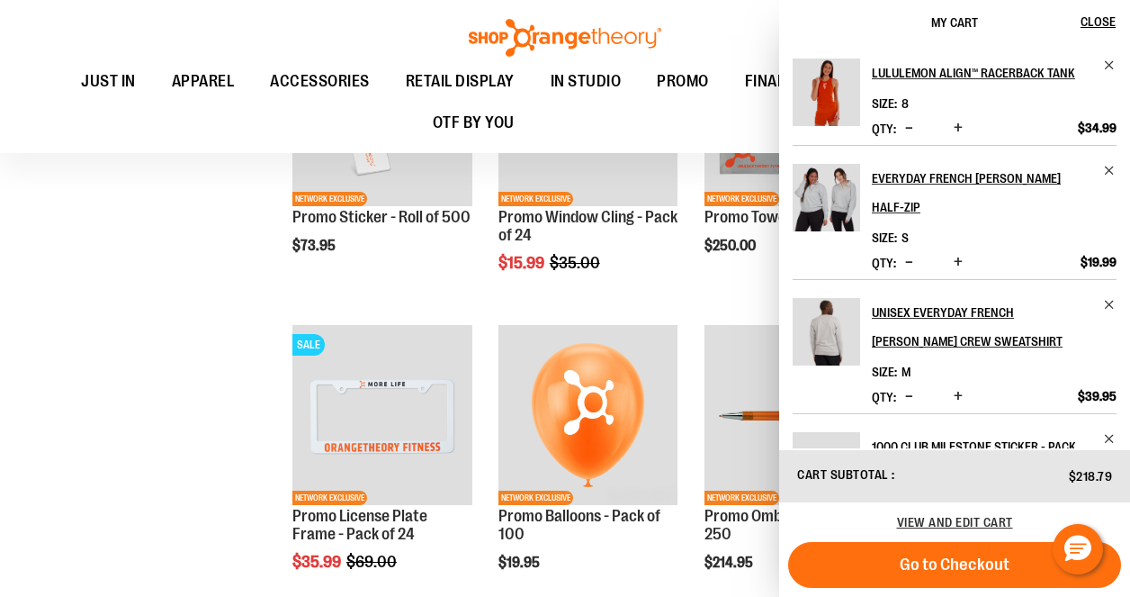
scroll to position [1824, 0]
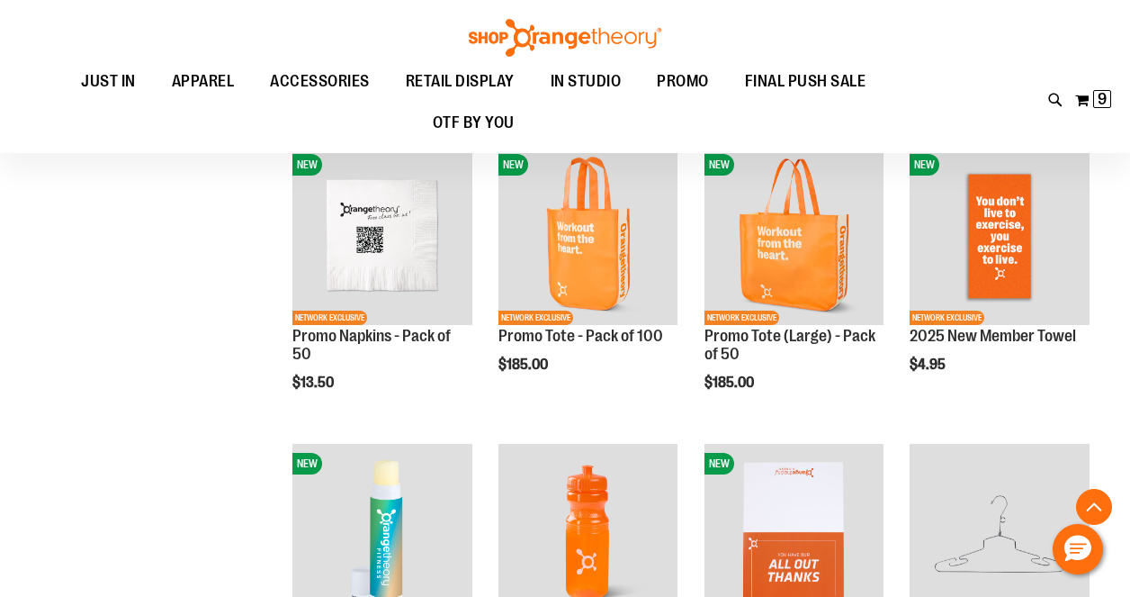
scroll to position [1109, 0]
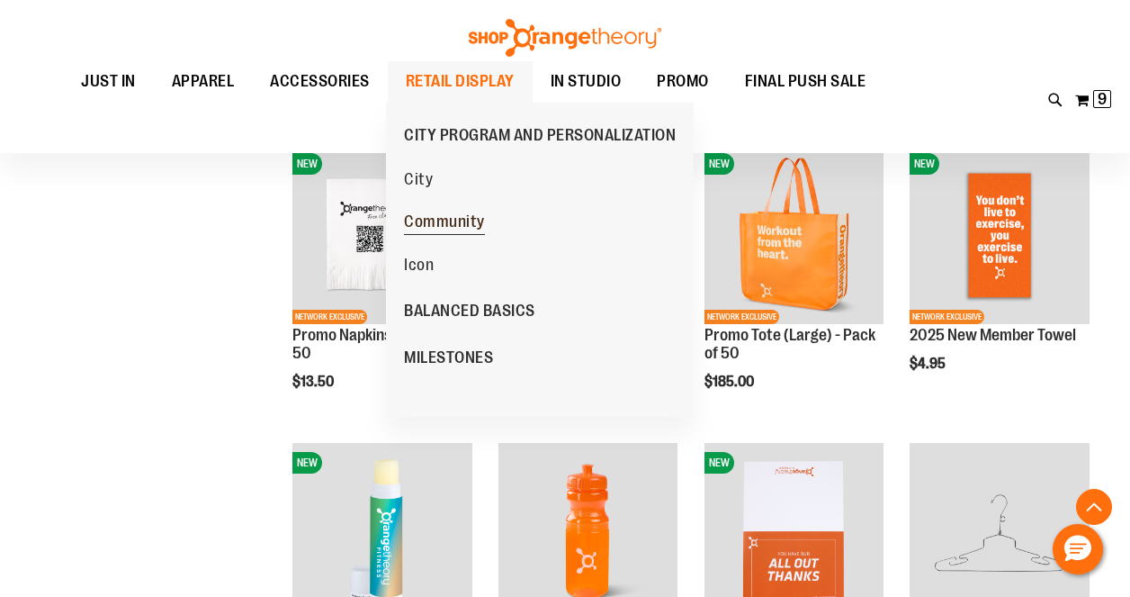
click at [435, 220] on span "Community" at bounding box center [444, 223] width 81 height 22
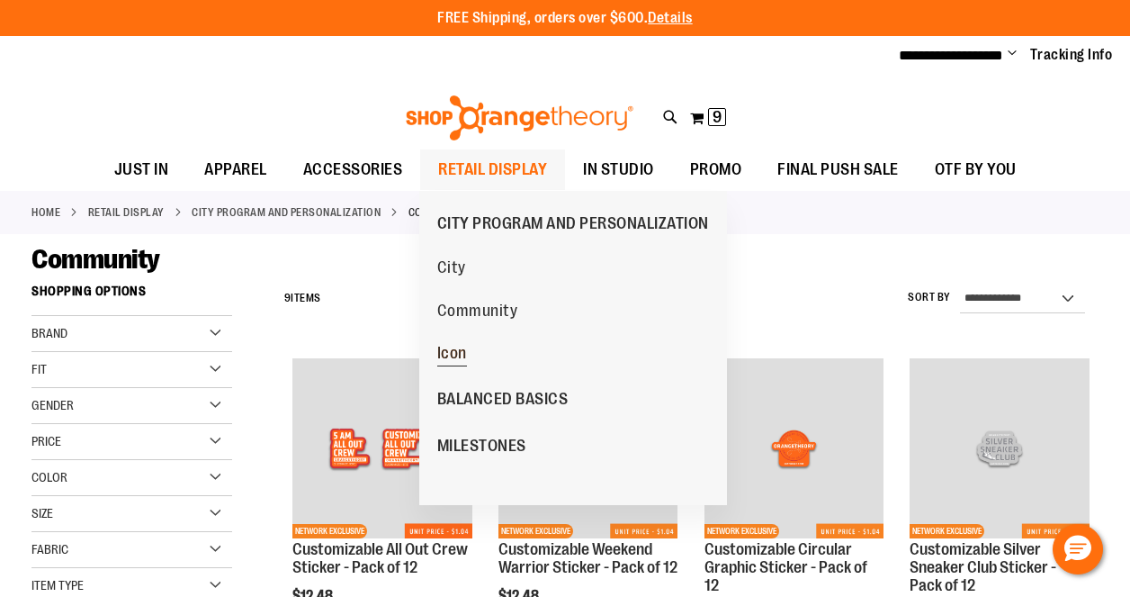
click at [453, 350] on span "Icon" at bounding box center [452, 355] width 30 height 22
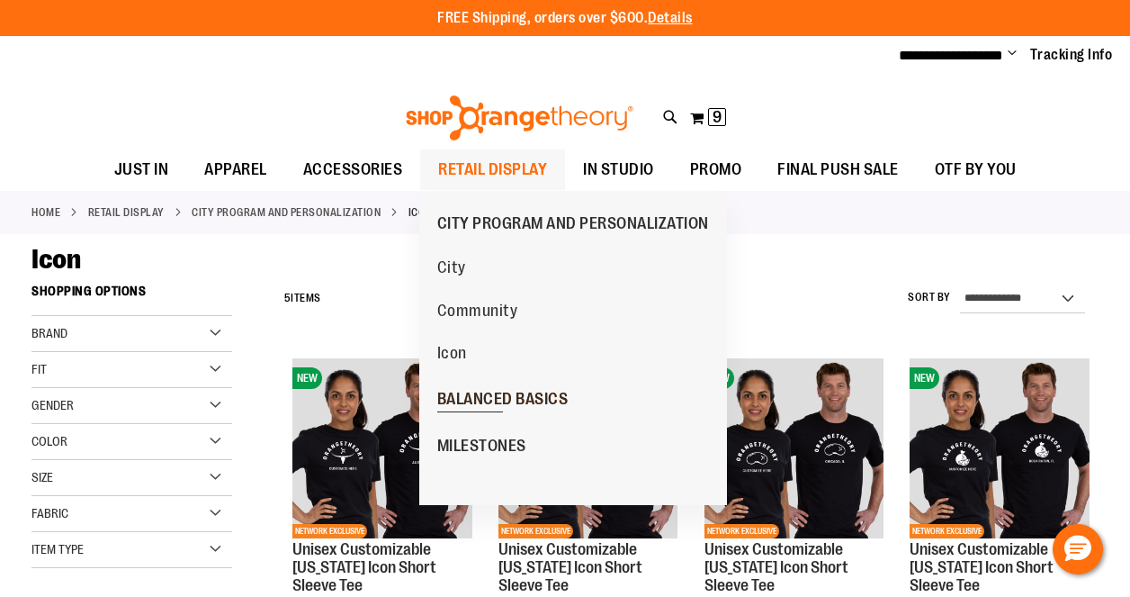
click at [478, 392] on span "BALANCED BASICS" at bounding box center [502, 401] width 131 height 22
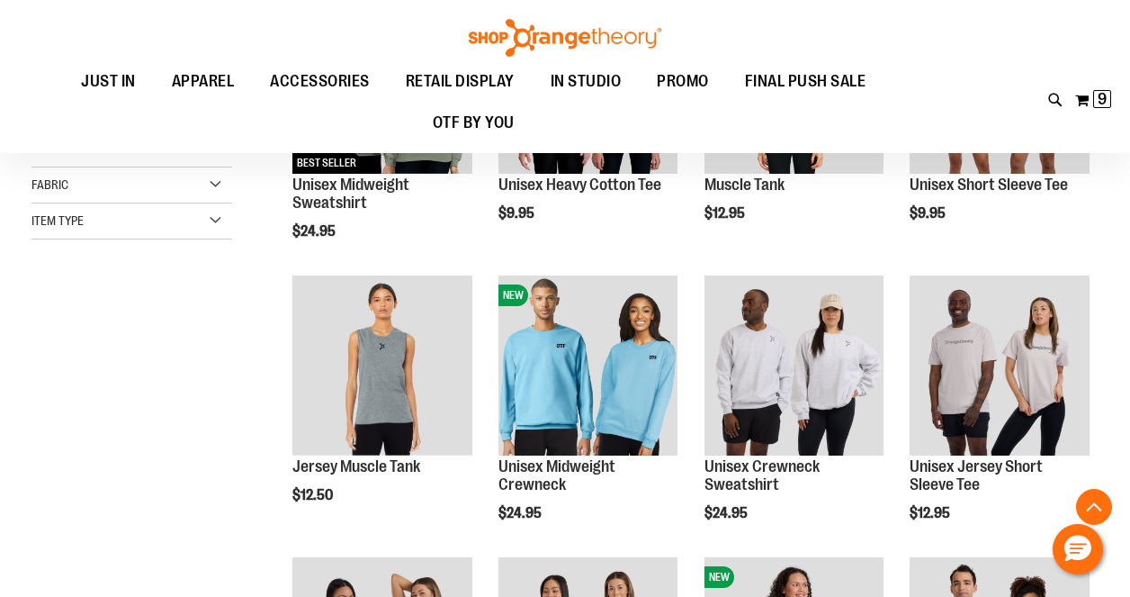
scroll to position [364, 0]
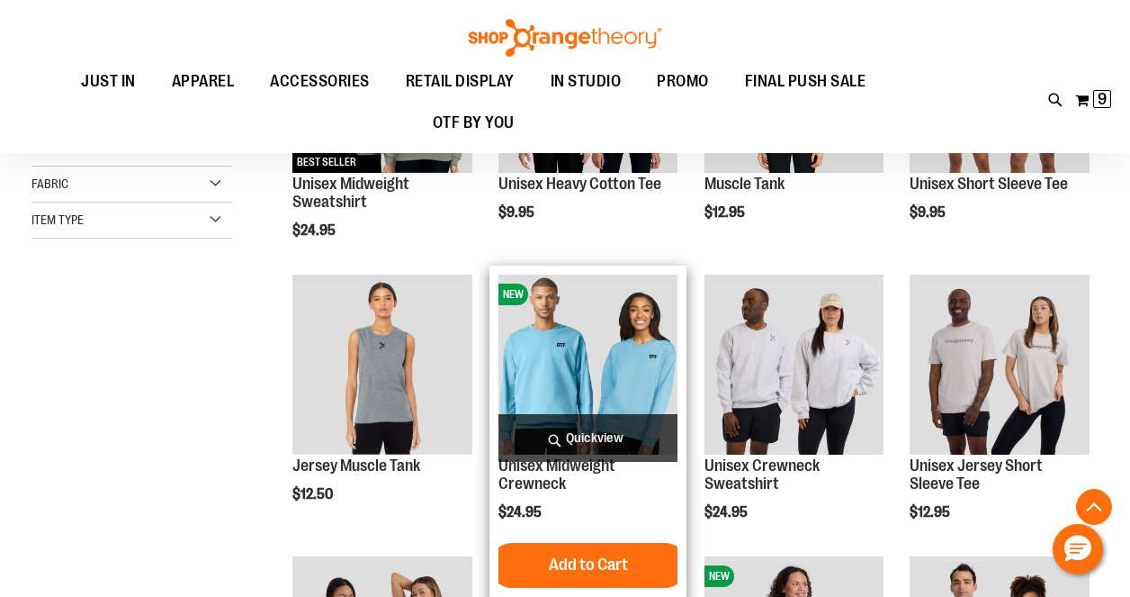
click at [585, 434] on span "Quickview" at bounding box center [588, 438] width 180 height 48
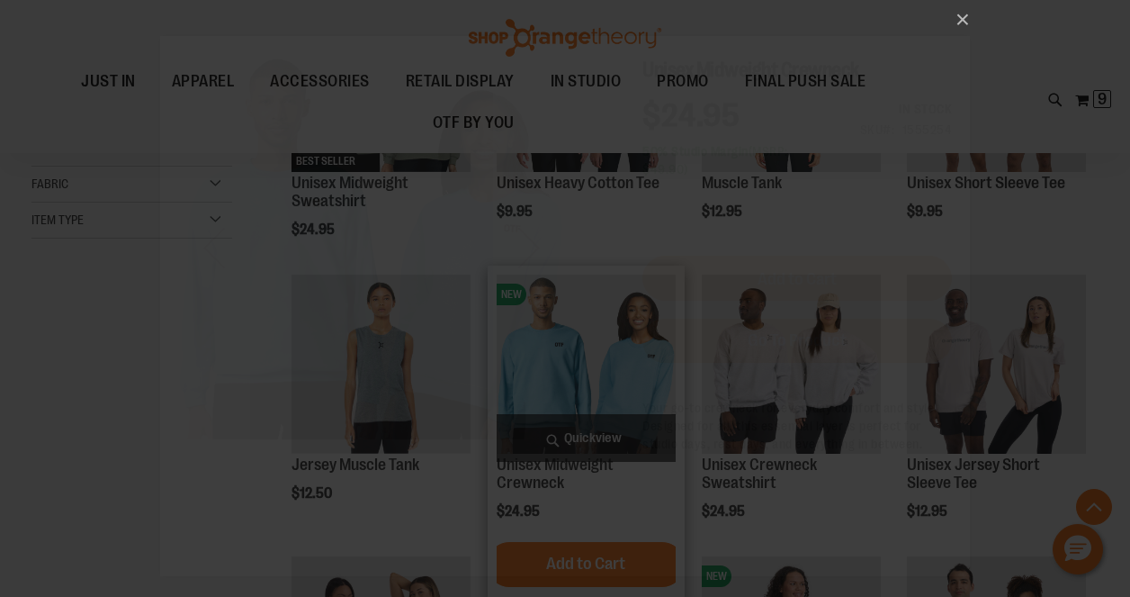
scroll to position [0, 0]
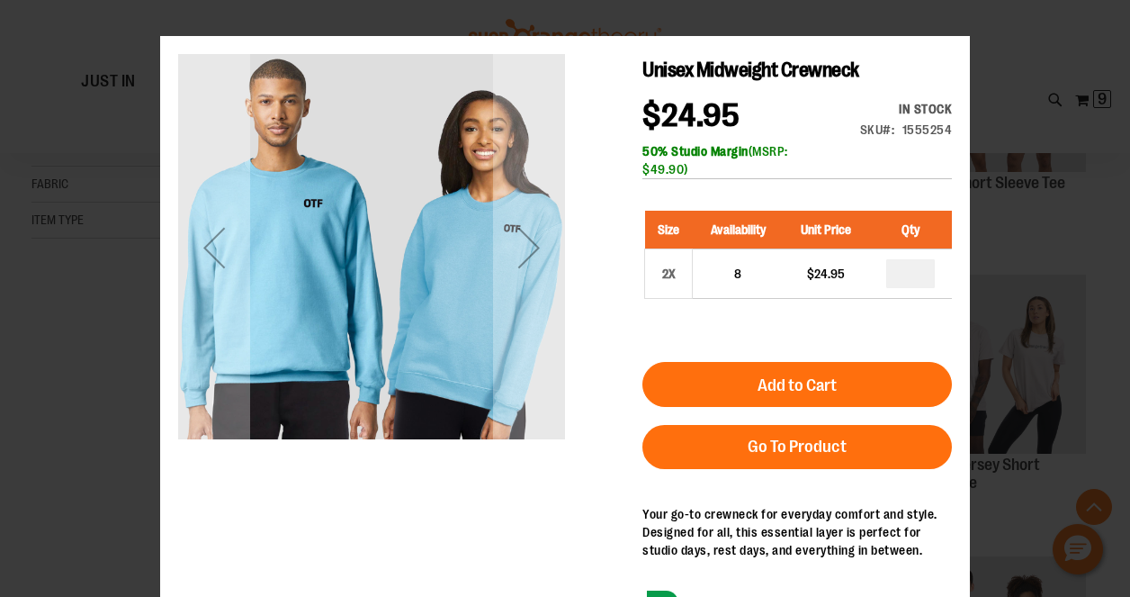
click at [963, 14] on div "×" at bounding box center [565, 298] width 1130 height 597
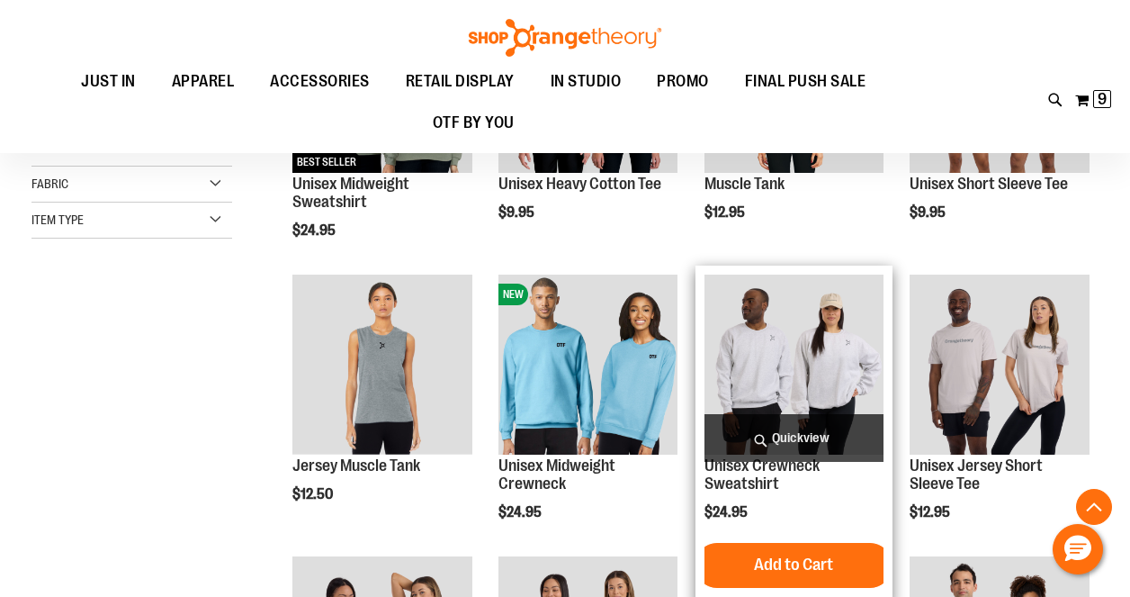
click at [794, 440] on span "Quickview" at bounding box center [795, 438] width 180 height 48
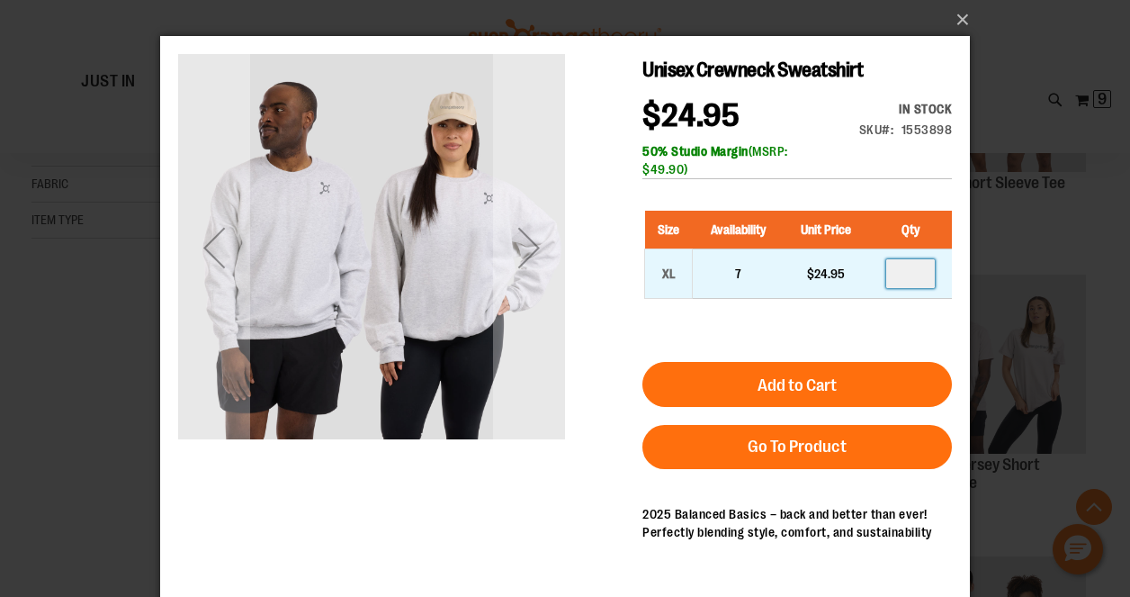
click at [920, 270] on input "number" at bounding box center [910, 273] width 49 height 29
type input "*"
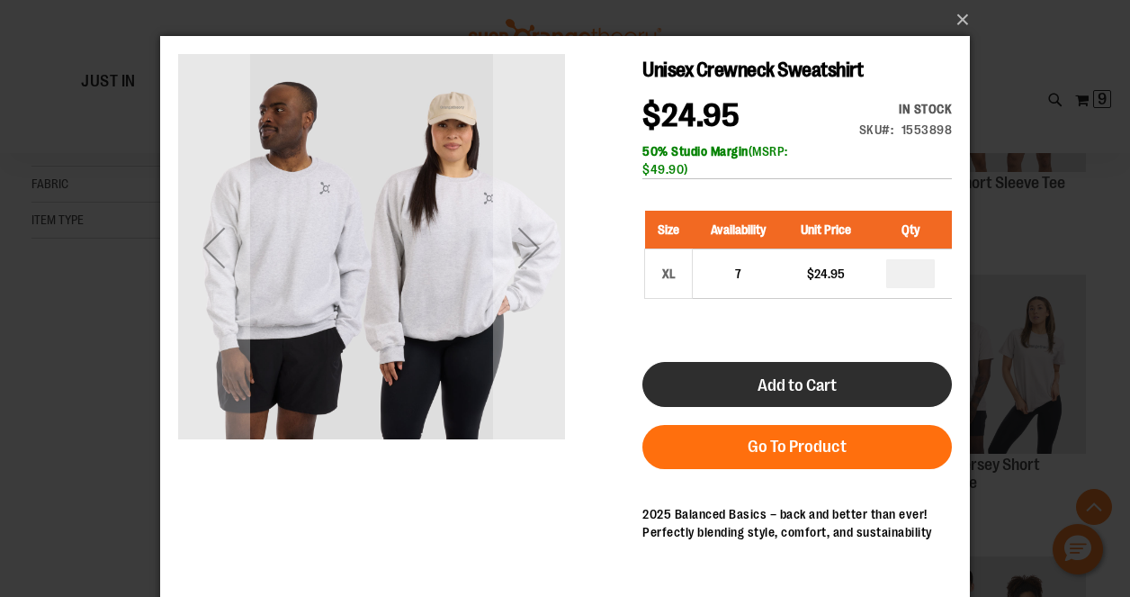
click at [850, 379] on button "Add to Cart" at bounding box center [797, 384] width 310 height 45
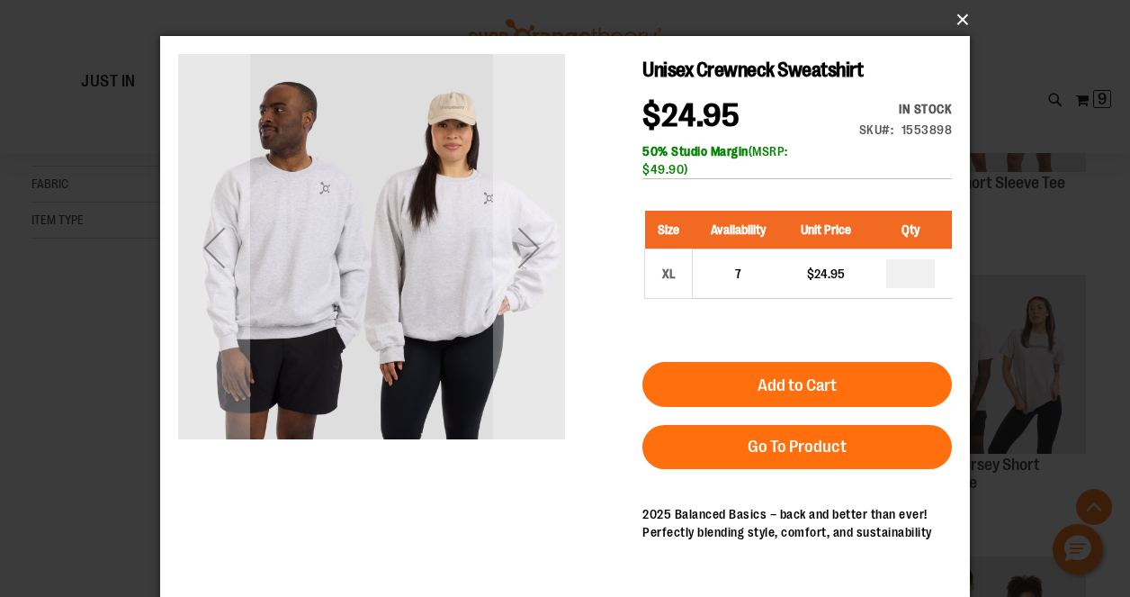
click at [959, 14] on button "×" at bounding box center [571, 20] width 810 height 40
click at [961, 13] on button "×" at bounding box center [571, 20] width 810 height 40
click at [959, 18] on button "×" at bounding box center [571, 20] width 810 height 40
click at [957, 16] on button "×" at bounding box center [571, 20] width 810 height 40
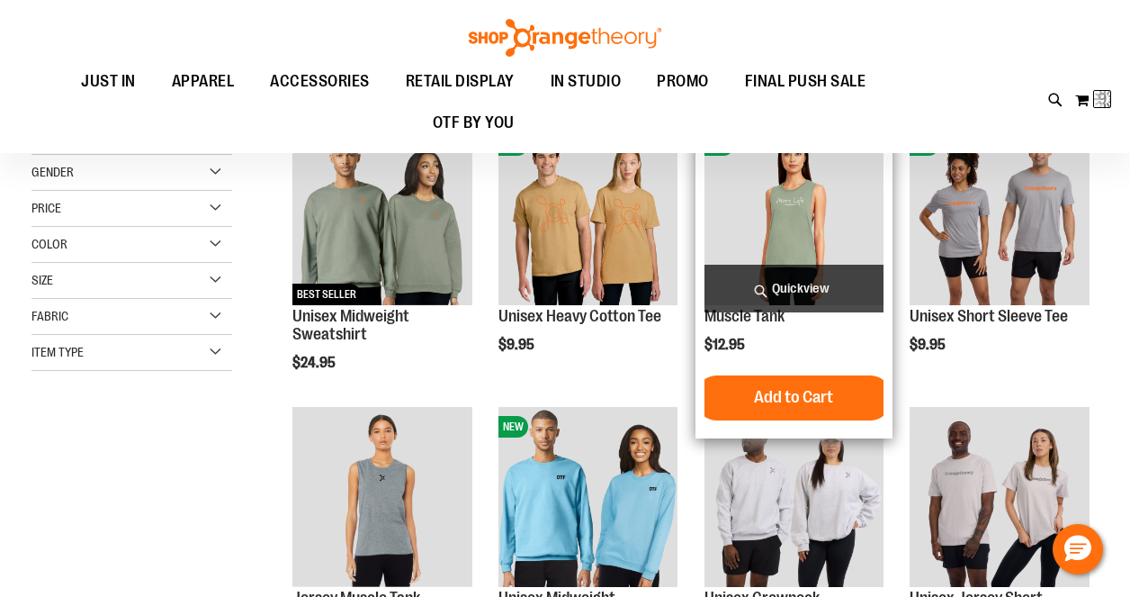
scroll to position [236, 0]
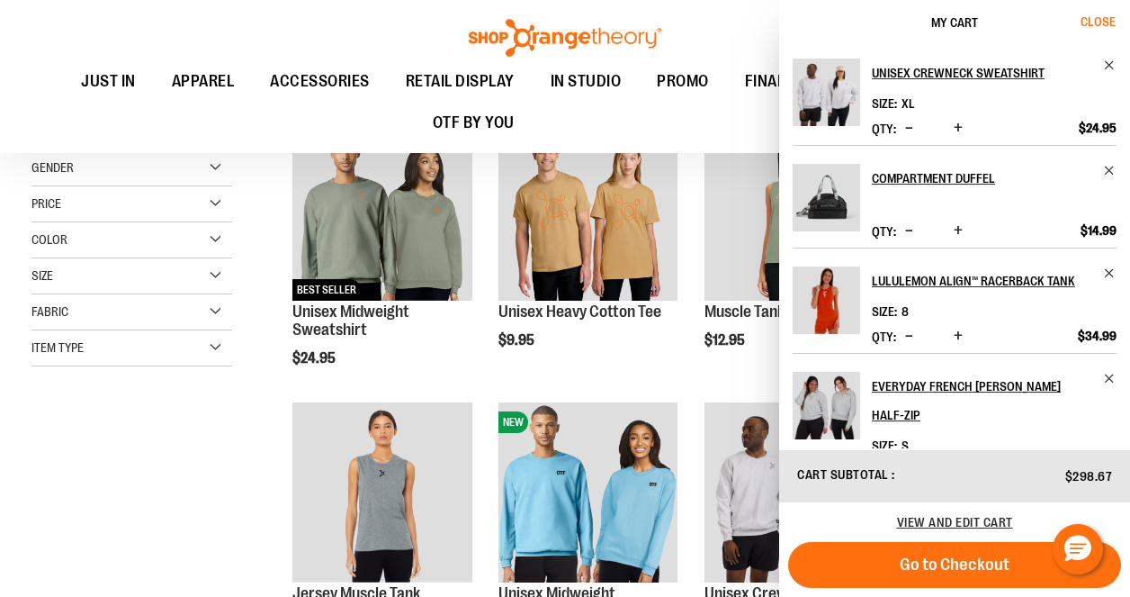
click at [1100, 20] on span "Close" at bounding box center [1098, 21] width 35 height 14
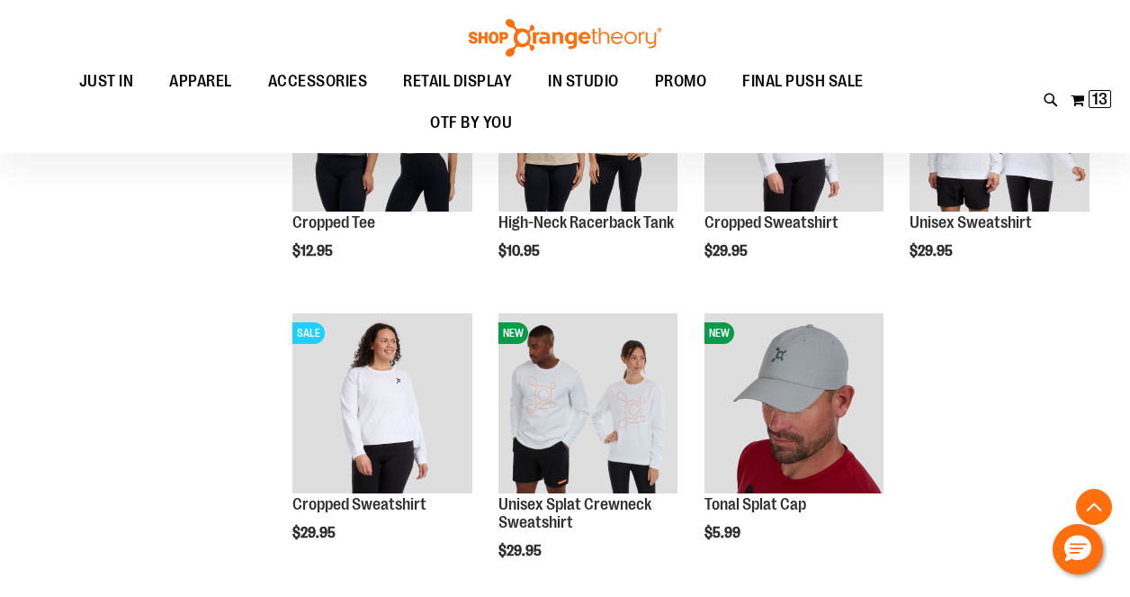
scroll to position [944, 0]
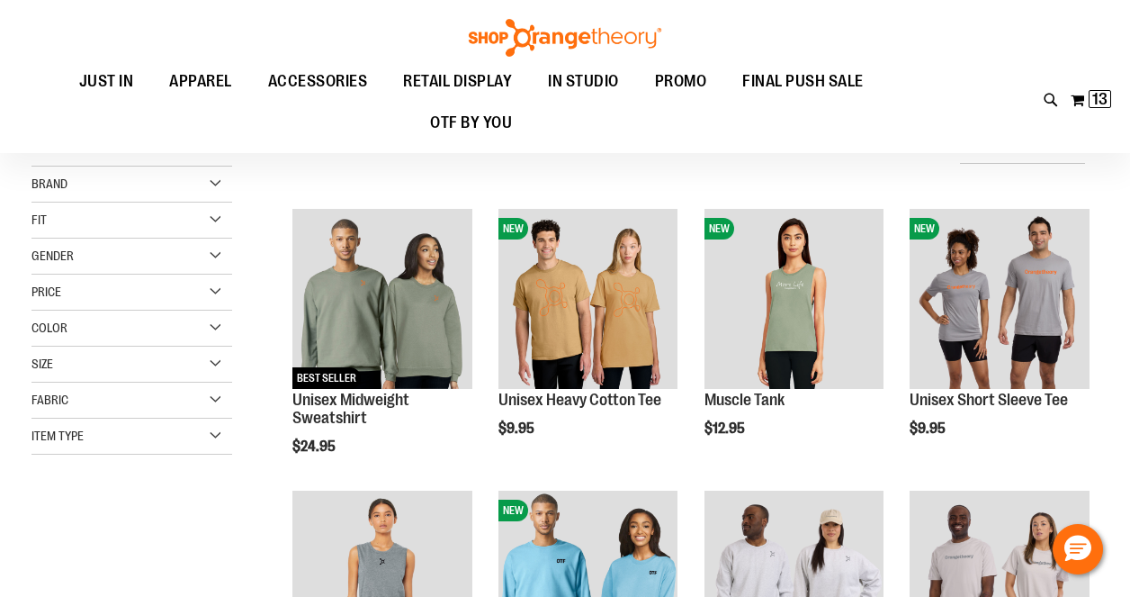
scroll to position [148, 0]
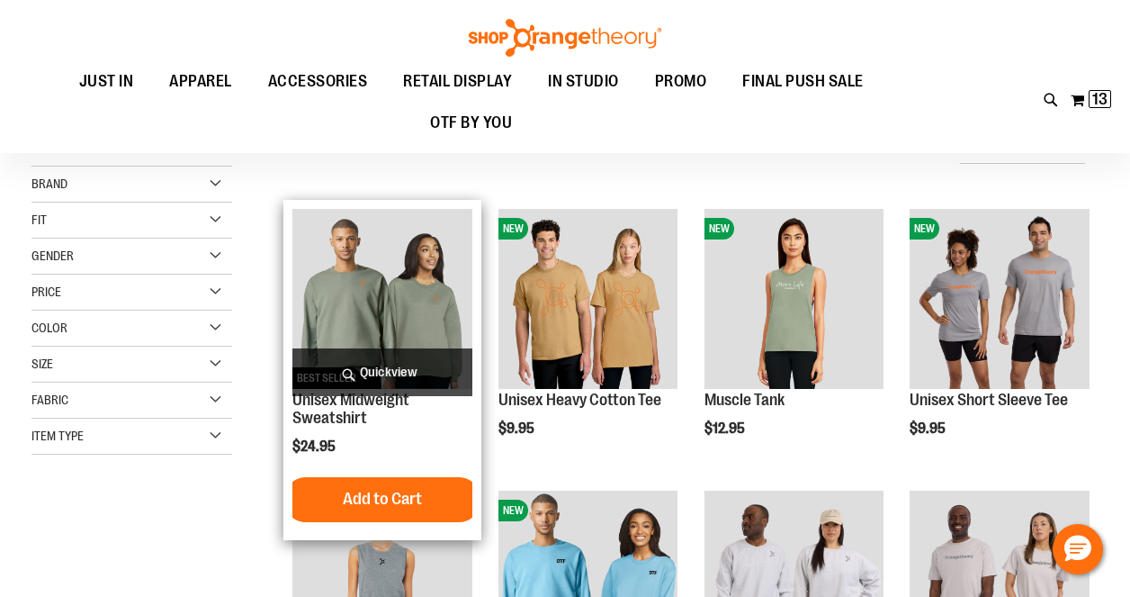
click at [400, 356] on span "Quickview" at bounding box center [382, 372] width 180 height 48
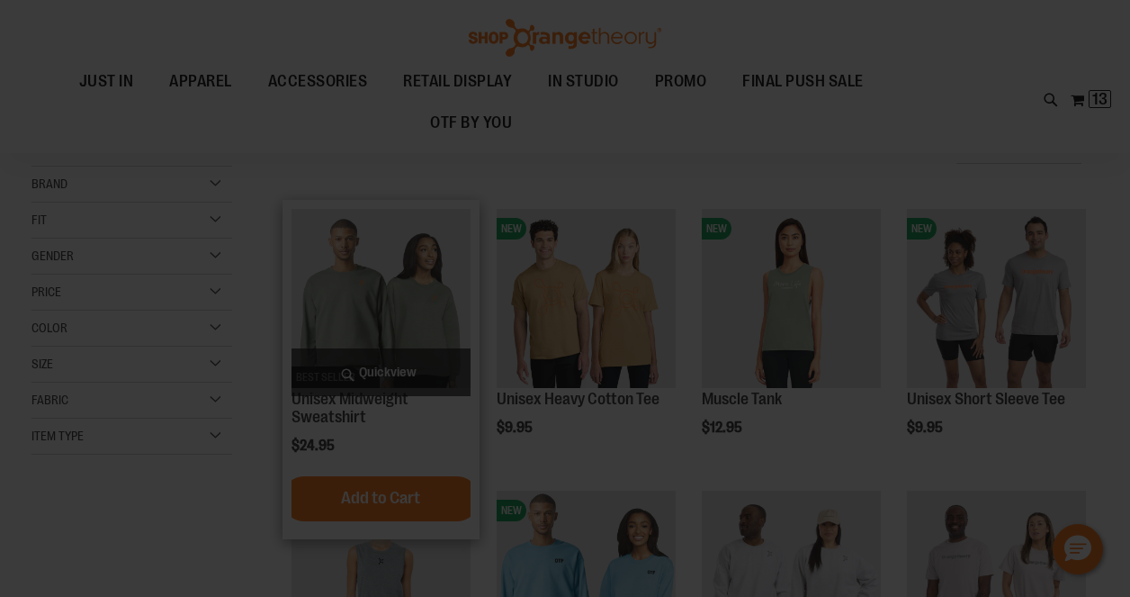
scroll to position [0, 0]
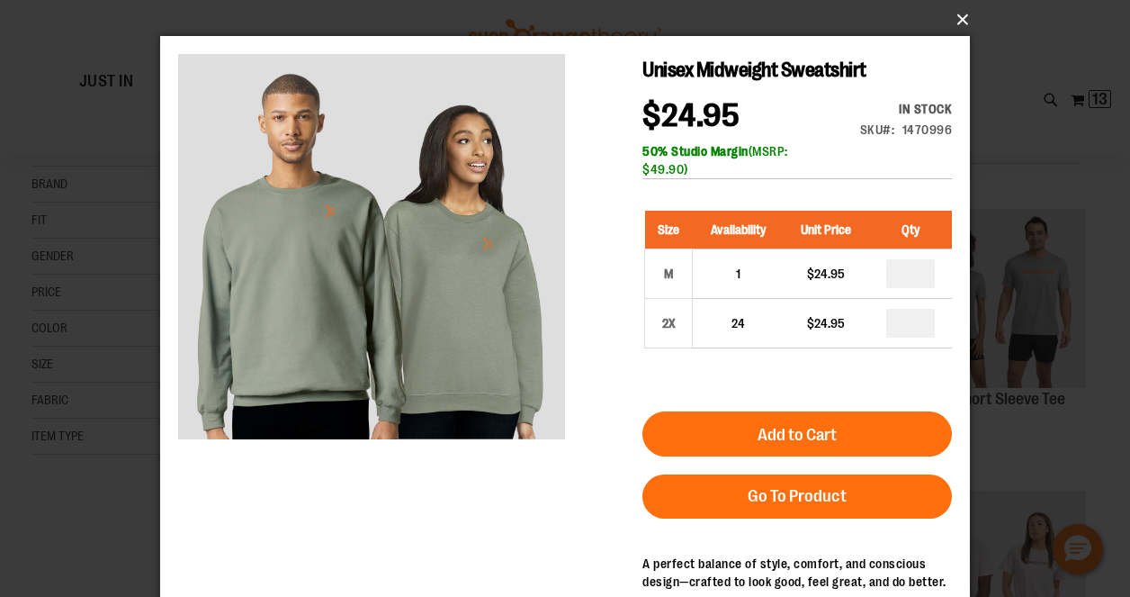
click at [957, 13] on button "×" at bounding box center [571, 20] width 810 height 40
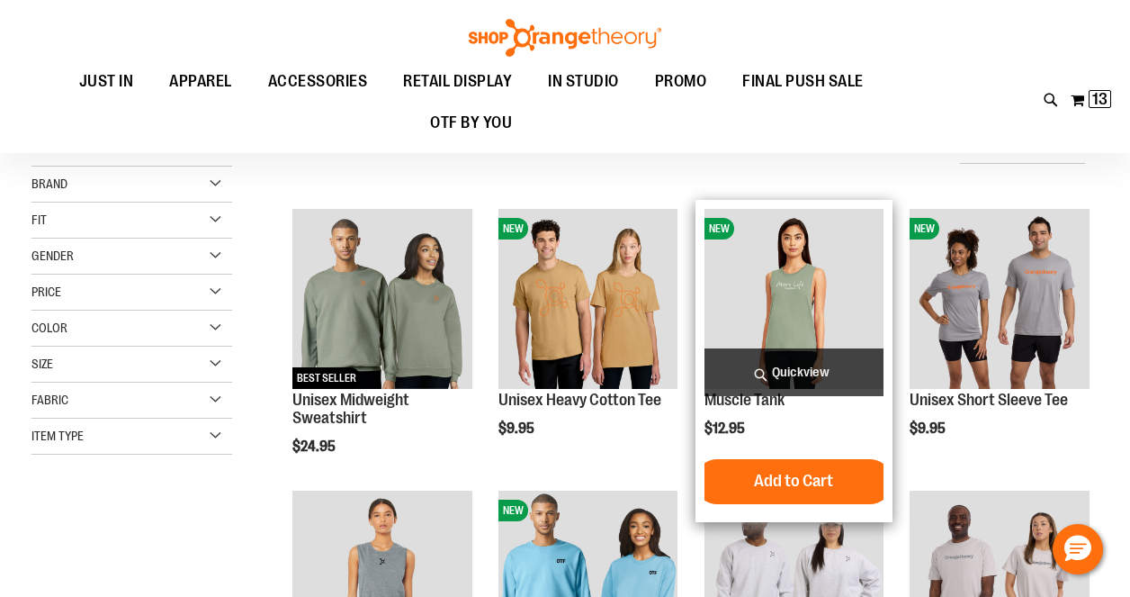
click at [816, 373] on span "Quickview" at bounding box center [795, 372] width 180 height 48
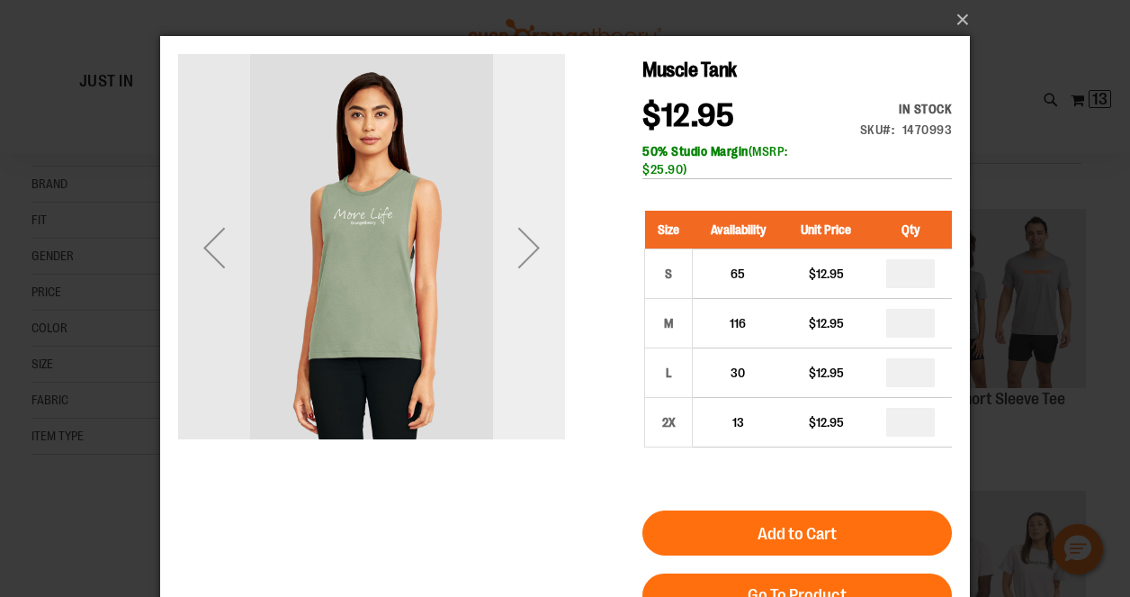
click at [540, 251] on div "Next" at bounding box center [529, 247] width 72 height 72
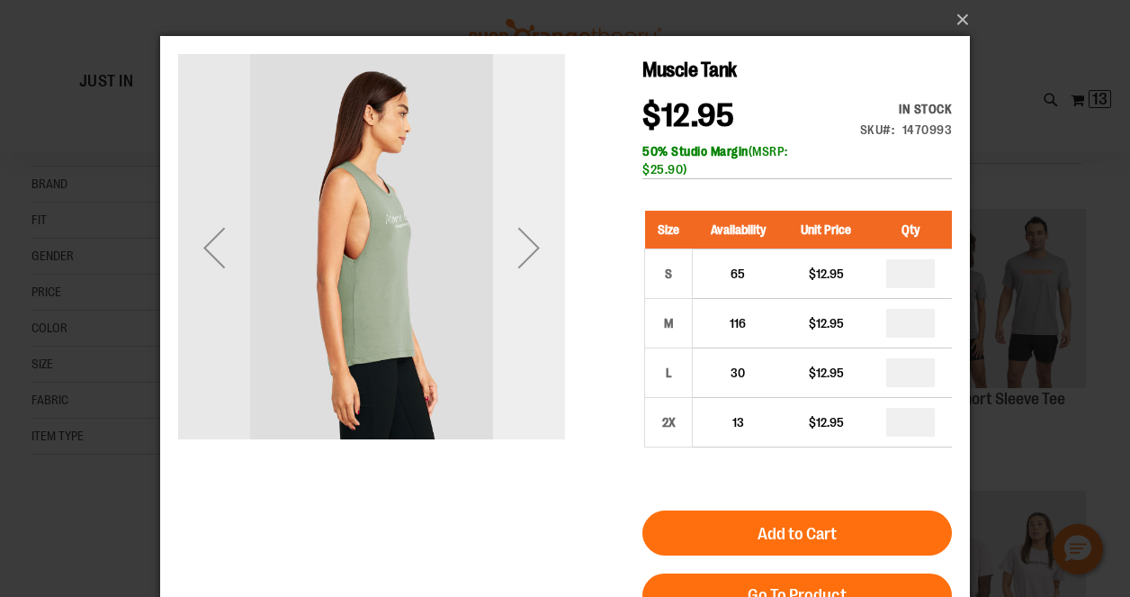
click at [540, 251] on div "Next" at bounding box center [529, 247] width 72 height 72
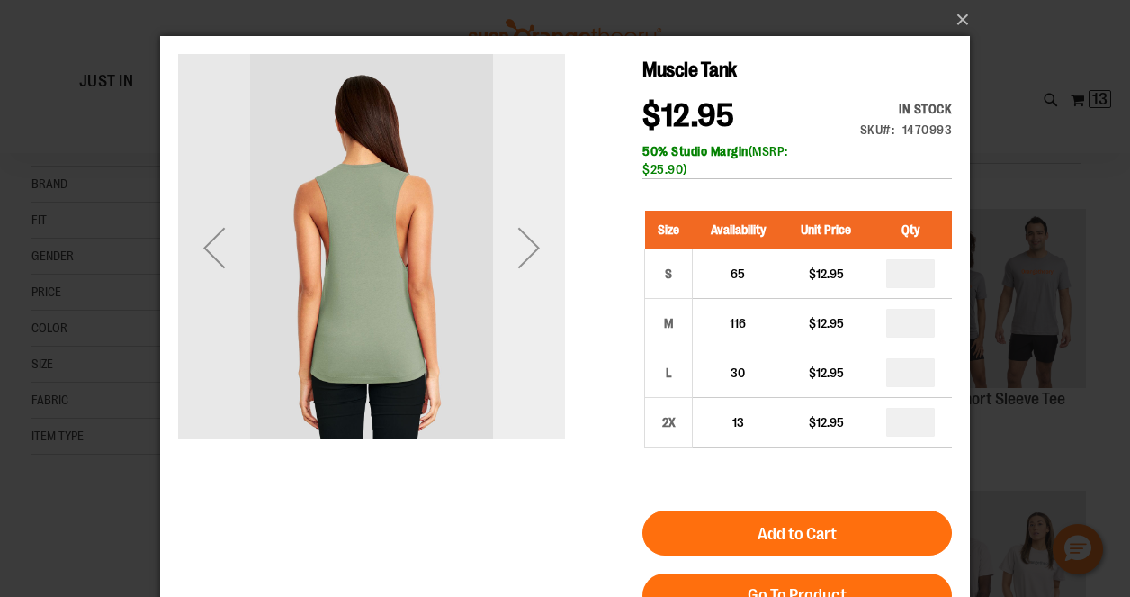
click at [540, 251] on div "Next" at bounding box center [529, 247] width 72 height 72
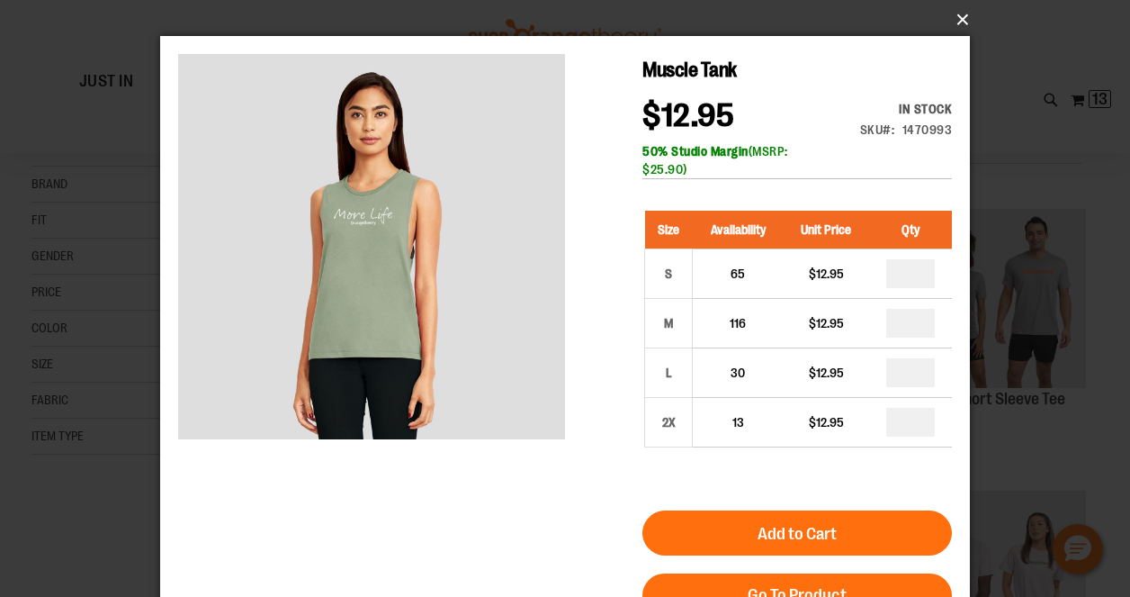
click at [961, 18] on button "×" at bounding box center [571, 20] width 810 height 40
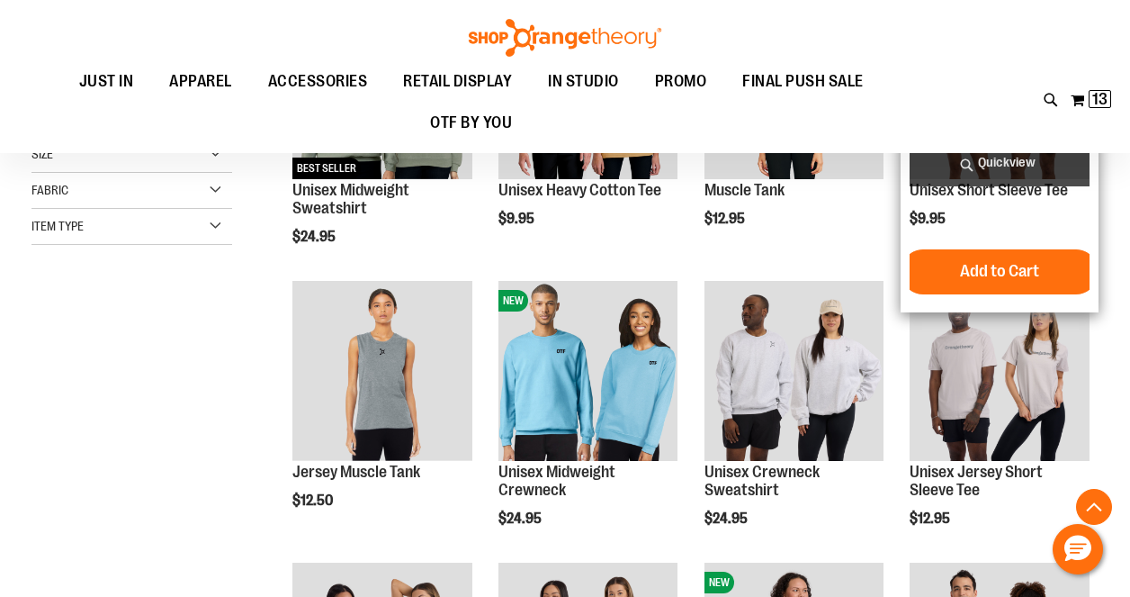
scroll to position [364, 0]
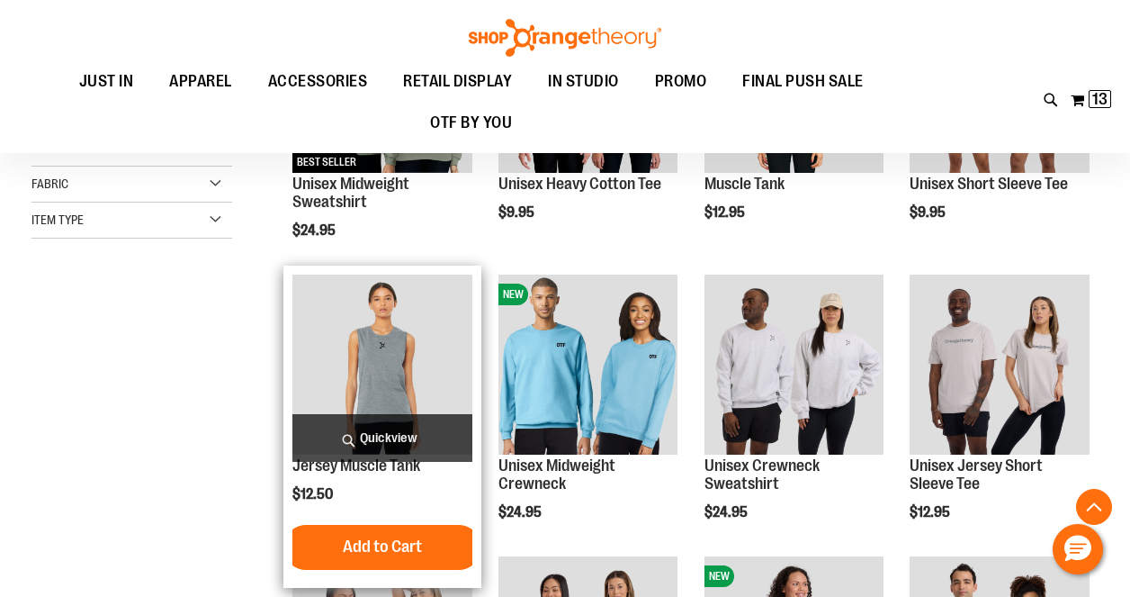
click at [400, 431] on span "Quickview" at bounding box center [382, 438] width 180 height 48
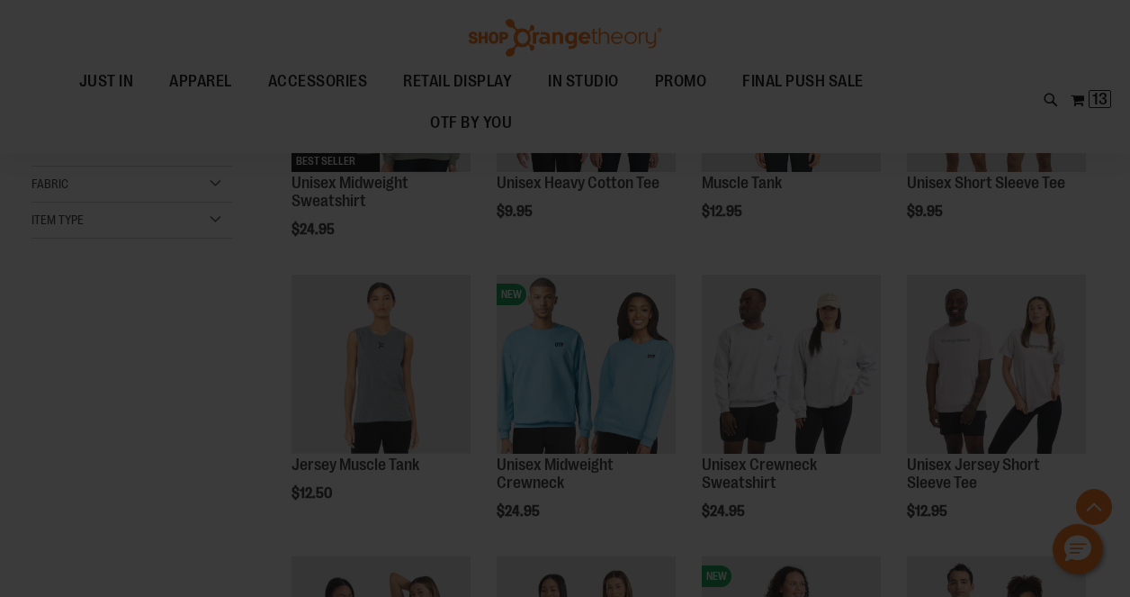
scroll to position [0, 0]
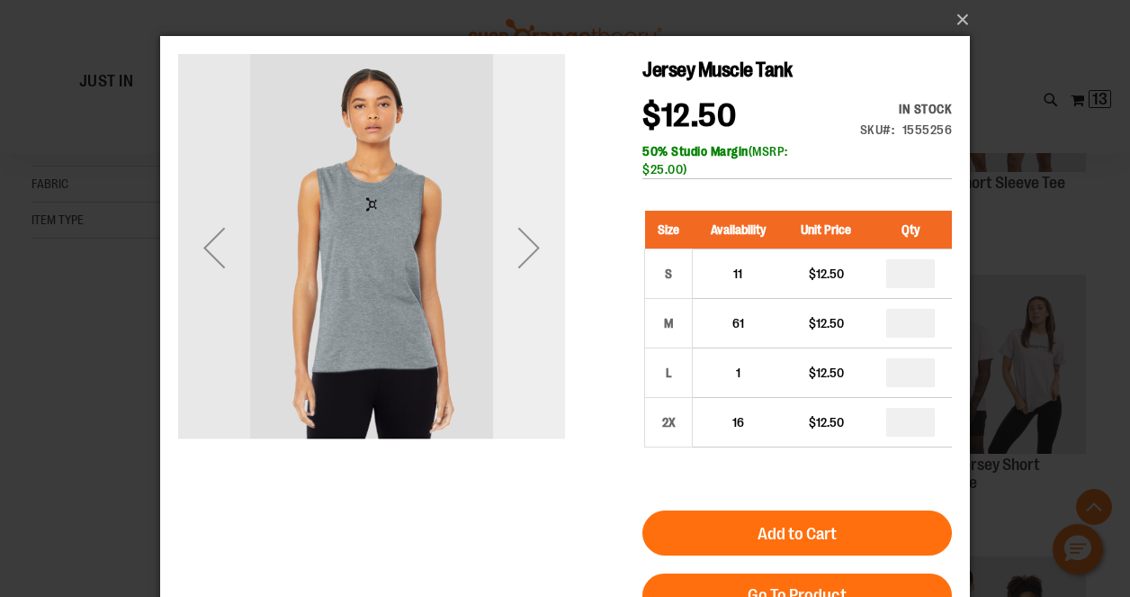
click at [524, 255] on div "Next" at bounding box center [529, 247] width 72 height 72
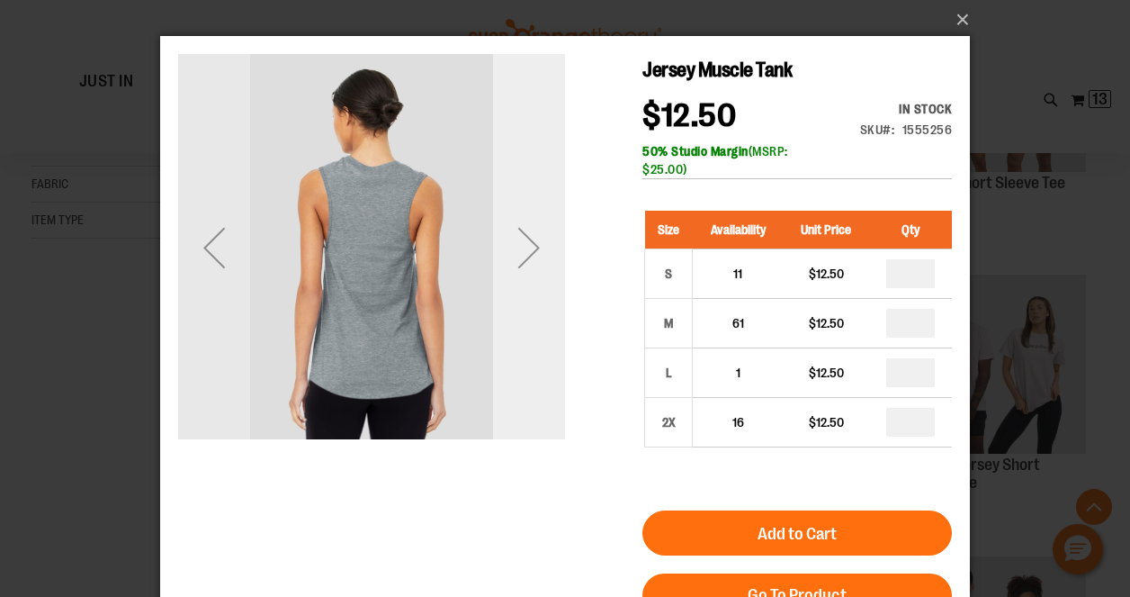
click at [524, 255] on div "Next" at bounding box center [529, 247] width 72 height 72
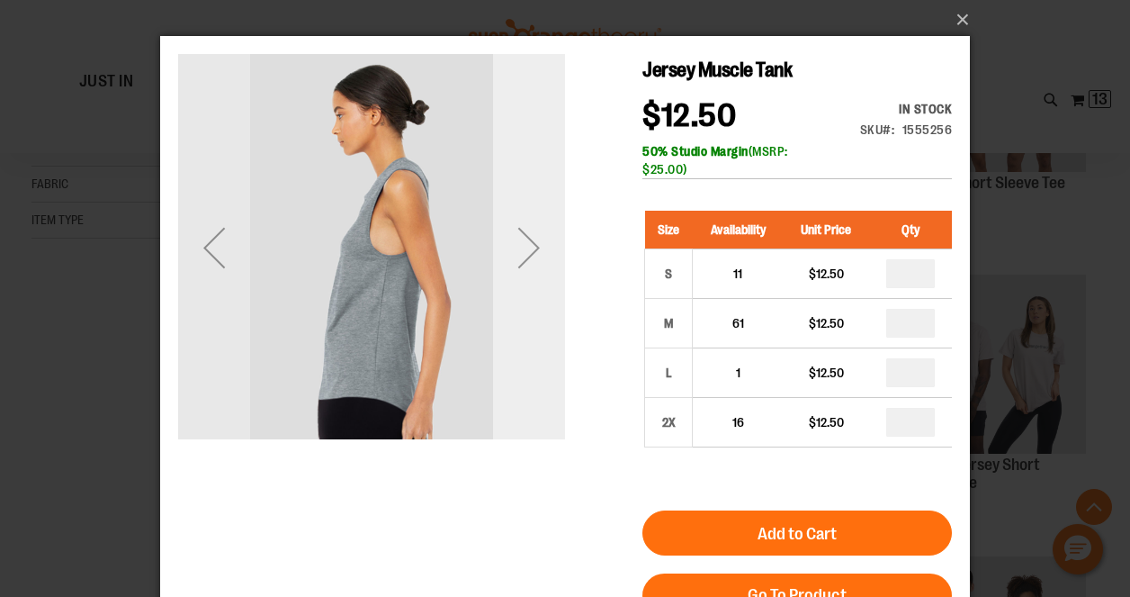
click at [524, 255] on div "Next" at bounding box center [529, 247] width 72 height 72
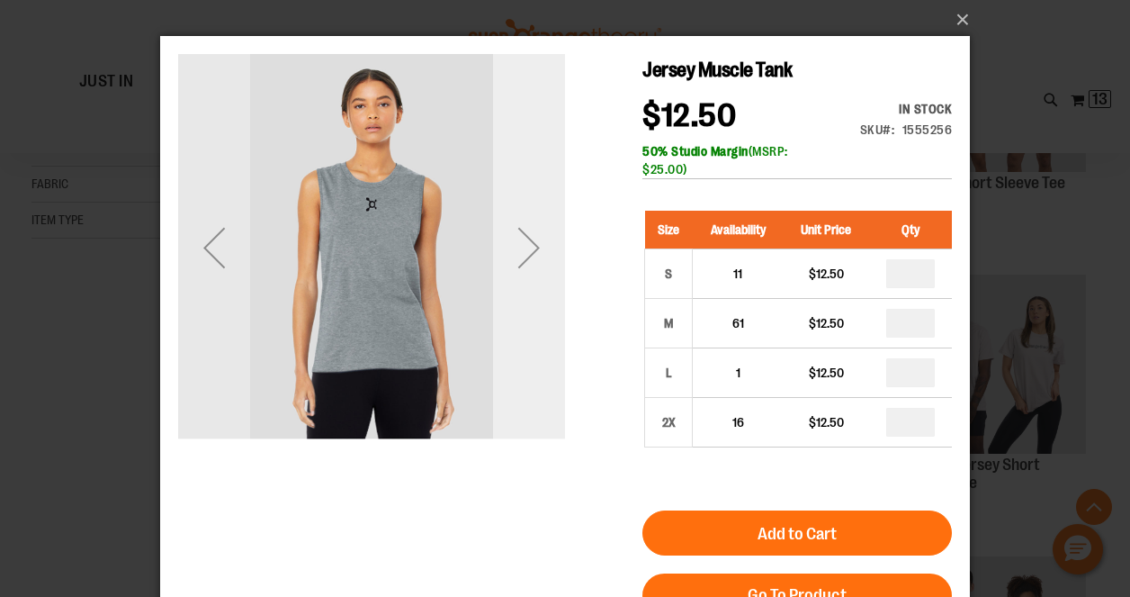
click at [524, 255] on div "Next" at bounding box center [529, 247] width 72 height 72
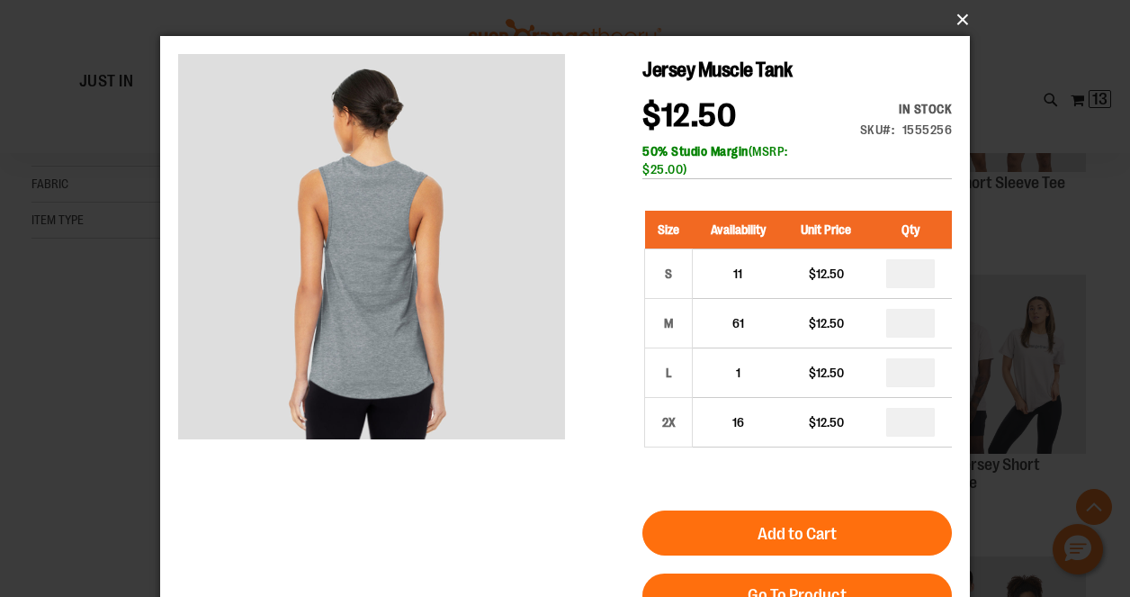
click at [965, 22] on button "×" at bounding box center [571, 20] width 810 height 40
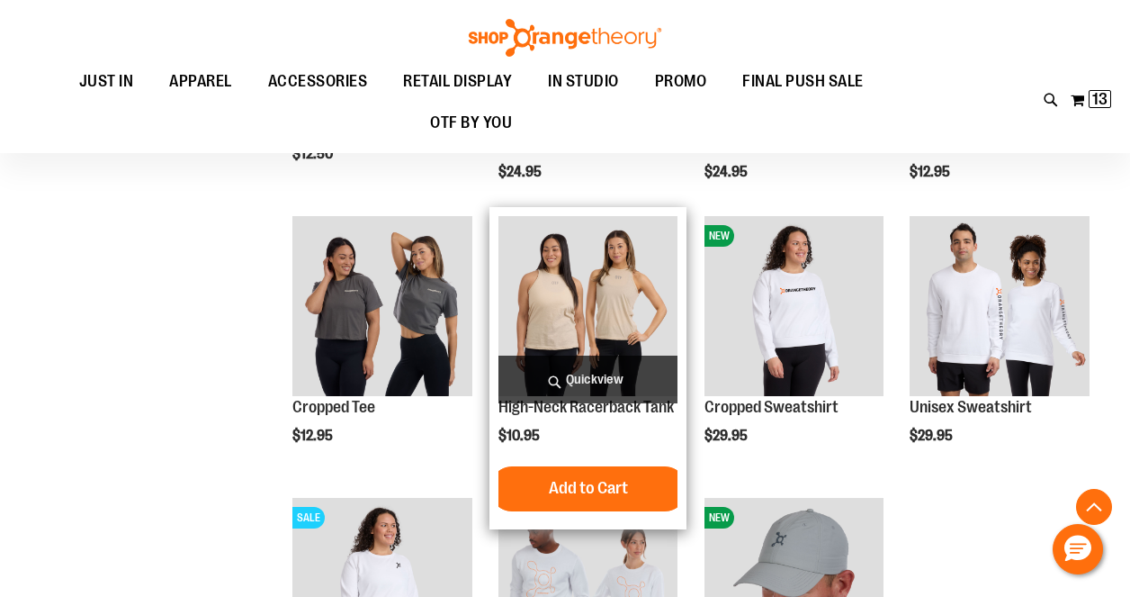
scroll to position [888, 0]
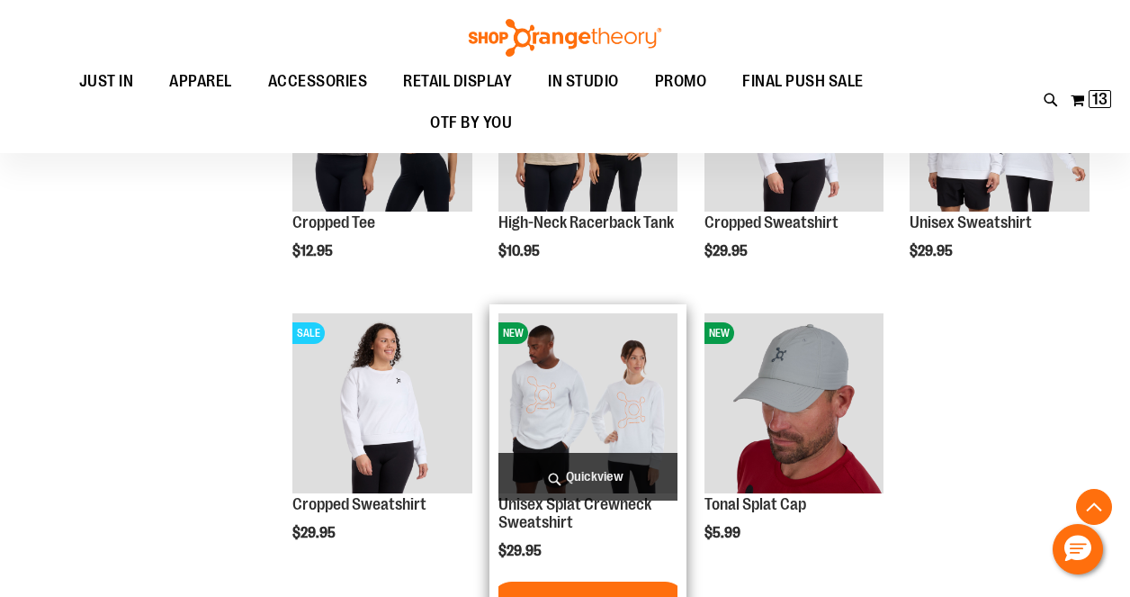
click at [563, 473] on span "Quickview" at bounding box center [588, 477] width 180 height 48
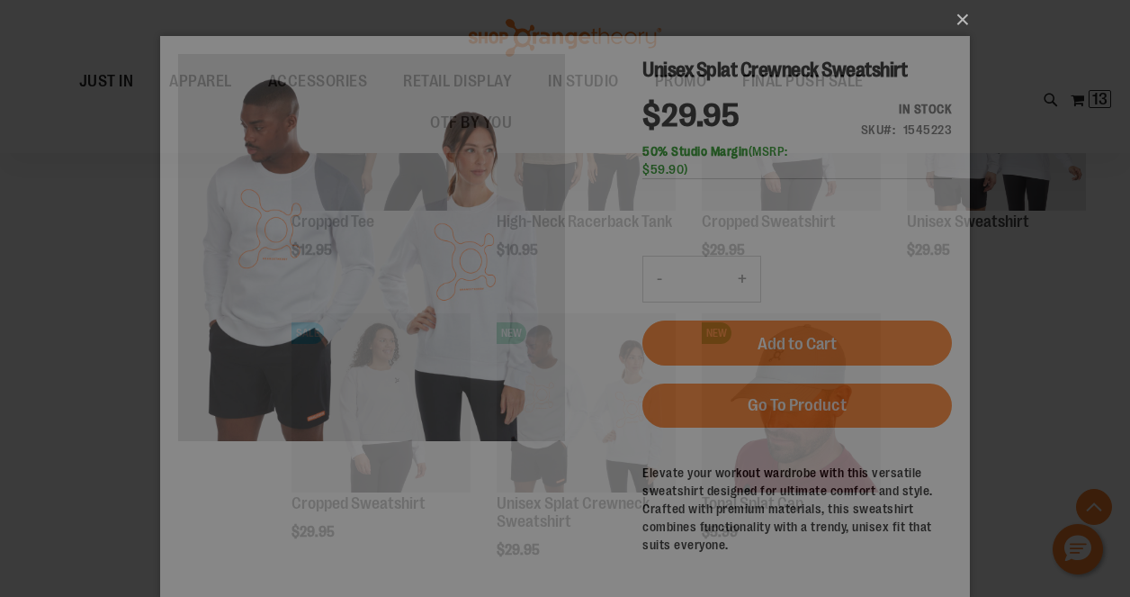
scroll to position [0, 0]
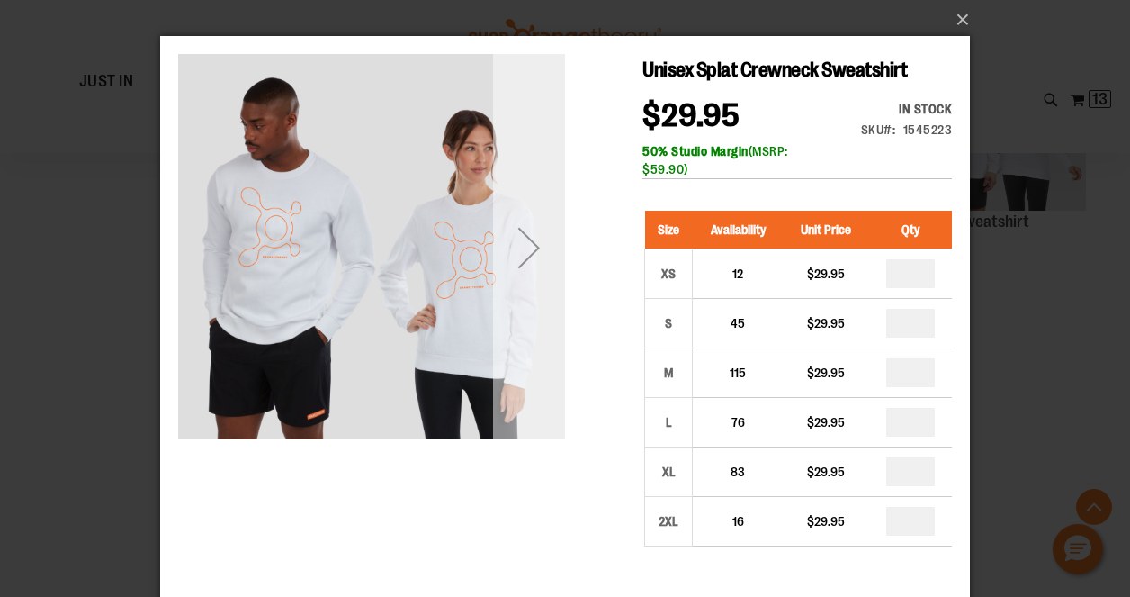
click at [525, 250] on div "Next" at bounding box center [529, 247] width 72 height 72
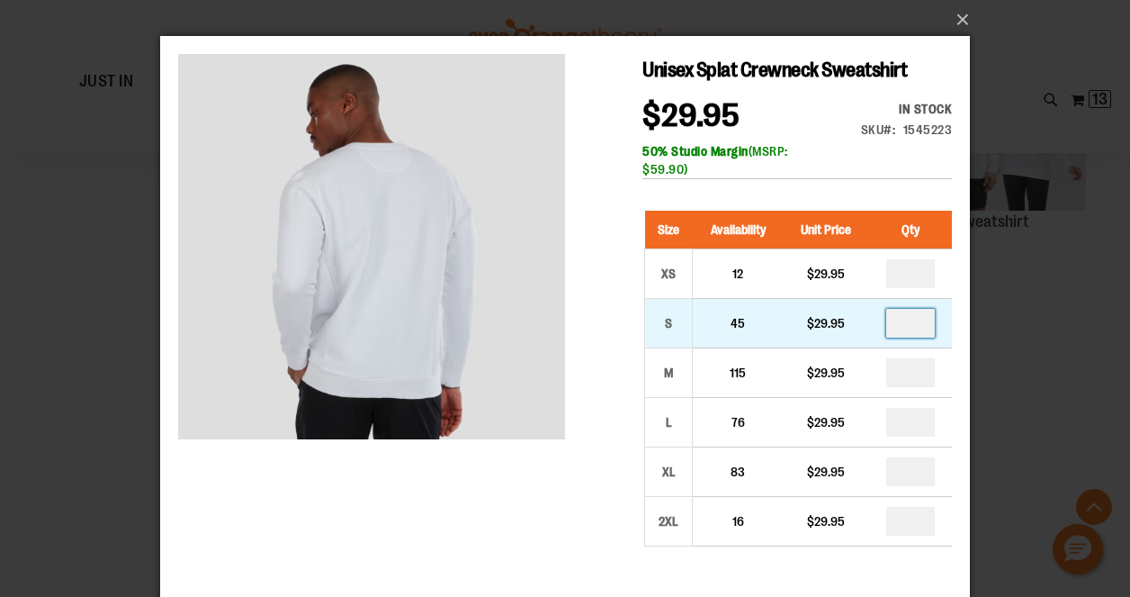
click at [922, 321] on input "number" at bounding box center [910, 323] width 49 height 29
type input "*"
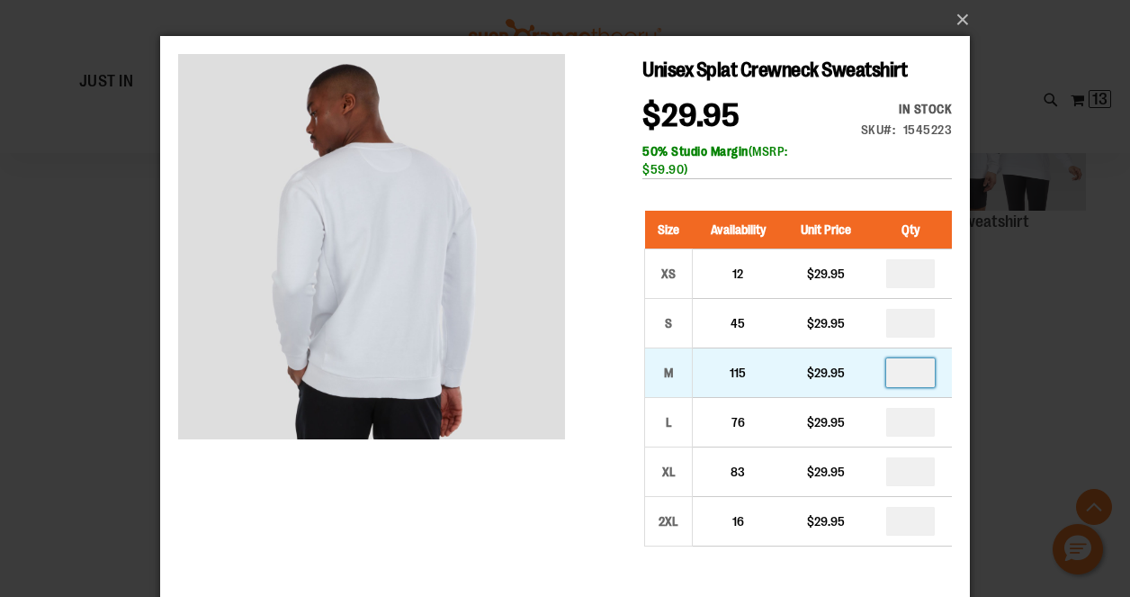
click at [915, 374] on input "number" at bounding box center [910, 372] width 49 height 29
type input "*"
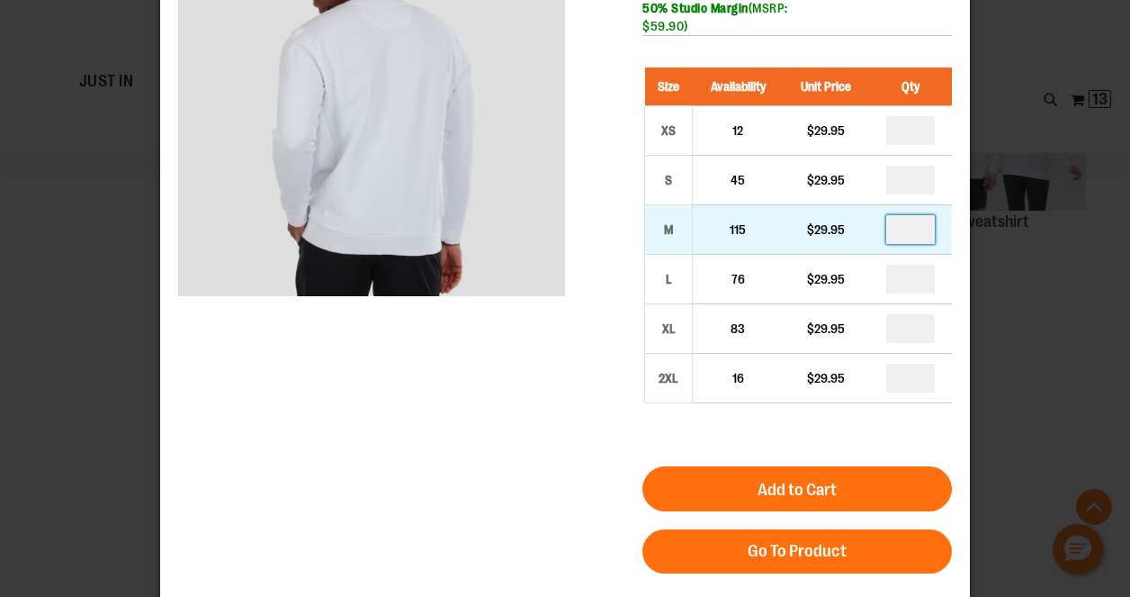
scroll to position [149, 0]
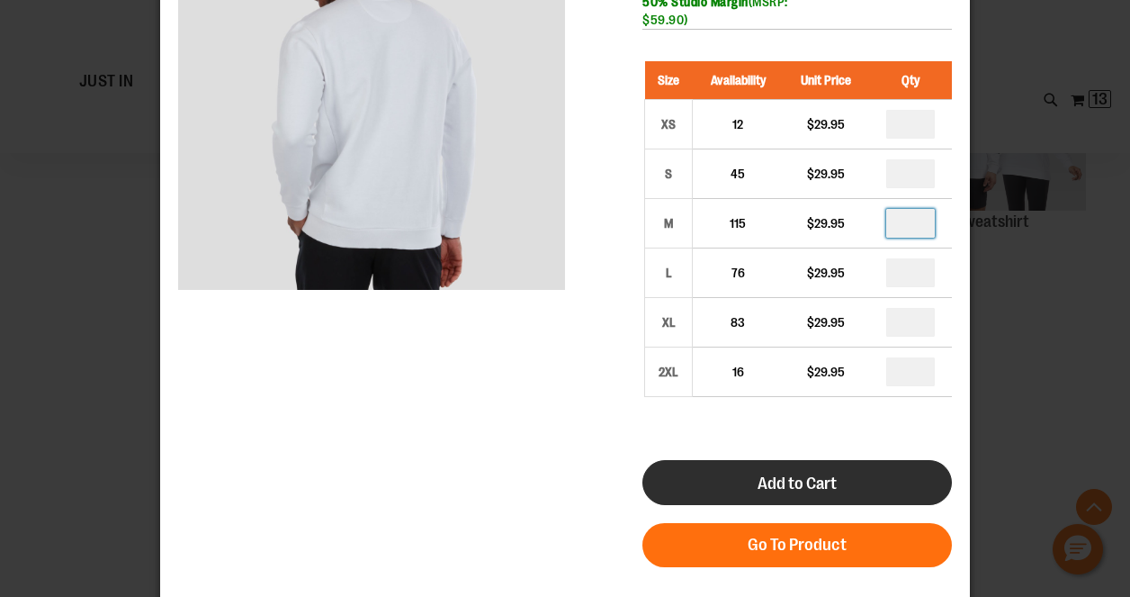
click at [821, 483] on span "Add to Cart" at bounding box center [797, 483] width 79 height 20
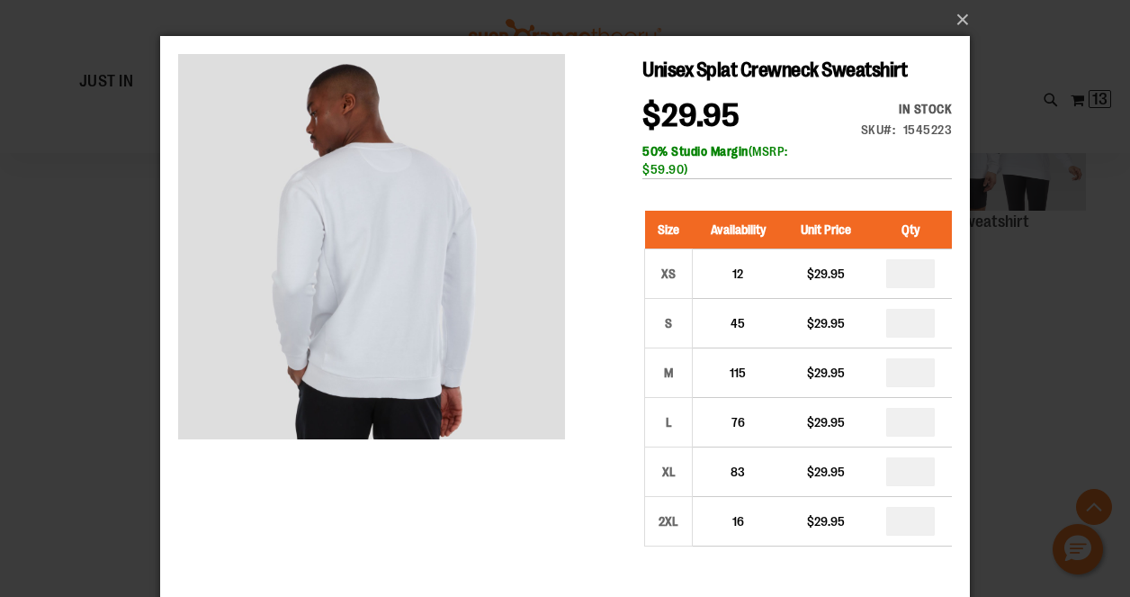
scroll to position [0, 0]
click at [963, 19] on button "×" at bounding box center [571, 20] width 810 height 40
click at [965, 17] on button "×" at bounding box center [571, 20] width 810 height 40
click at [956, 11] on button "×" at bounding box center [571, 20] width 810 height 40
click at [956, 18] on button "×" at bounding box center [571, 20] width 810 height 40
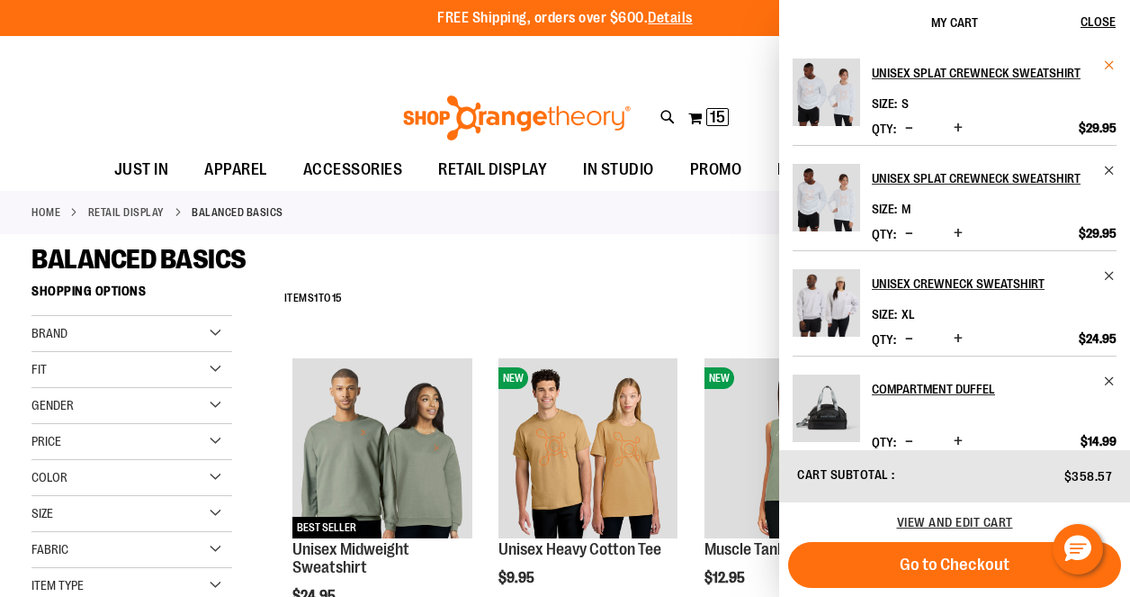
click at [1103, 63] on span "Remove item" at bounding box center [1109, 64] width 13 height 13
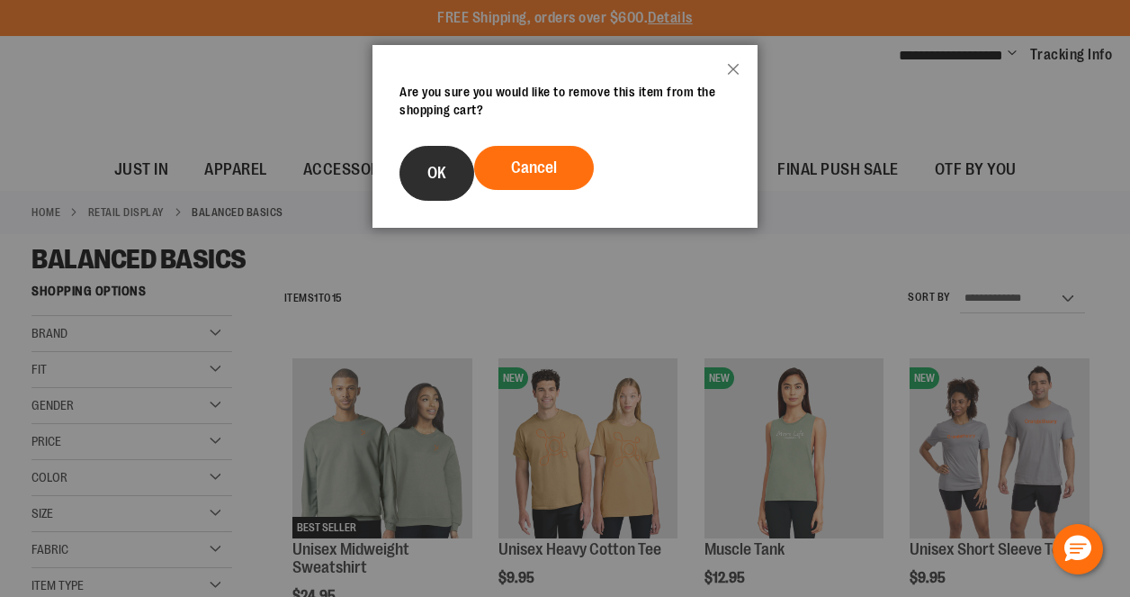
click at [434, 164] on span "OK" at bounding box center [436, 173] width 19 height 18
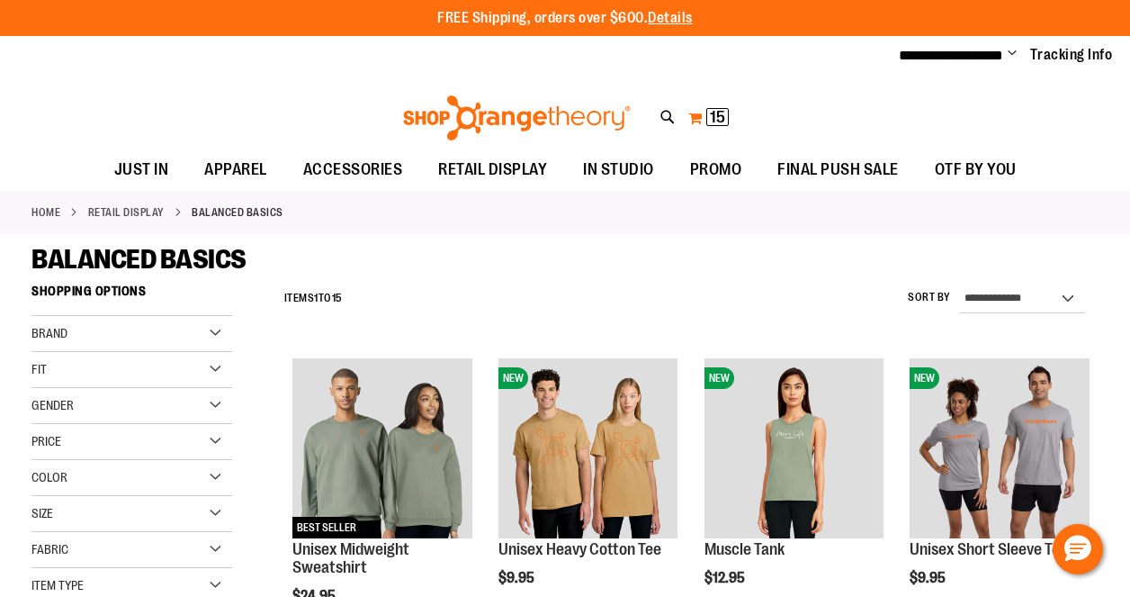
click at [710, 117] on span "15" at bounding box center [717, 117] width 15 height 18
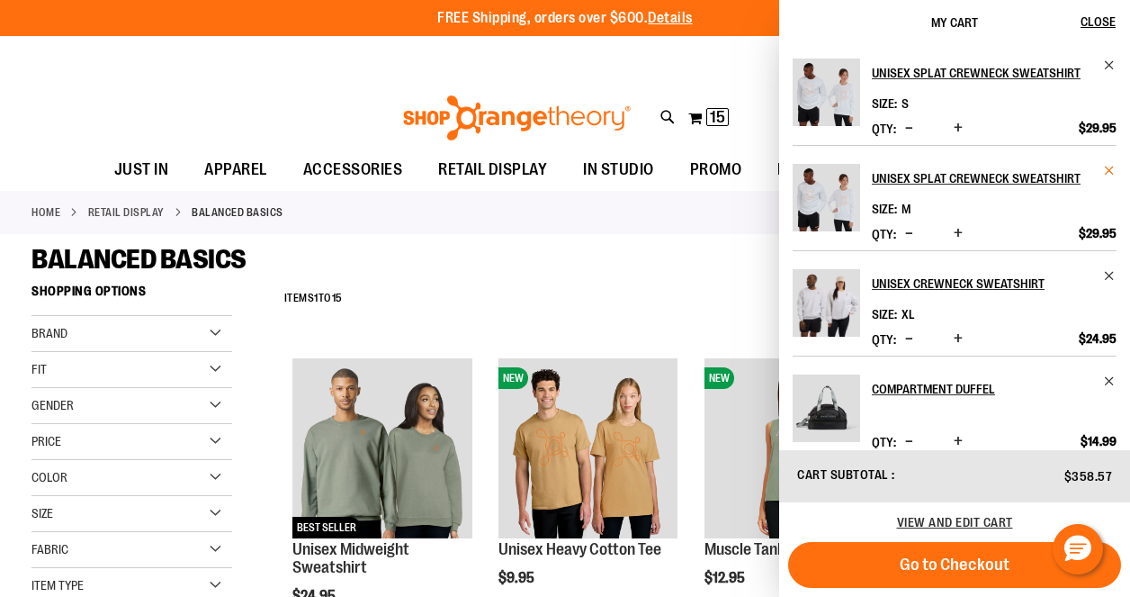
click at [1107, 169] on span "Remove item" at bounding box center [1109, 170] width 13 height 13
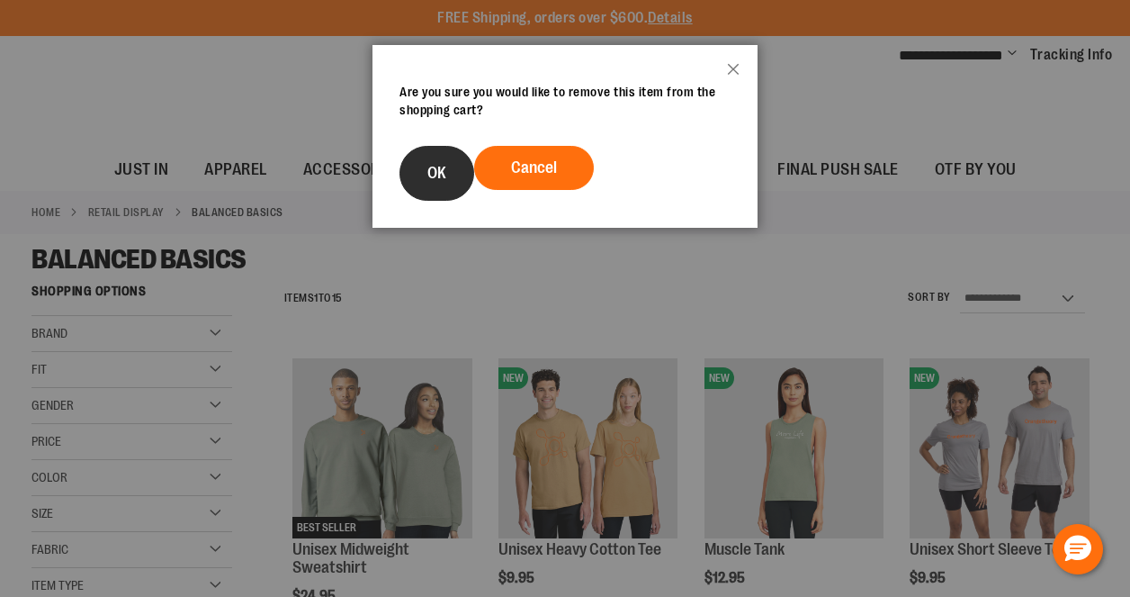
click at [439, 177] on span "OK" at bounding box center [436, 173] width 19 height 18
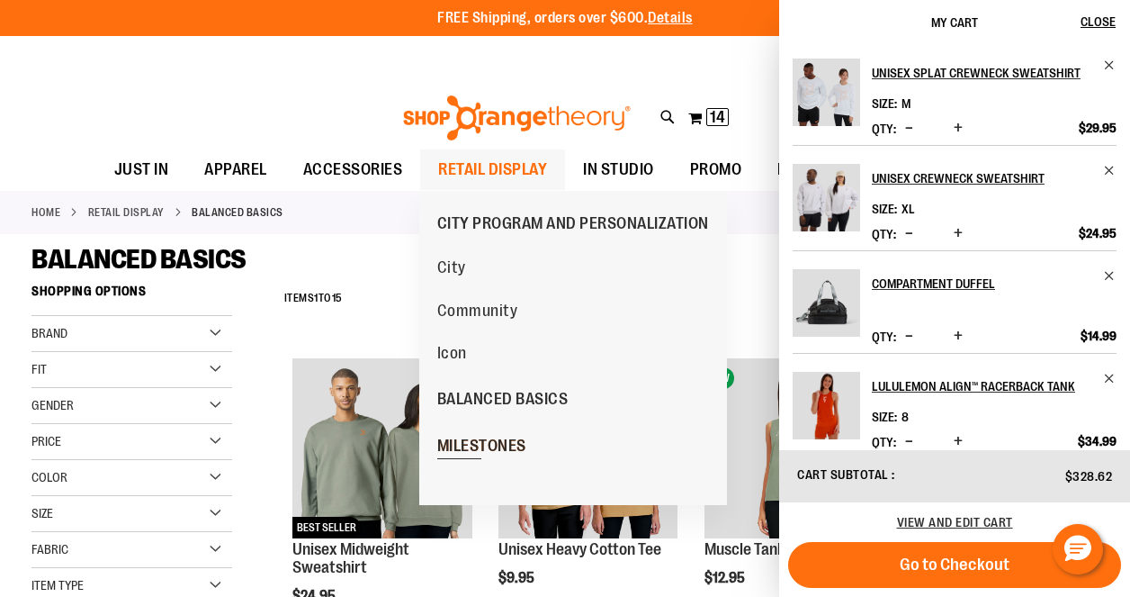
click at [480, 444] on span "MILESTONES" at bounding box center [481, 447] width 89 height 22
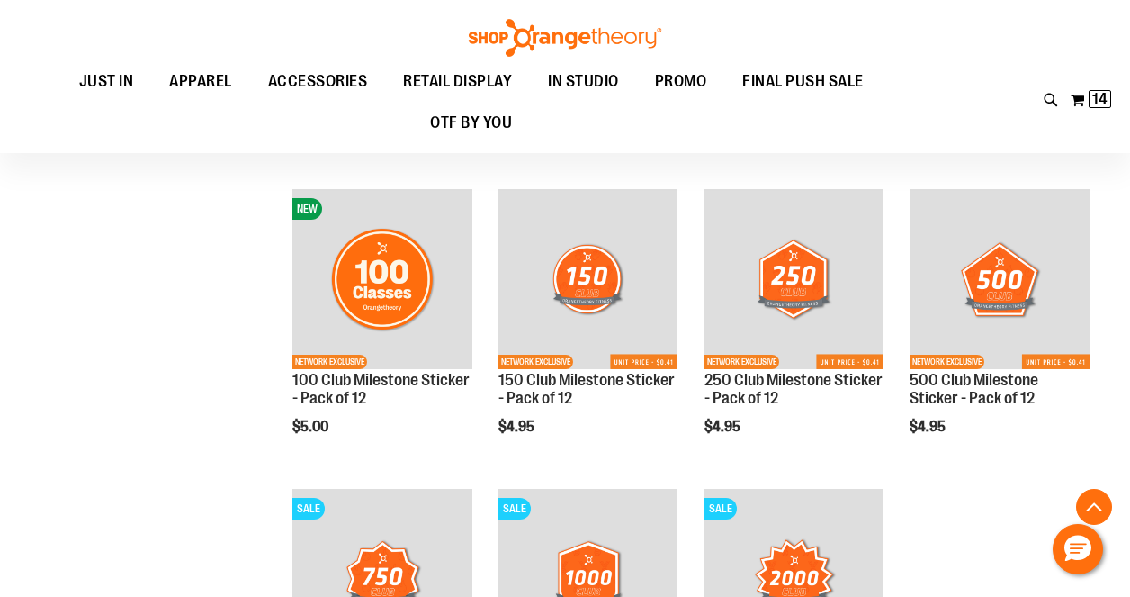
scroll to position [883, 0]
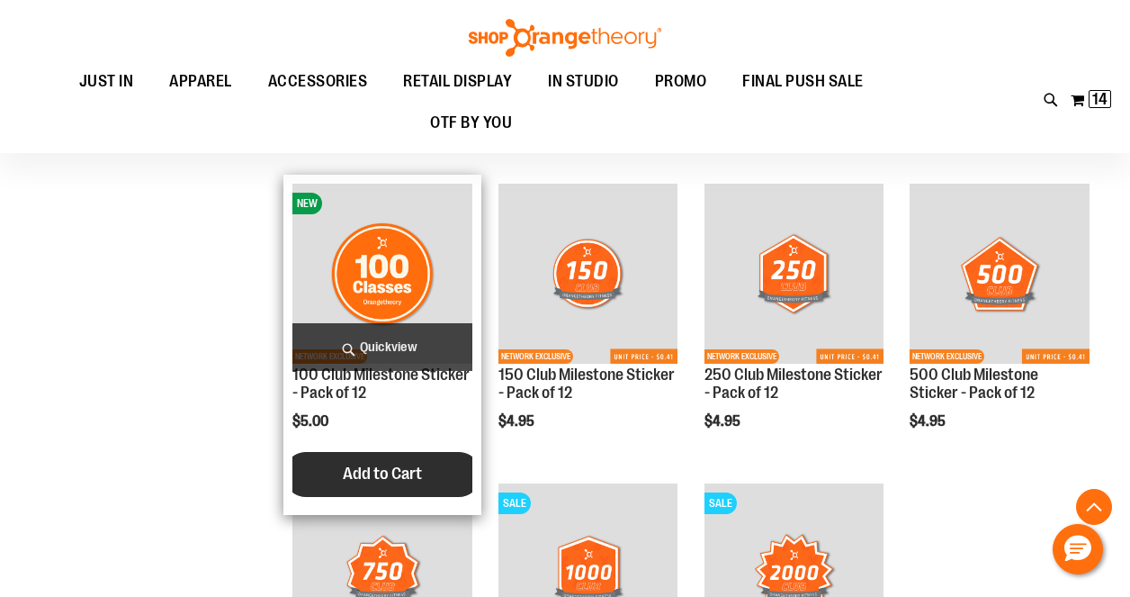
click at [392, 468] on span "Add to Cart" at bounding box center [382, 473] width 79 height 20
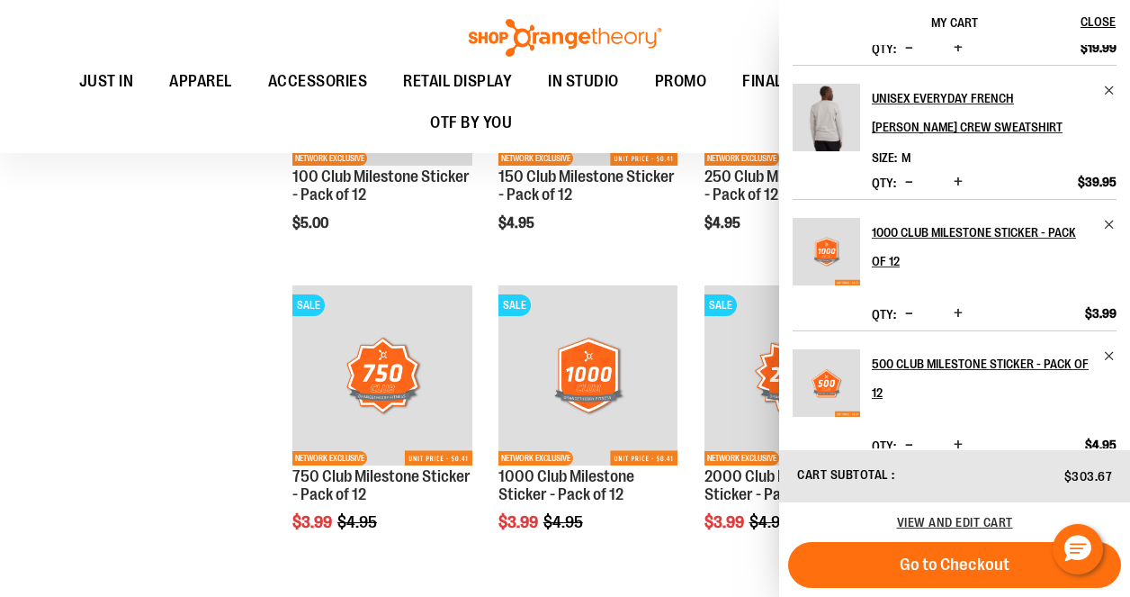
scroll to position [552, 0]
click at [957, 436] on span "Increase product quantity" at bounding box center [958, 445] width 9 height 18
click at [956, 305] on span "Increase product quantity" at bounding box center [958, 314] width 9 height 18
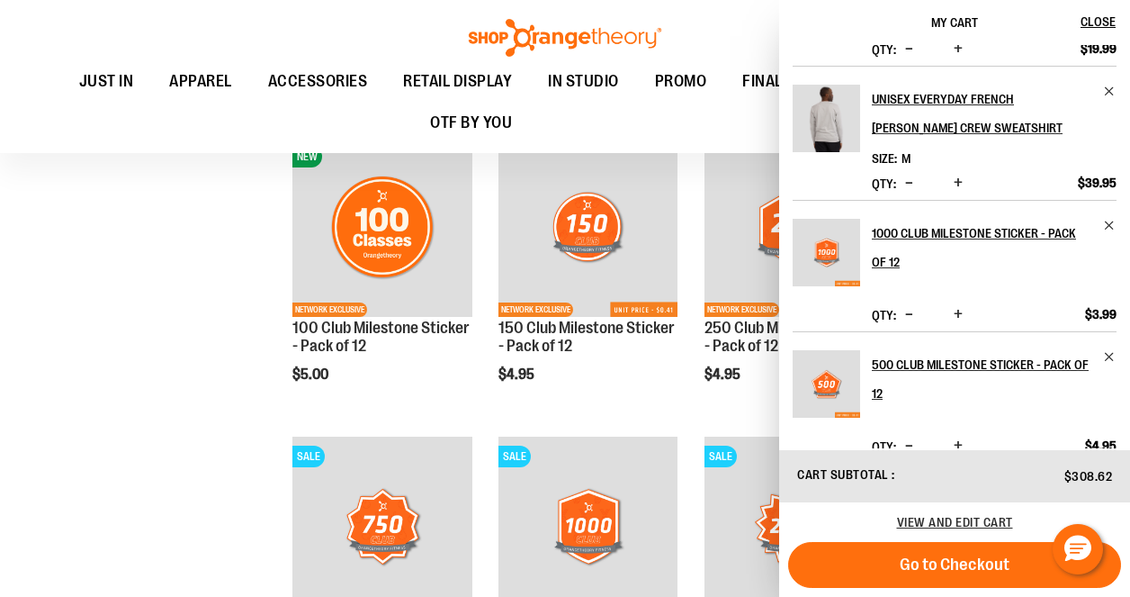
scroll to position [0, 0]
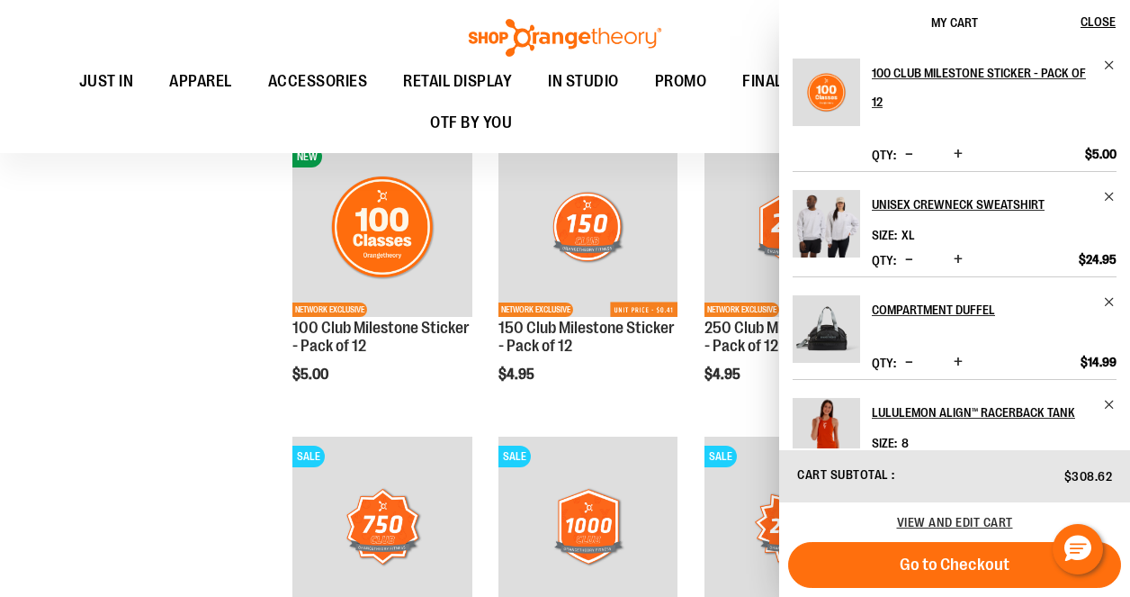
click at [959, 155] on span "Increase product quantity" at bounding box center [958, 154] width 9 height 18
click at [1098, 24] on span "Close" at bounding box center [1098, 21] width 35 height 14
